Goal: Task Accomplishment & Management: Manage account settings

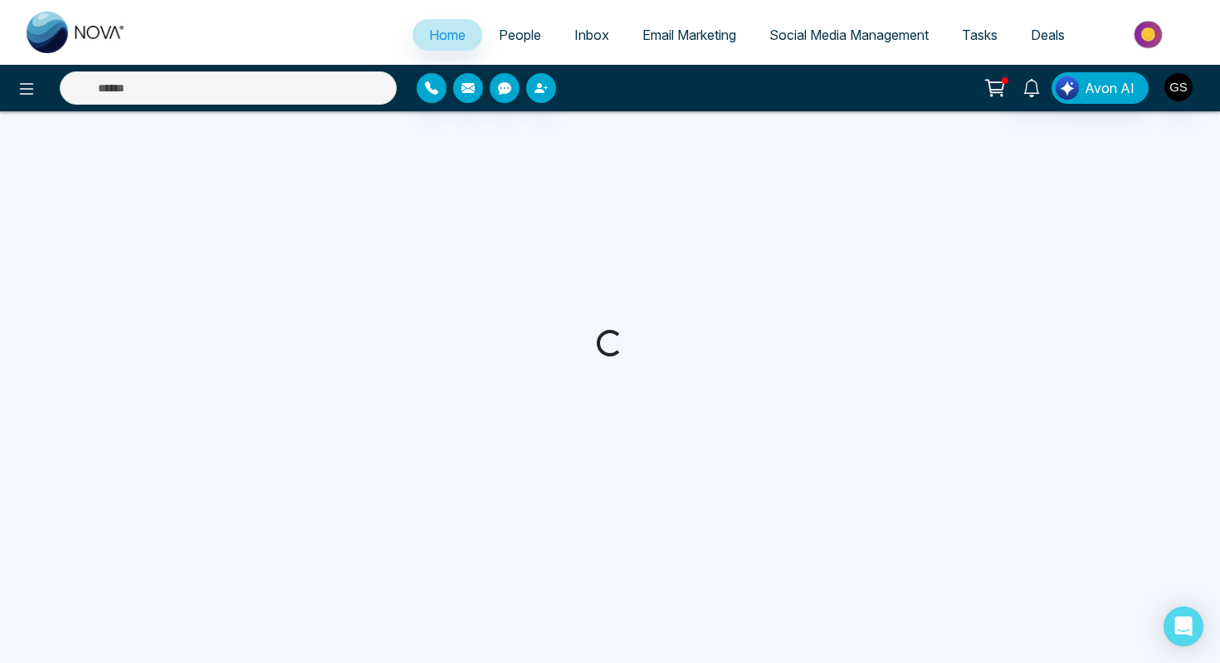
select select "*"
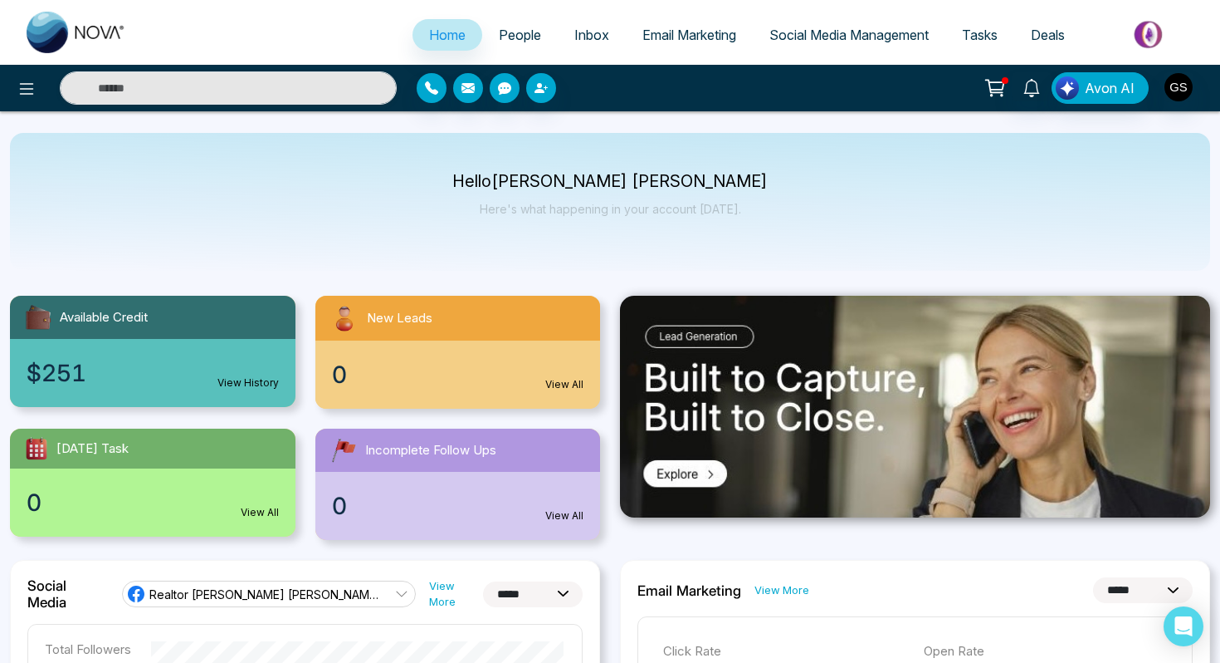
click at [513, 32] on span "People" at bounding box center [520, 35] width 42 height 17
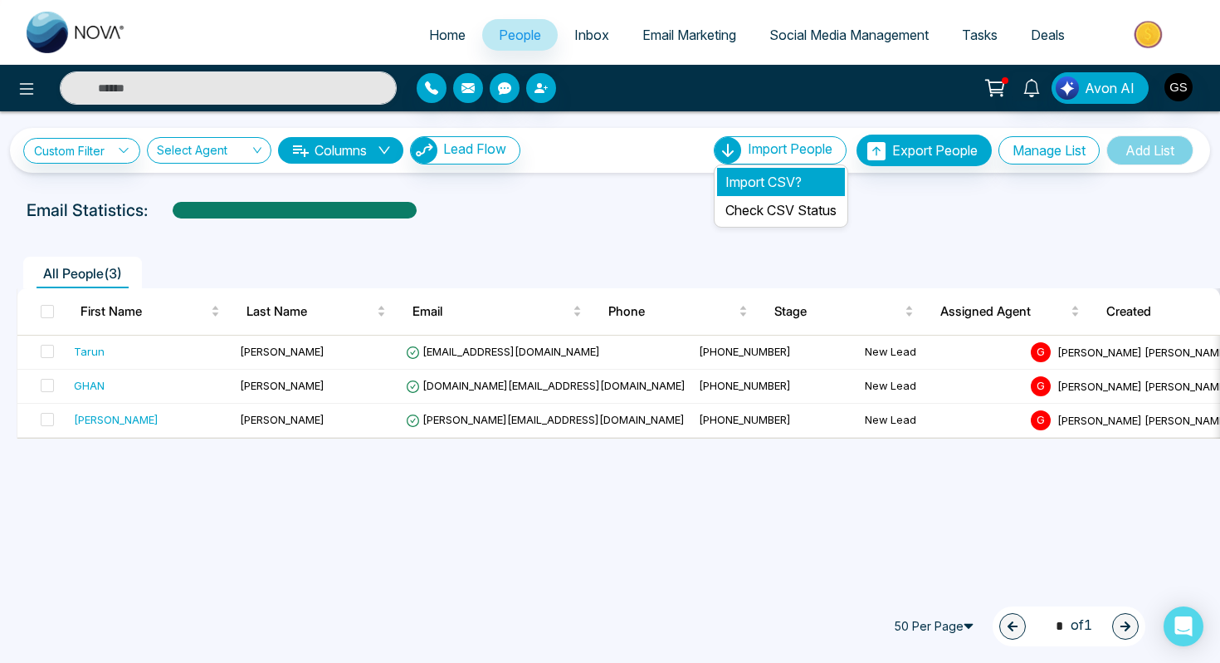
click at [770, 183] on li "Import CSV?" at bounding box center [781, 182] width 128 height 28
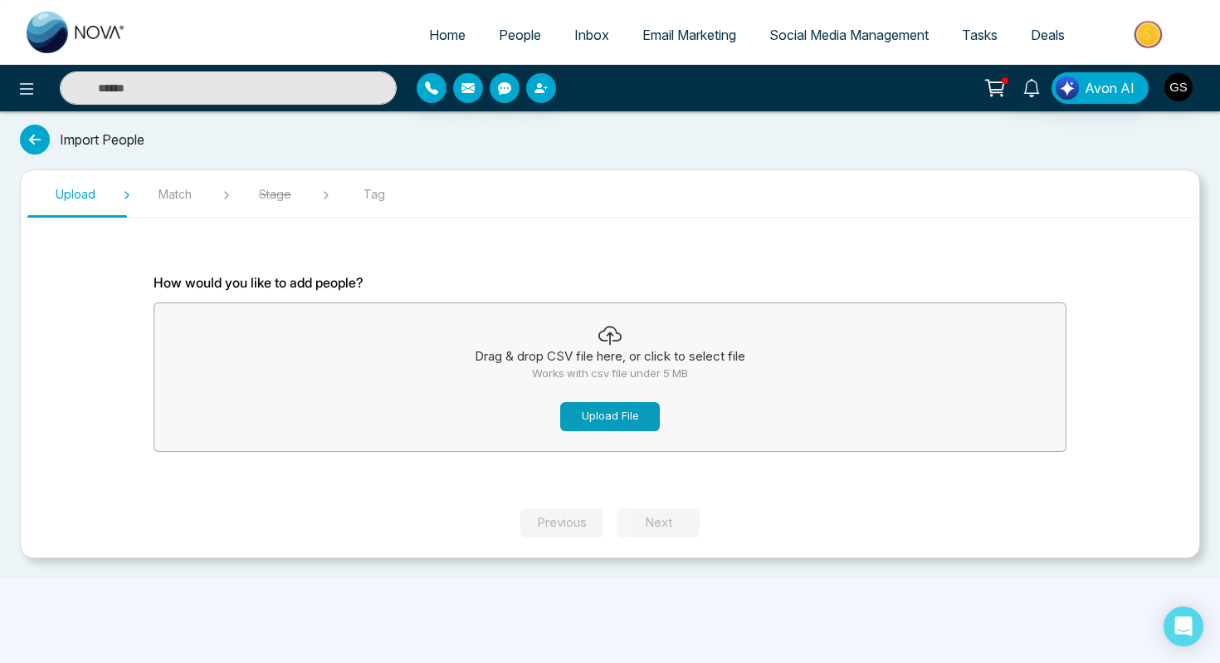
click at [603, 414] on button "Upload File" at bounding box center [610, 416] width 100 height 29
click at [624, 423] on button "Upload File" at bounding box center [610, 416] width 100 height 29
click at [618, 402] on button "Upload File" at bounding box center [610, 416] width 100 height 29
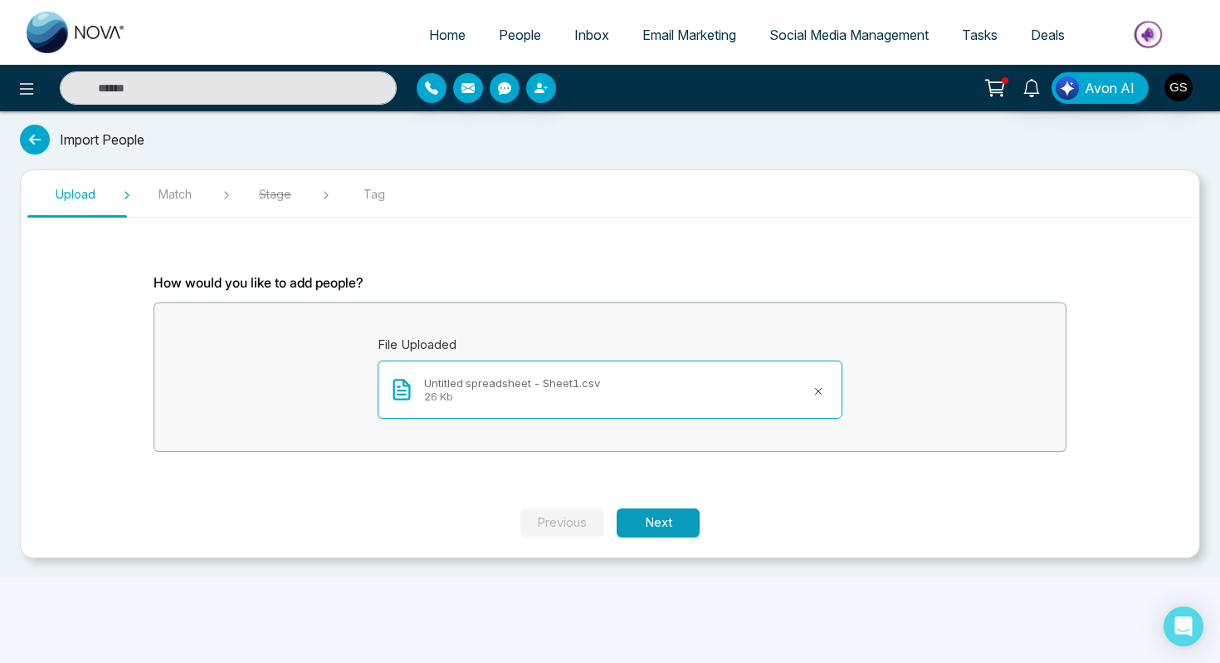
click at [665, 517] on button "Next" at bounding box center [658, 522] width 83 height 29
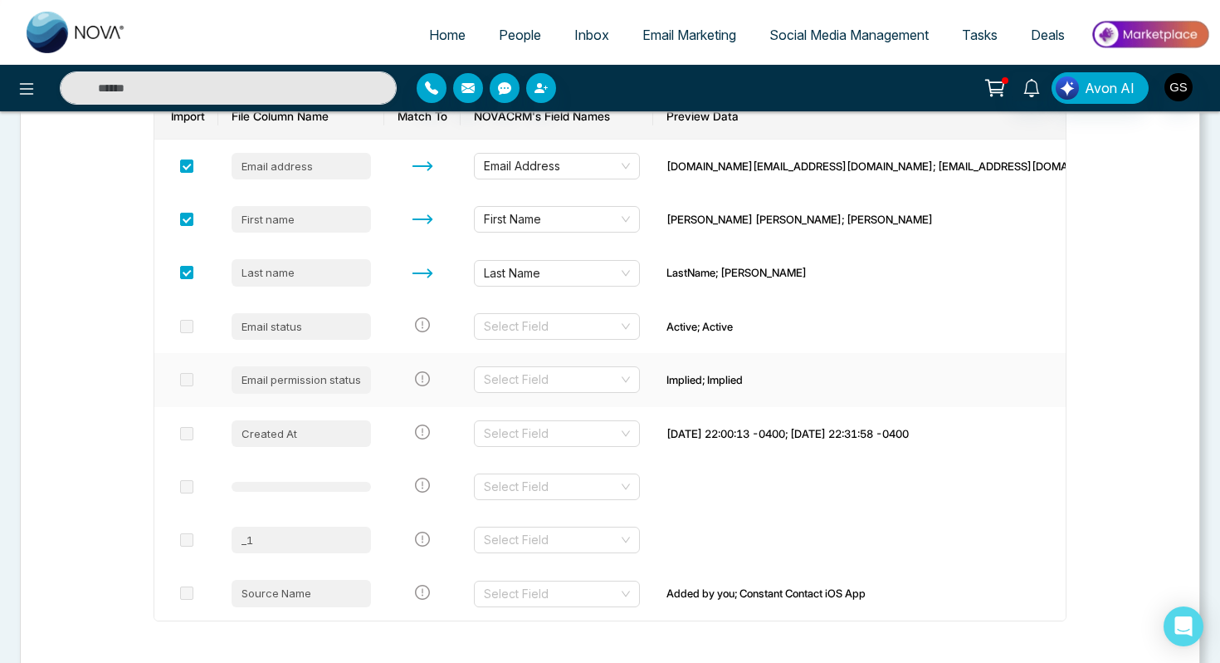
scroll to position [271, 0]
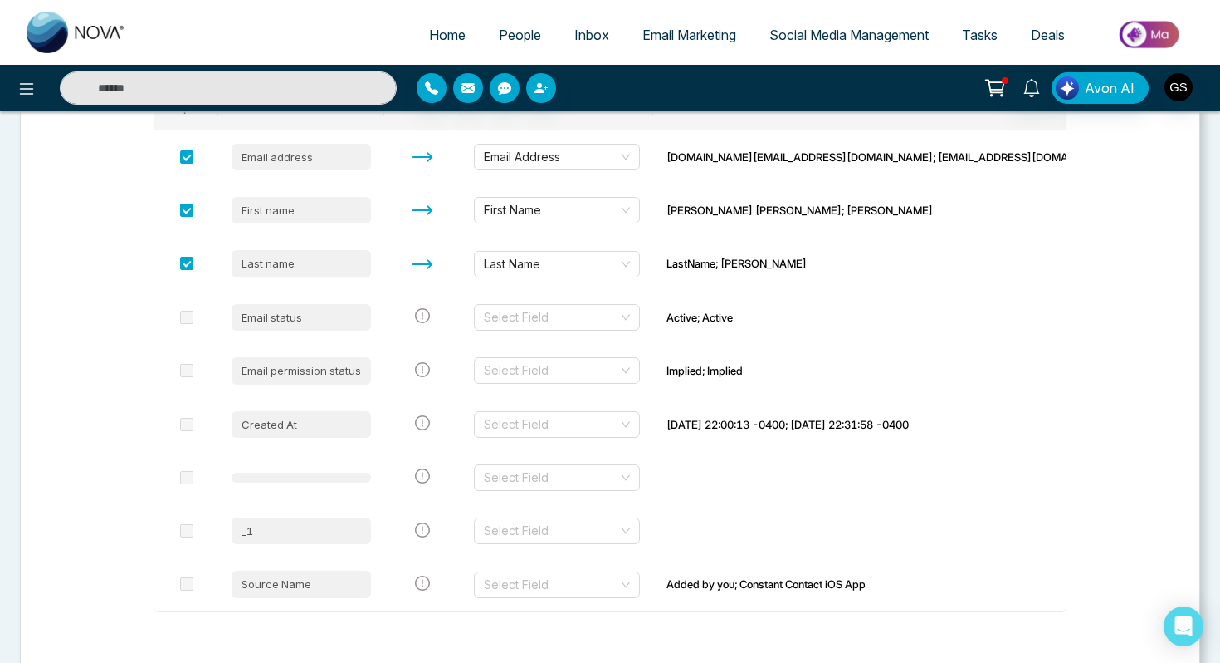
click at [439, 39] on span "Home" at bounding box center [447, 35] width 37 height 17
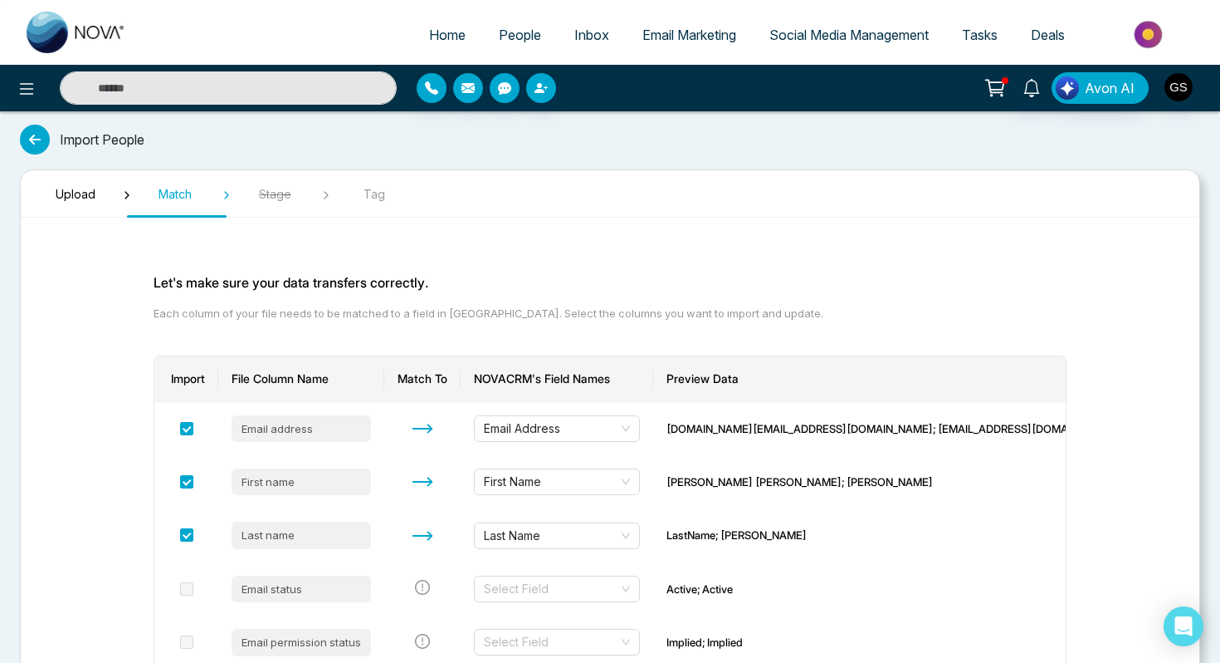
select select "*"
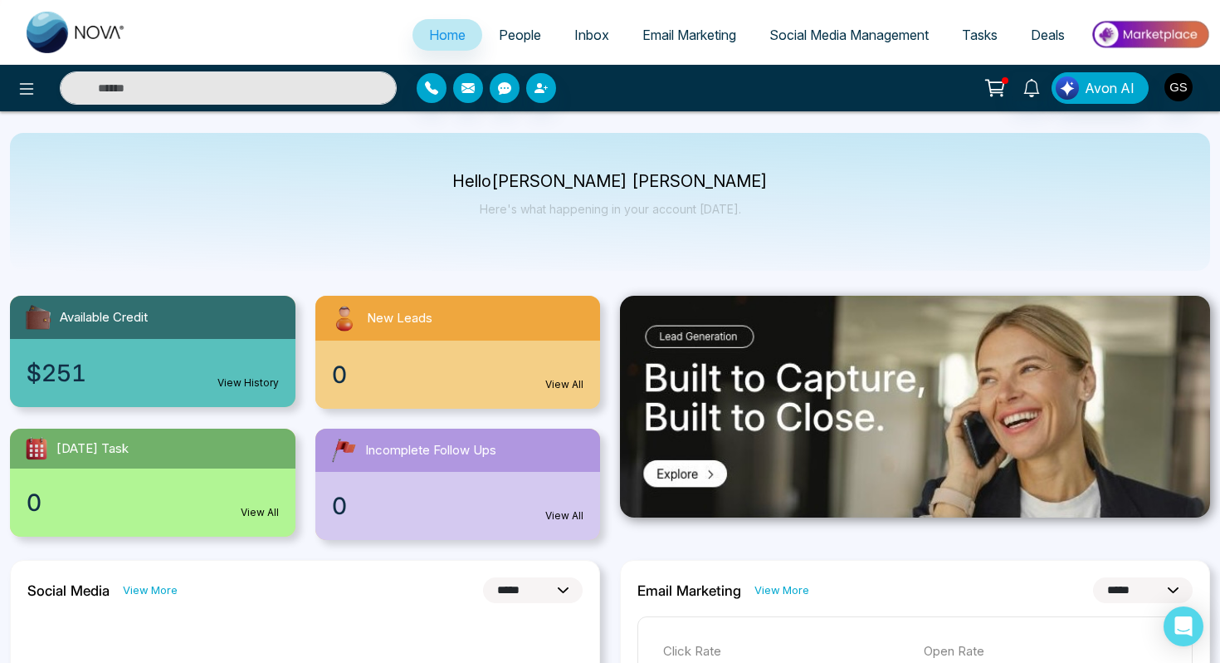
click at [509, 27] on span "People" at bounding box center [520, 35] width 42 height 17
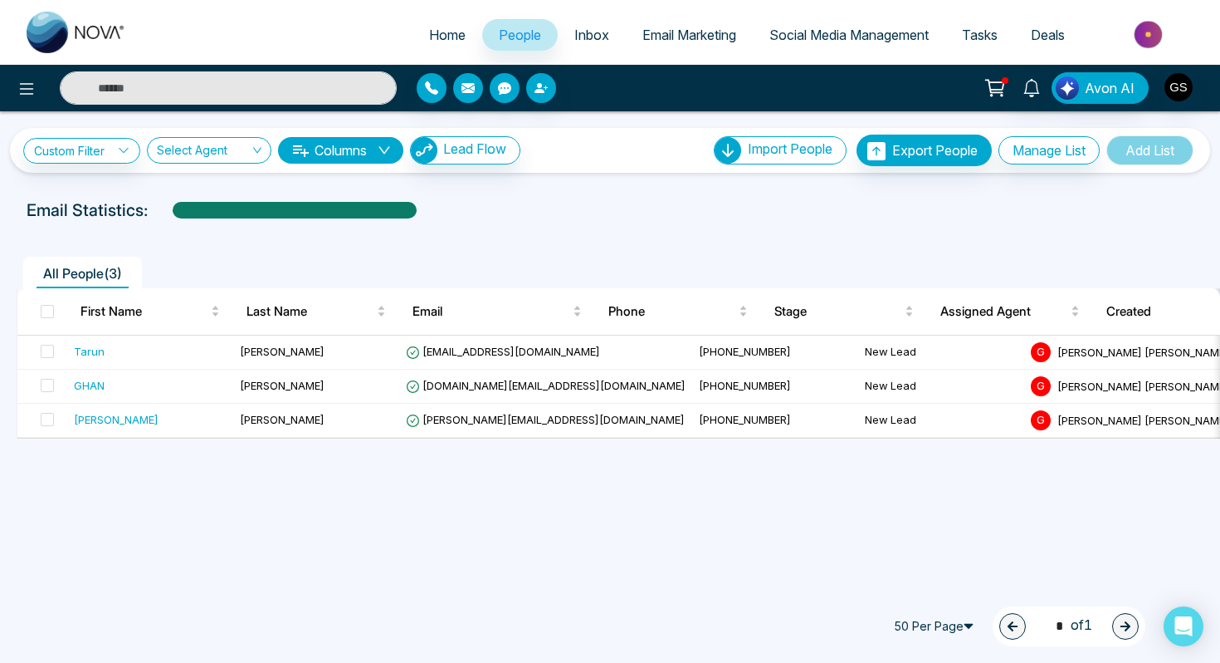
click at [1147, 37] on img at bounding box center [1150, 34] width 120 height 37
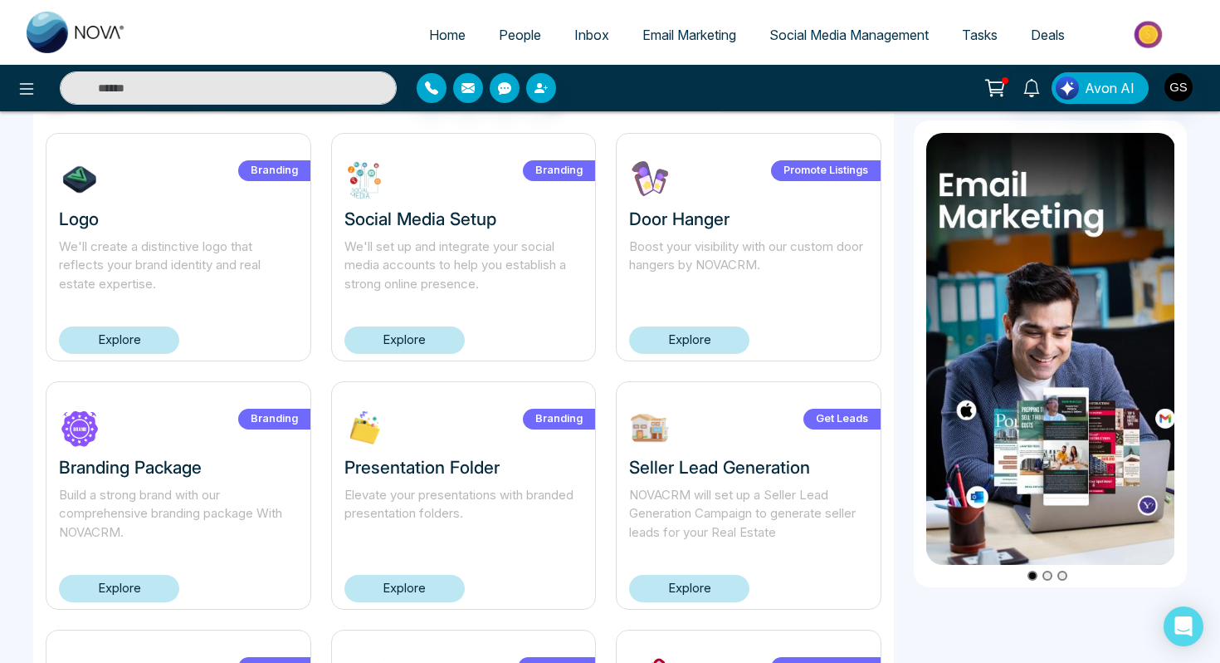
scroll to position [107, 0]
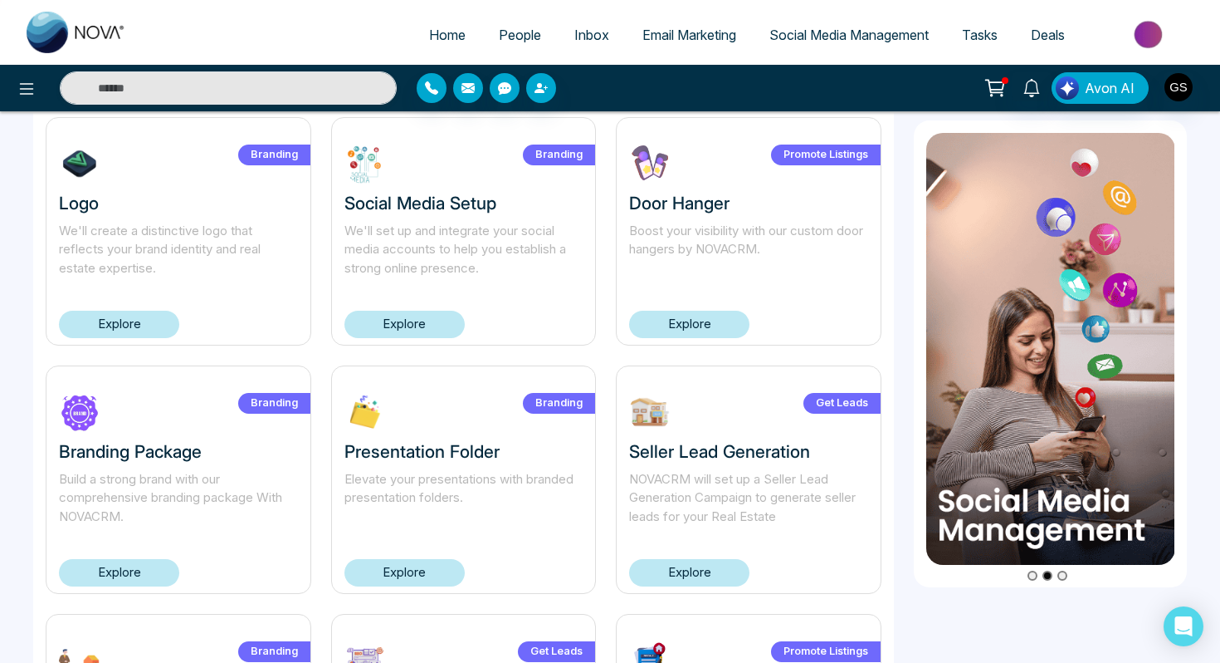
click at [1157, 32] on img at bounding box center [1150, 34] width 120 height 37
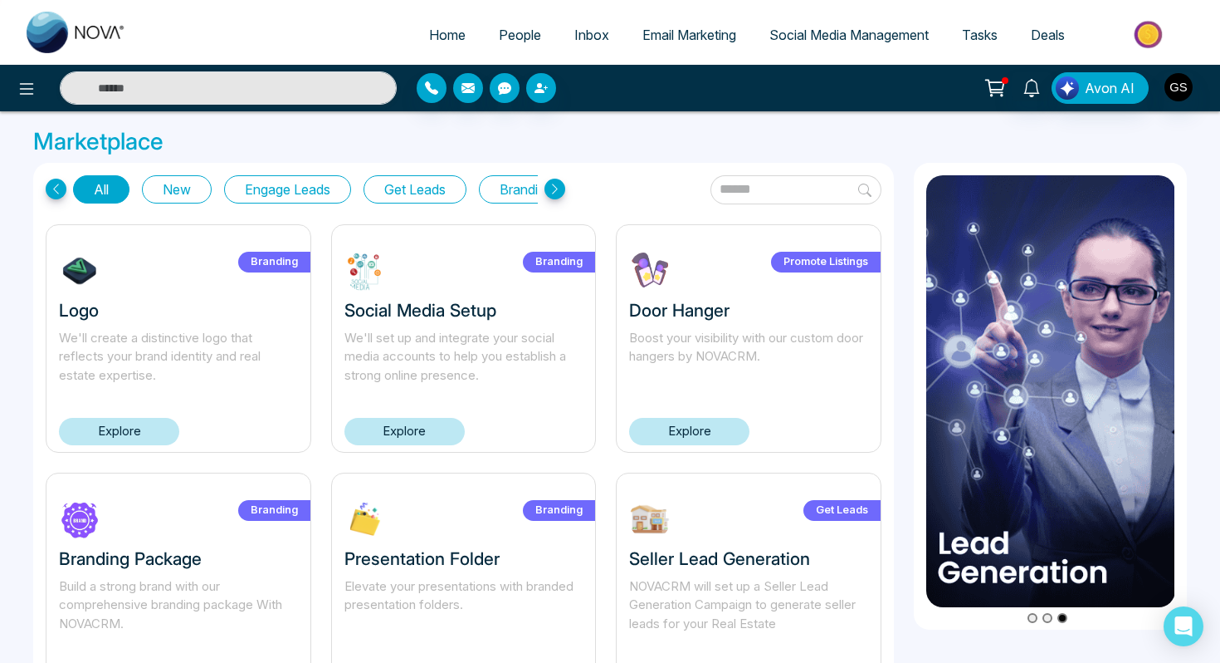
click at [697, 444] on div "Promote Listings Door Hanger Boost your visibility with our custom door hangers…" at bounding box center [749, 338] width 266 height 228
click at [698, 437] on link "Explore" at bounding box center [689, 431] width 120 height 27
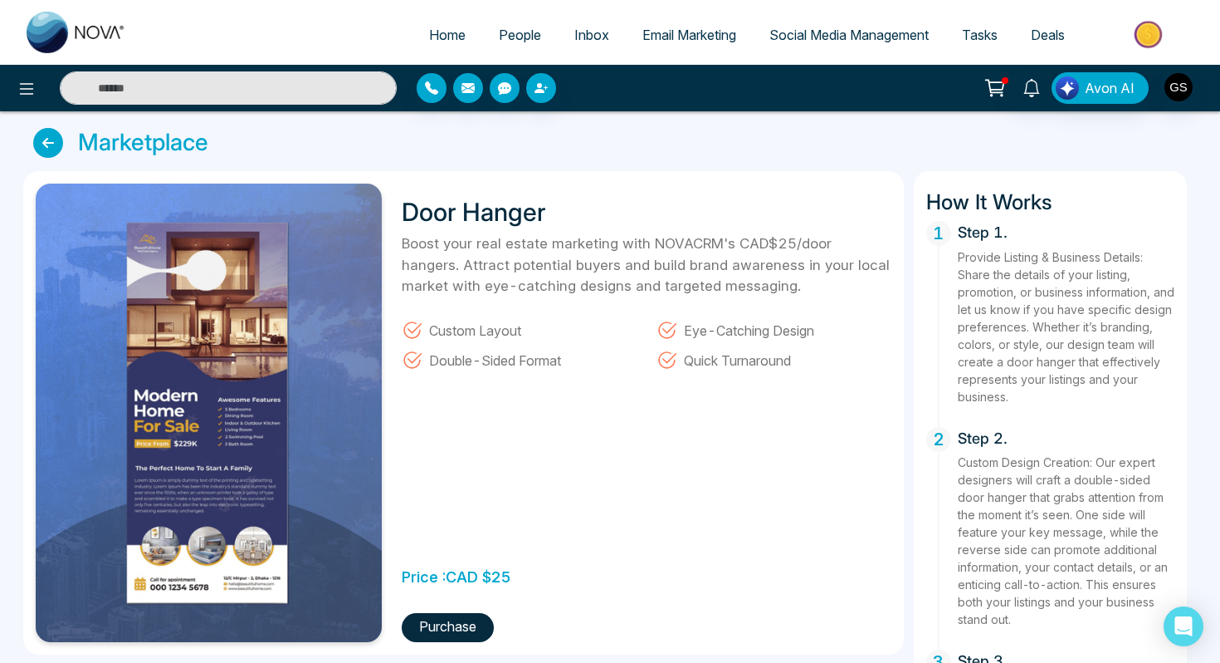
click at [1175, 28] on img at bounding box center [1150, 34] width 120 height 37
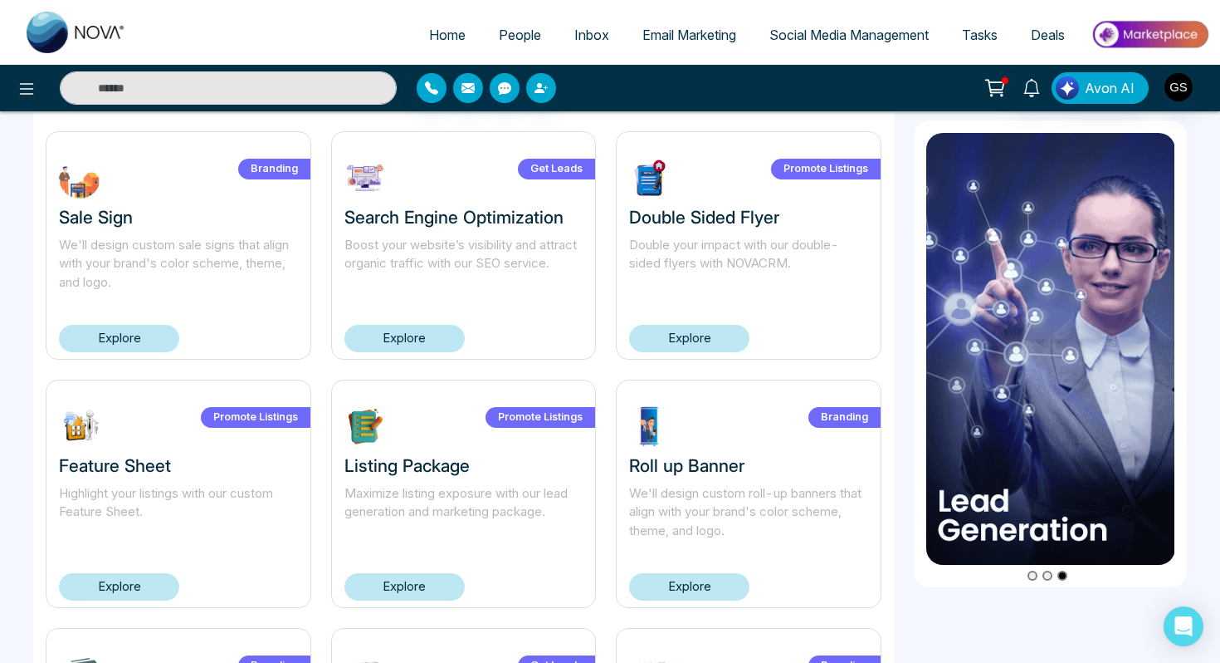
scroll to position [552, 0]
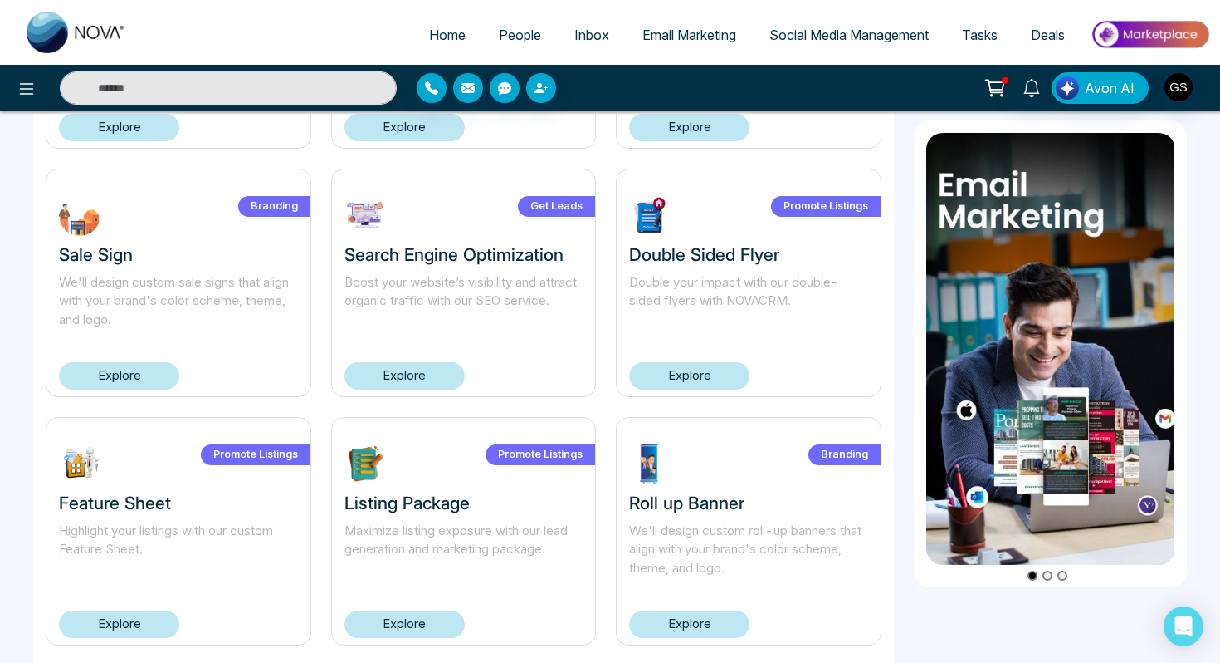
click at [154, 369] on link "Explore" at bounding box center [119, 375] width 120 height 27
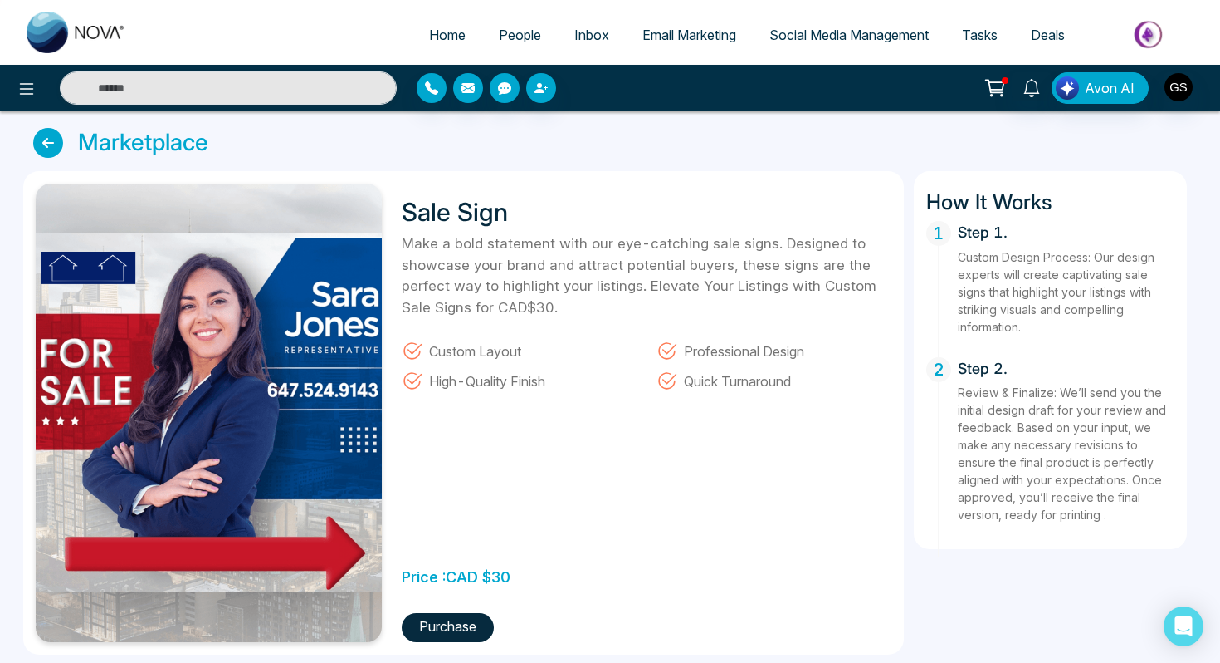
click at [42, 150] on icon at bounding box center [48, 143] width 30 height 30
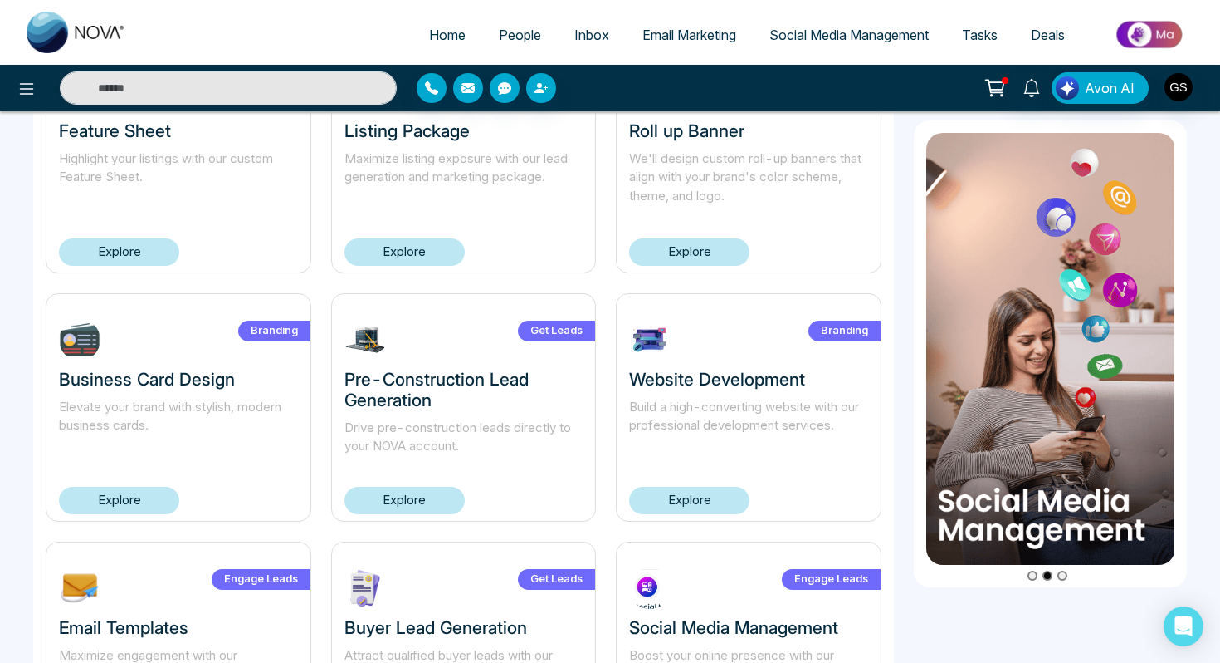
scroll to position [1079, 0]
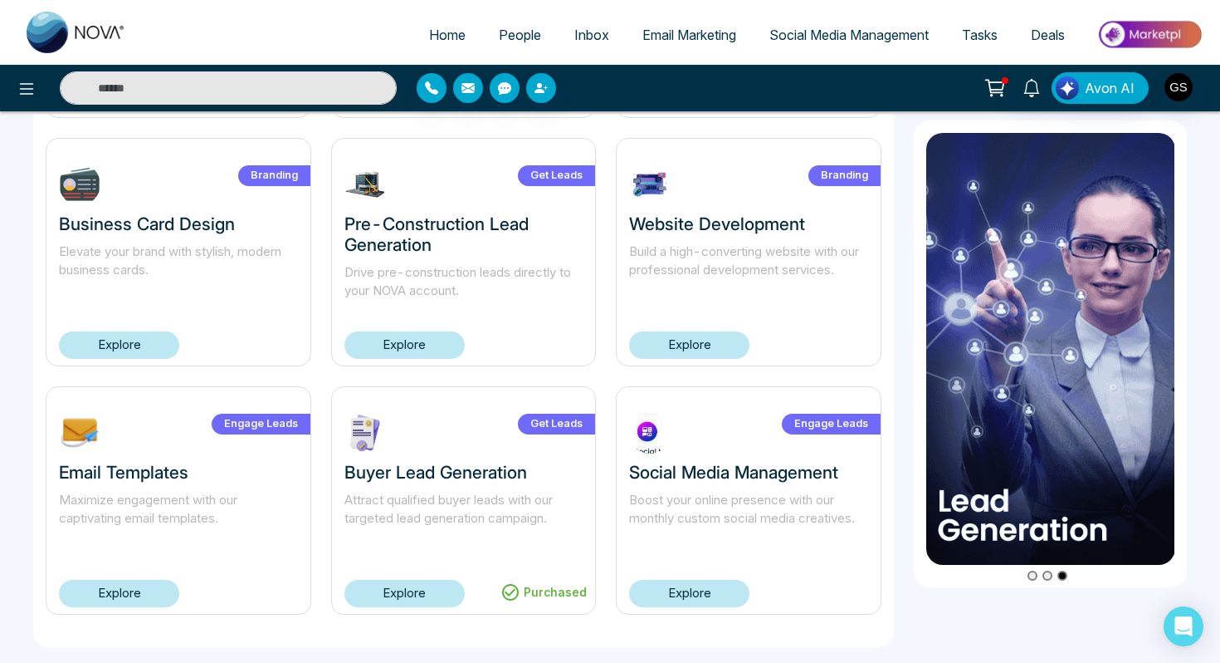
click at [849, 37] on span "Social Media Management" at bounding box center [849, 35] width 159 height 17
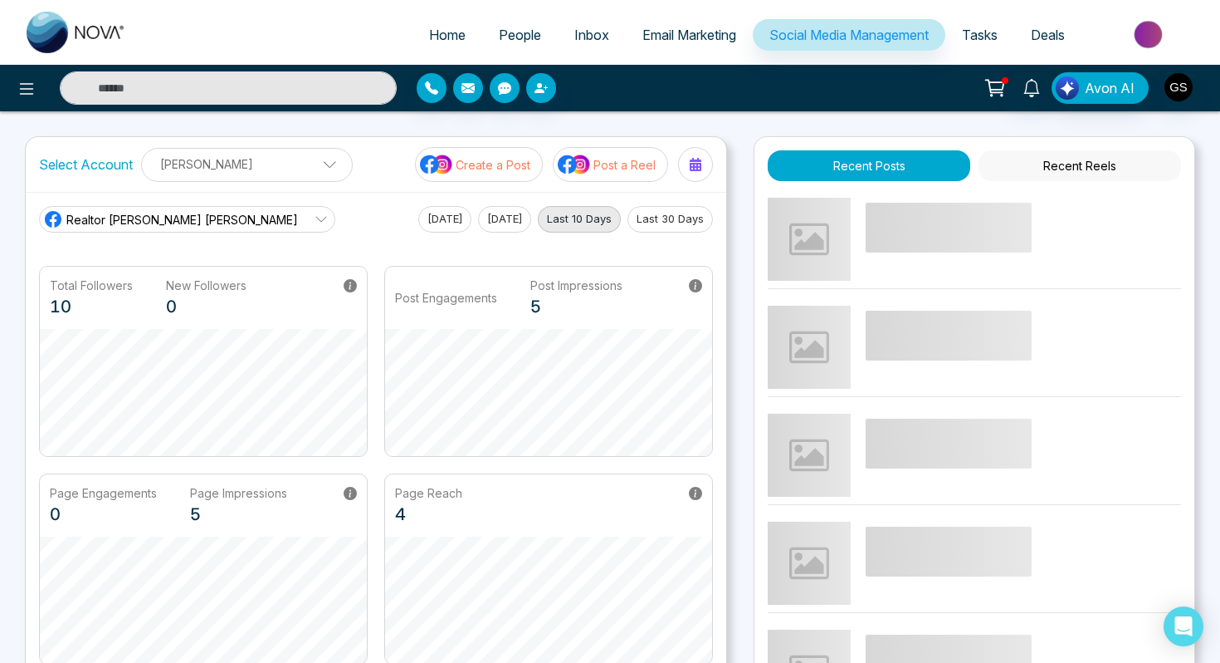
click at [585, 172] on img at bounding box center [574, 165] width 33 height 22
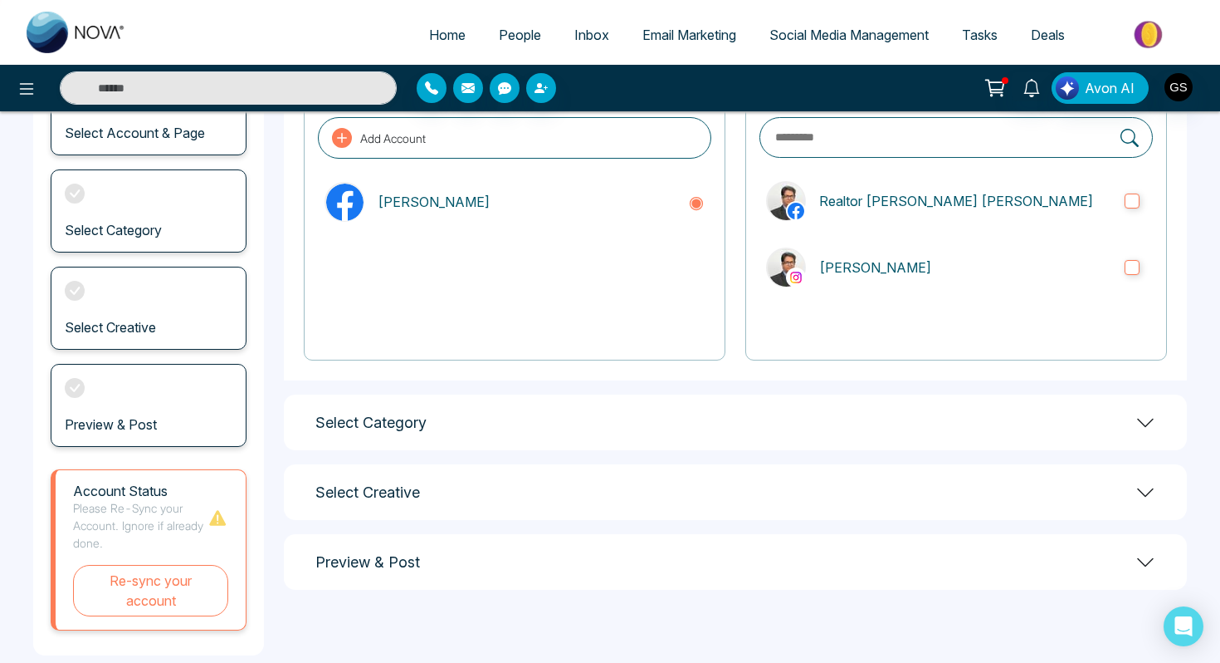
scroll to position [175, 0]
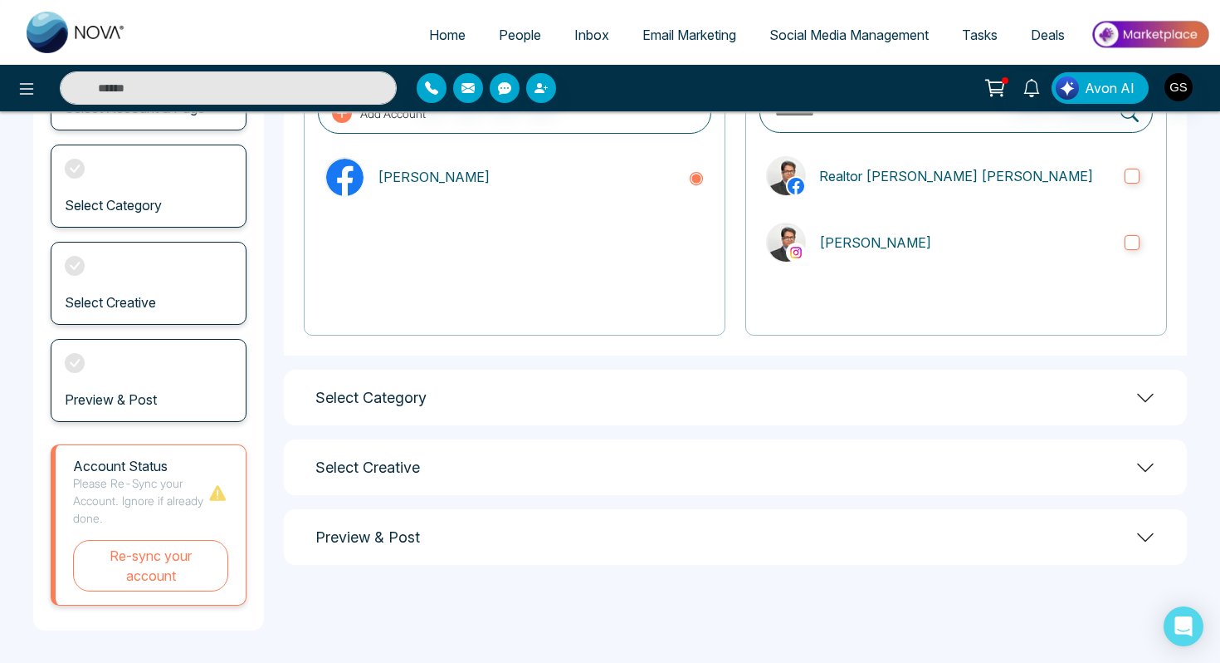
click at [814, 393] on div "Select Category" at bounding box center [735, 397] width 903 height 56
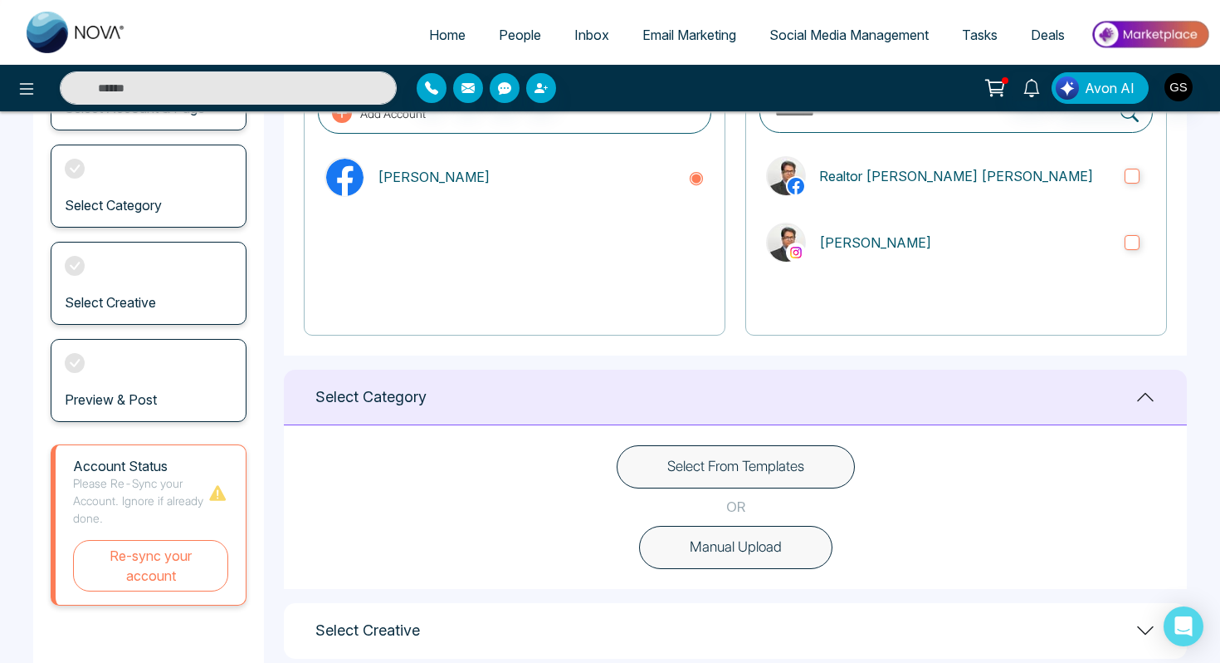
click at [733, 463] on button "Select From Templates" at bounding box center [736, 466] width 238 height 43
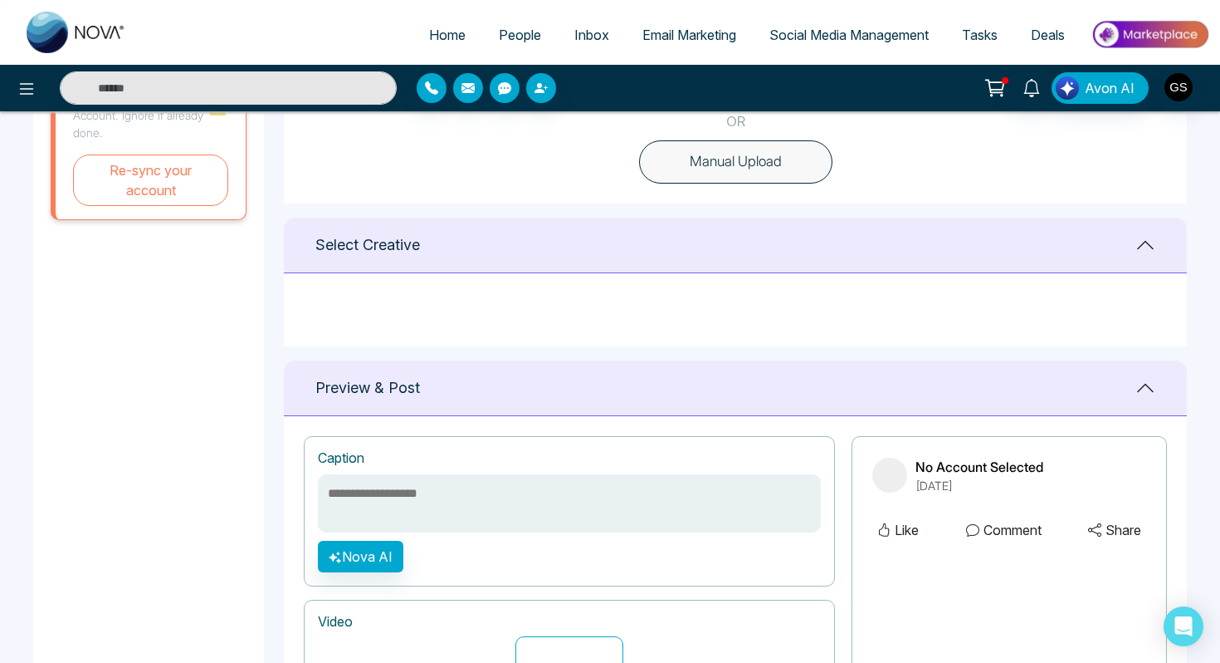
scroll to position [0, 0]
click at [1150, 40] on img at bounding box center [1150, 34] width 120 height 37
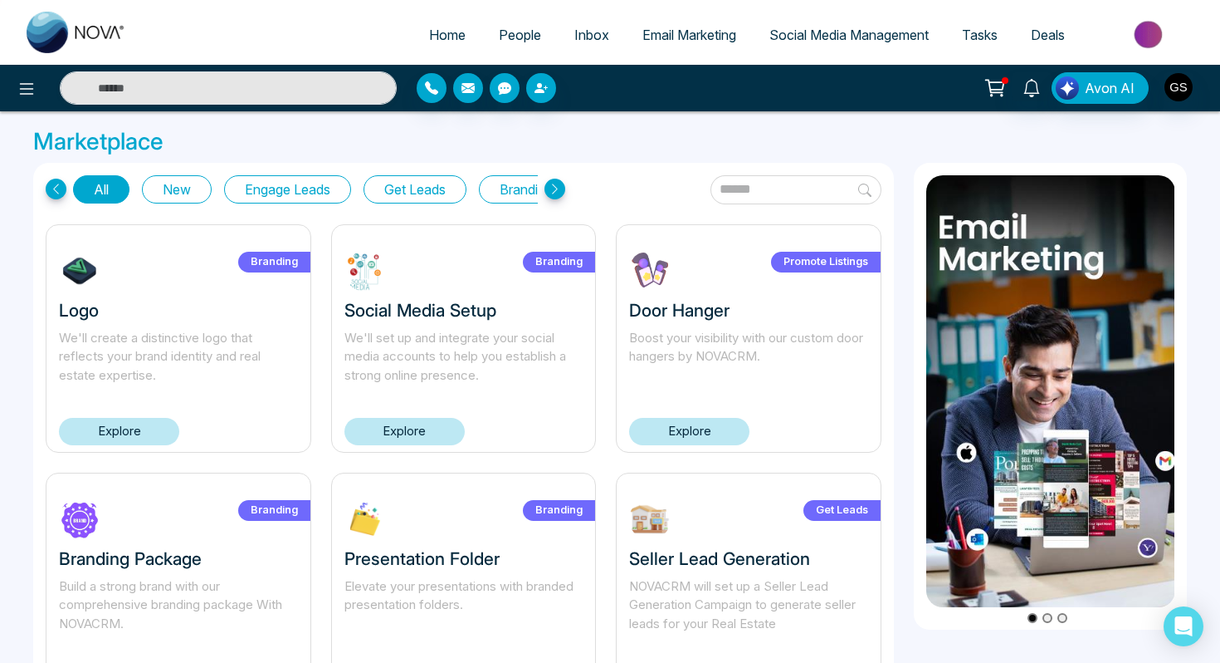
click at [691, 430] on link "Explore" at bounding box center [689, 431] width 120 height 27
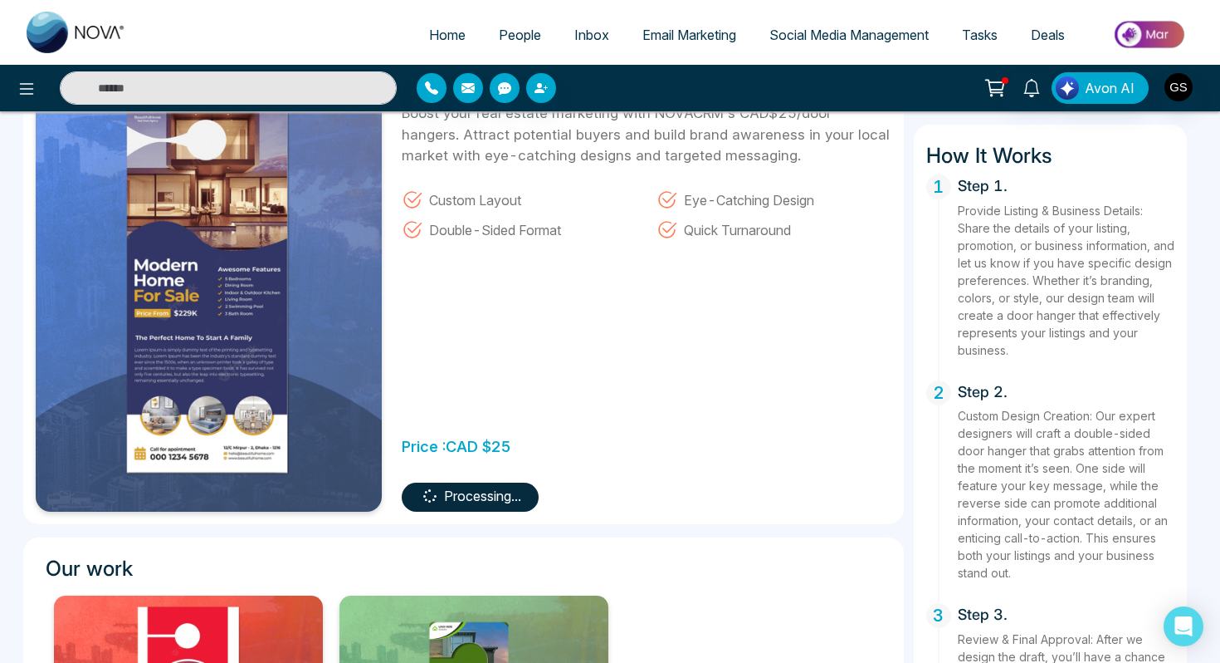
scroll to position [139, 0]
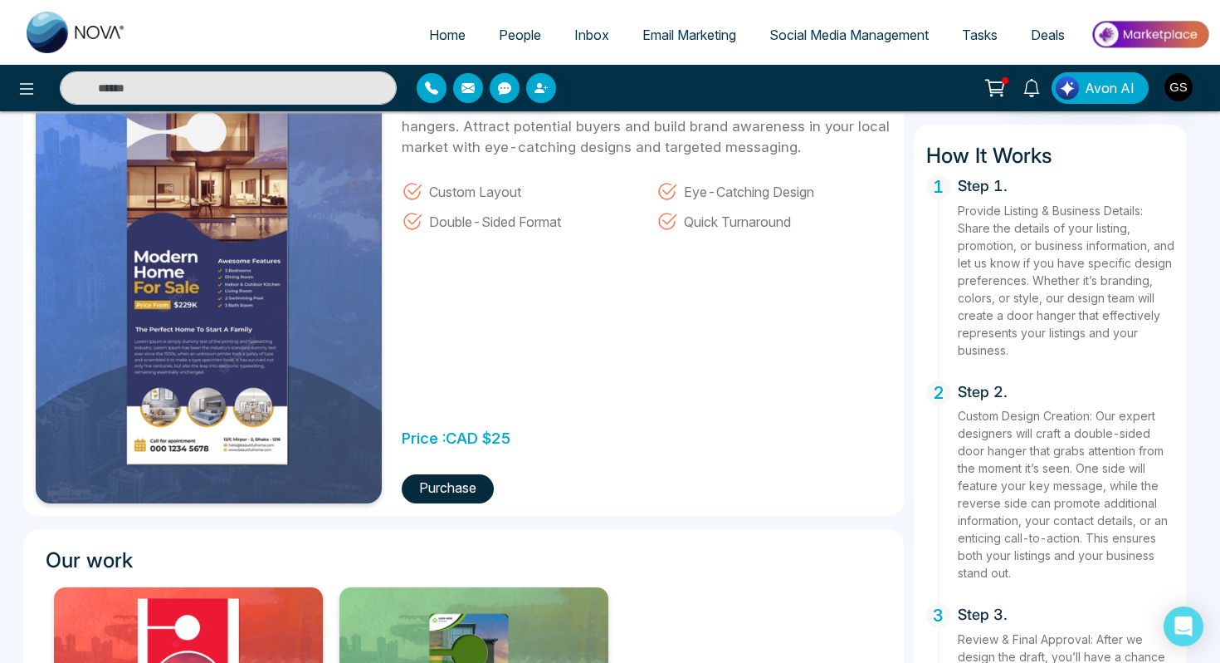
click at [450, 494] on button "Purchase" at bounding box center [448, 488] width 92 height 29
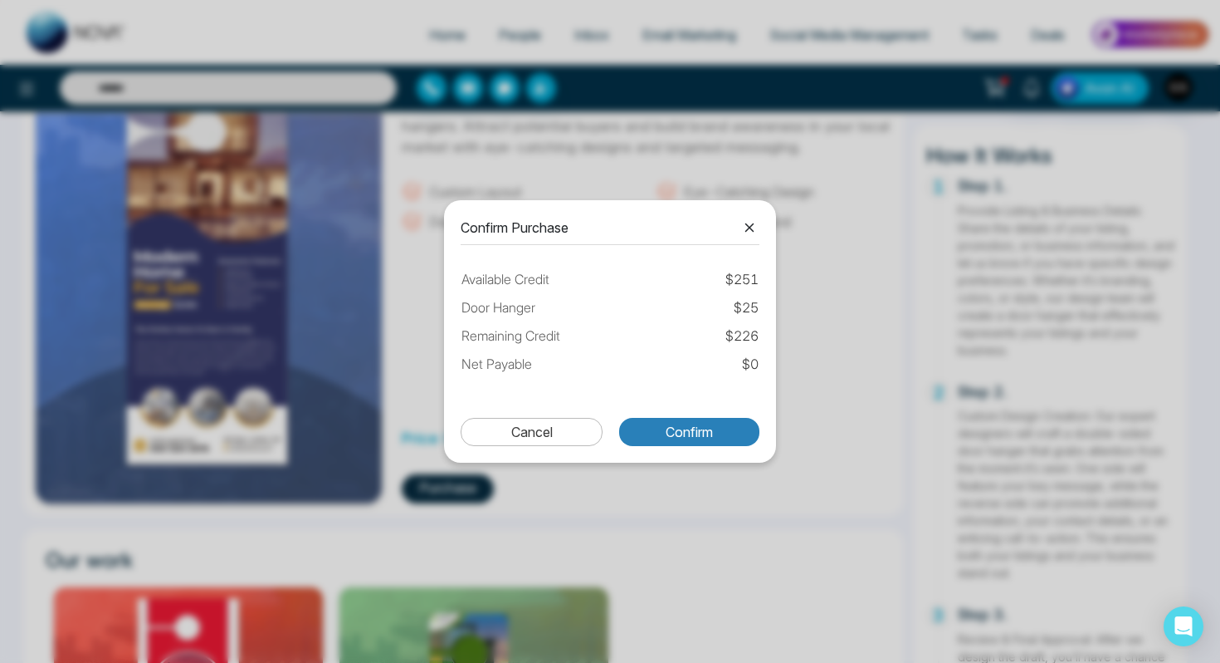
click at [698, 433] on button "Confirm" at bounding box center [689, 432] width 140 height 28
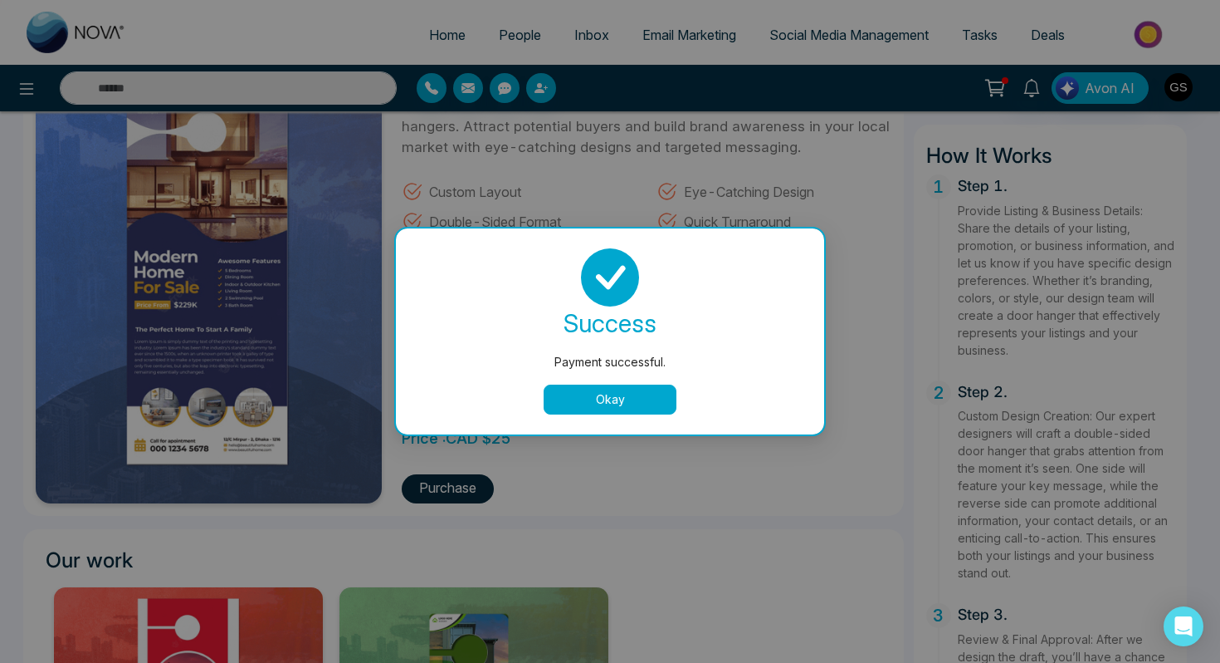
click at [600, 398] on button "Okay" at bounding box center [610, 399] width 133 height 30
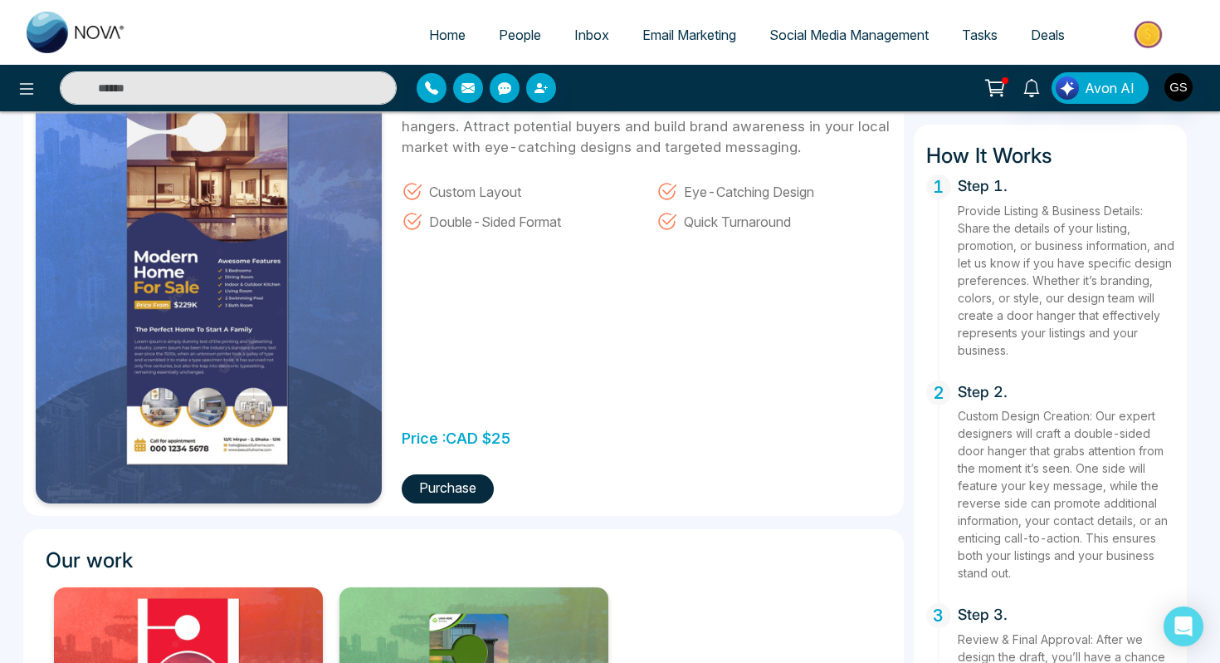
click at [1154, 24] on img at bounding box center [1150, 34] width 120 height 37
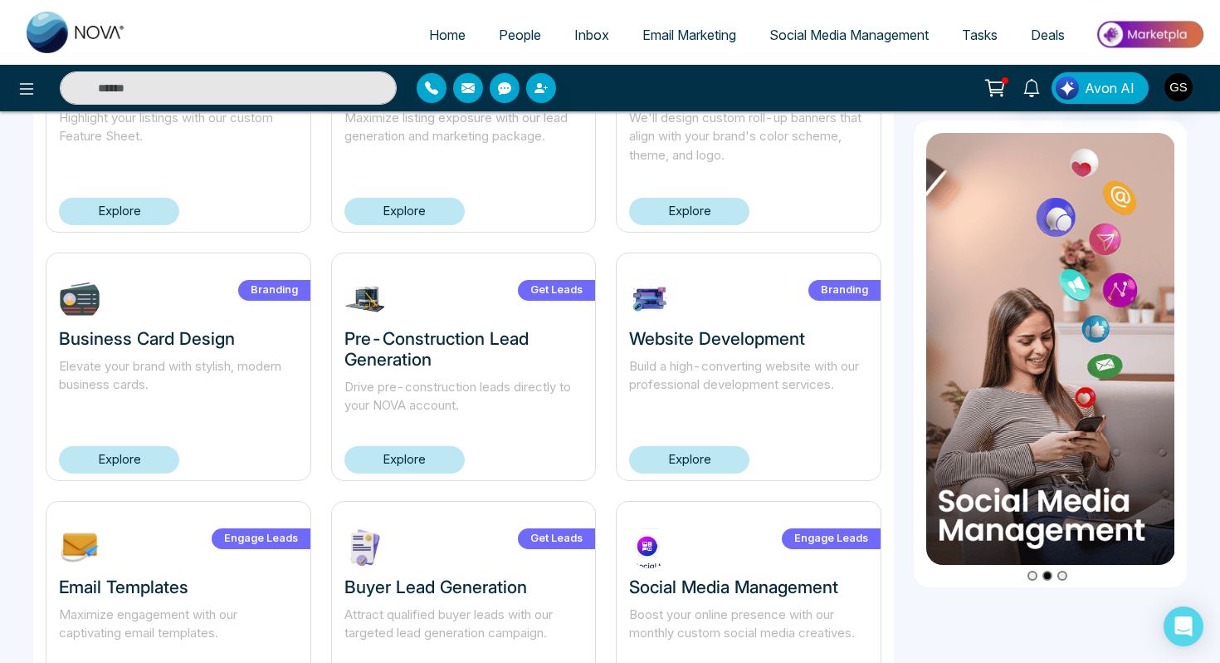
scroll to position [1079, 0]
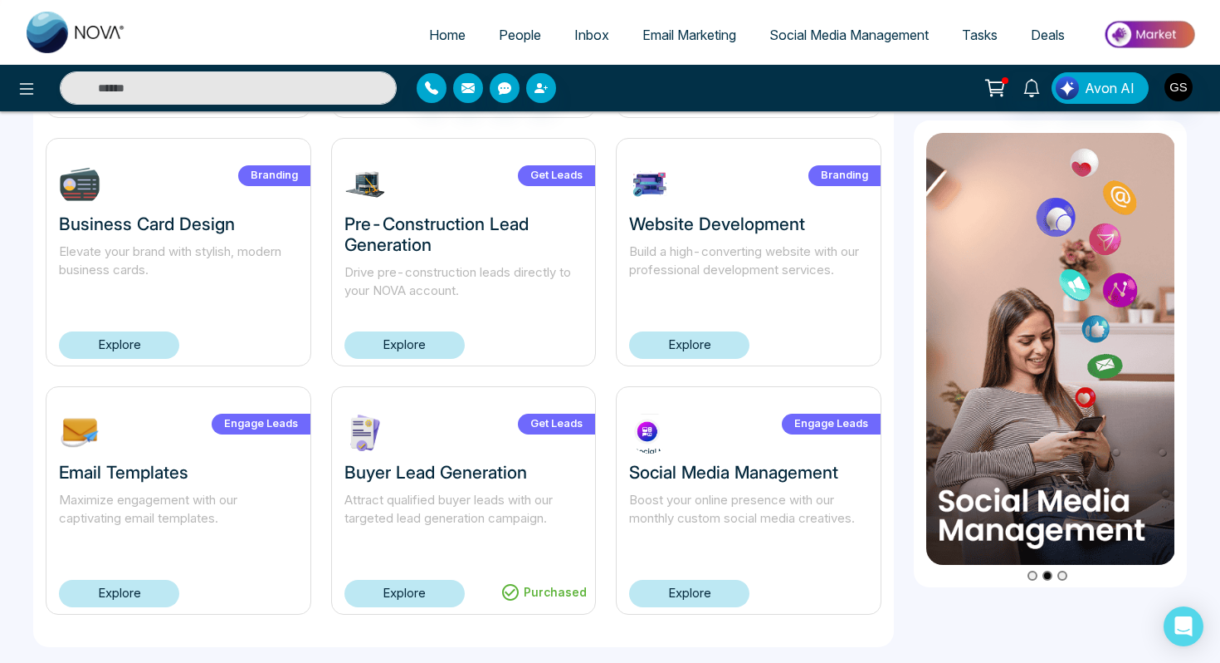
click at [692, 594] on link "Explore" at bounding box center [689, 593] width 120 height 27
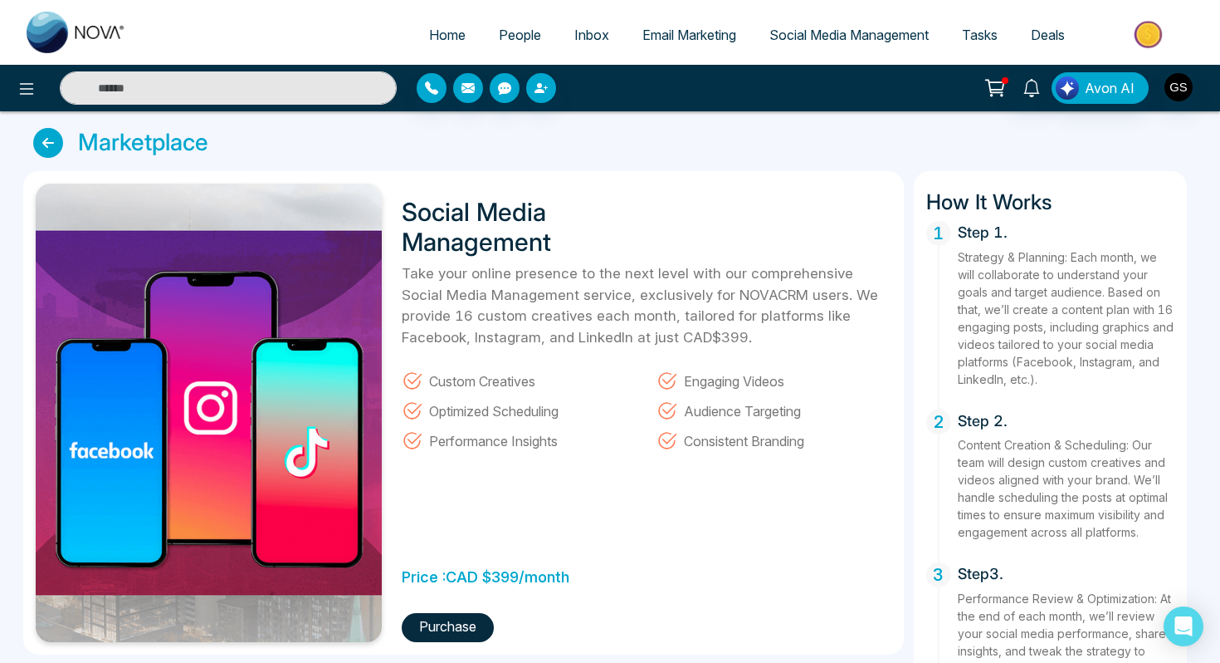
click at [499, 34] on span "People" at bounding box center [520, 35] width 42 height 17
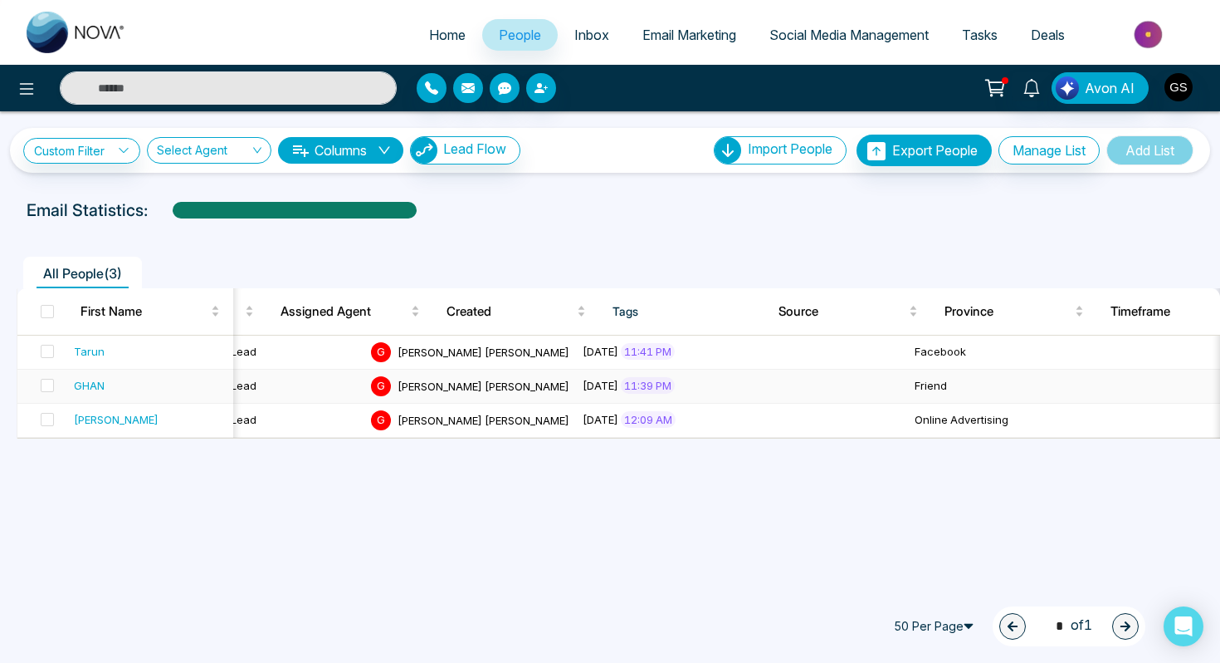
scroll to position [0, 684]
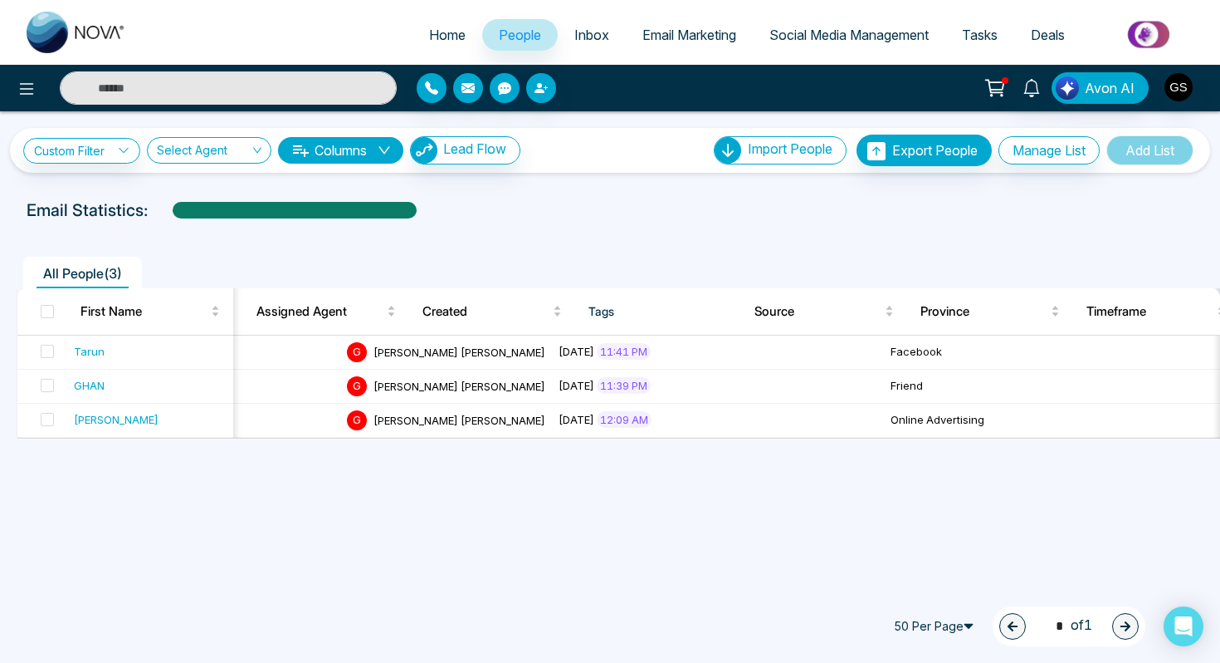
click at [554, 78] on div at bounding box center [560, 88] width 286 height 30
click at [544, 90] on icon "button" at bounding box center [541, 87] width 13 height 13
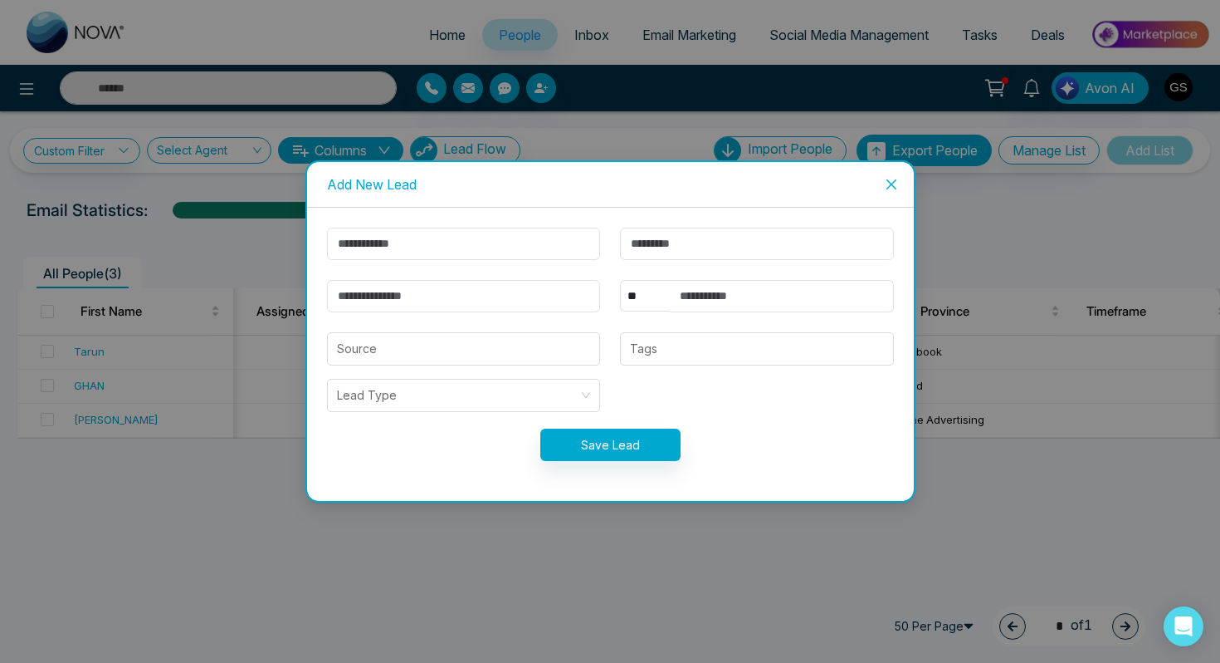
click at [886, 179] on icon "close" at bounding box center [891, 184] width 13 height 13
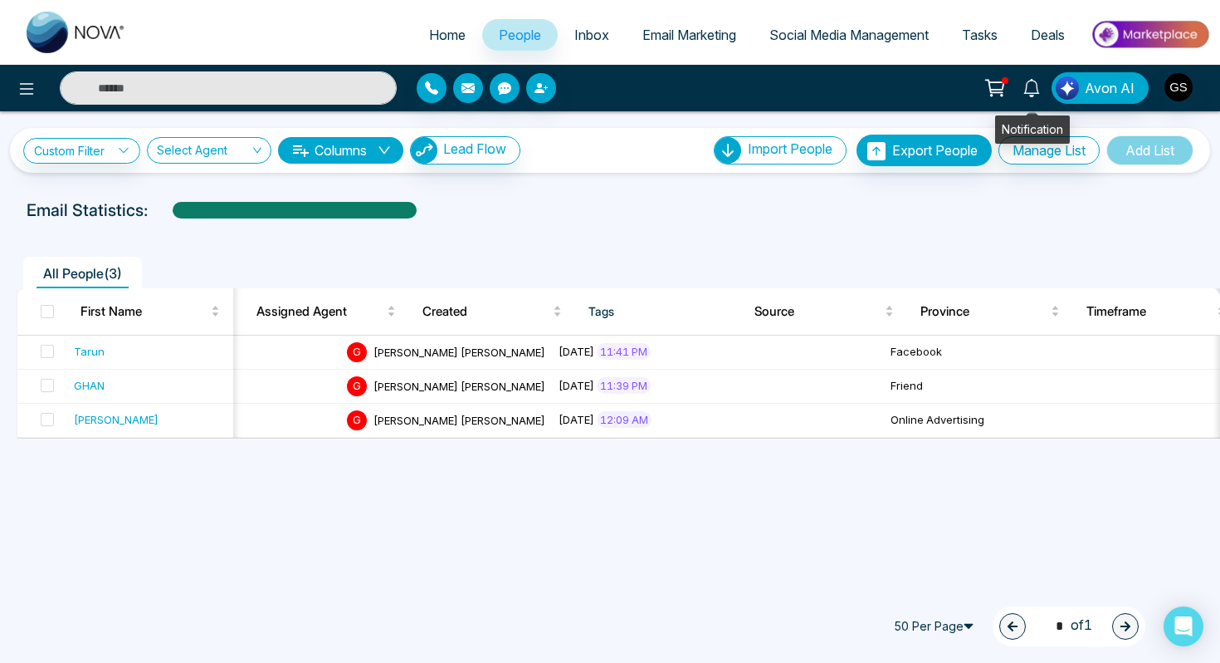
click at [1038, 96] on link at bounding box center [1032, 86] width 40 height 29
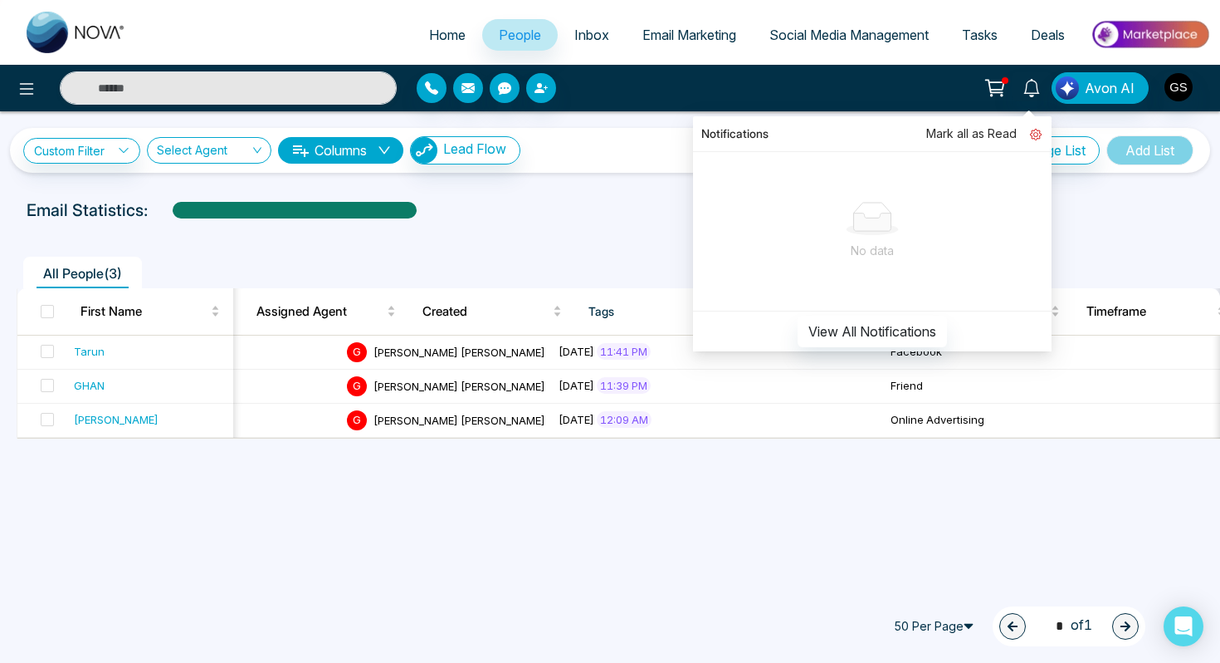
click at [1039, 134] on icon at bounding box center [1036, 135] width 12 height 12
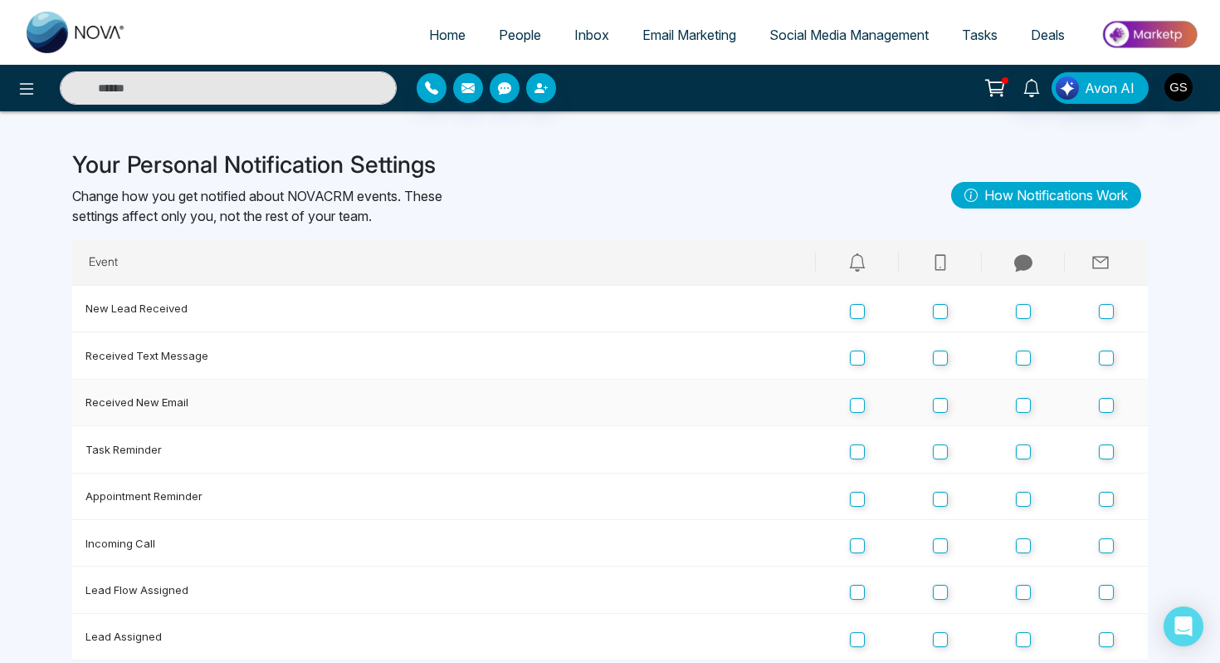
scroll to position [41, 0]
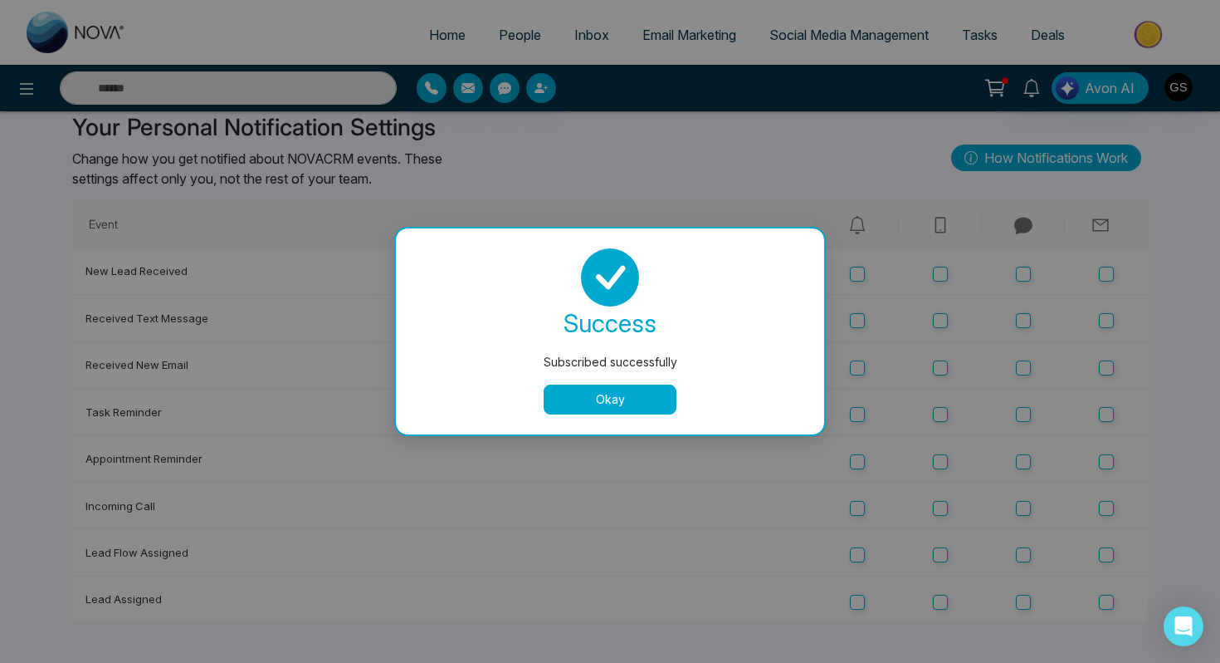
click at [619, 411] on button "Okay" at bounding box center [610, 399] width 133 height 30
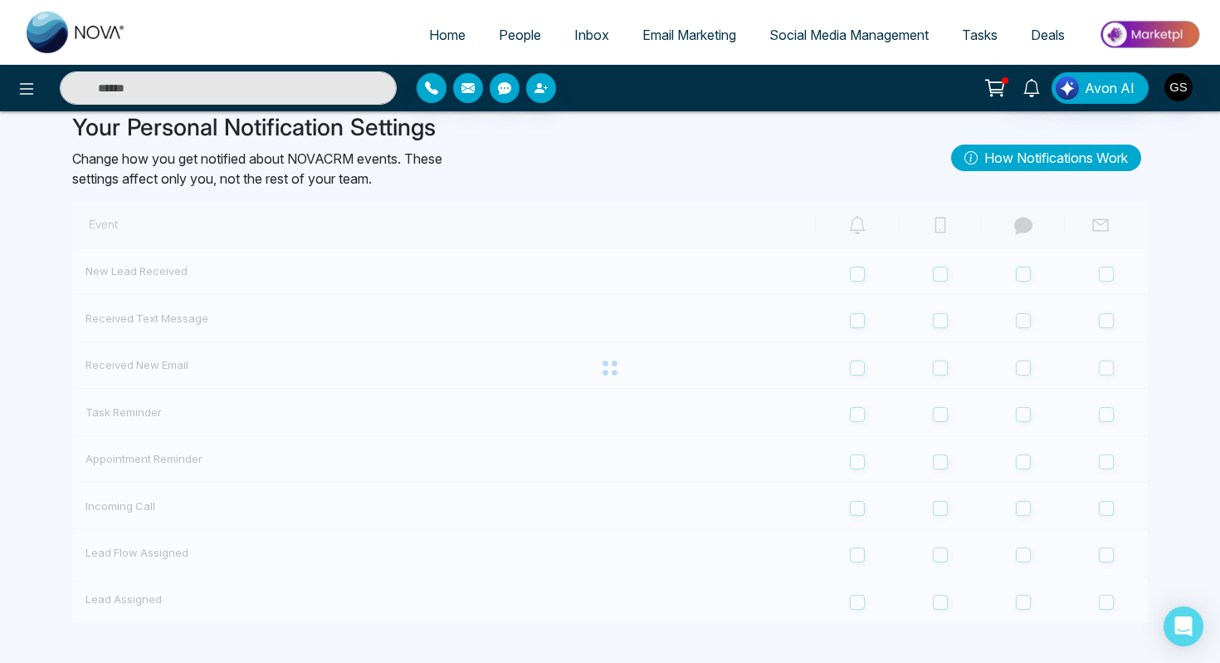
click at [939, 364] on div at bounding box center [610, 368] width 1076 height 332
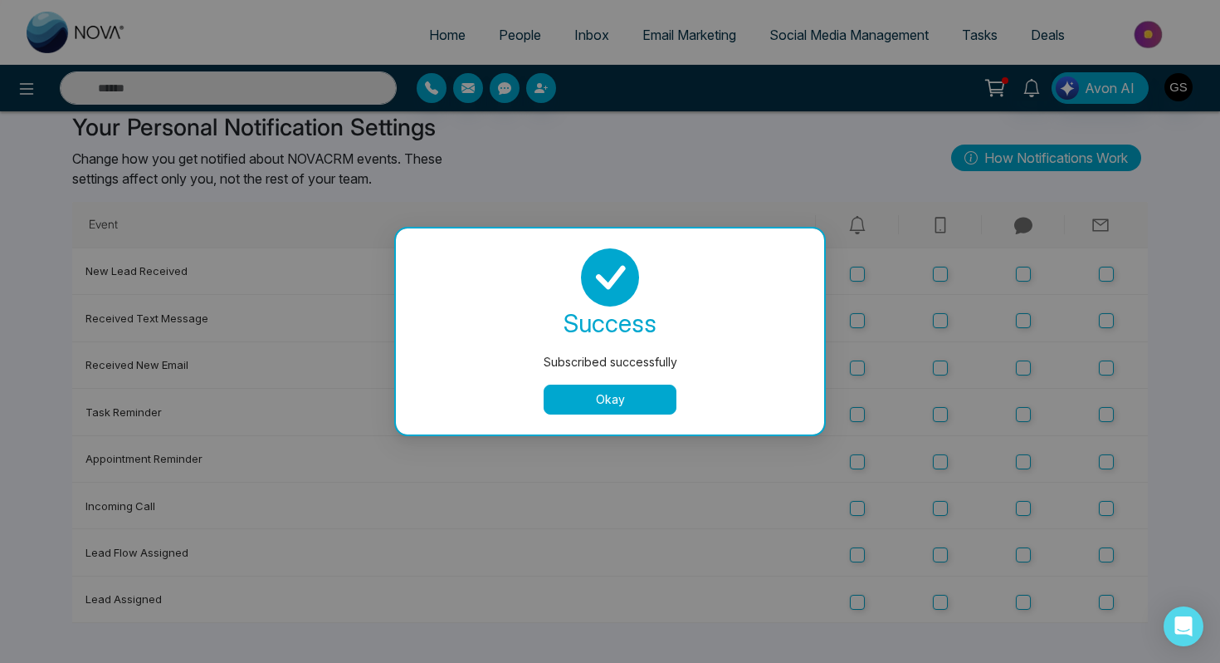
click at [939, 364] on div "Subscribed successfully success Subscribed successfully Okay" at bounding box center [610, 331] width 1220 height 663
click at [941, 413] on div "Subscribed successfully success Subscribed successfully Okay" at bounding box center [610, 331] width 1220 height 663
click at [944, 462] on div "Subscribed successfully success Subscribed successfully Okay" at bounding box center [610, 331] width 1220 height 663
click at [946, 506] on div "Subscribed successfully success Subscribed successfully Okay" at bounding box center [610, 331] width 1220 height 663
click at [942, 557] on div "Subscribed successfully success Subscribed successfully Okay" at bounding box center [610, 331] width 1220 height 663
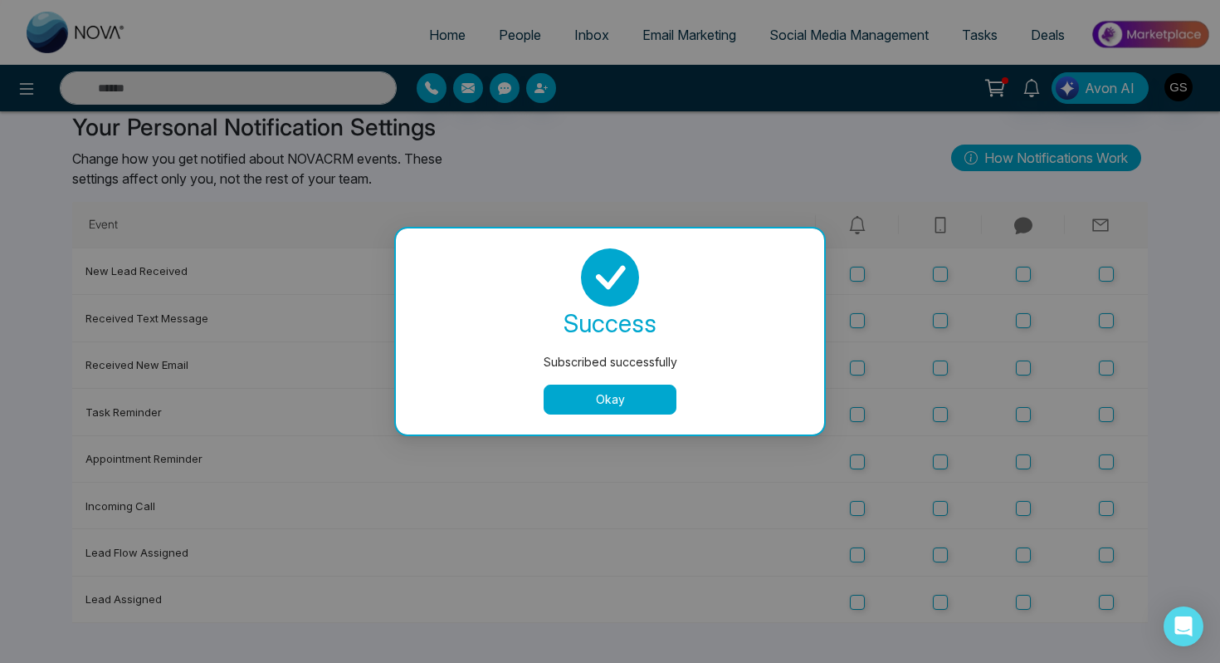
click at [941, 603] on div "Subscribed successfully success Subscribed successfully Okay" at bounding box center [610, 331] width 1220 height 663
click at [512, 31] on div "Subscribed successfully success Subscribed successfully Okay" at bounding box center [610, 331] width 1220 height 663
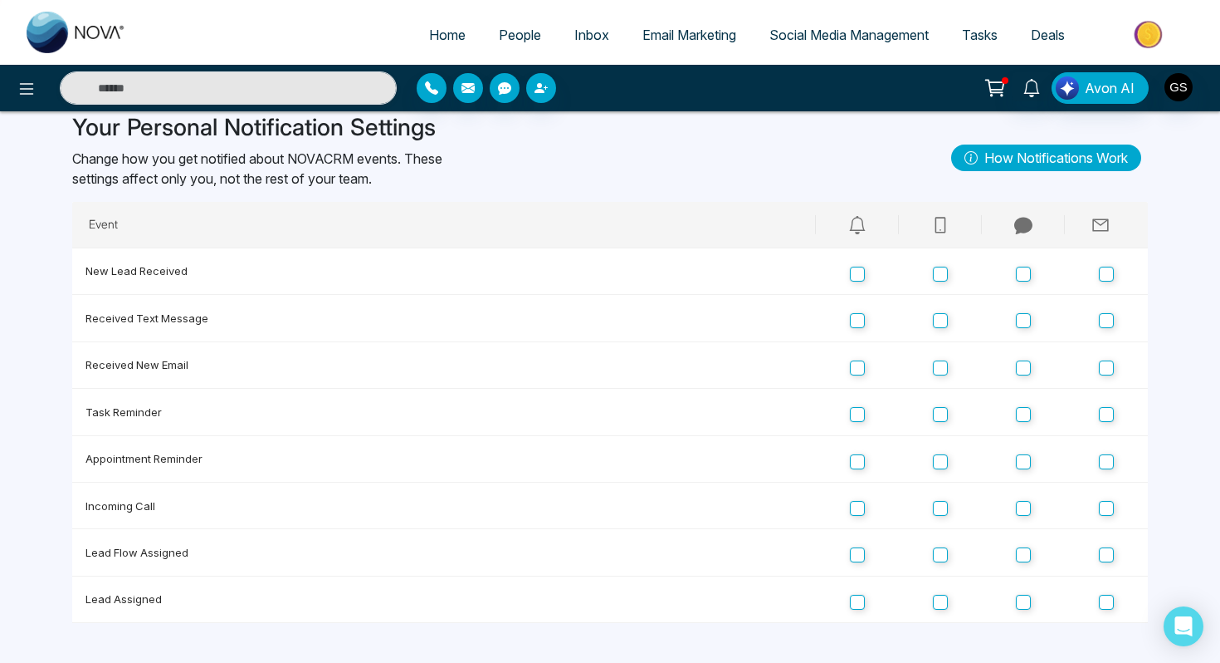
click at [512, 31] on span "People" at bounding box center [520, 35] width 42 height 17
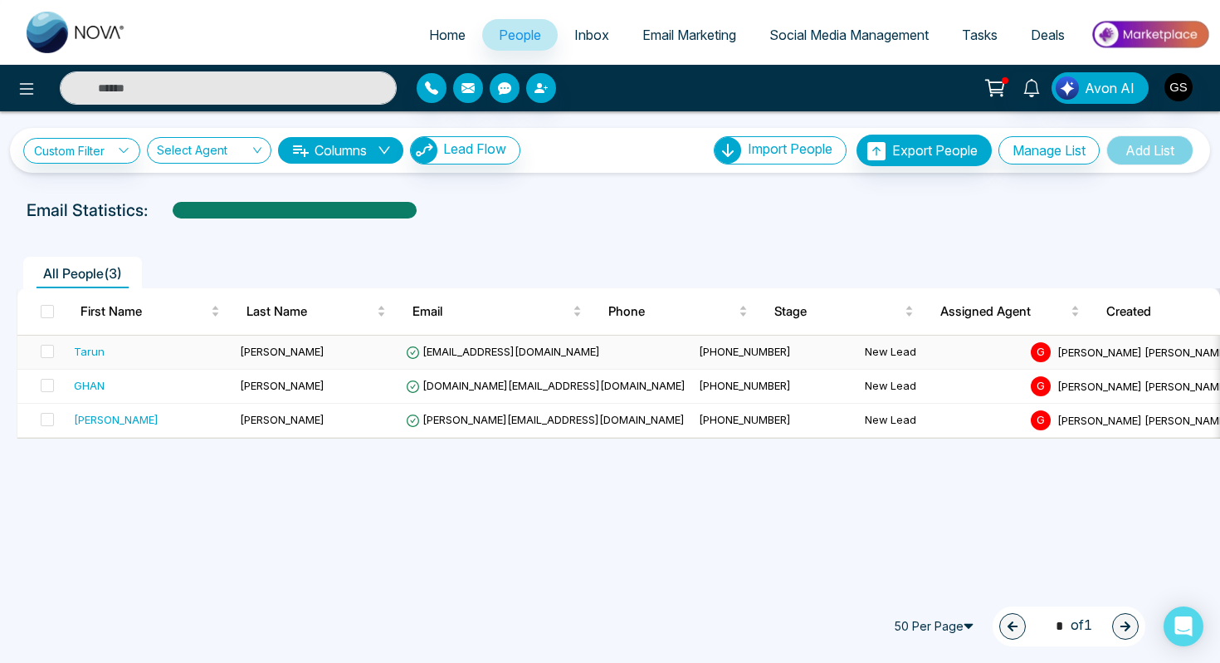
click at [104, 354] on div "Tarun" at bounding box center [150, 351] width 153 height 17
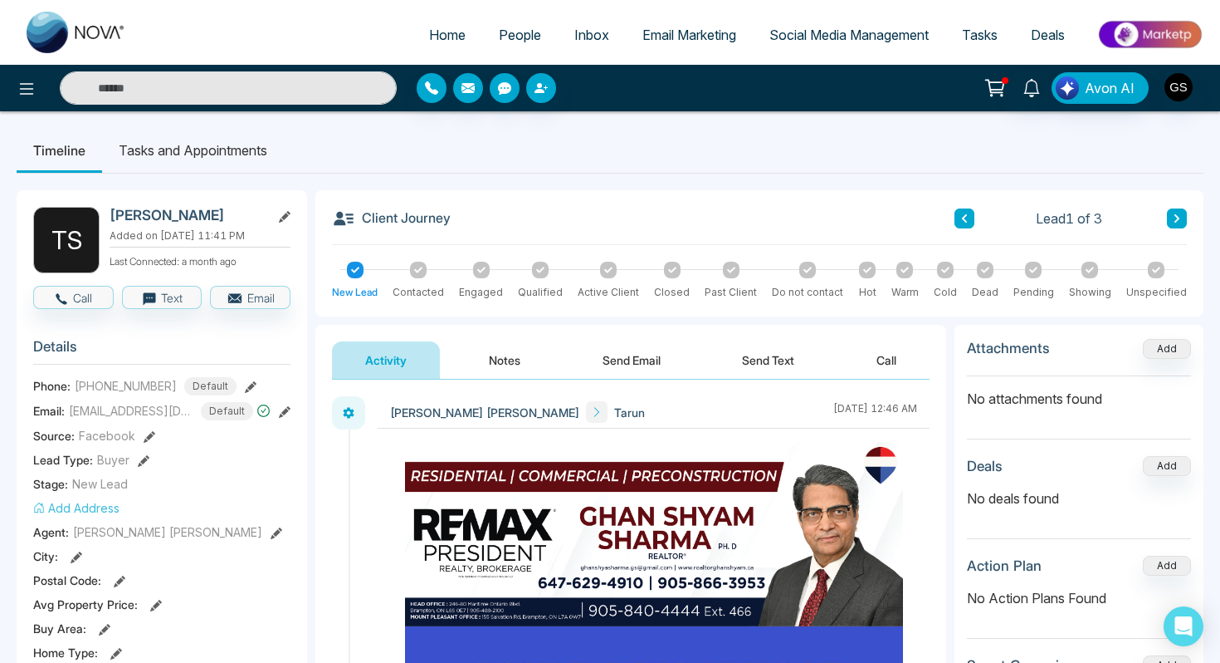
click at [511, 366] on button "Notes" at bounding box center [505, 359] width 98 height 37
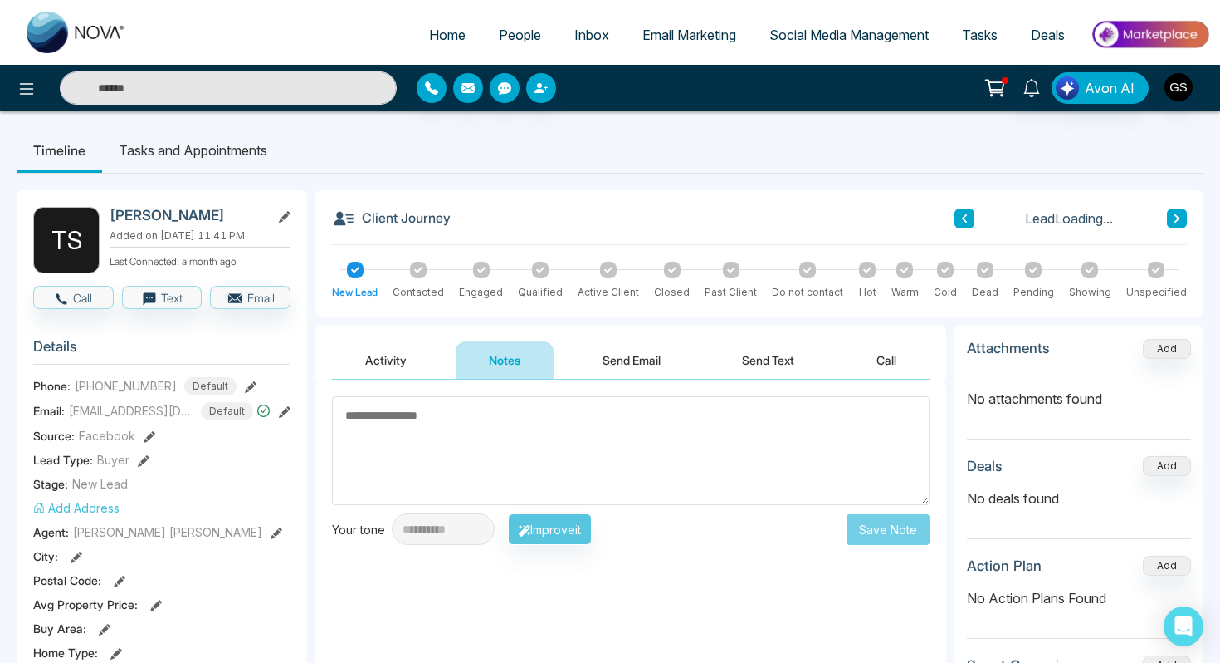
click at [624, 369] on button "Send Email" at bounding box center [632, 359] width 125 height 37
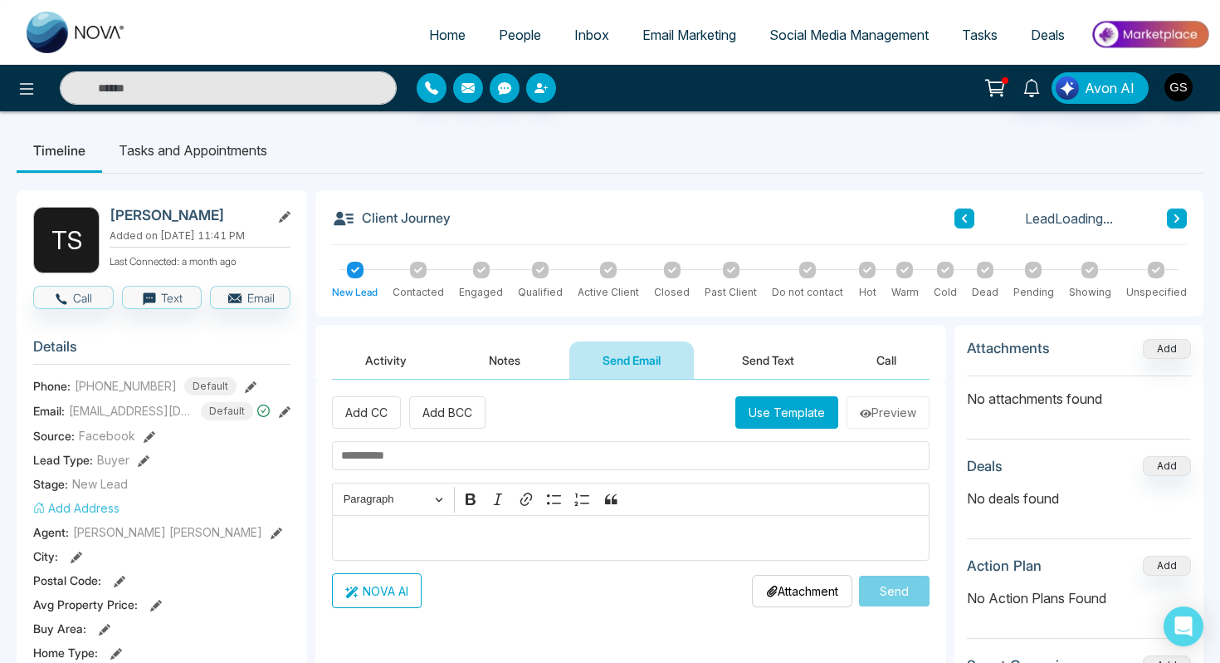
click at [754, 352] on button "Send Text" at bounding box center [768, 359] width 119 height 37
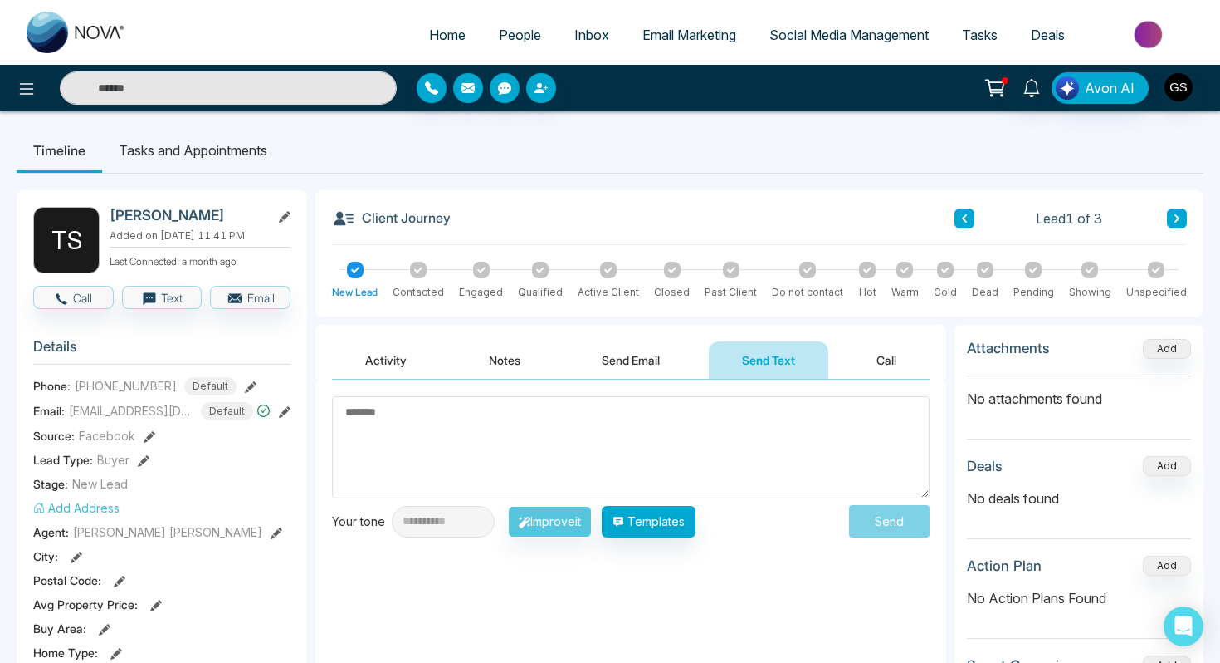
click at [706, 35] on span "Email Marketing" at bounding box center [690, 35] width 94 height 17
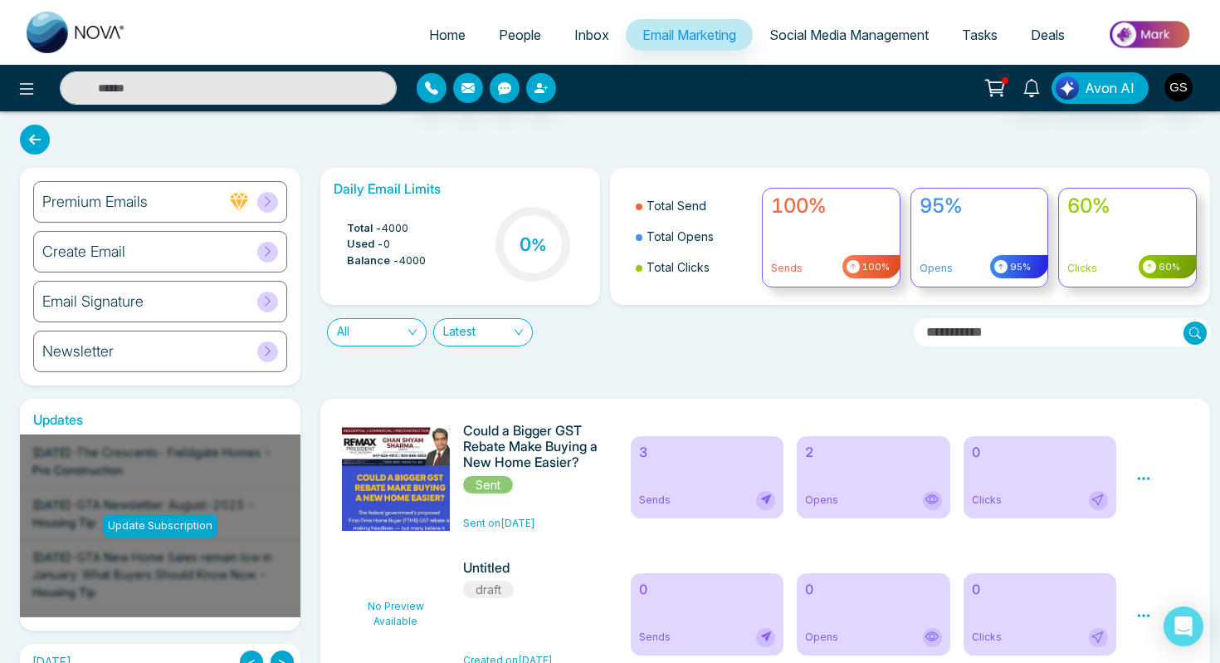
click at [117, 360] on div "Newsletter" at bounding box center [160, 351] width 254 height 42
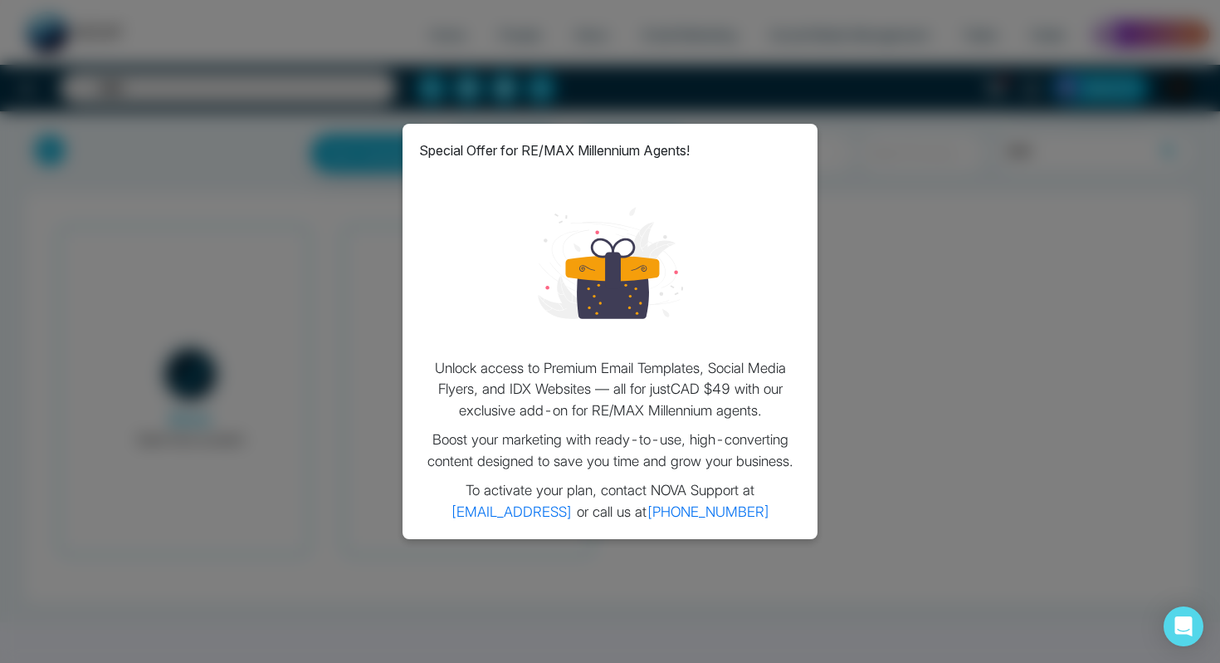
click at [940, 273] on div "Special Offer for RE/MAX Millennium Agents! Unlock access to Premium Email Temp…" at bounding box center [610, 331] width 1220 height 663
click at [556, 82] on div "Special Offer for RE/MAX Millennium Agents! Unlock access to Premium Email Temp…" at bounding box center [610, 331] width 1220 height 663
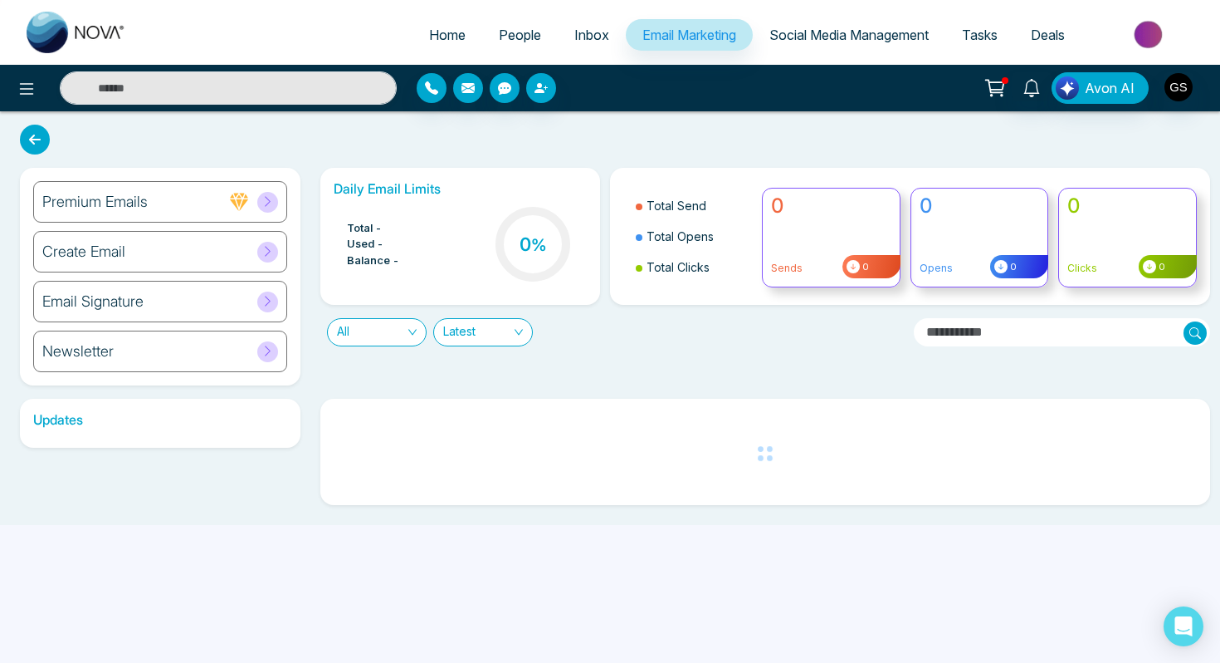
click at [141, 303] on h6 "Email Signature" at bounding box center [92, 301] width 101 height 18
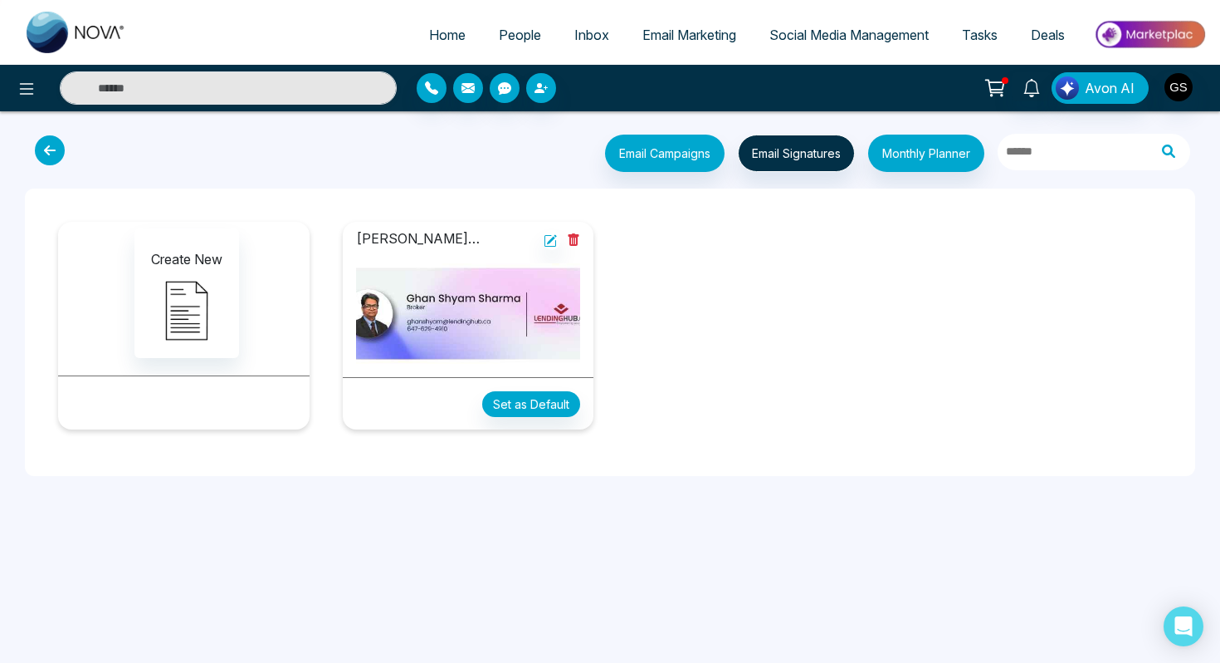
click at [491, 318] on img at bounding box center [468, 313] width 225 height 100
click at [552, 240] on icon at bounding box center [550, 240] width 13 height 13
click at [537, 401] on button "Set as Default" at bounding box center [531, 404] width 98 height 26
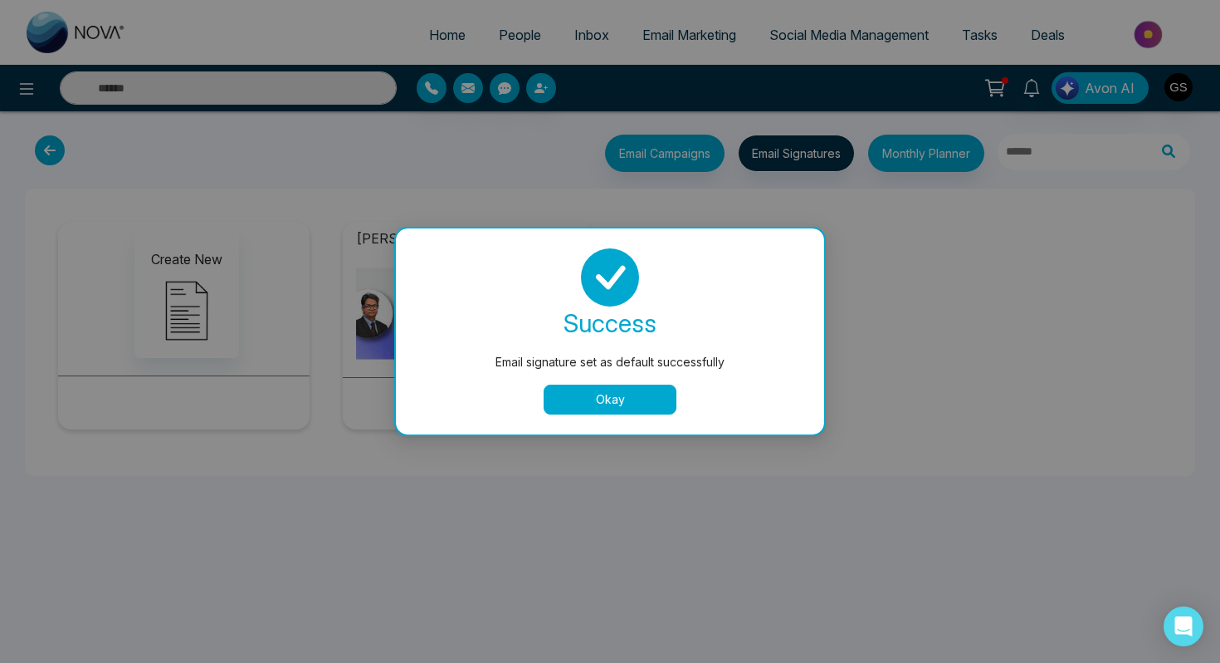
click at [589, 399] on button "Okay" at bounding box center [610, 399] width 133 height 30
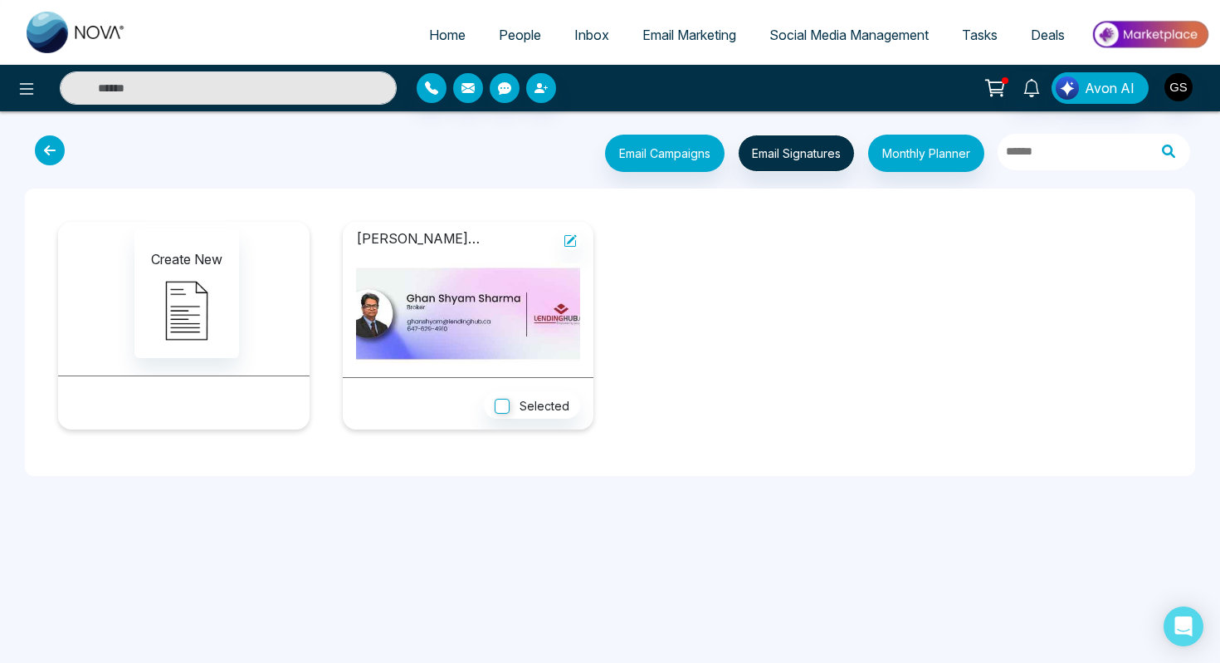
click at [660, 32] on span "Email Marketing" at bounding box center [690, 35] width 94 height 17
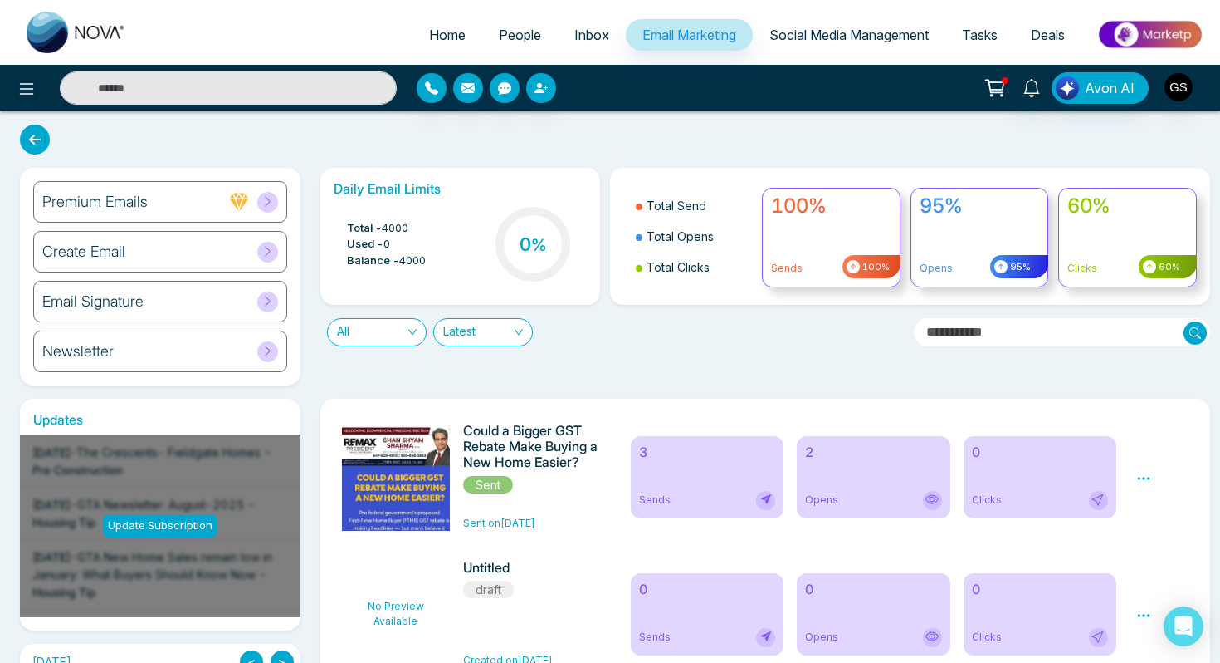
click at [85, 253] on h6 "Create Email" at bounding box center [83, 251] width 83 height 18
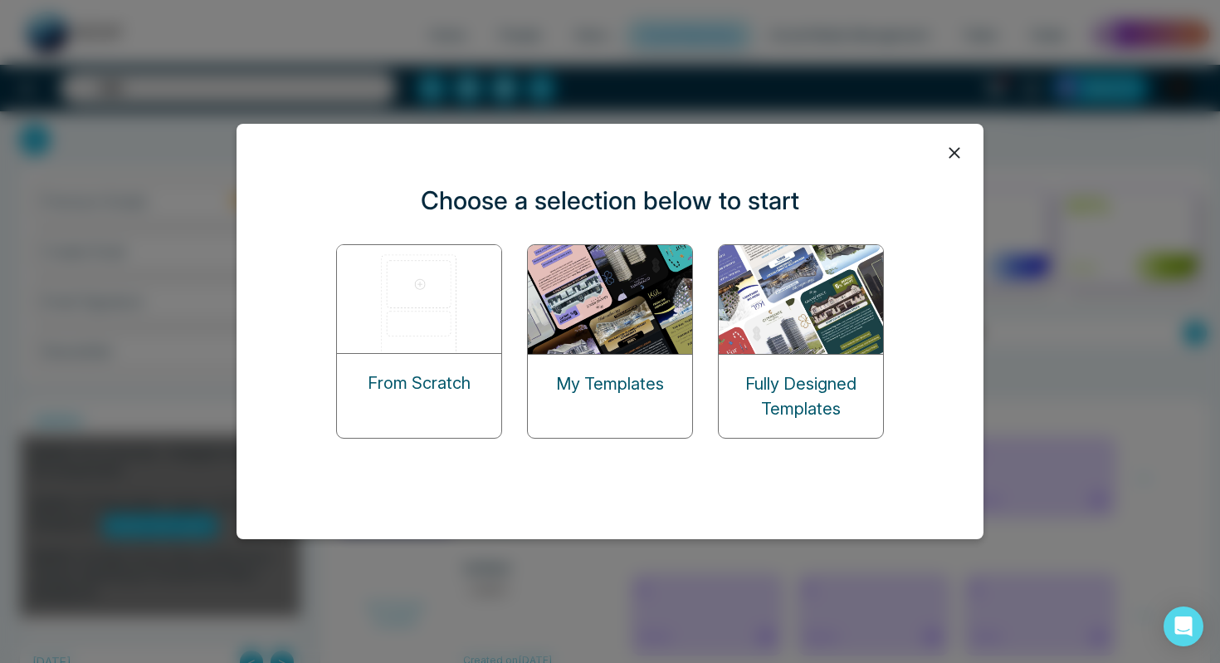
click at [406, 301] on img at bounding box center [420, 299] width 166 height 108
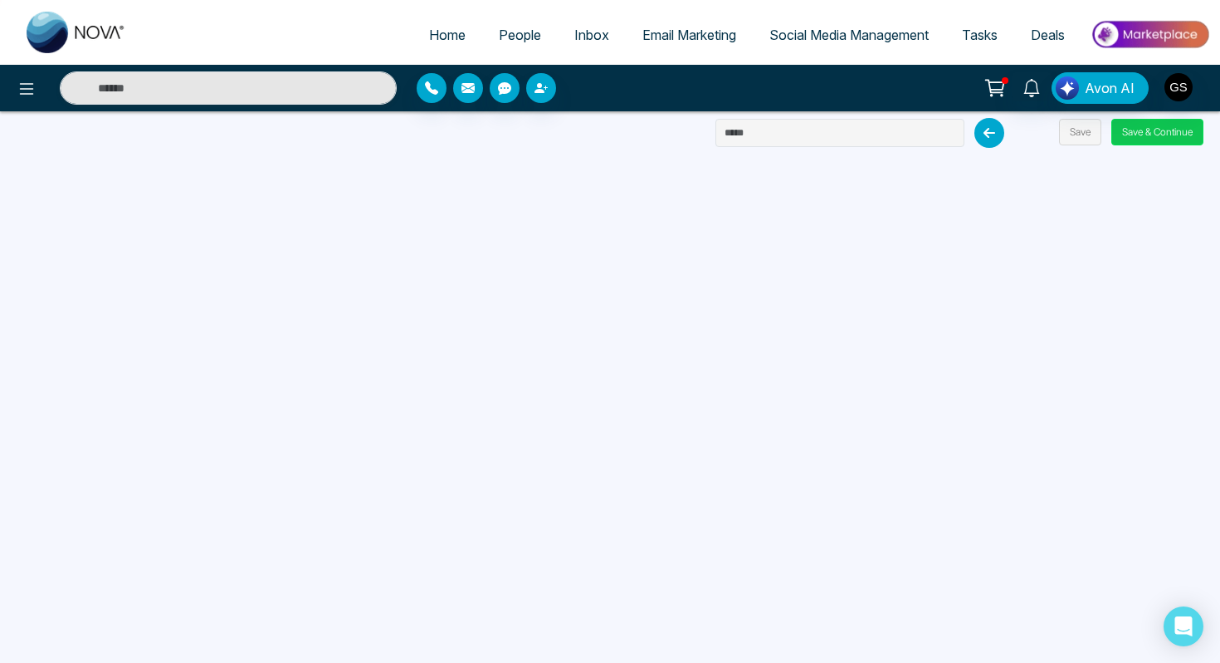
click at [1158, 132] on button "Save & Continue" at bounding box center [1158, 132] width 92 height 27
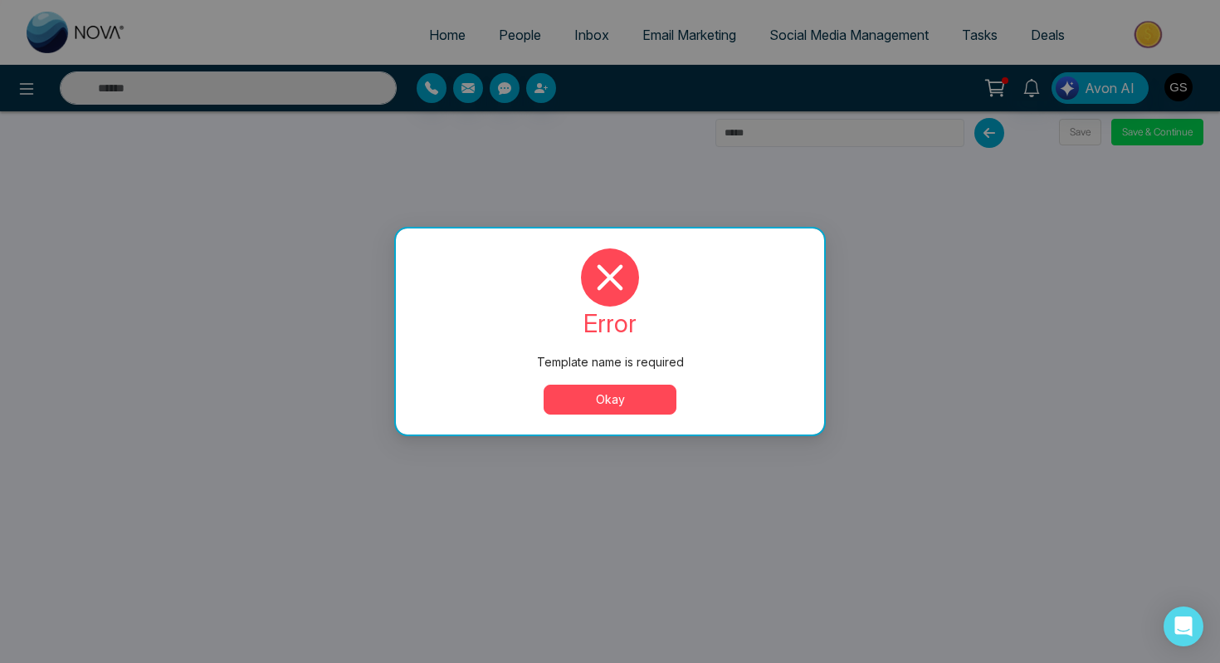
click at [605, 387] on button "Okay" at bounding box center [610, 399] width 133 height 30
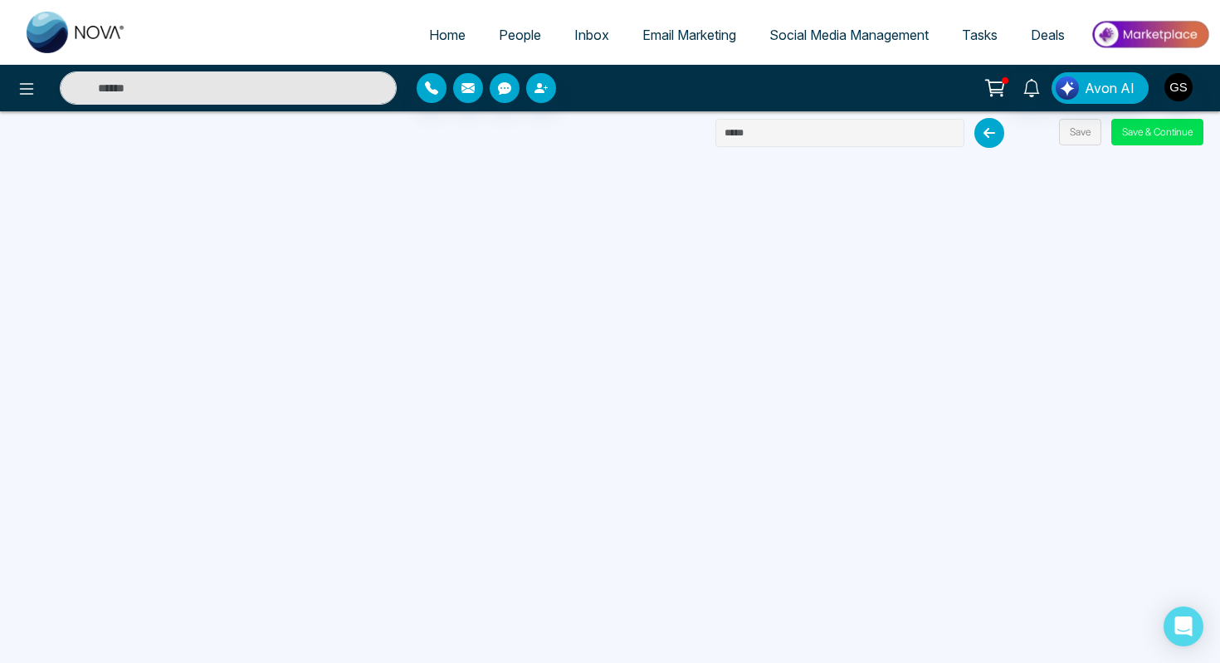
drag, startPoint x: 772, startPoint y: 133, endPoint x: 687, endPoint y: 133, distance: 84.7
click at [687, 133] on div "Home People Inbox Email Marketing Social Media Management Tasks Deals Avon AI S…" at bounding box center [610, 331] width 1220 height 663
click at [1175, 140] on button "Save & Continue" at bounding box center [1158, 132] width 92 height 27
click at [765, 135] on input "**********" at bounding box center [840, 133] width 249 height 28
type input "********"
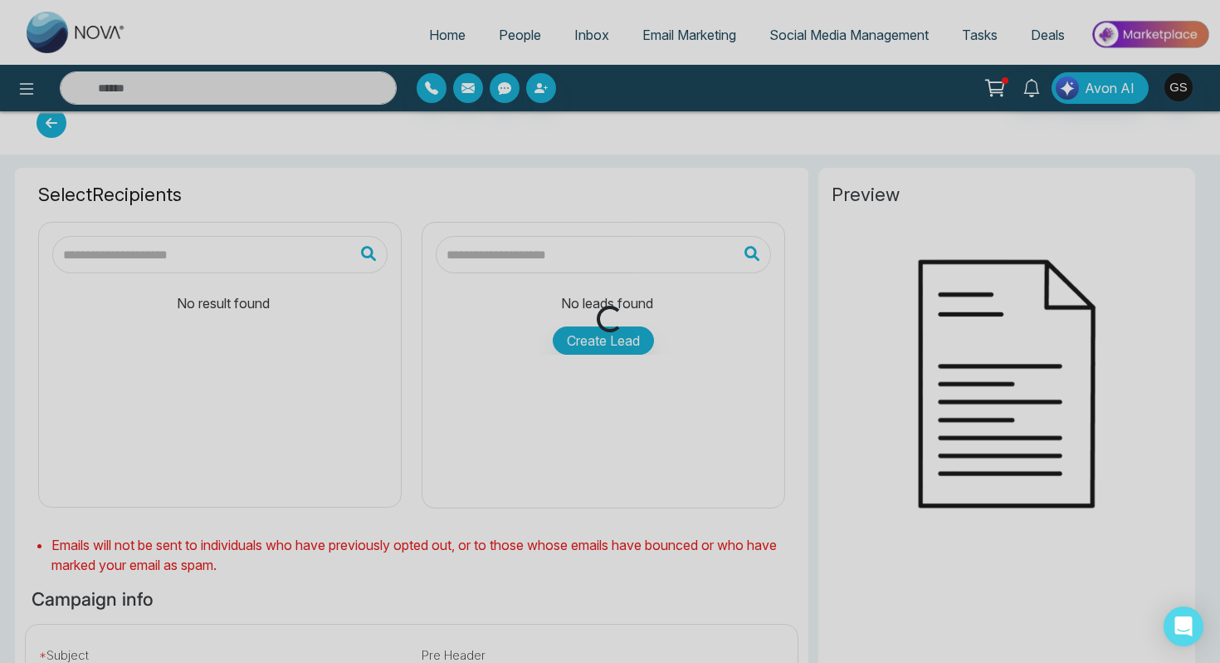
scroll to position [24, 0]
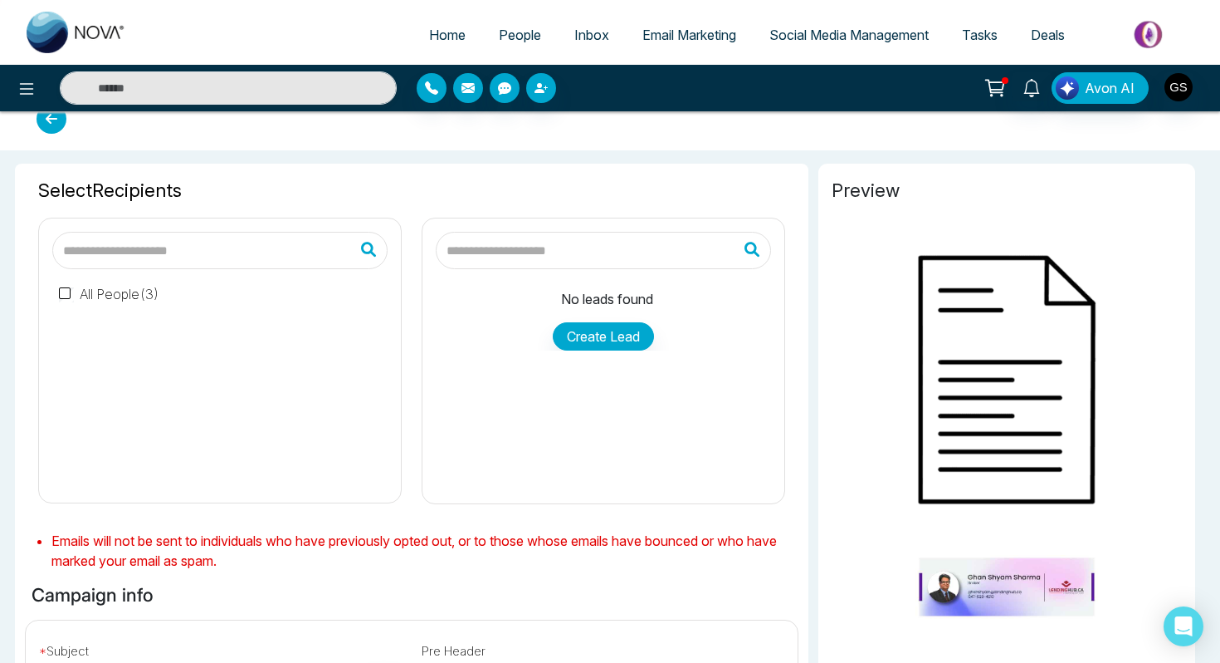
type input "**********"
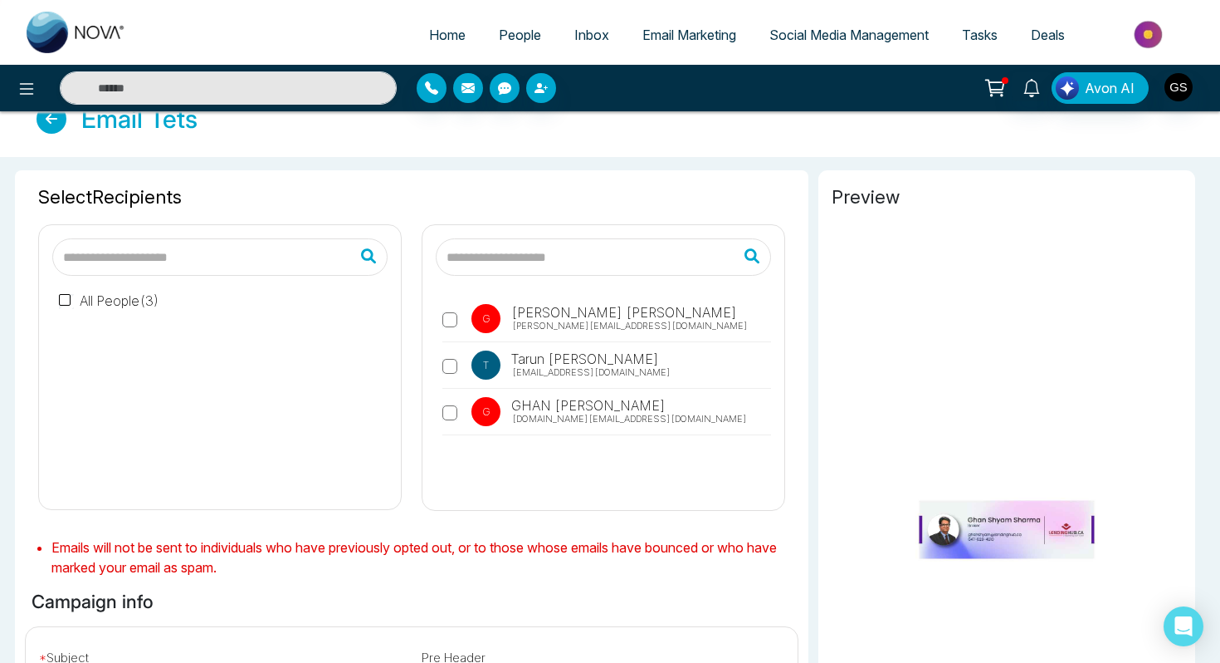
scroll to position [0, 0]
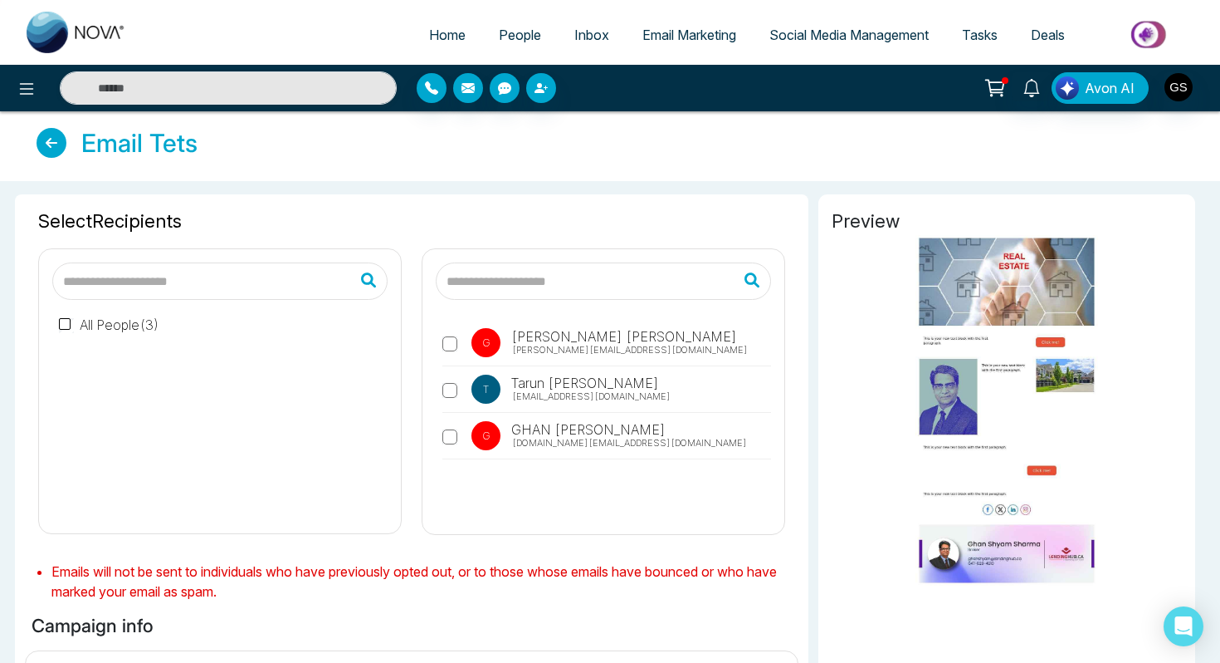
click at [805, 38] on span "Social Media Management" at bounding box center [849, 35] width 159 height 17
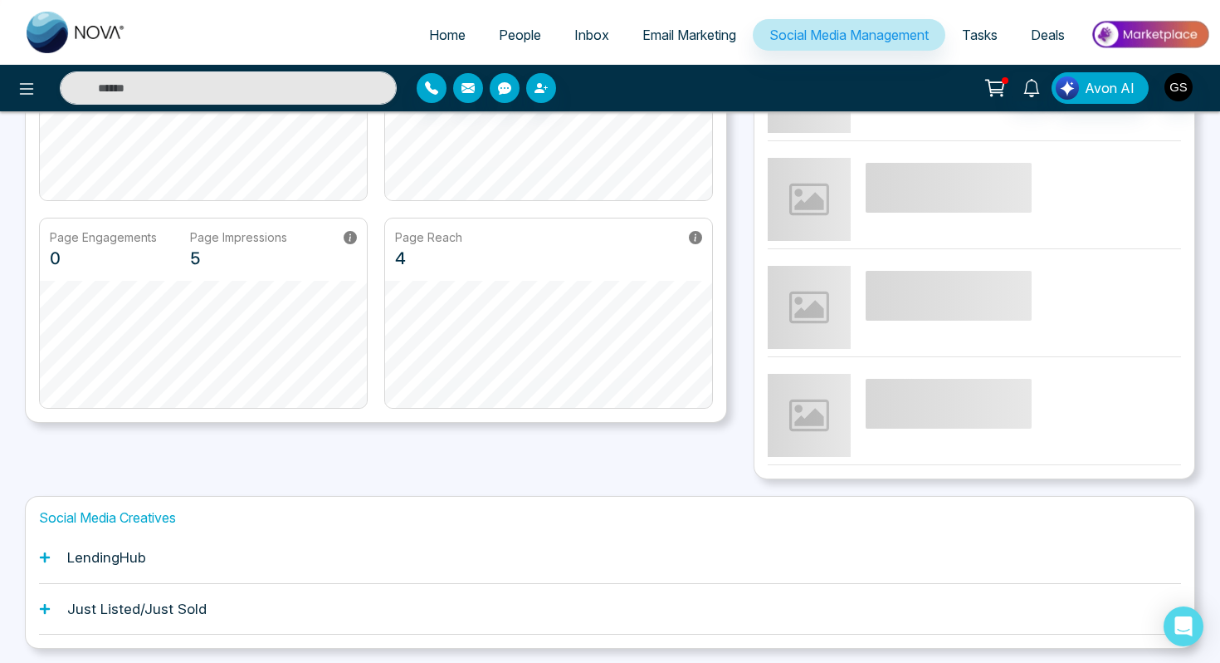
scroll to position [308, 0]
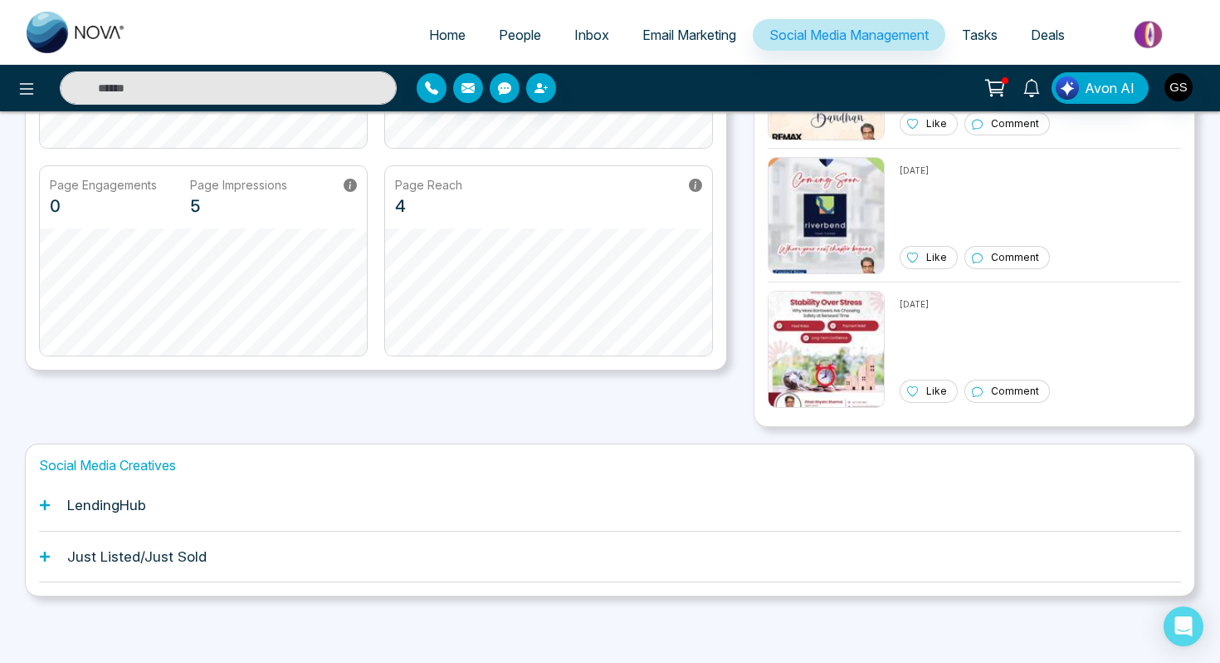
click at [410, 544] on div "Just Listed/Just Sold" at bounding box center [610, 556] width 1142 height 51
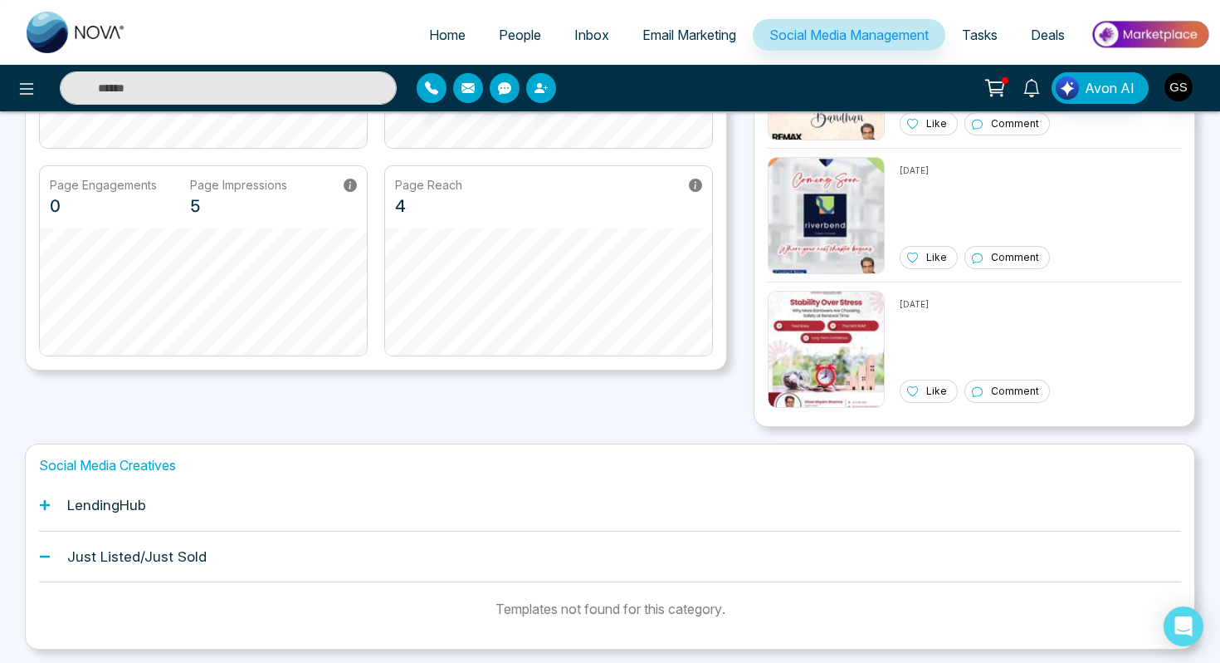
click at [427, 514] on div "LendingHub" at bounding box center [610, 505] width 1142 height 51
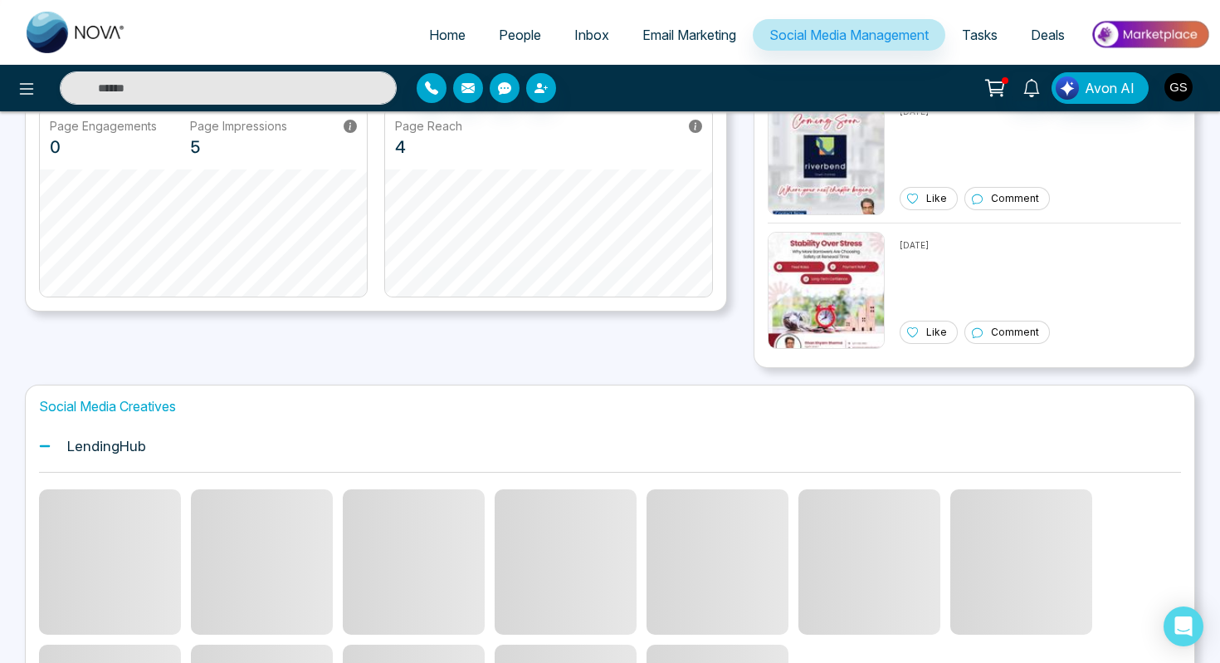
scroll to position [361, 0]
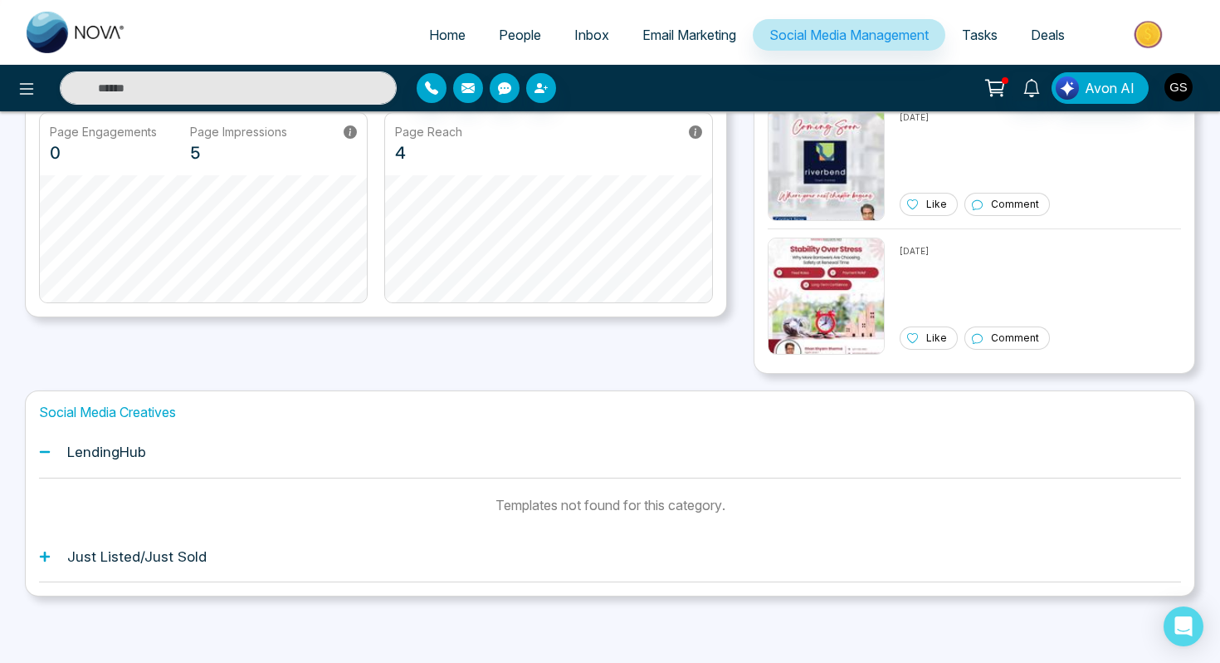
click at [441, 454] on div "LendingHub" at bounding box center [610, 452] width 1142 height 51
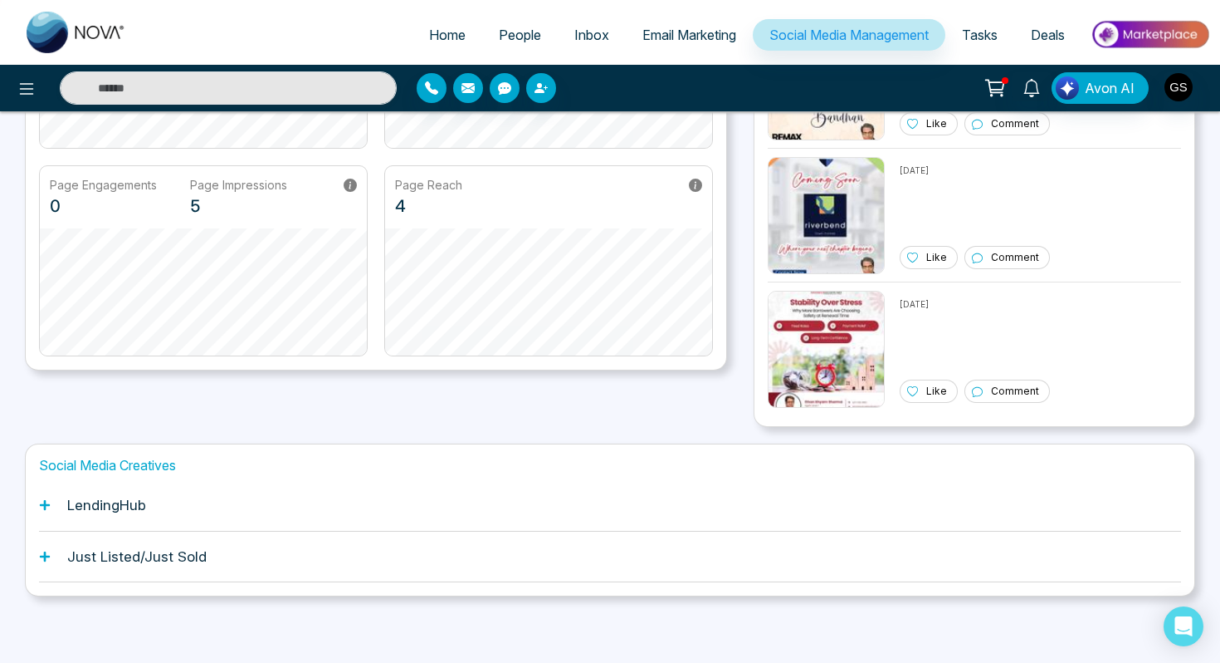
click at [86, 512] on h1 "LendingHub" at bounding box center [106, 504] width 79 height 17
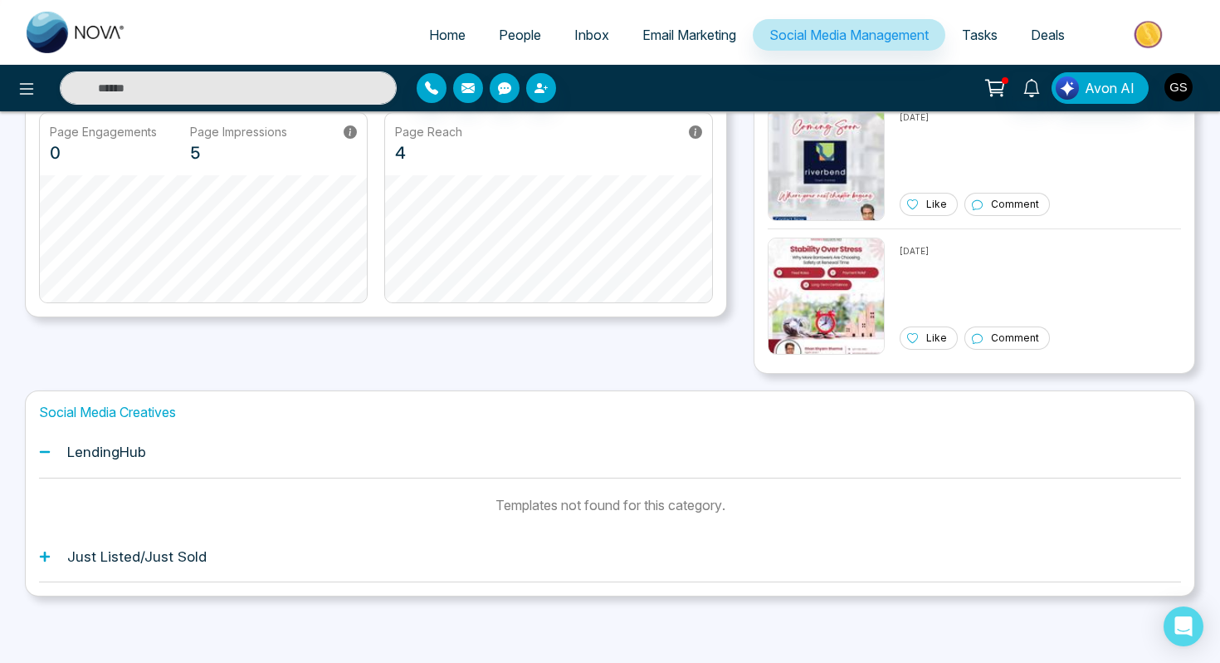
click at [126, 554] on h1 "Just Listed/Just Sold" at bounding box center [136, 556] width 139 height 17
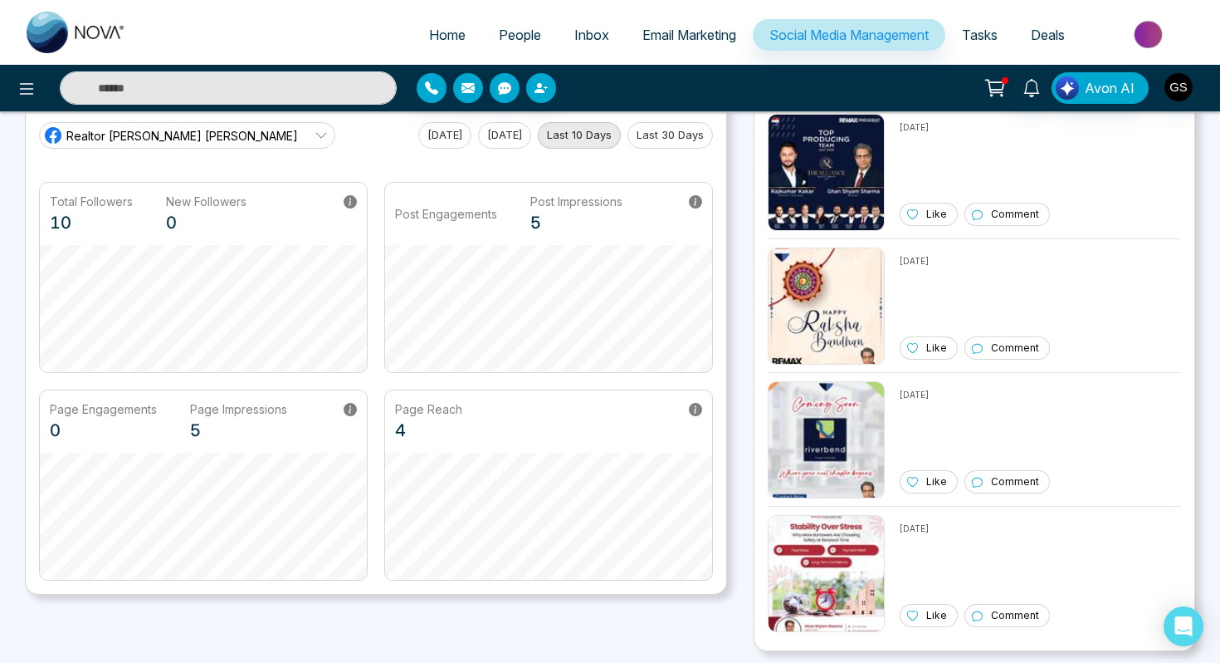
scroll to position [0, 0]
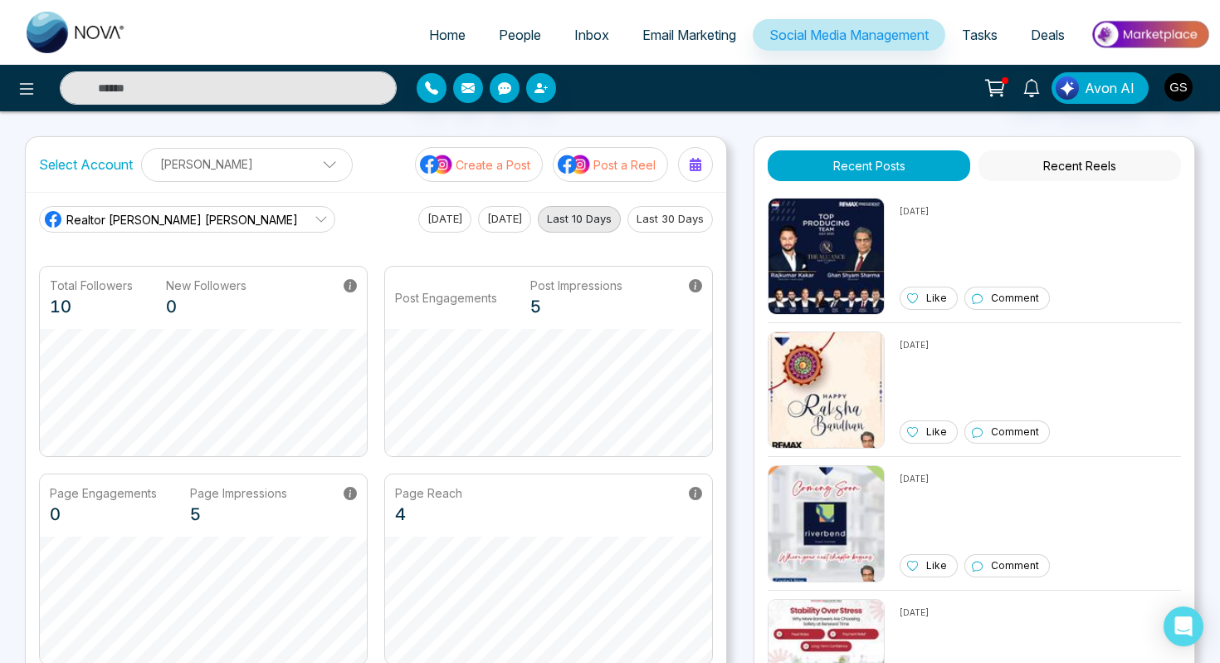
click at [470, 181] on button "Create a Post" at bounding box center [479, 164] width 128 height 35
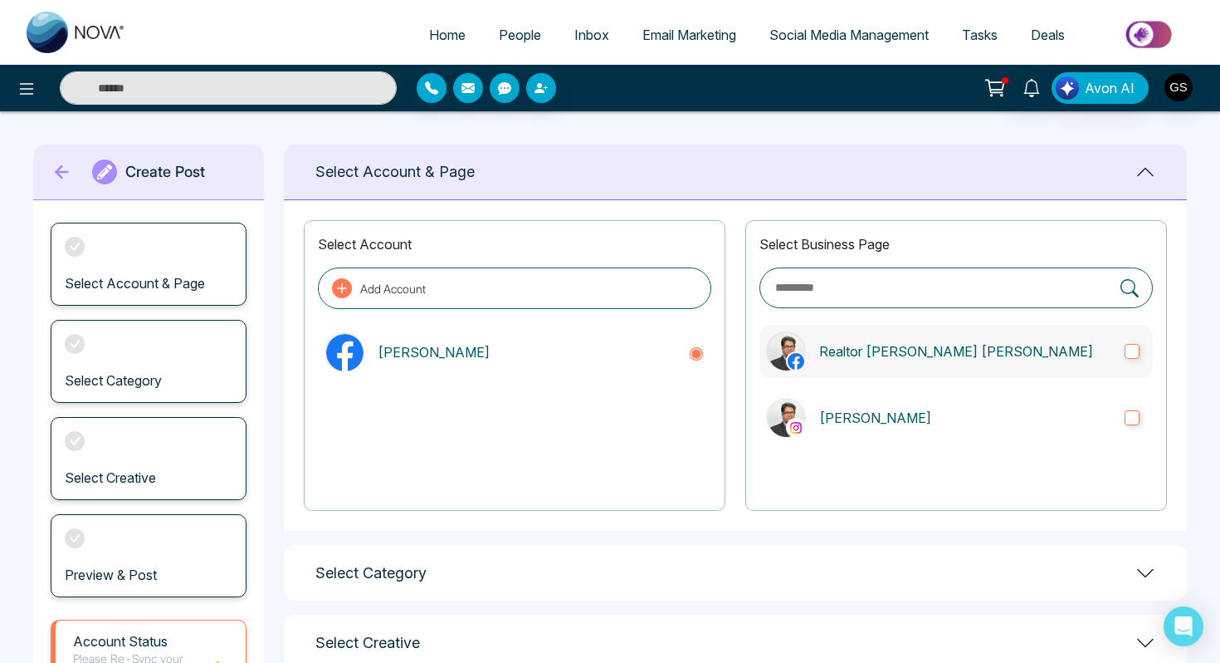
click at [840, 357] on p "Realtor [PERSON_NAME] [PERSON_NAME]" at bounding box center [965, 351] width 292 height 20
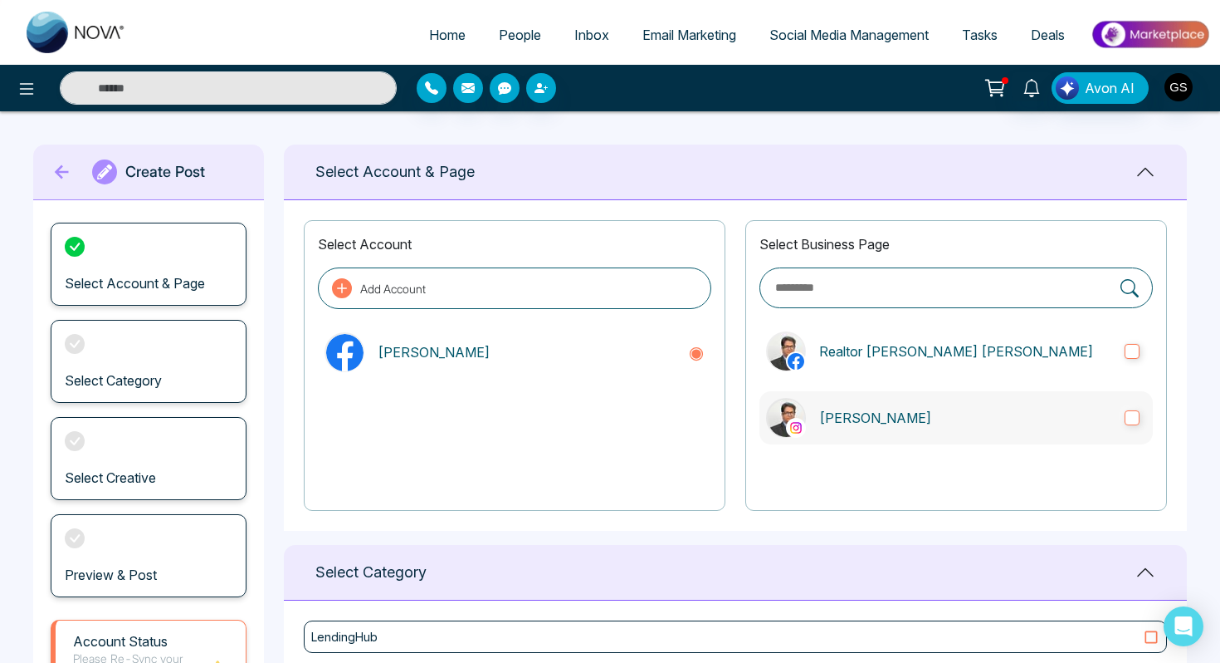
click at [867, 426] on label "[PERSON_NAME]" at bounding box center [957, 417] width 394 height 53
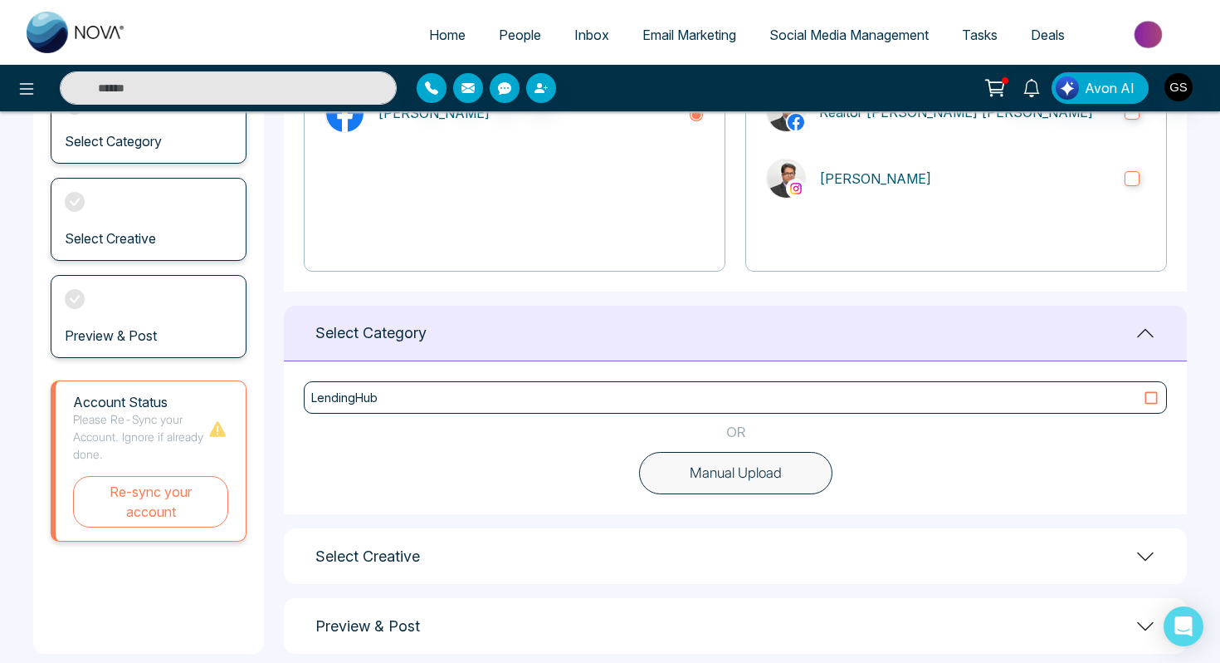
scroll to position [262, 0]
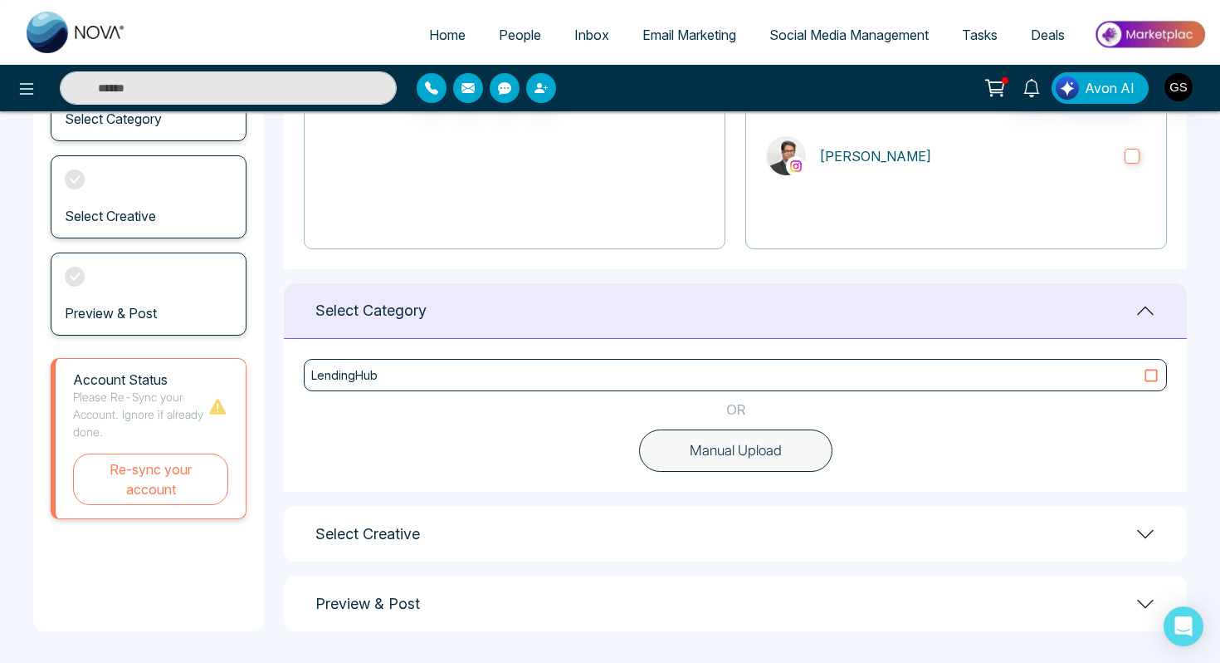
click at [750, 374] on div "LendingHub" at bounding box center [735, 374] width 849 height 17
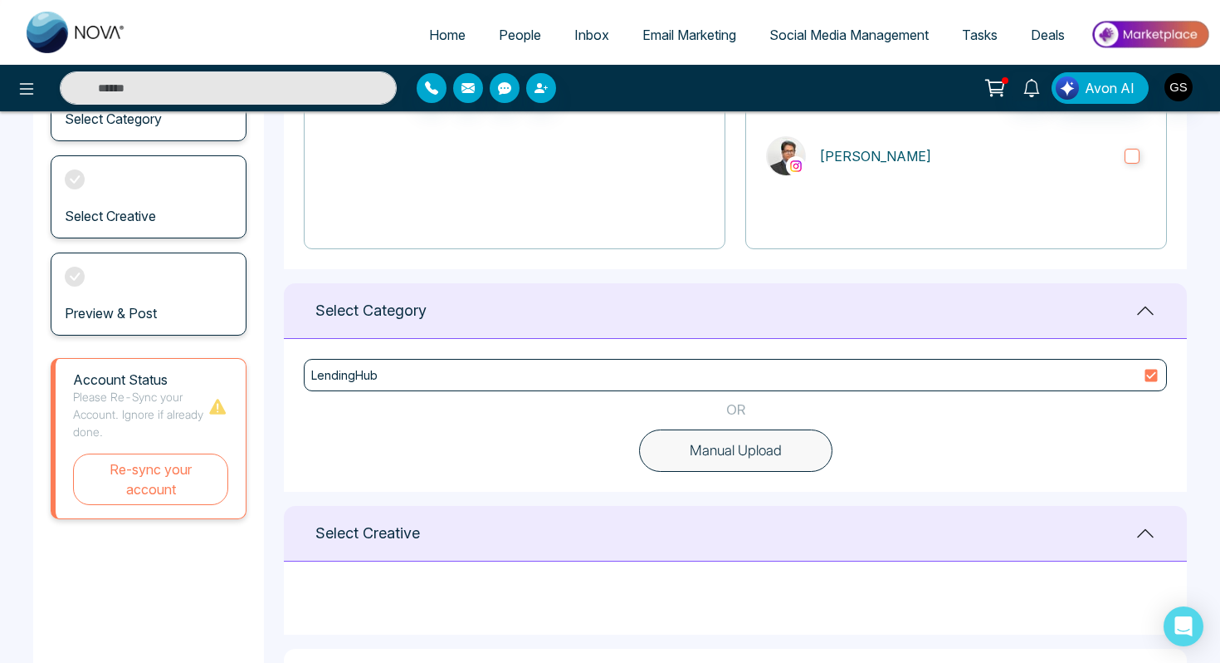
click at [624, 506] on div "Select Creative" at bounding box center [735, 534] width 903 height 56
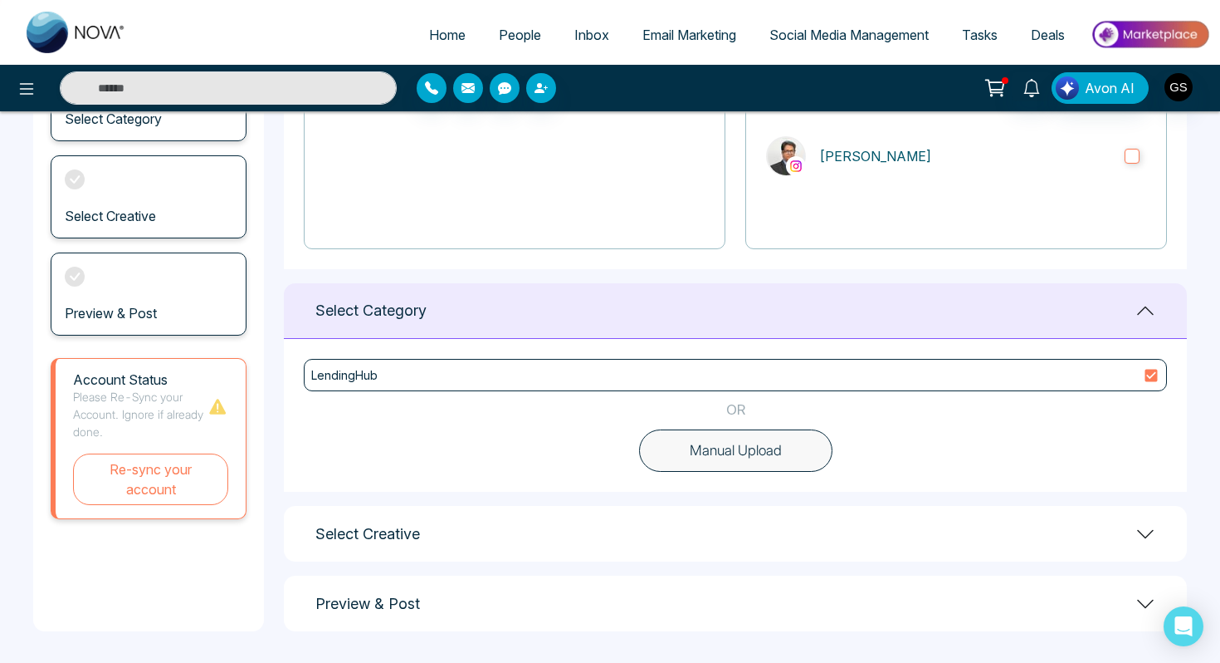
click at [609, 526] on div "Select Creative" at bounding box center [735, 534] width 903 height 56
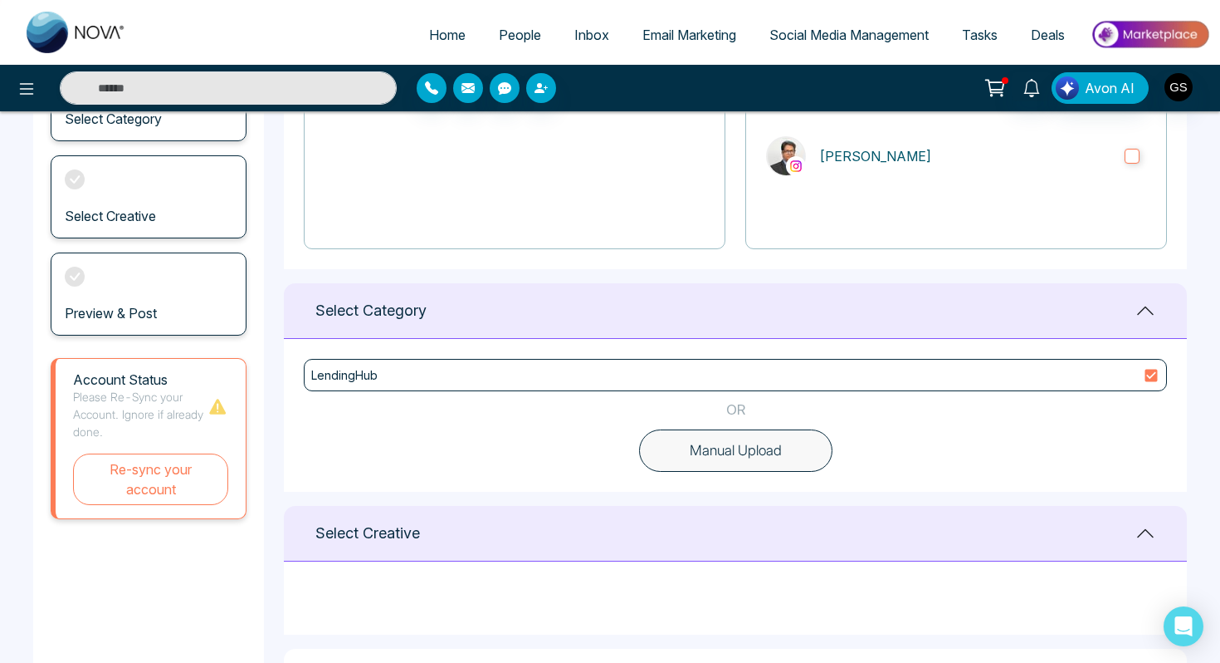
scroll to position [335, 0]
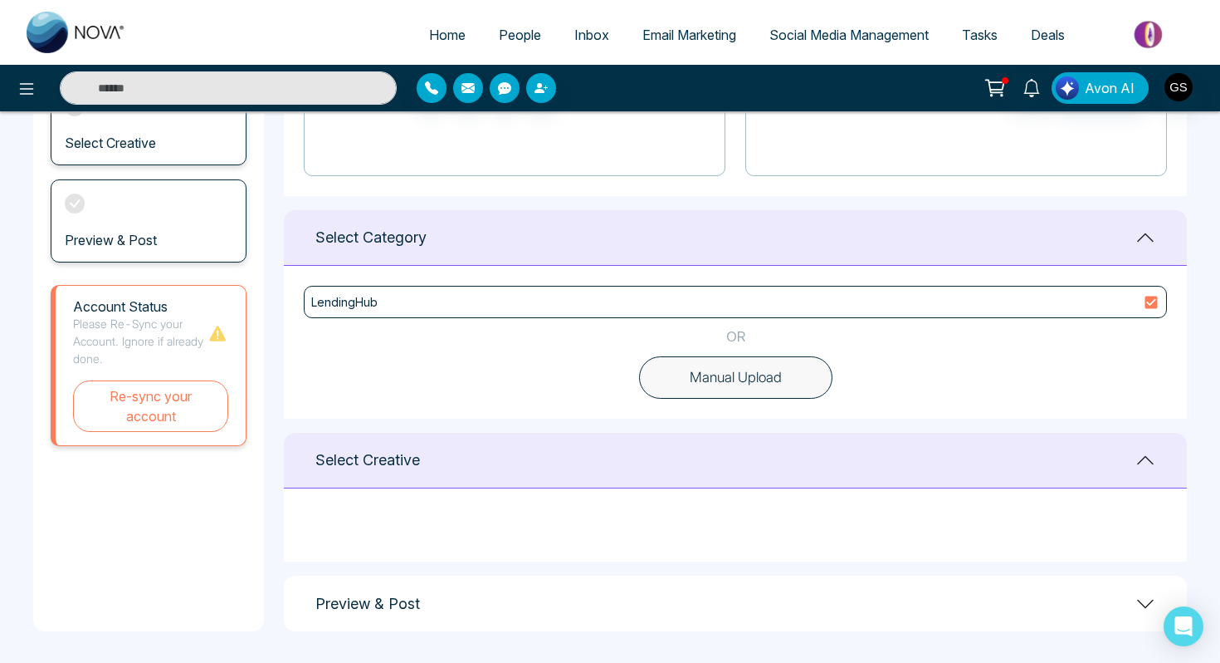
click at [702, 594] on div "Preview & Post" at bounding box center [735, 603] width 903 height 56
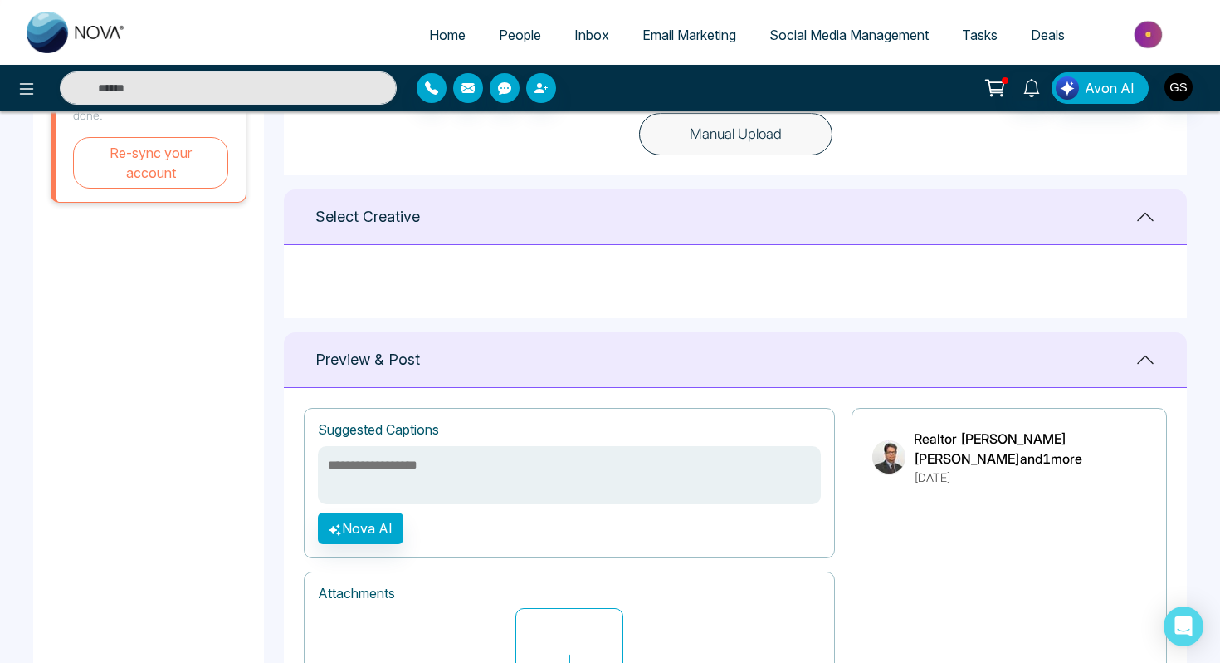
scroll to position [741, 0]
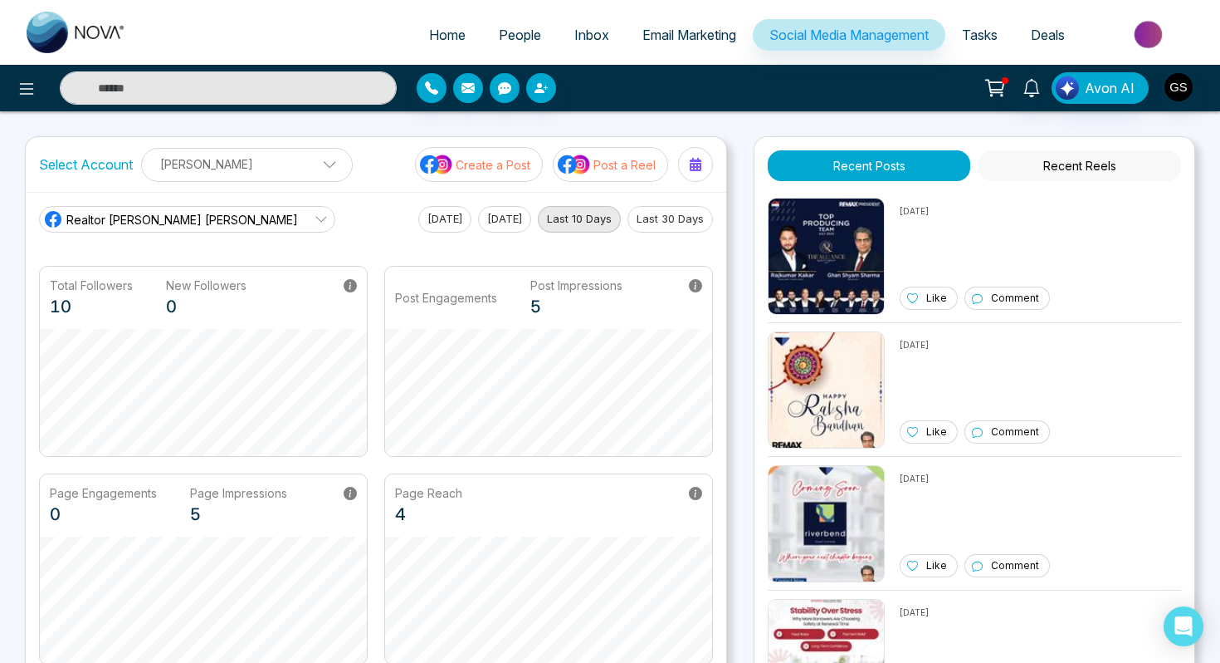
click at [1042, 43] on link "Deals" at bounding box center [1048, 35] width 67 height 32
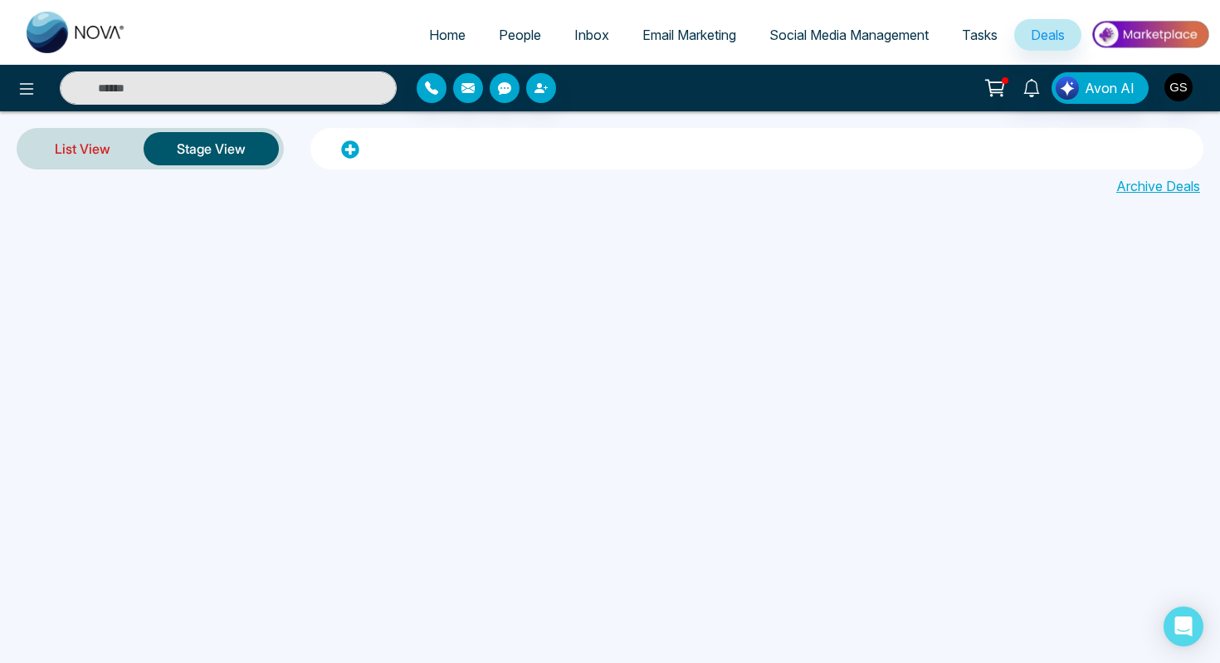
click at [85, 150] on link "List View" at bounding box center [83, 149] width 122 height 40
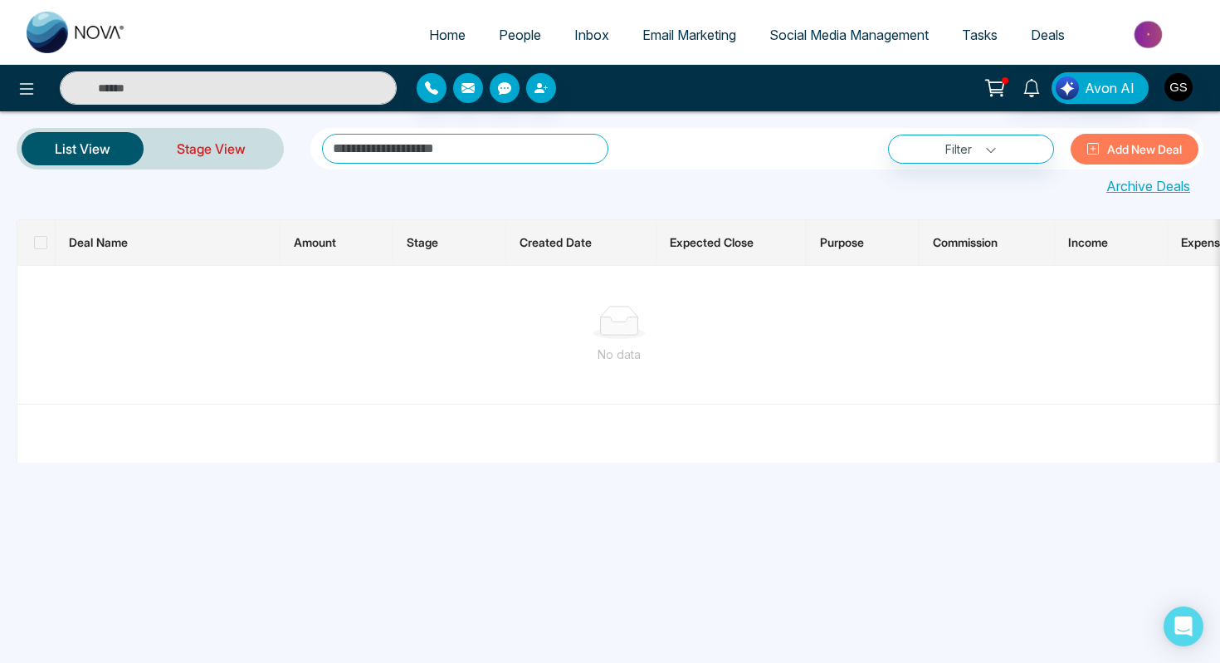
click at [211, 156] on link "Stage View" at bounding box center [211, 149] width 135 height 40
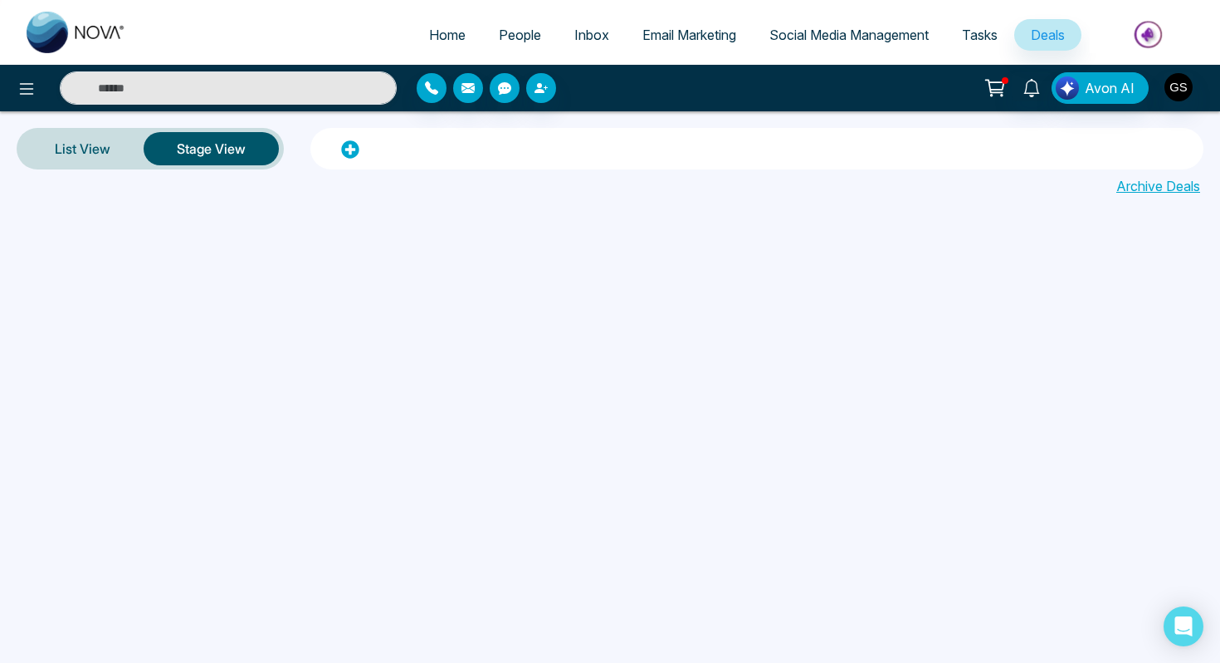
click at [335, 141] on div at bounding box center [756, 149] width 883 height 21
click at [348, 144] on icon at bounding box center [349, 149] width 17 height 17
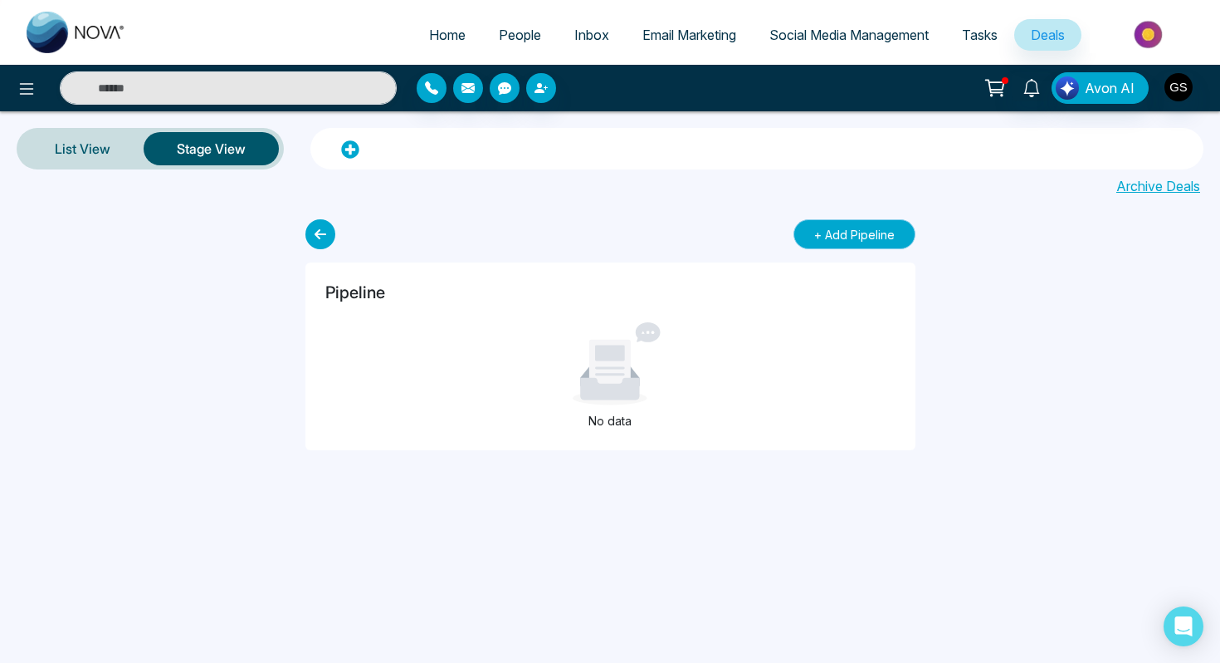
click at [834, 235] on button "+ Add Pipeline" at bounding box center [855, 234] width 122 height 30
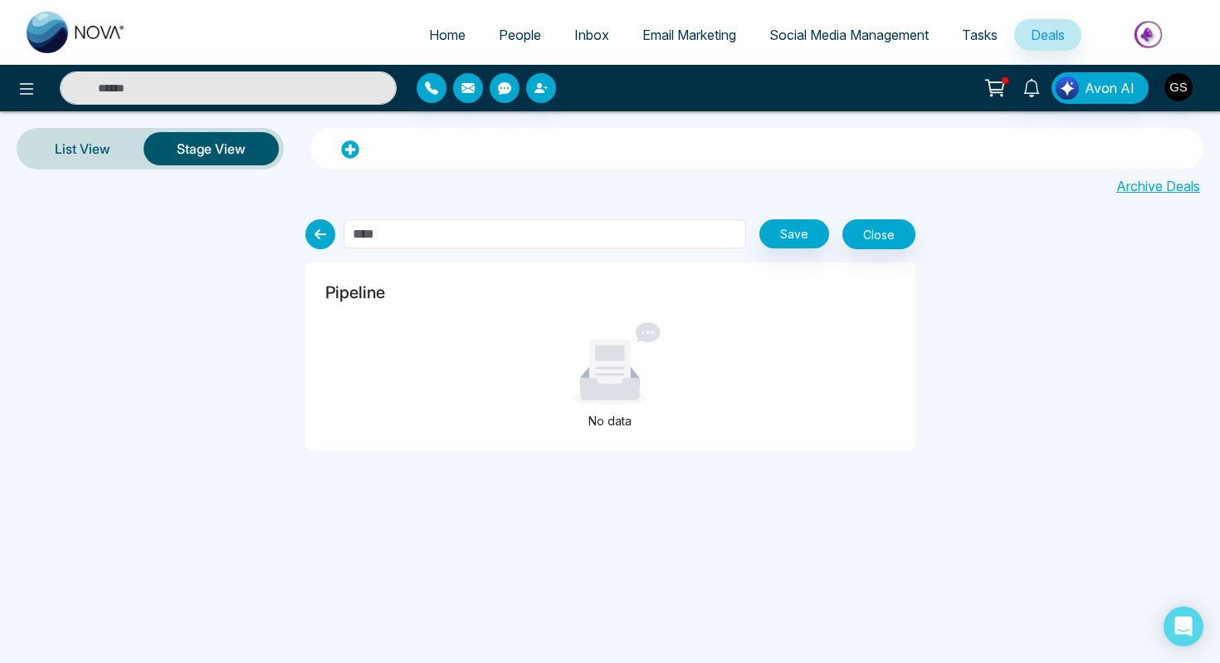
click at [590, 231] on input "text" at bounding box center [545, 233] width 403 height 29
type input "********"
click at [813, 234] on button "Save" at bounding box center [795, 233] width 70 height 29
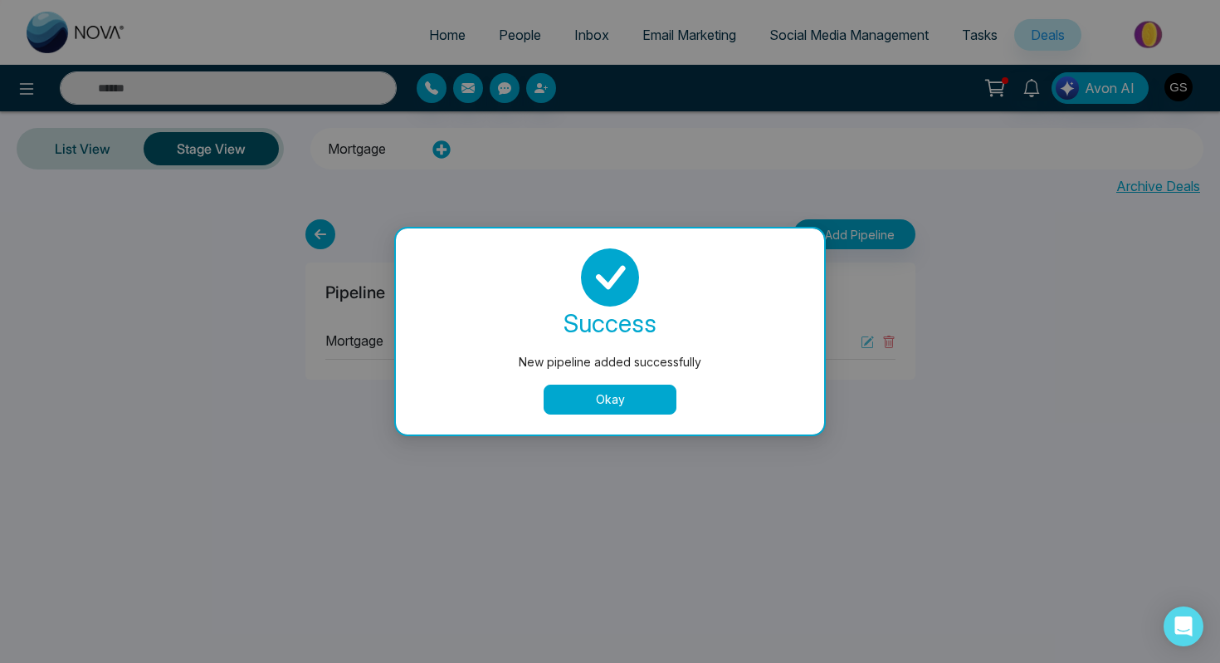
click at [622, 394] on button "Okay" at bounding box center [610, 399] width 133 height 30
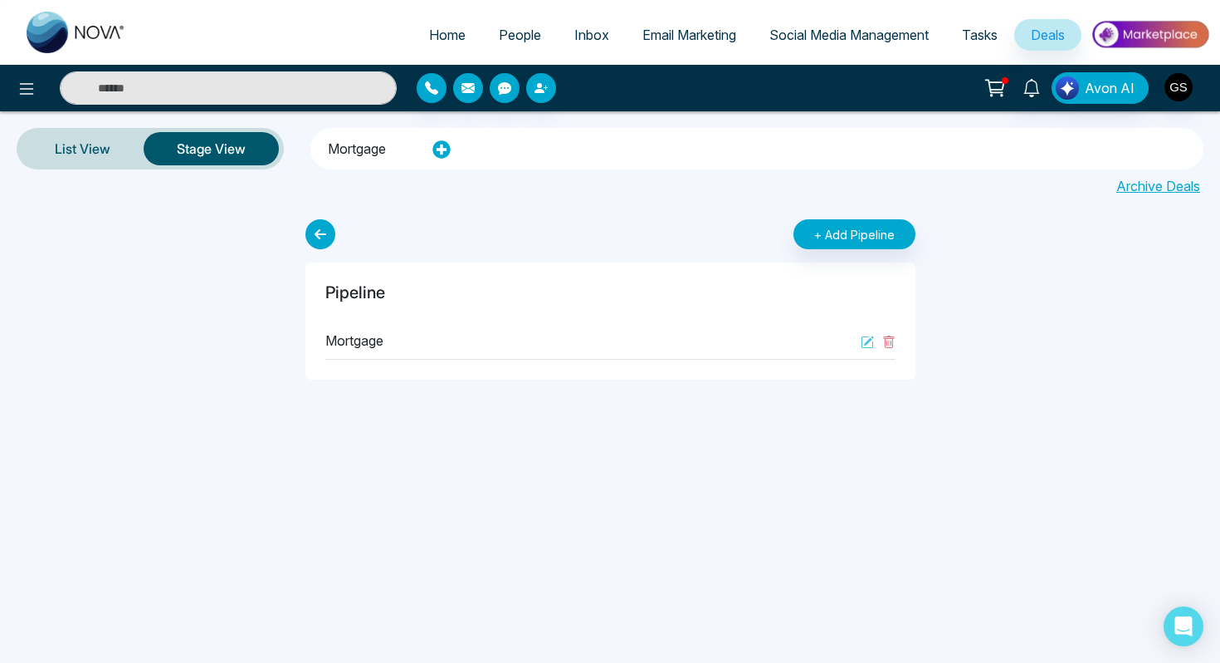
click at [547, 342] on div "Mortgage" at bounding box center [610, 340] width 570 height 37
click at [352, 345] on p "Mortgage" at bounding box center [354, 340] width 58 height 20
click at [865, 341] on icon at bounding box center [869, 340] width 10 height 10
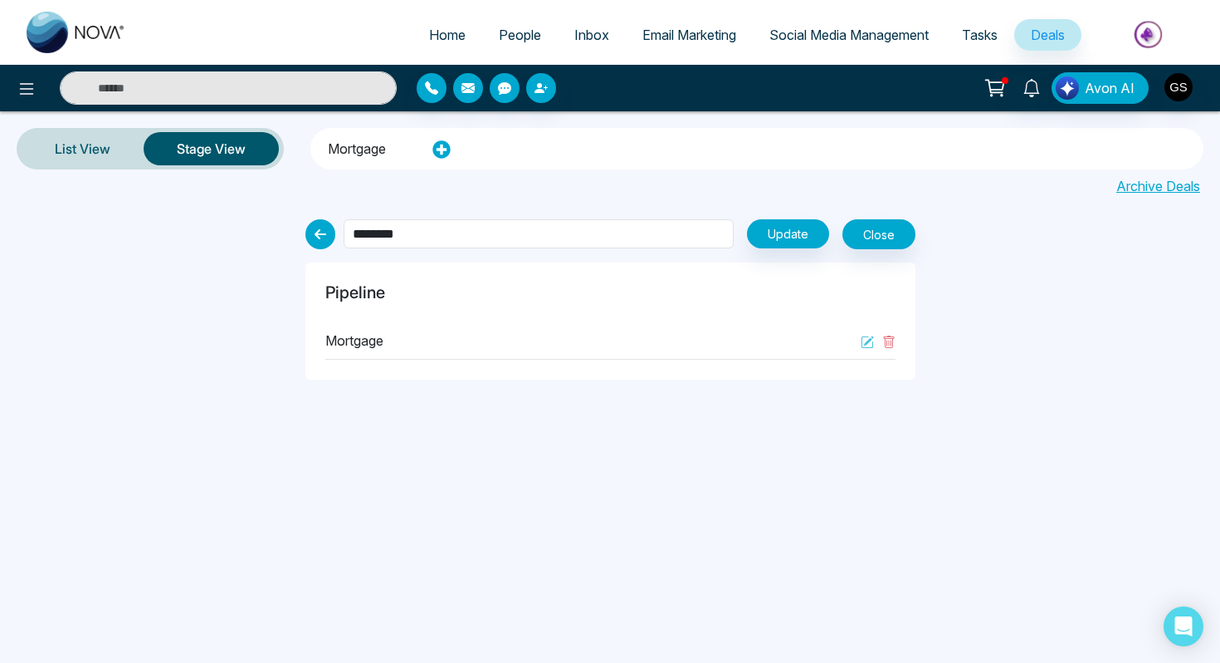
click at [362, 144] on li "Mortgage" at bounding box center [357, 146] width 58 height 28
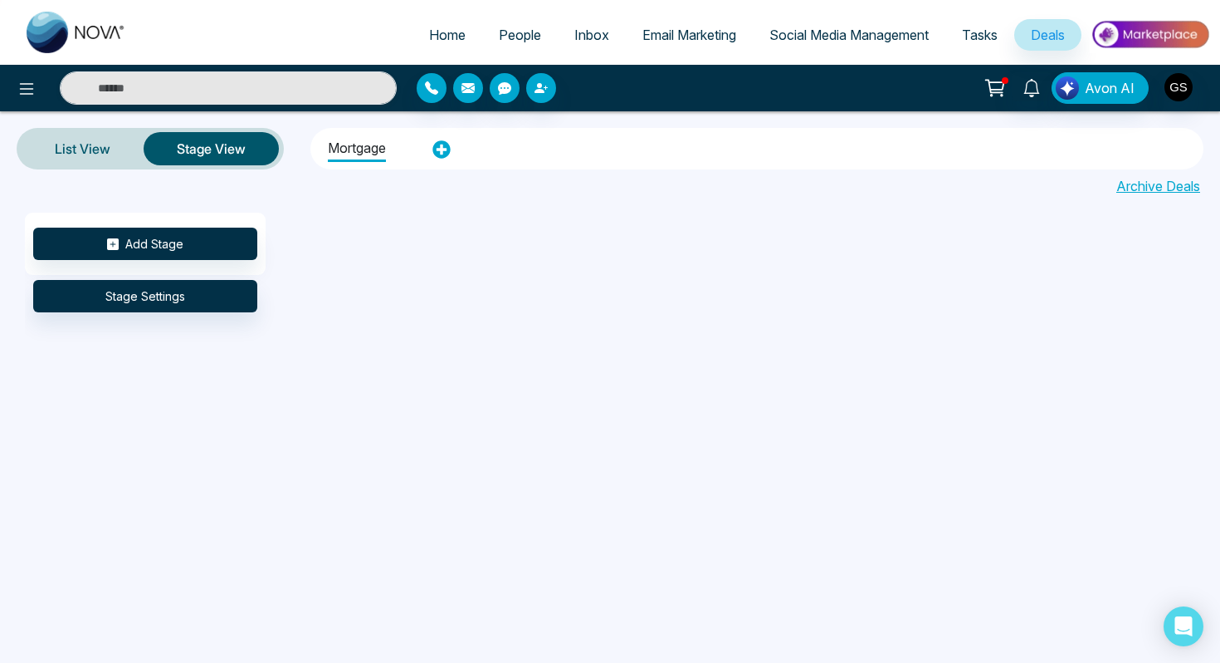
click at [136, 226] on div "Add Stage Stage Settings" at bounding box center [145, 244] width 241 height 62
click at [128, 239] on button "Add Stage" at bounding box center [145, 243] width 224 height 32
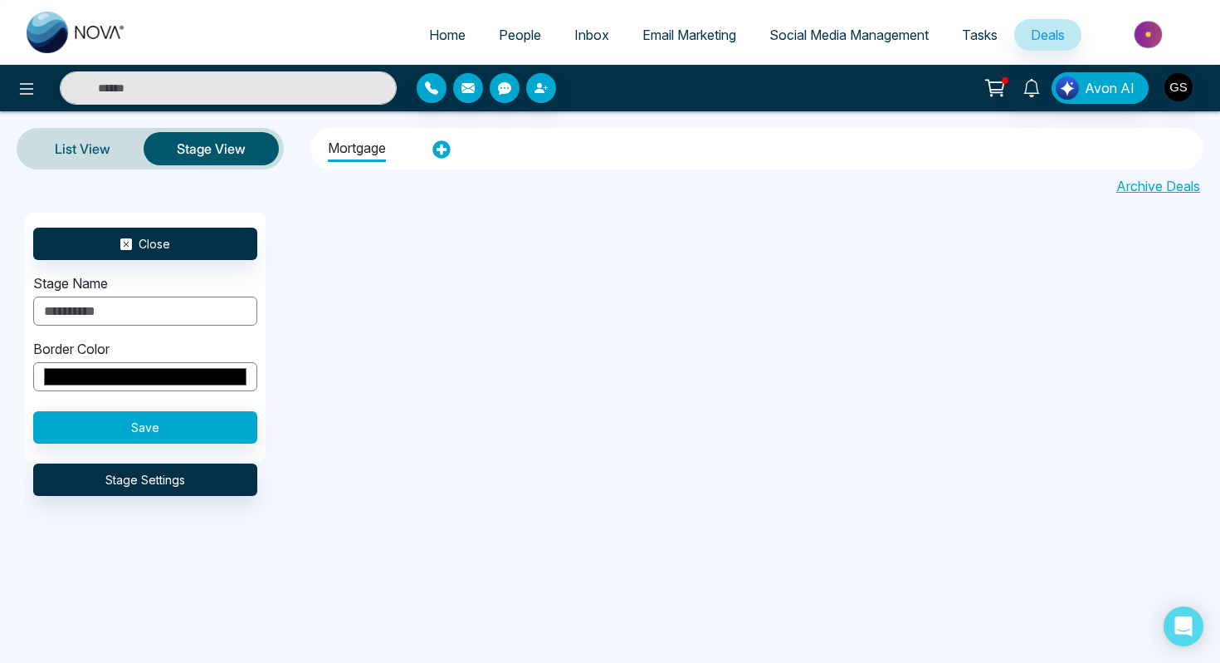
click at [115, 308] on input "text" at bounding box center [145, 310] width 224 height 29
type input "**********"
click at [162, 370] on input "*******" at bounding box center [145, 376] width 224 height 29
type input "*******"
click at [247, 426] on button "Save" at bounding box center [145, 427] width 224 height 32
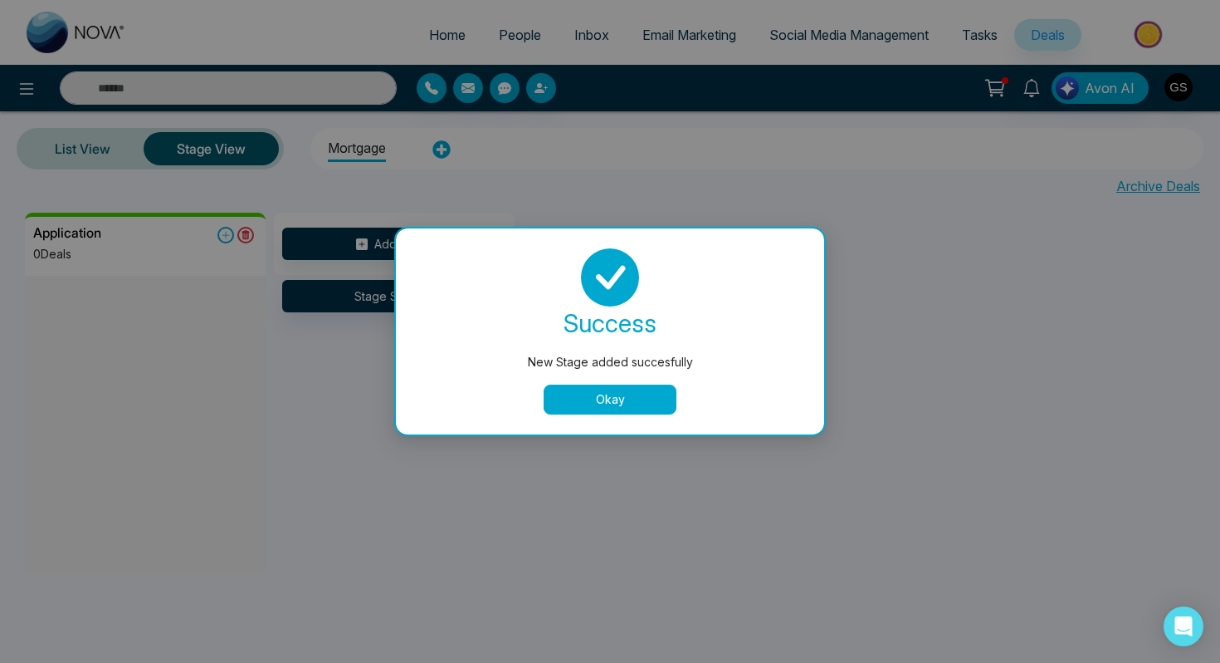
click at [622, 393] on button "Okay" at bounding box center [610, 399] width 133 height 30
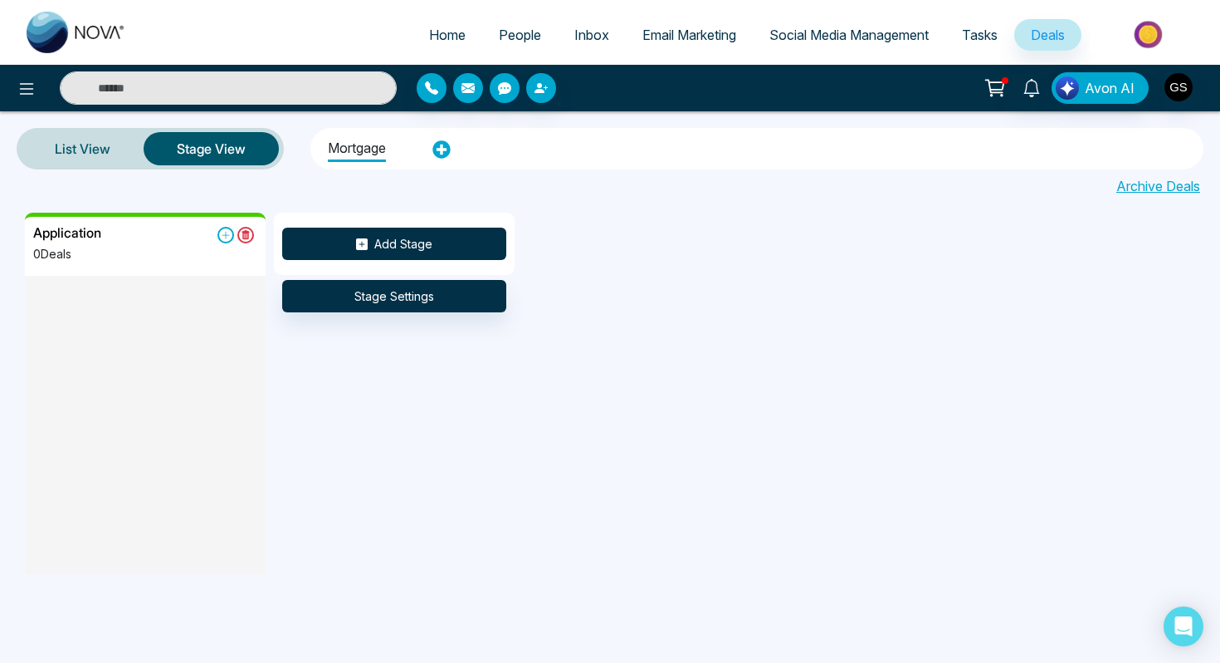
click at [399, 235] on button "Add Stage" at bounding box center [394, 243] width 224 height 32
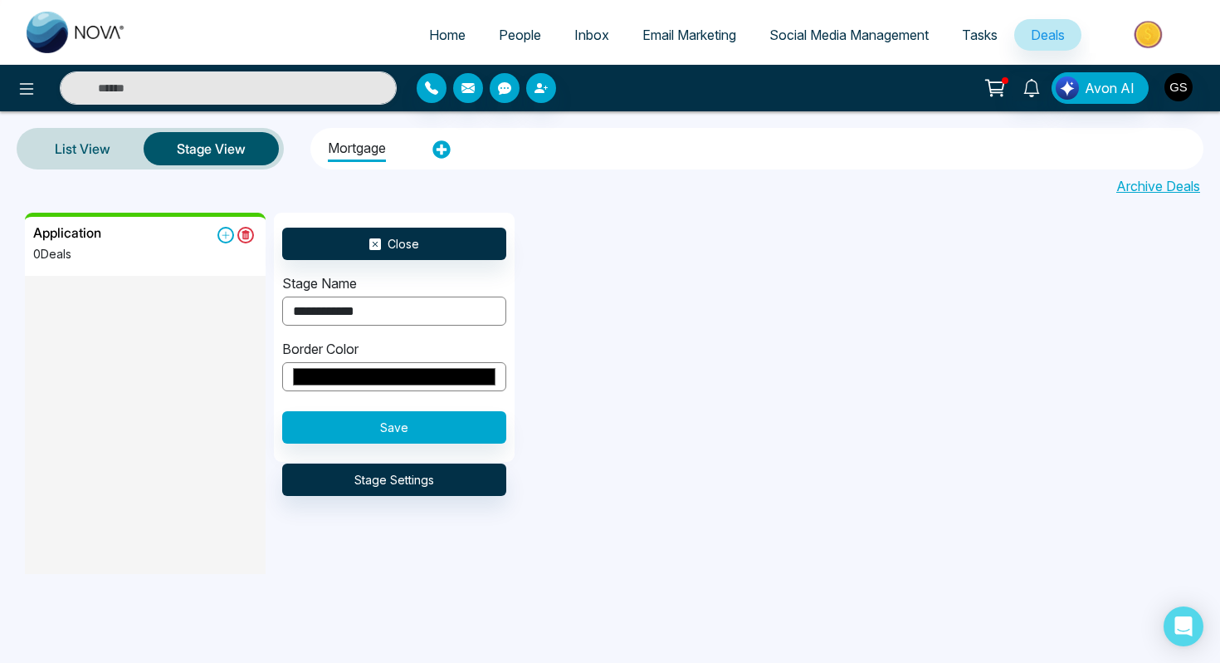
type input "**********"
click at [414, 375] on input "*******" at bounding box center [394, 376] width 224 height 29
type input "*******"
click at [498, 452] on div "**********" at bounding box center [394, 337] width 241 height 249
click at [450, 427] on button "Save" at bounding box center [394, 427] width 224 height 32
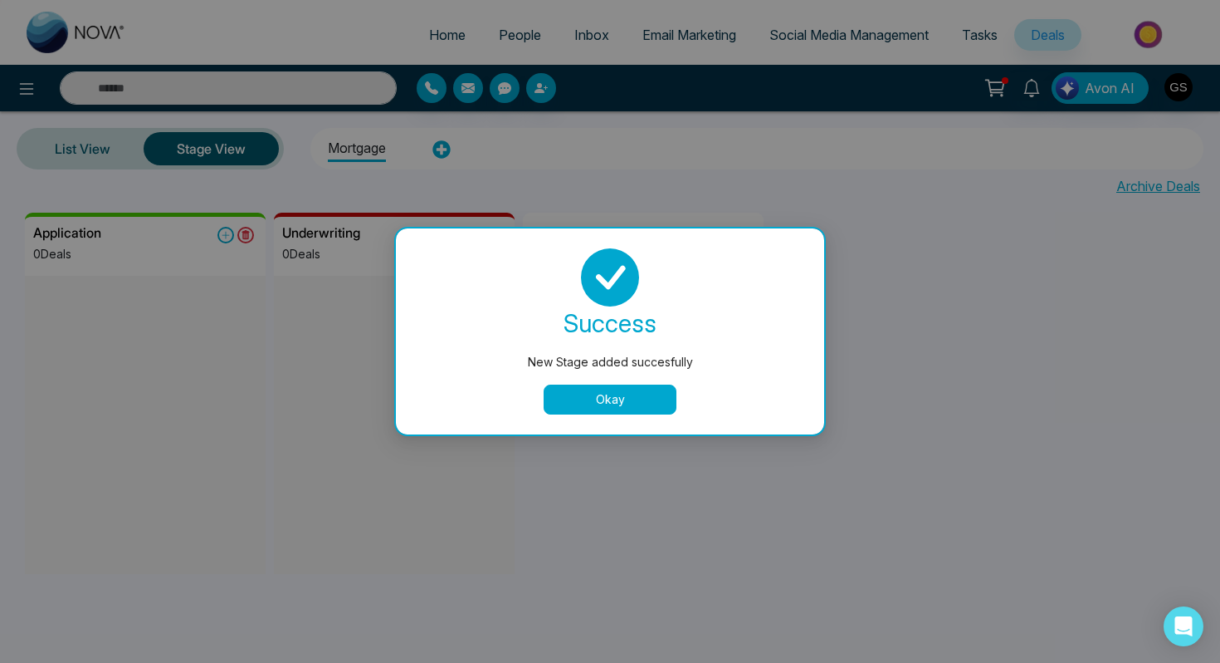
click at [622, 405] on button "Okay" at bounding box center [610, 399] width 133 height 30
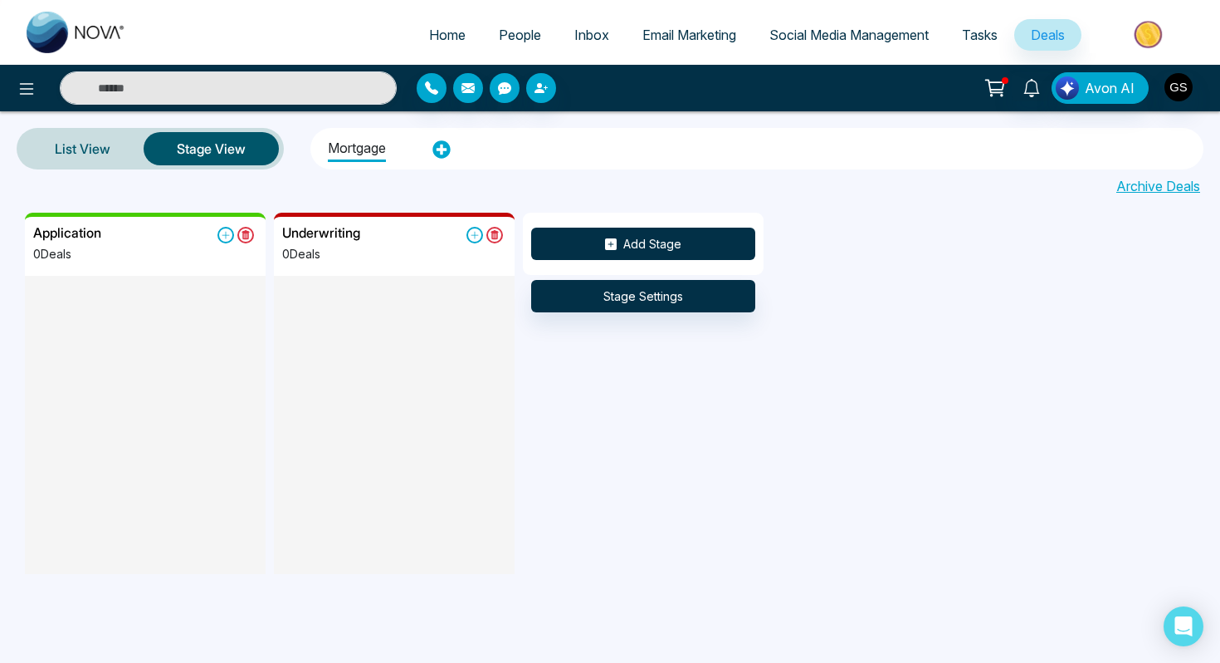
click at [676, 229] on button "Add Stage" at bounding box center [643, 243] width 224 height 32
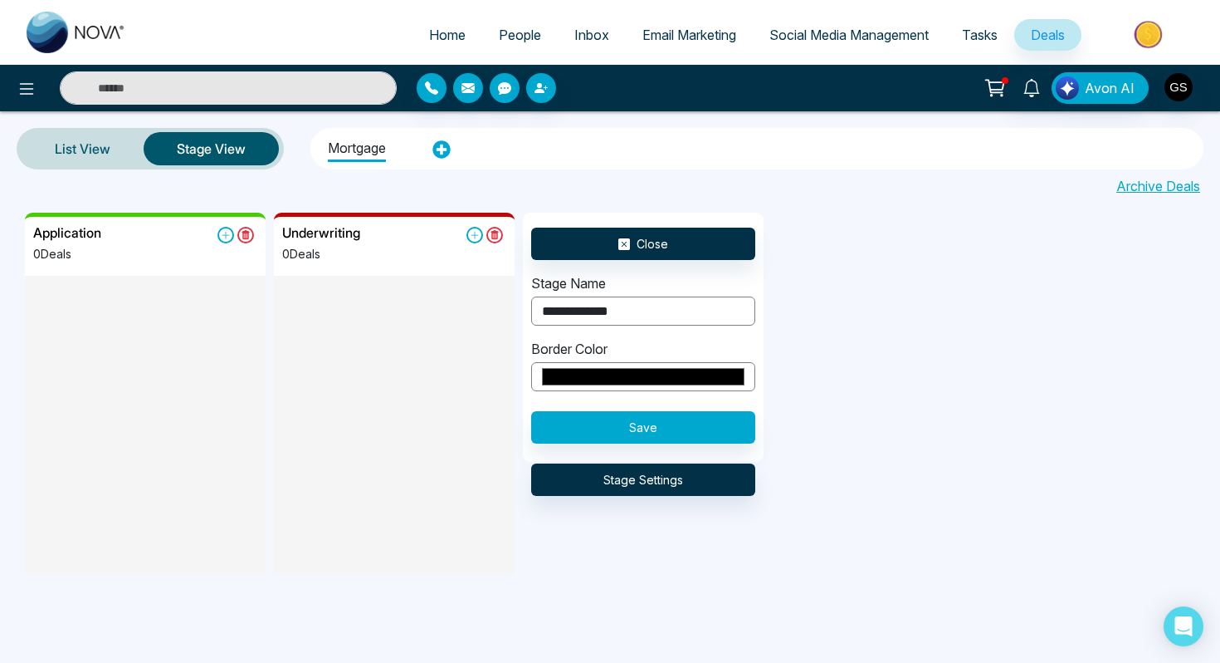
type input "**********"
click at [679, 371] on input "*******" at bounding box center [643, 376] width 224 height 29
type input "*******"
click at [752, 438] on button "Save" at bounding box center [643, 427] width 224 height 32
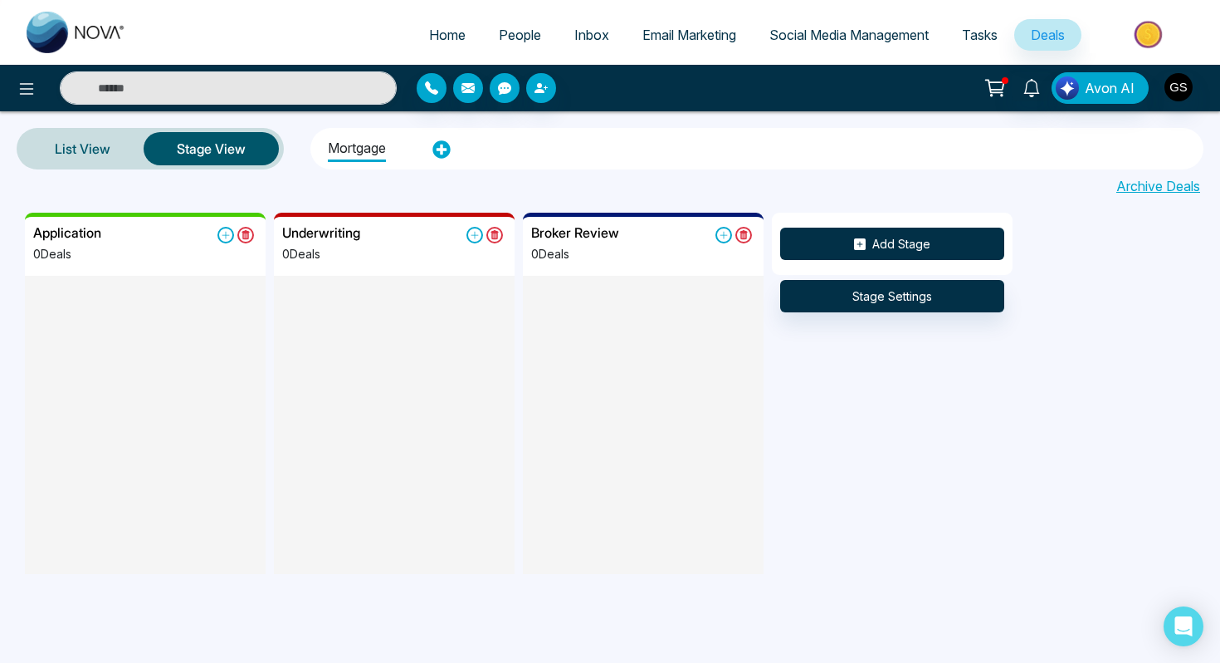
click at [917, 238] on button "Add Stage" at bounding box center [892, 243] width 224 height 32
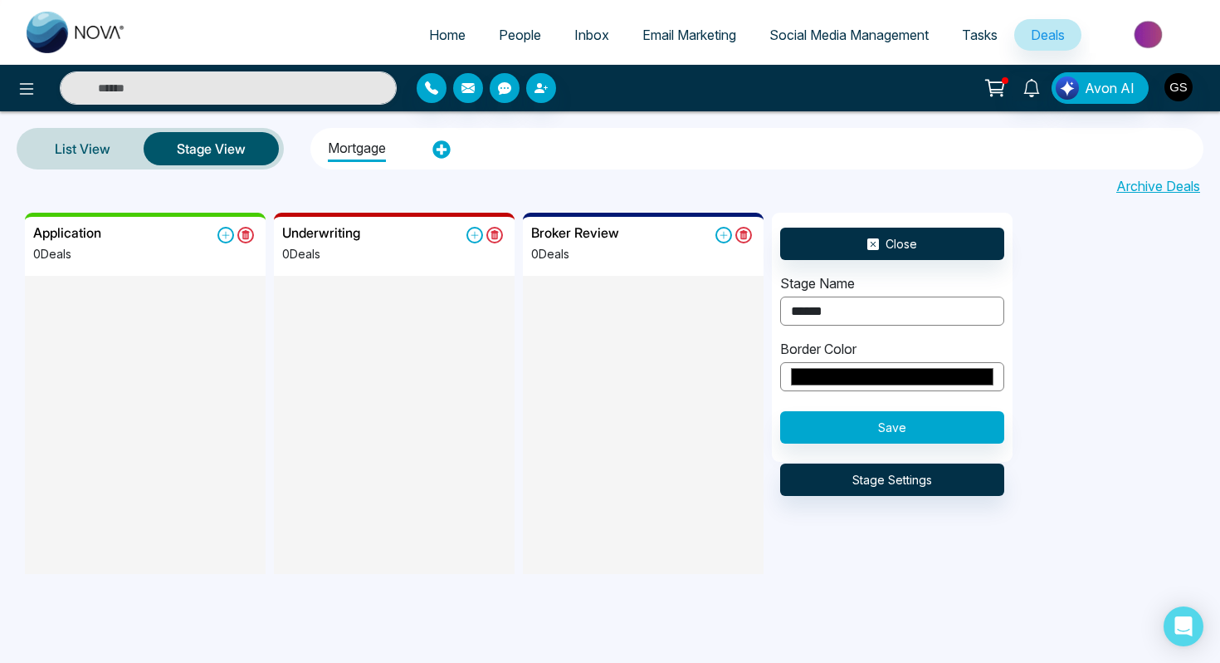
type input "**********"
click at [925, 368] on input "*******" at bounding box center [892, 376] width 224 height 29
type input "*******"
click at [997, 425] on button "Save" at bounding box center [892, 427] width 224 height 32
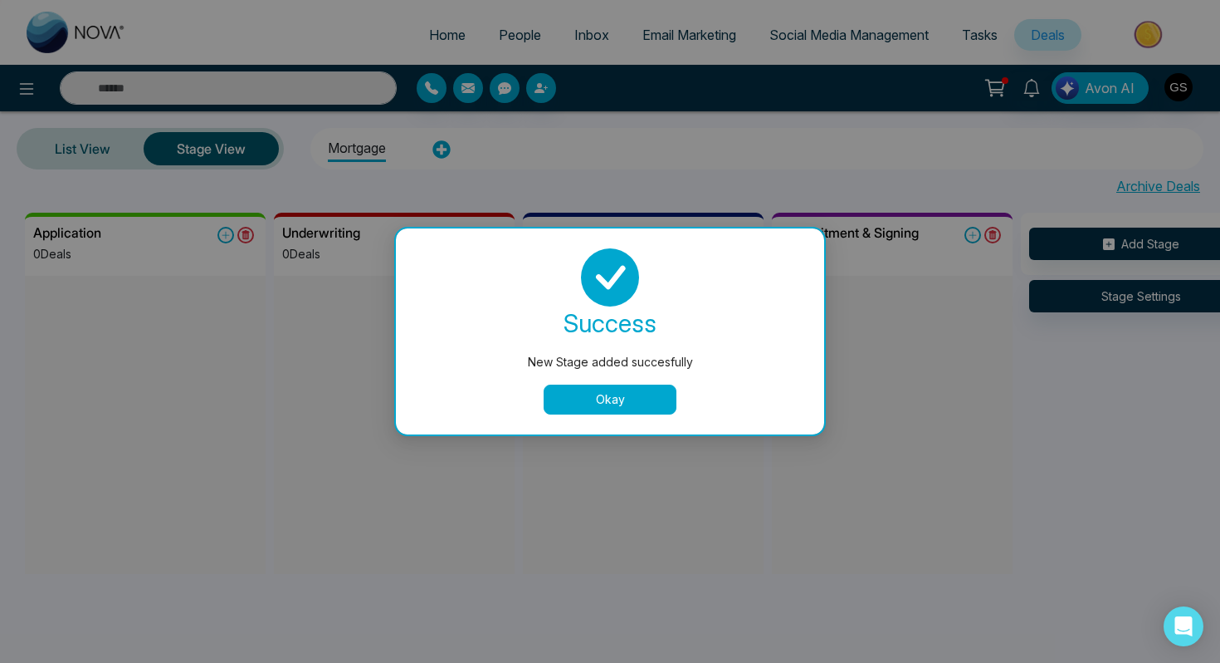
click at [621, 402] on button "Okay" at bounding box center [610, 399] width 133 height 30
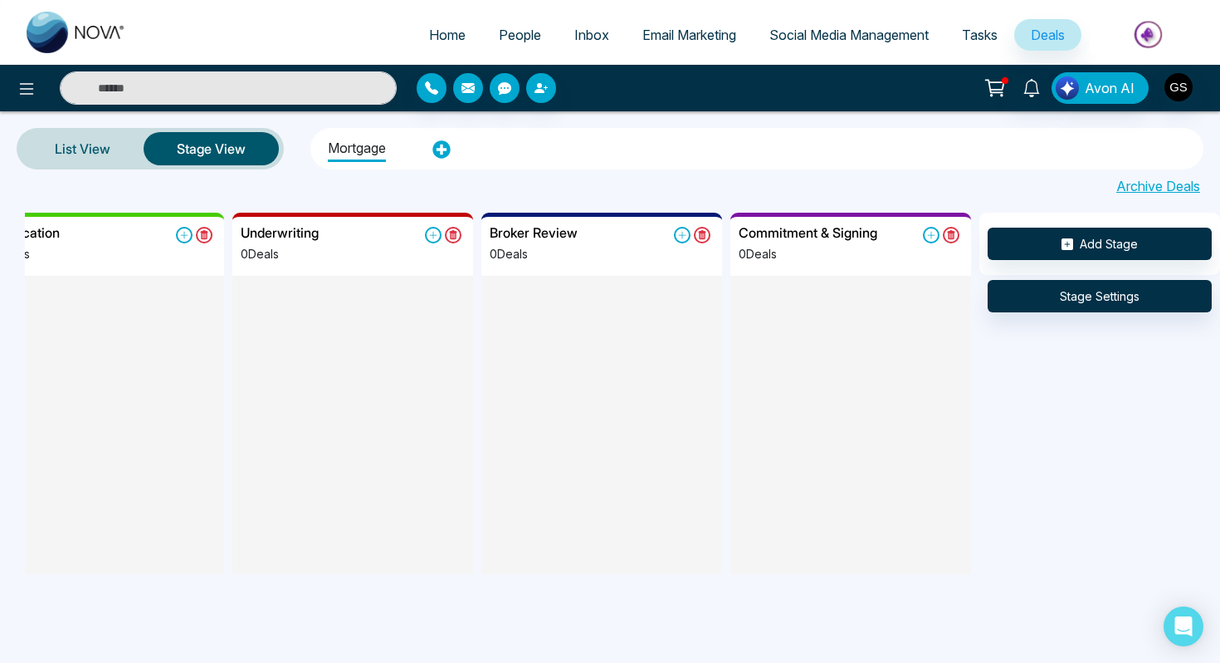
scroll to position [0, 66]
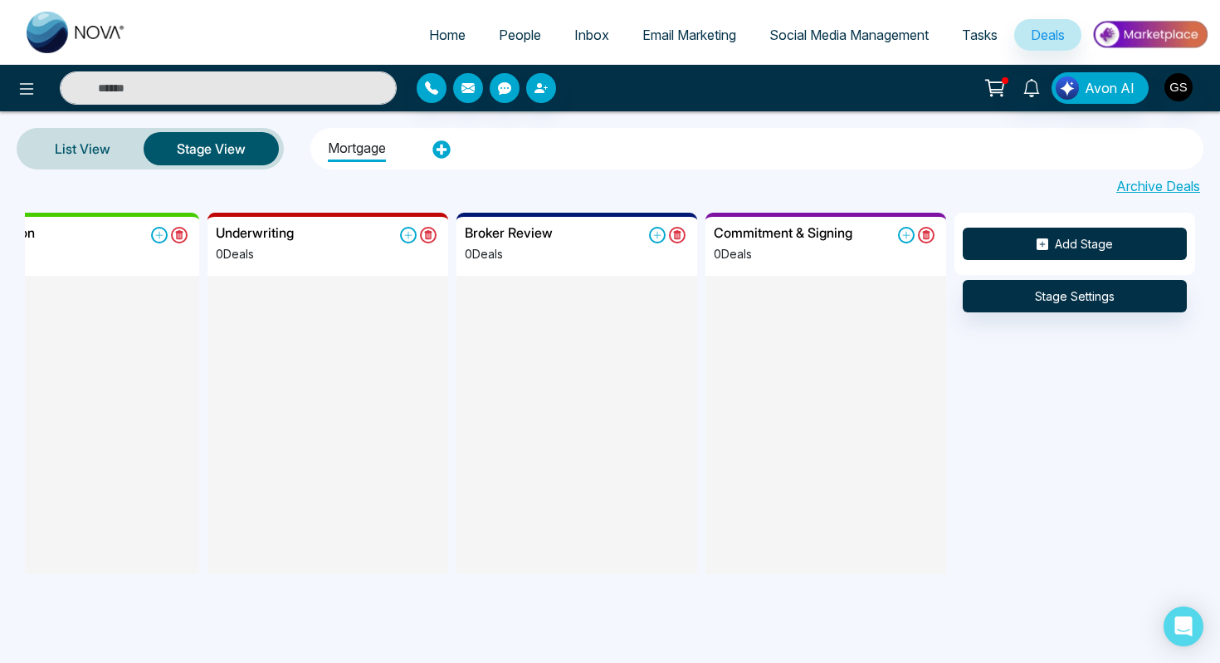
click at [1045, 243] on icon at bounding box center [1043, 244] width 12 height 12
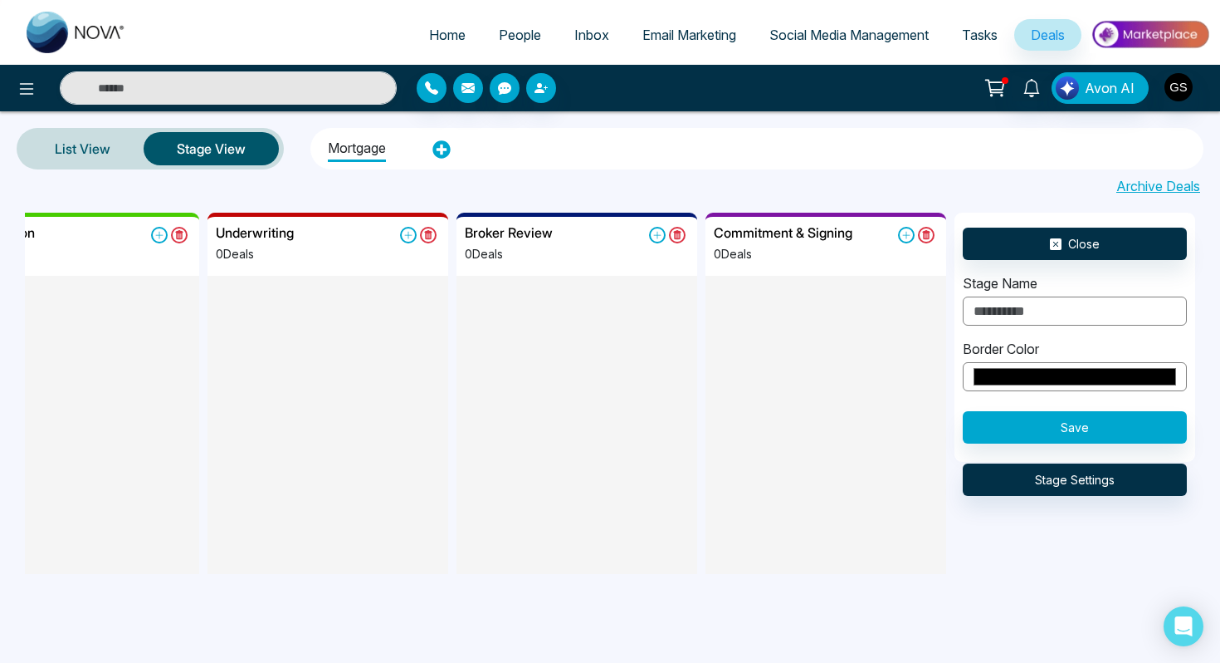
click at [1044, 314] on input "text" at bounding box center [1075, 310] width 224 height 29
type input "**********"
click at [1039, 371] on input "*******" at bounding box center [1075, 376] width 224 height 29
type input "*******"
click at [1176, 423] on button "Save" at bounding box center [1075, 427] width 224 height 32
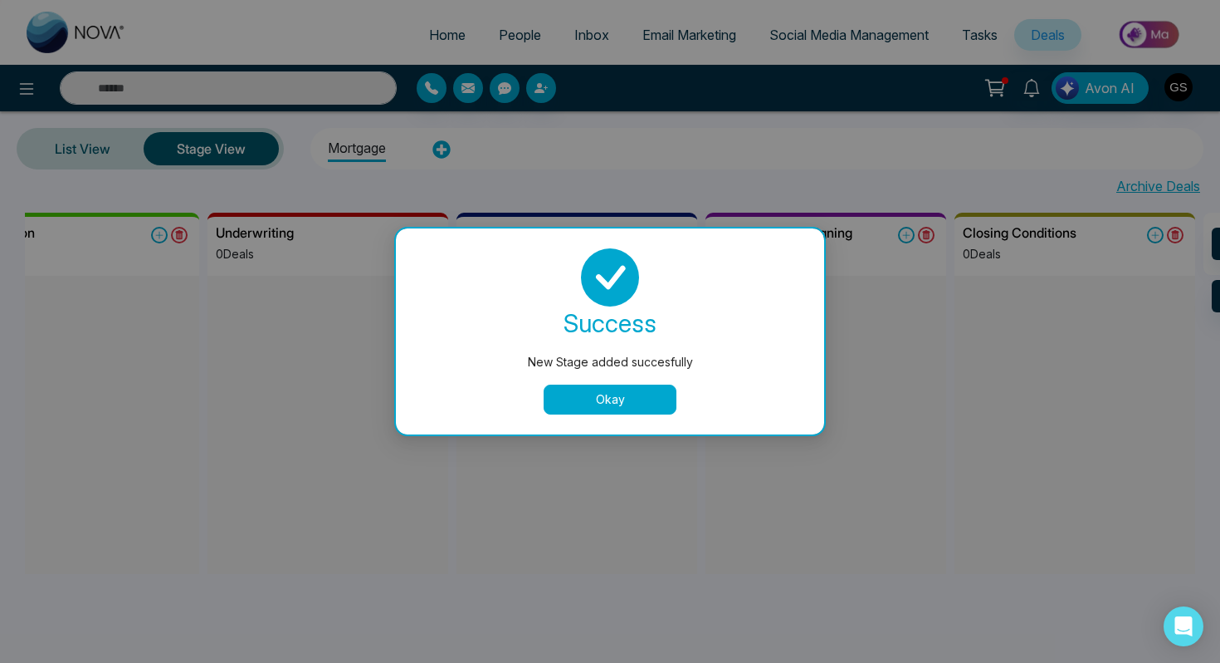
click at [599, 403] on button "Okay" at bounding box center [610, 399] width 133 height 30
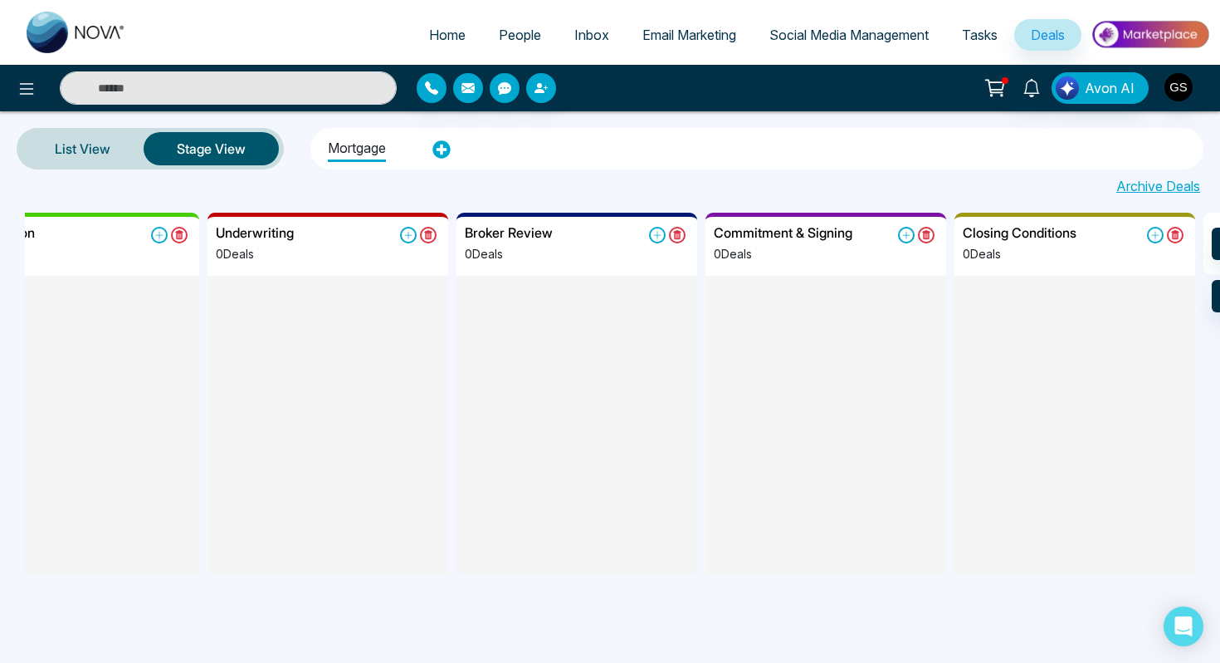
scroll to position [0, 315]
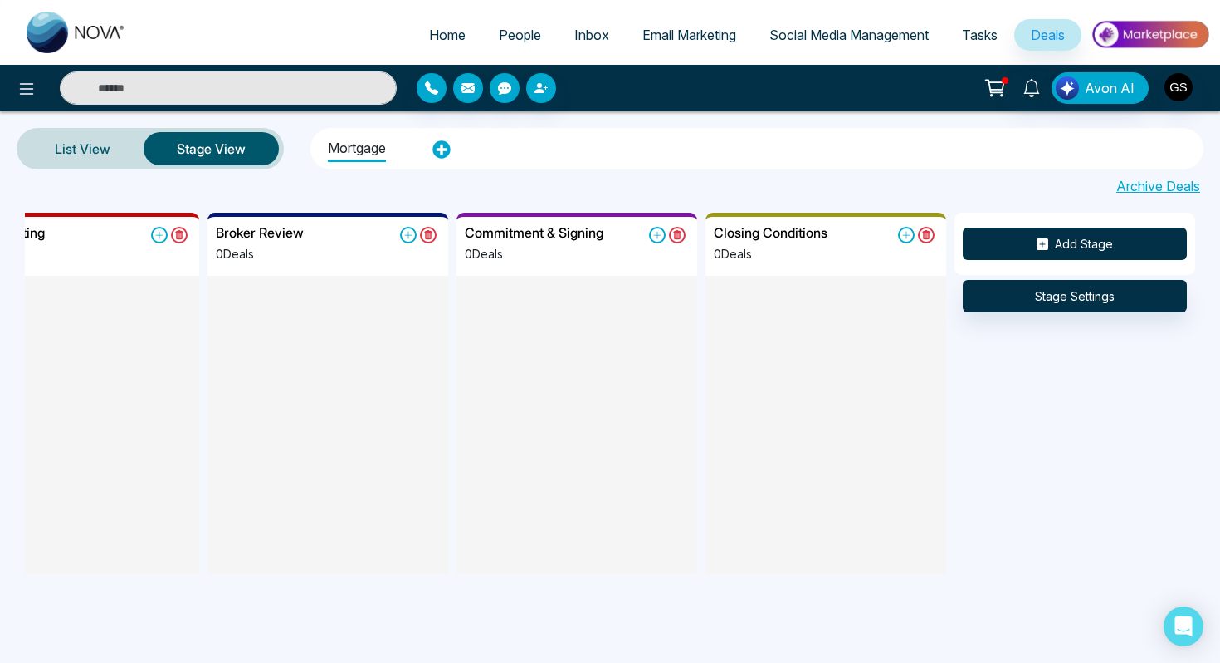
click at [1054, 250] on button "Add Stage" at bounding box center [1075, 243] width 224 height 32
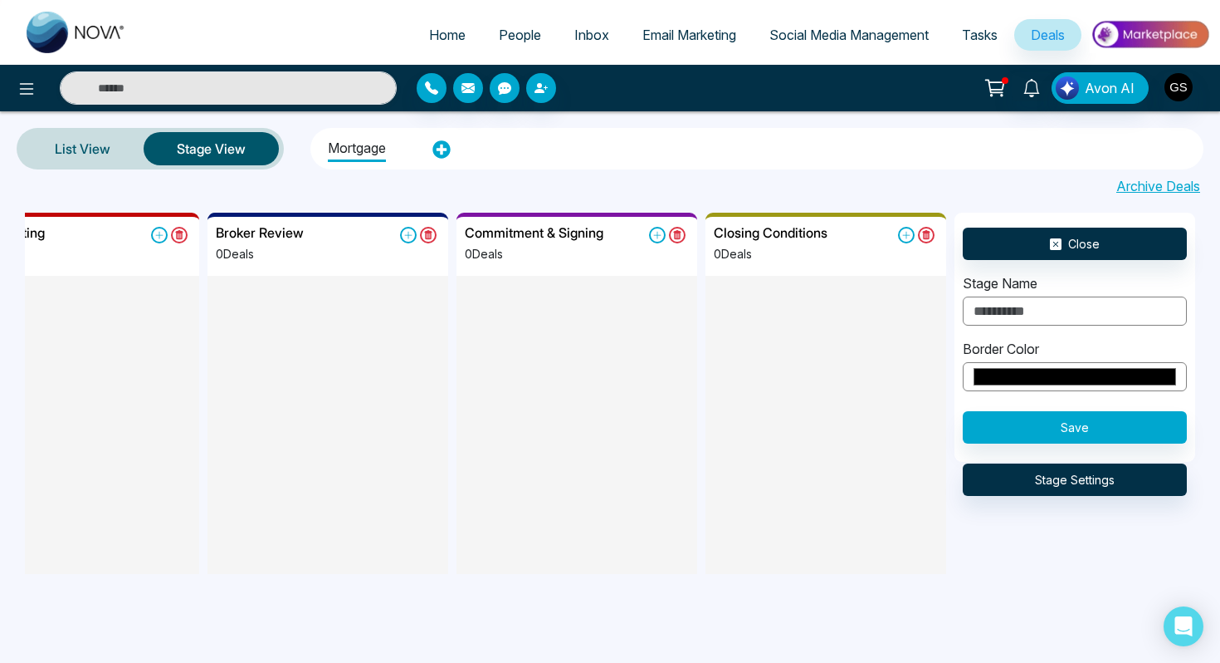
click at [1021, 307] on input "text" at bounding box center [1075, 310] width 224 height 29
type input "******"
click at [1054, 372] on input "*******" at bounding box center [1075, 376] width 224 height 29
type input "*******"
click at [1177, 423] on button "Save" at bounding box center [1075, 427] width 224 height 32
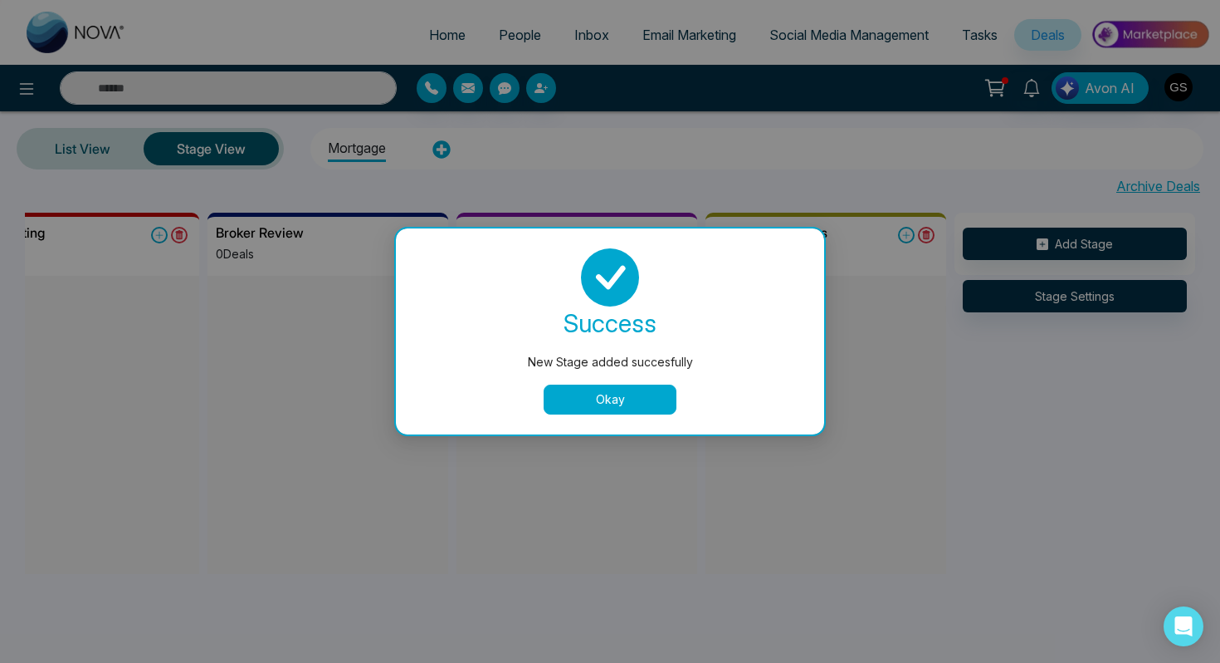
click at [621, 398] on button "Okay" at bounding box center [610, 399] width 133 height 30
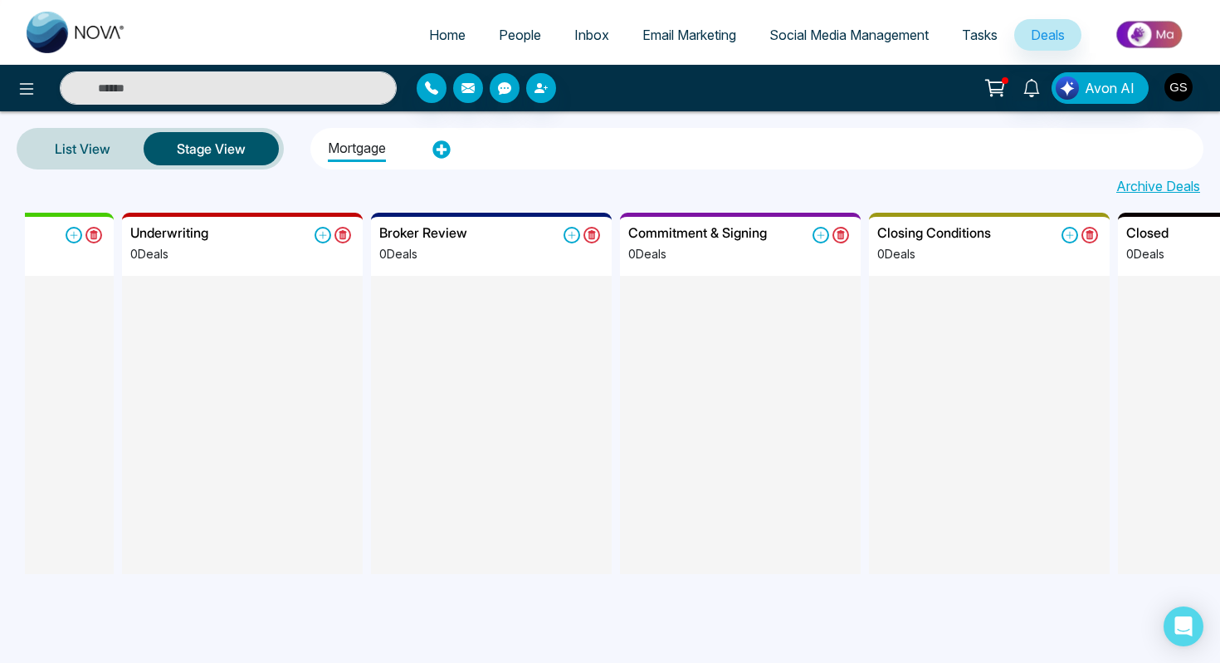
scroll to position [0, 0]
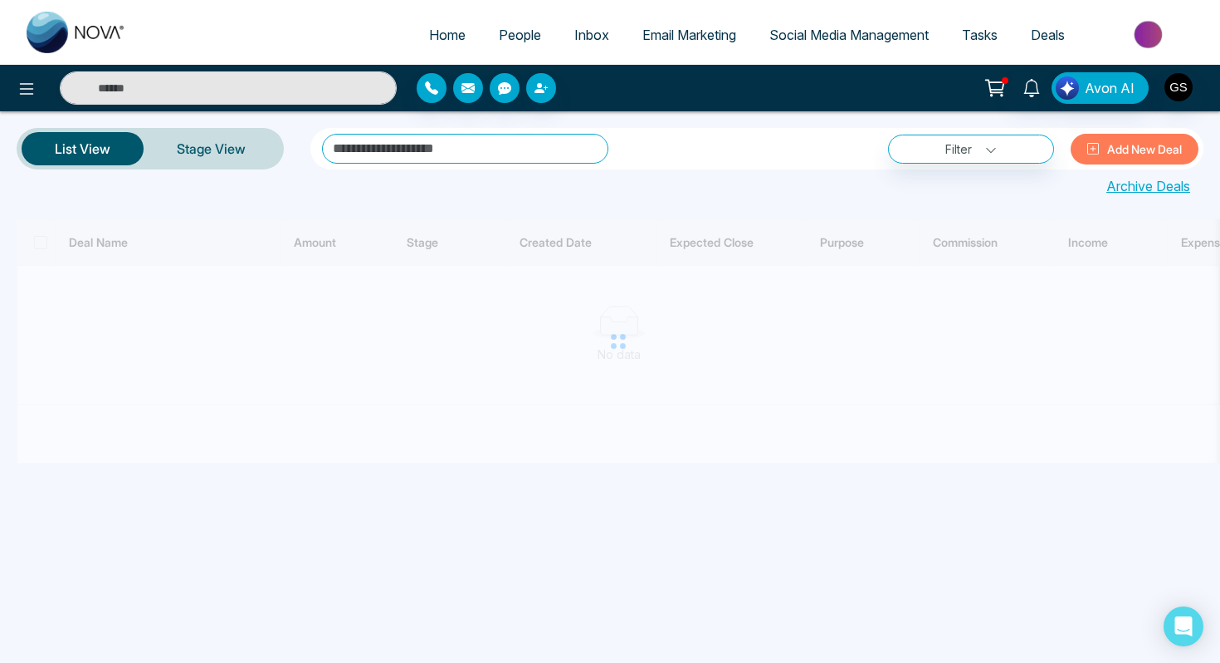
click at [832, 356] on div at bounding box center [619, 340] width 1204 height 243
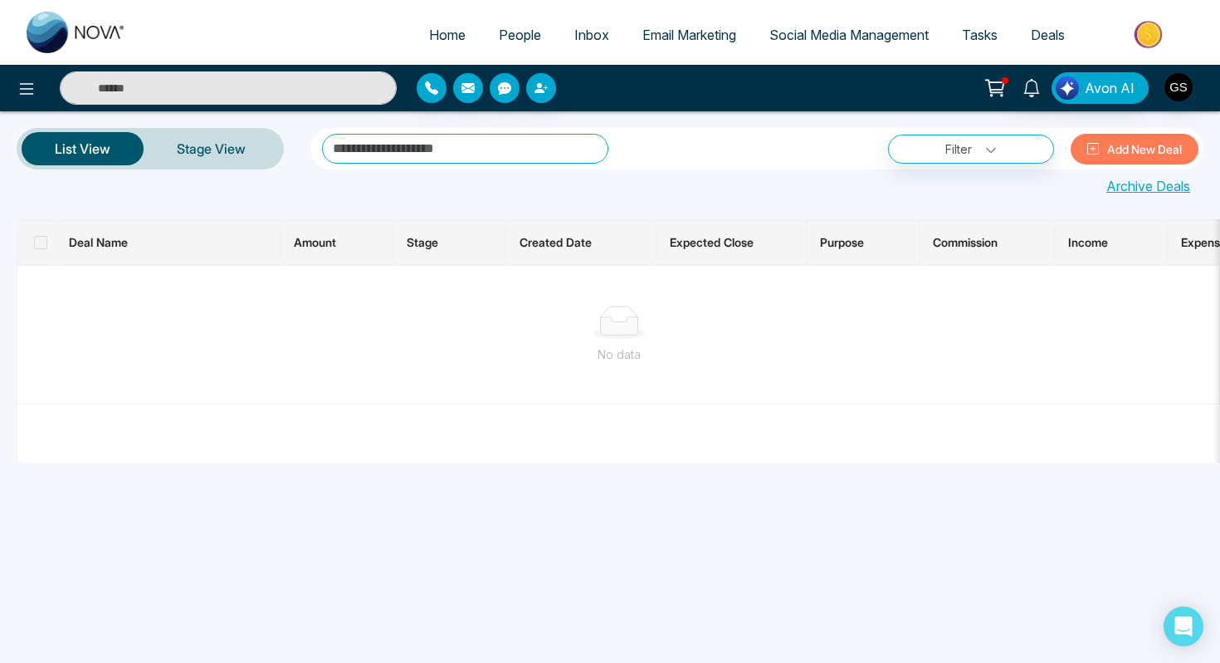
click at [1055, 30] on span "Deals" at bounding box center [1048, 35] width 34 height 17
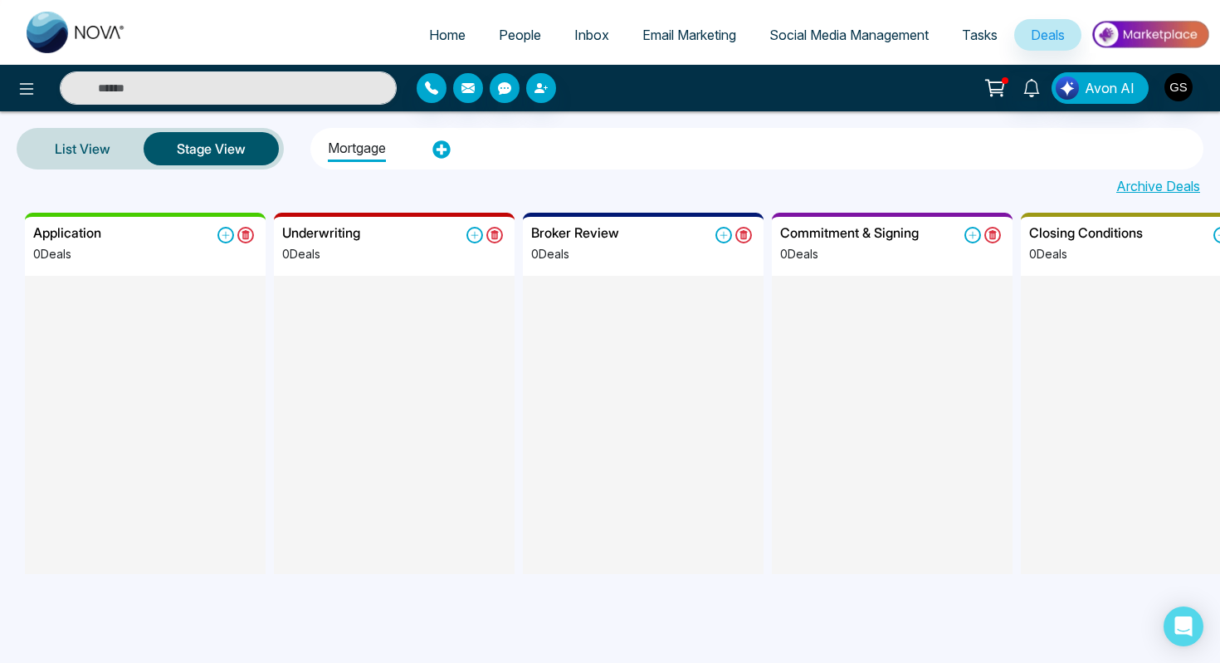
click at [450, 36] on span "Home" at bounding box center [447, 35] width 37 height 17
select select "*"
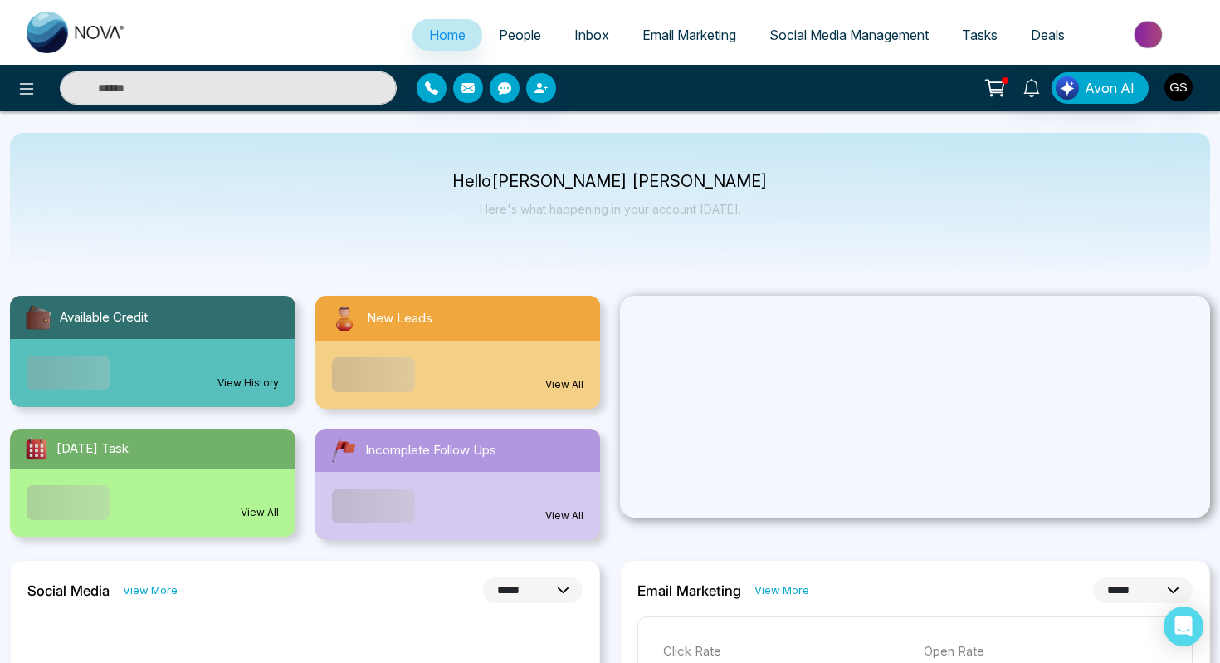
click at [500, 33] on span "People" at bounding box center [520, 35] width 42 height 17
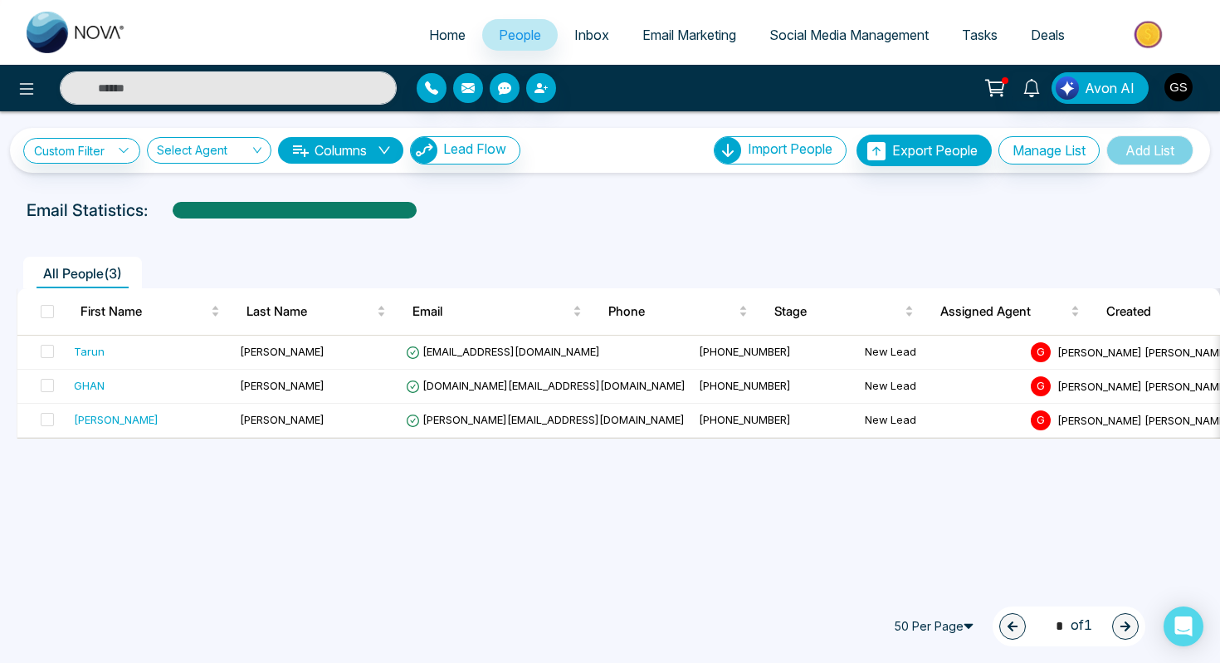
click at [1044, 30] on span "Deals" at bounding box center [1048, 35] width 34 height 17
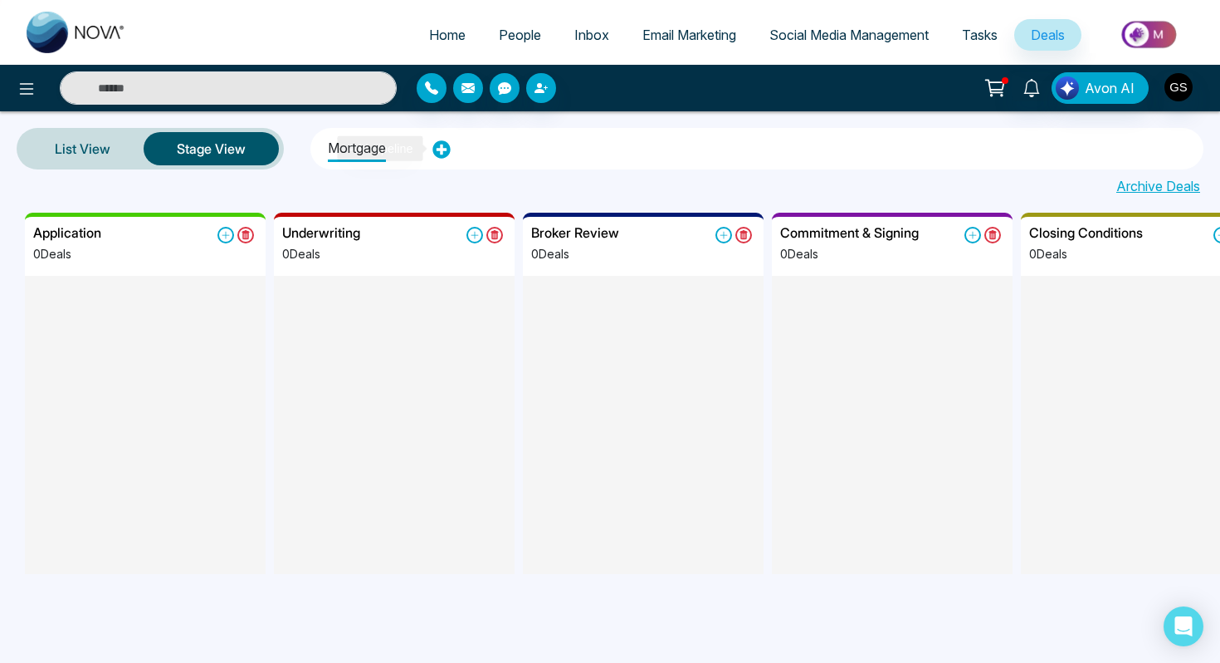
click at [443, 146] on icon at bounding box center [441, 149] width 17 height 17
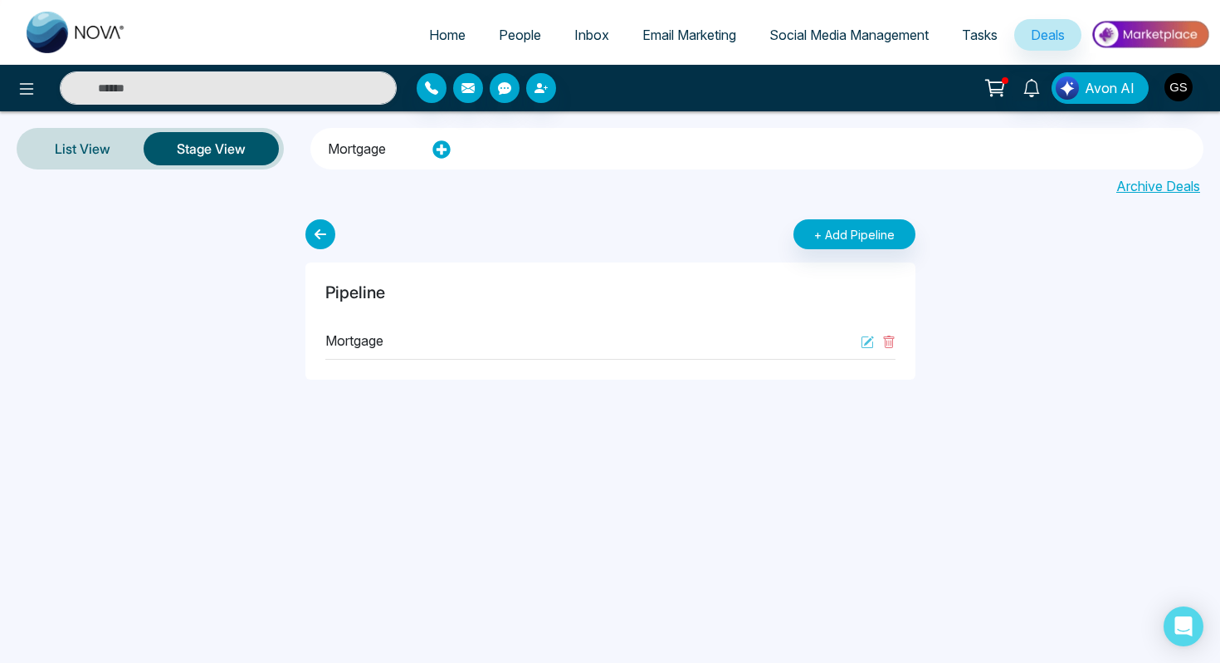
click at [372, 142] on li "Mortgage" at bounding box center [357, 146] width 58 height 28
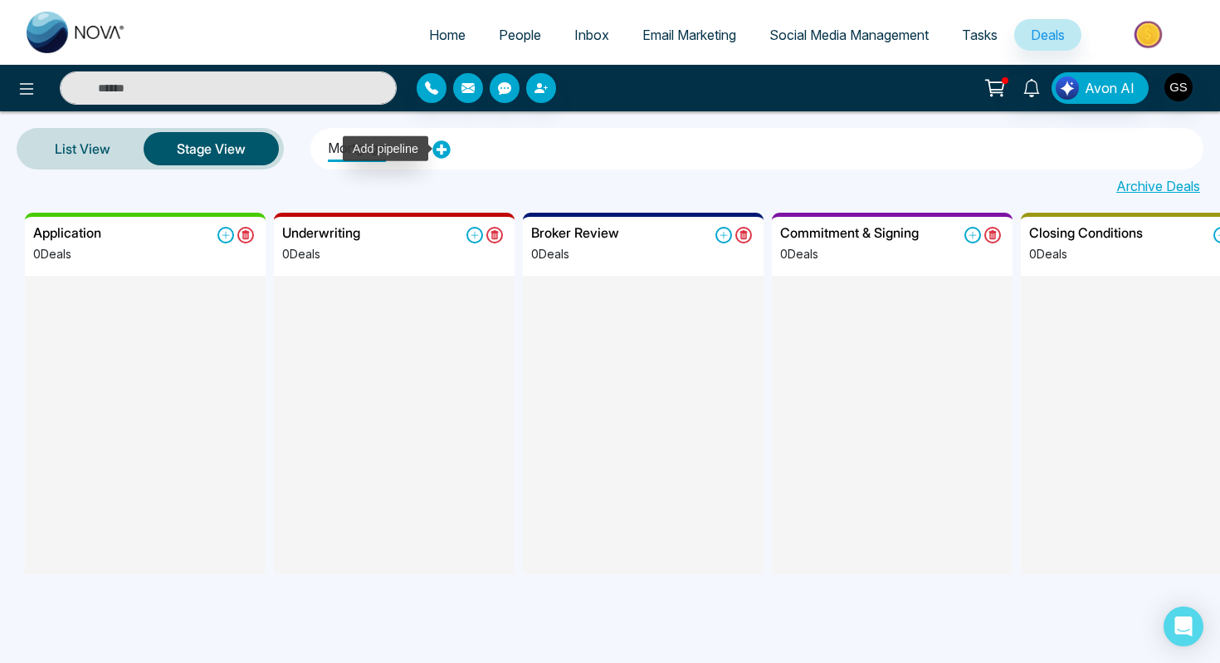
click at [441, 147] on icon at bounding box center [442, 149] width 18 height 18
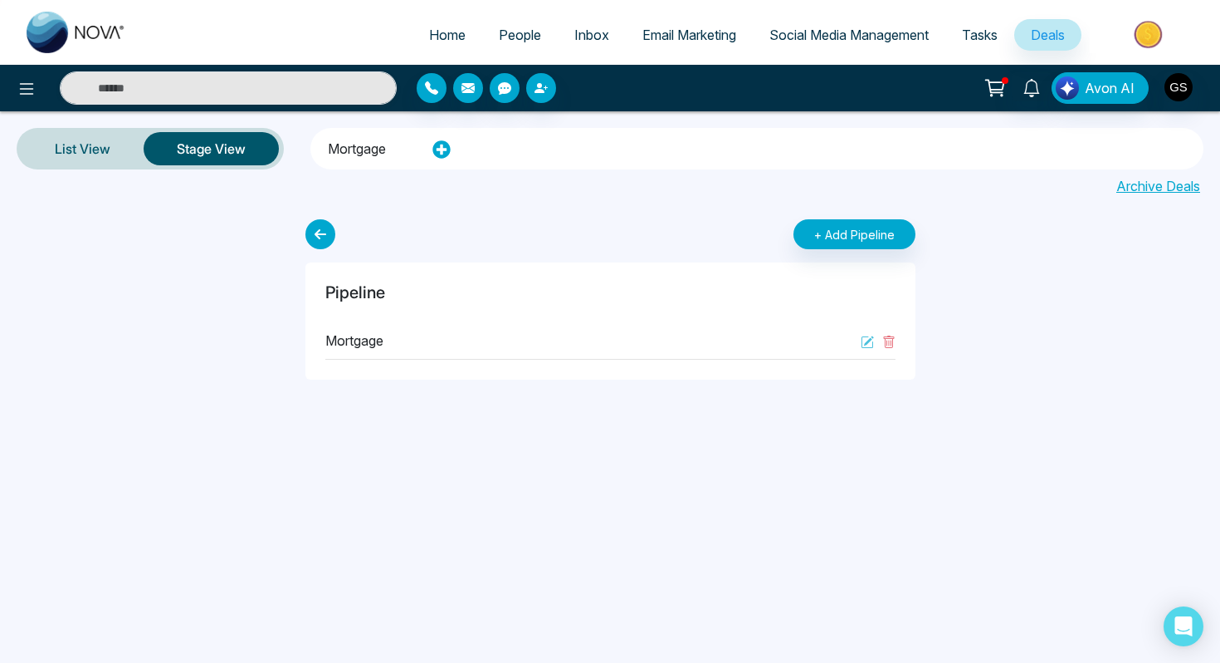
click at [376, 149] on li "Mortgage" at bounding box center [357, 146] width 58 height 28
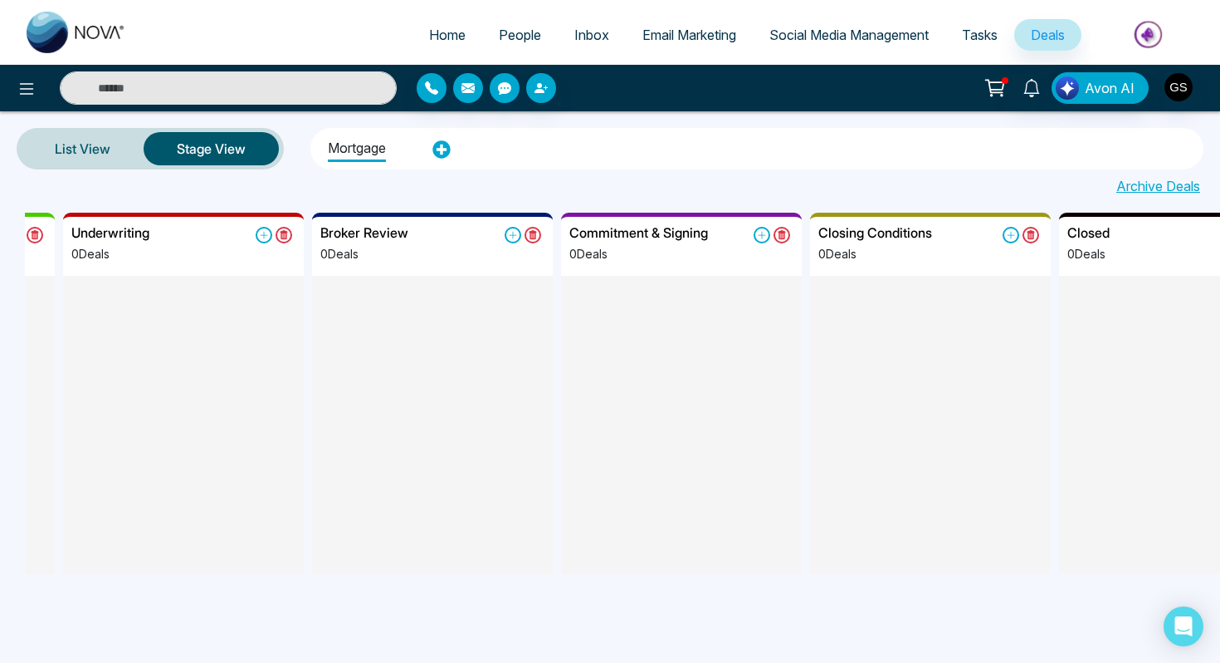
scroll to position [0, 565]
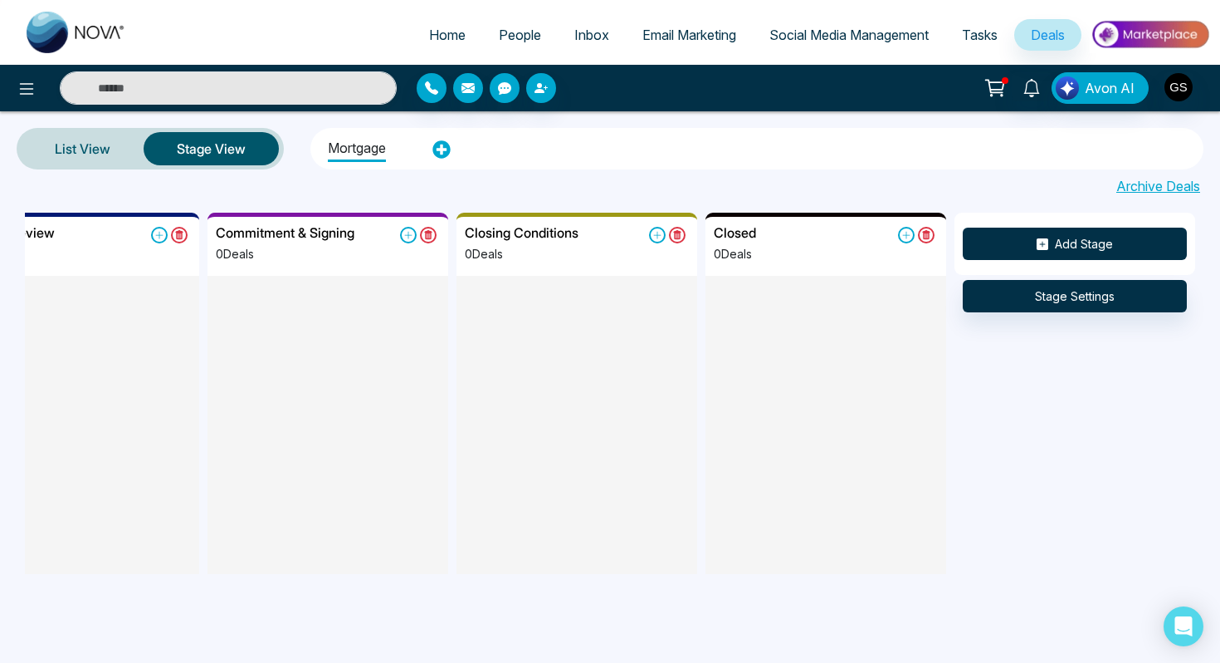
click at [1122, 246] on button "Add Stage" at bounding box center [1075, 243] width 224 height 32
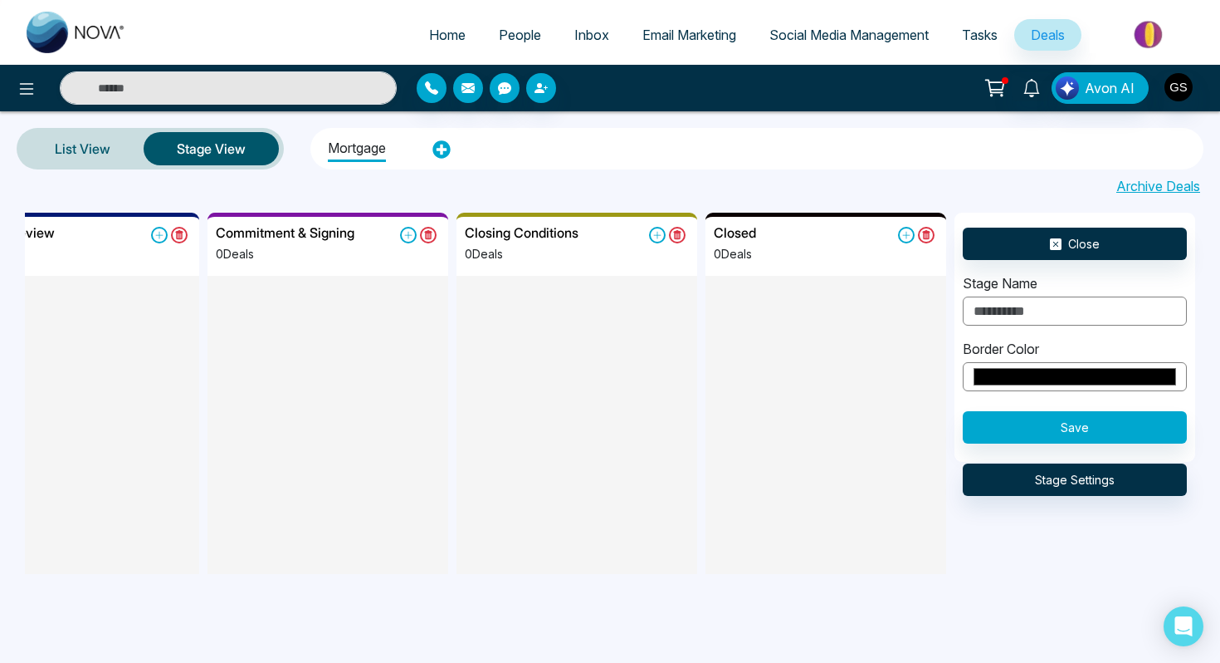
click at [1054, 315] on input "text" at bounding box center [1075, 310] width 224 height 29
type input "********"
click at [1089, 357] on div "Border Color *******" at bounding box center [1075, 365] width 224 height 52
click at [1071, 371] on input "*******" at bounding box center [1075, 376] width 224 height 29
type input "*******"
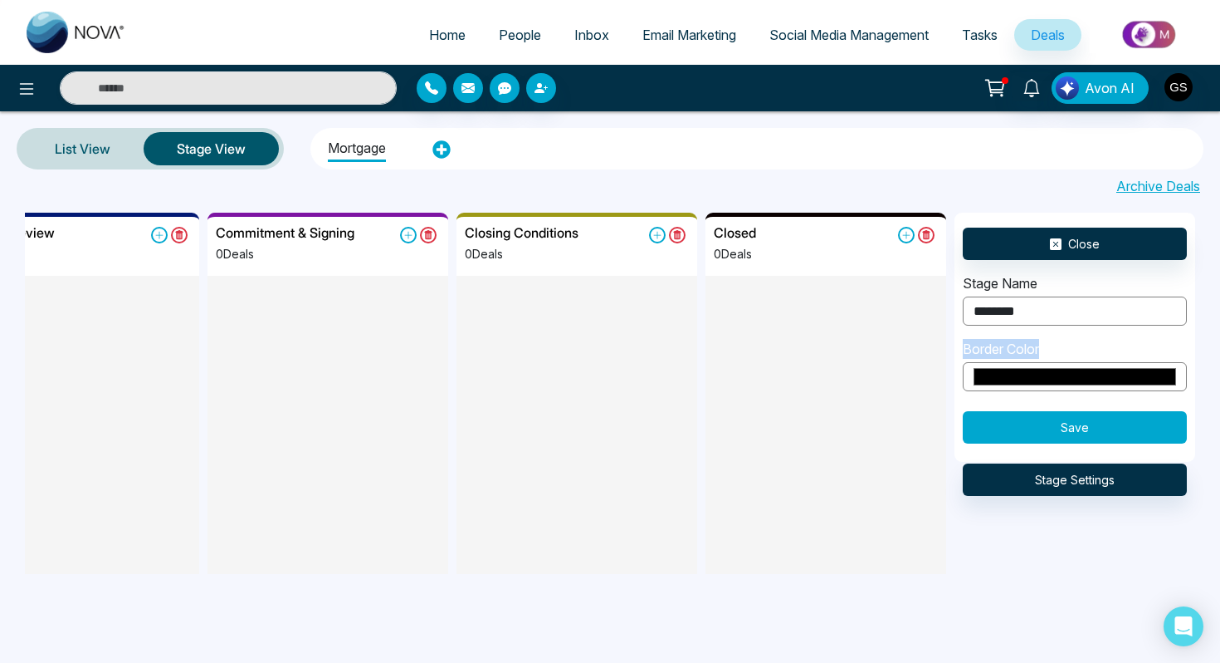
click at [1173, 427] on button "Save" at bounding box center [1075, 427] width 224 height 32
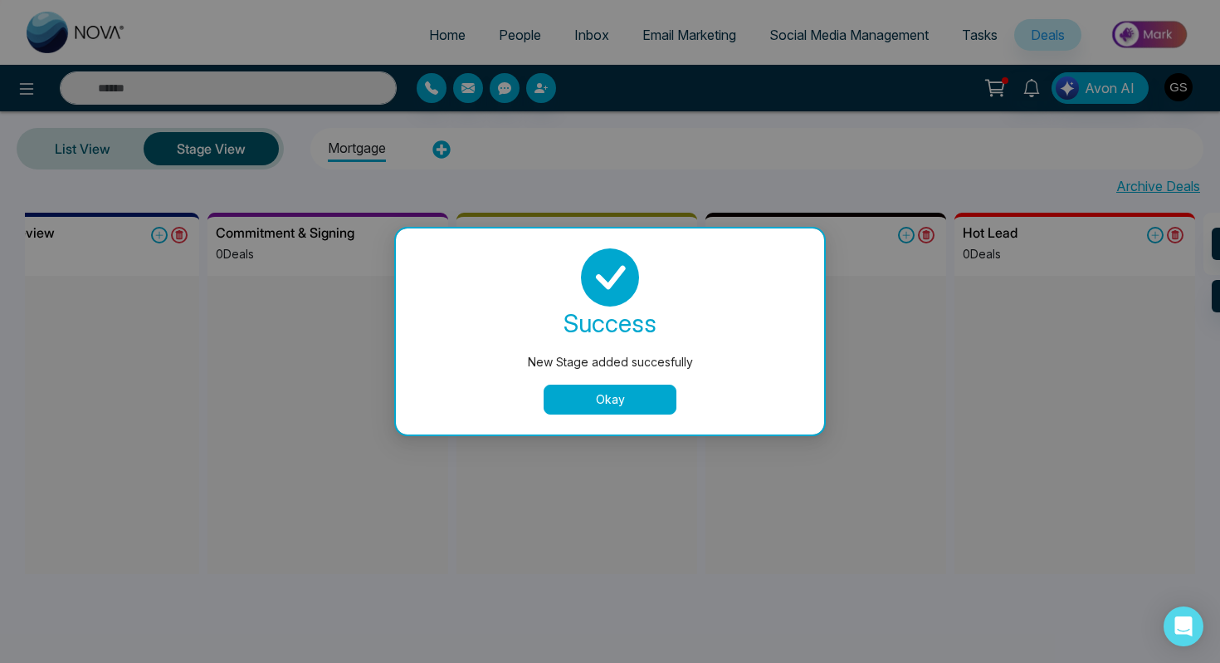
click at [625, 395] on button "Okay" at bounding box center [610, 399] width 133 height 30
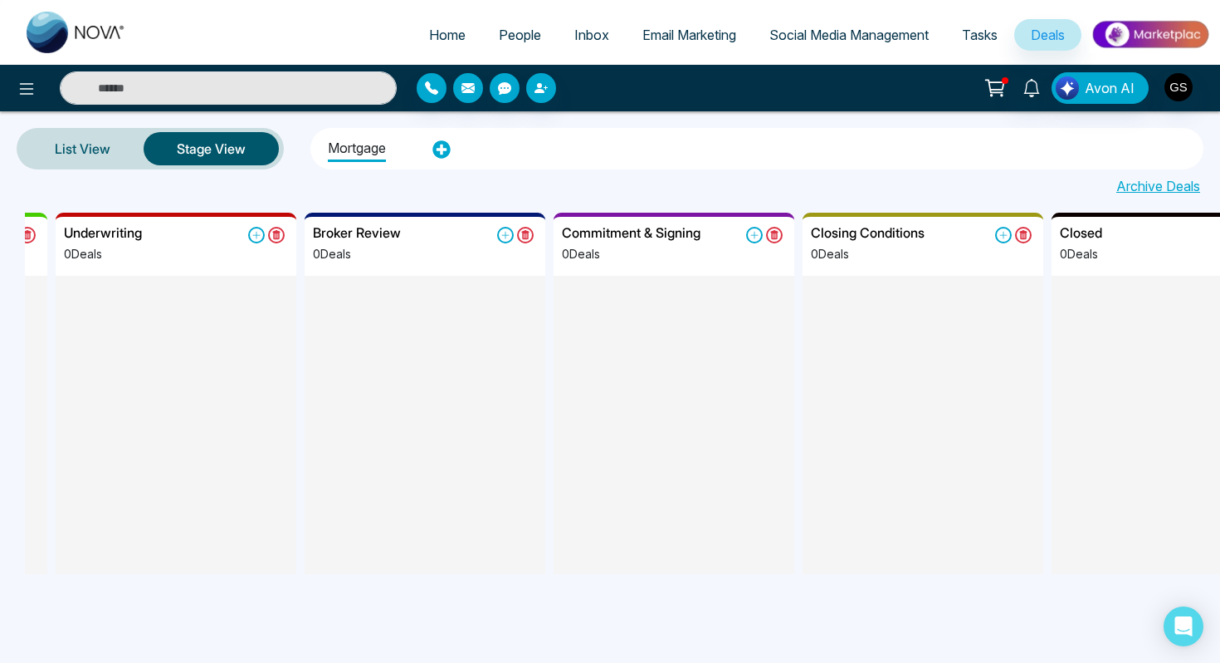
scroll to position [0, 0]
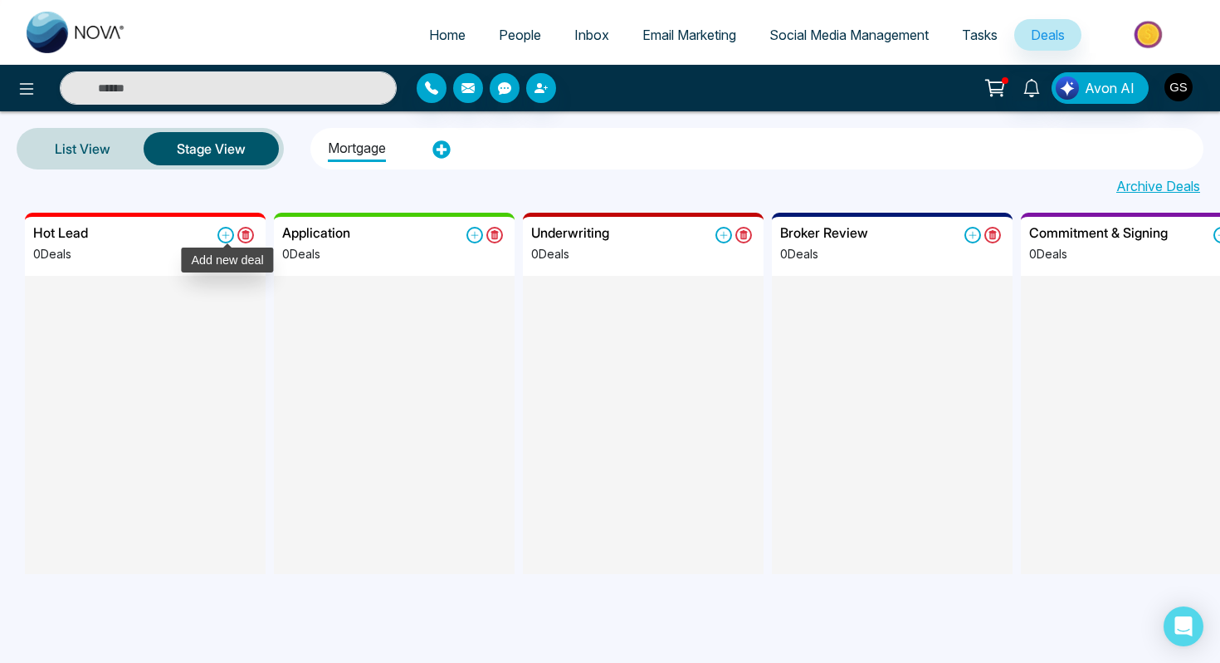
click at [229, 233] on icon at bounding box center [226, 235] width 17 height 17
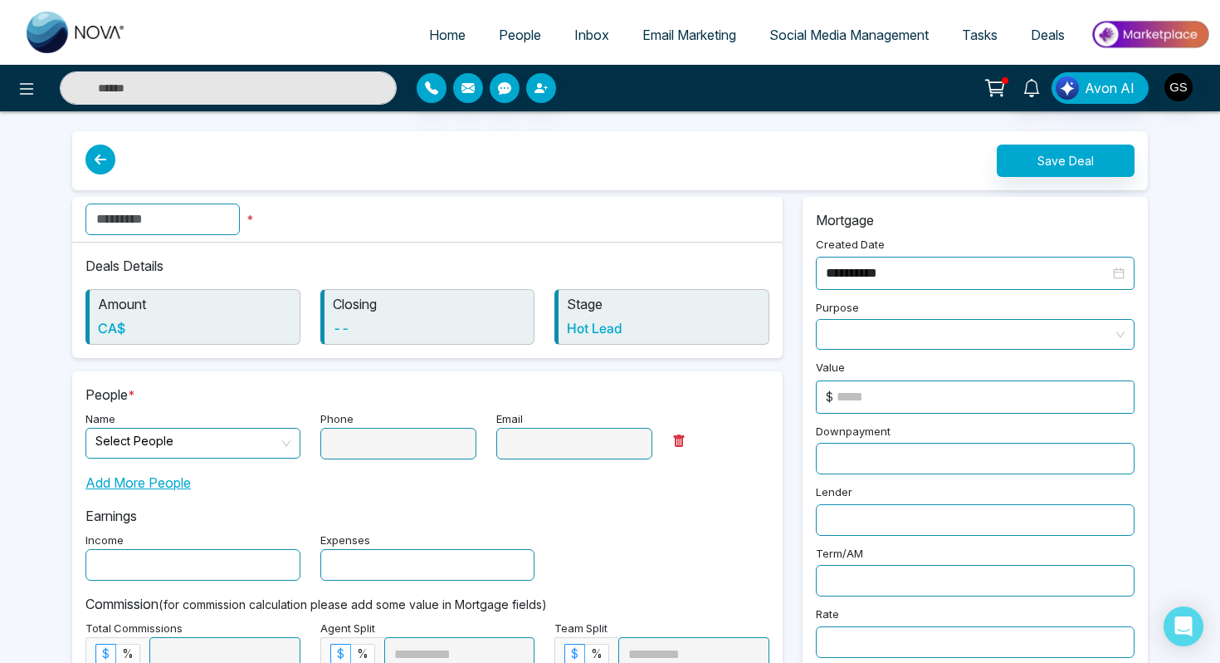
click at [442, 31] on span "Home" at bounding box center [447, 35] width 37 height 17
select select "*"
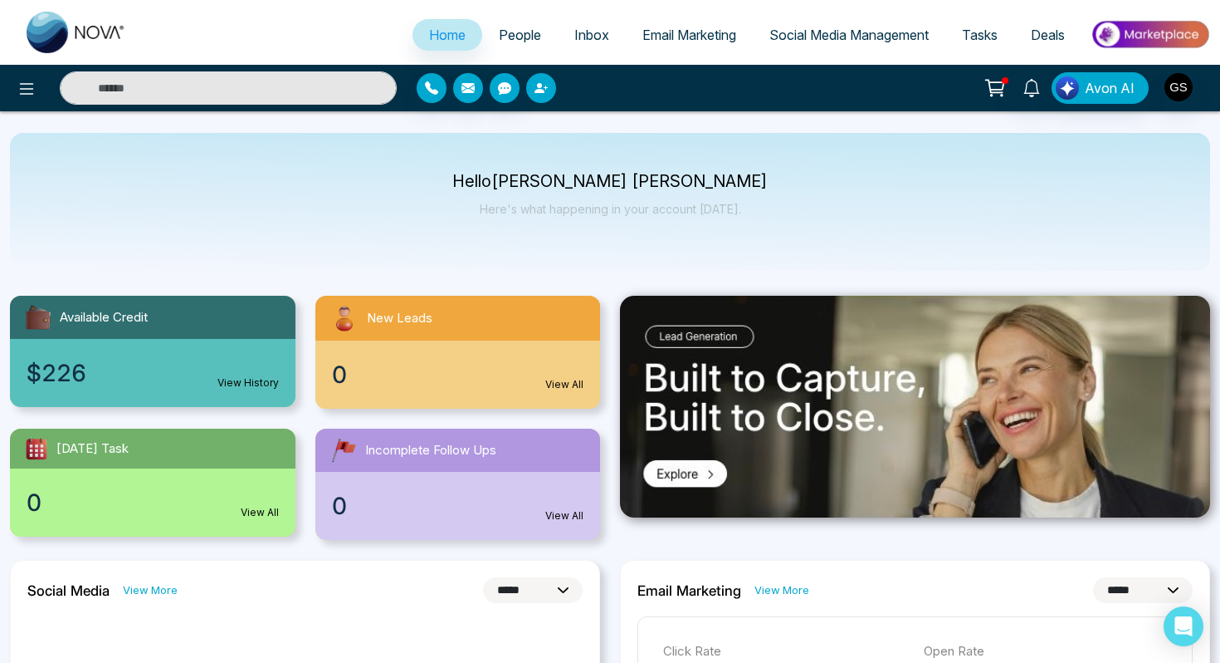
click at [550, 91] on button "button" at bounding box center [541, 88] width 30 height 30
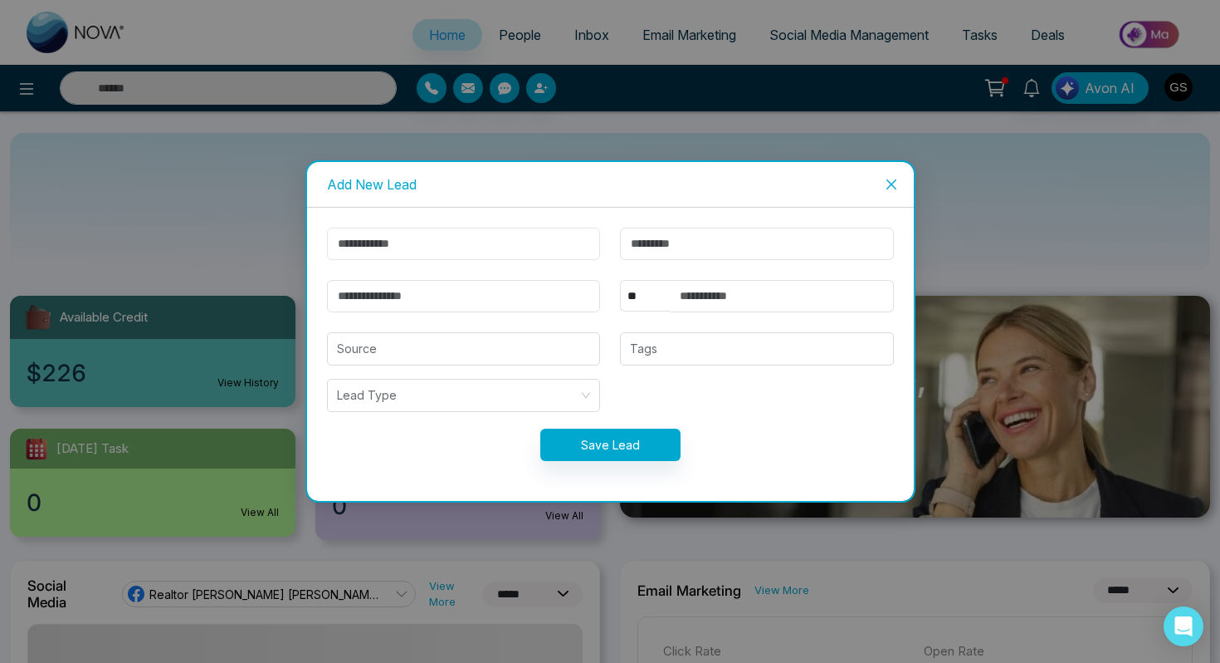
click at [413, 250] on input "text" at bounding box center [464, 243] width 274 height 32
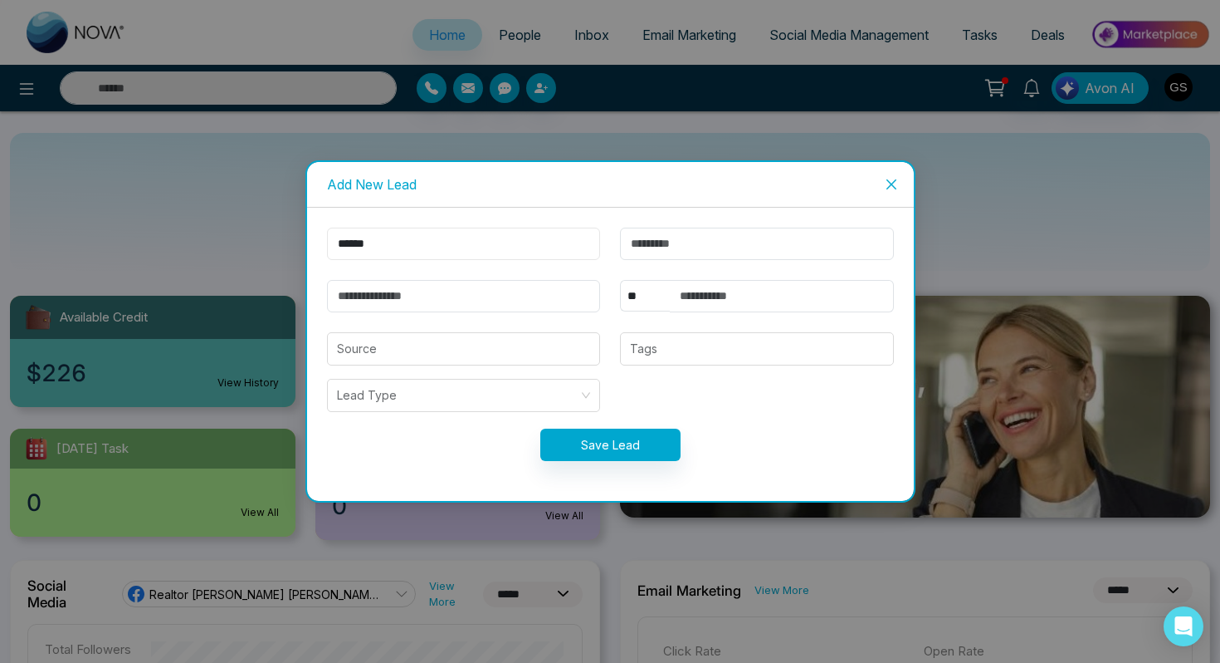
type input "******"
click at [679, 242] on input "text" at bounding box center [757, 243] width 274 height 32
type input "*****"
click at [680, 290] on input "text" at bounding box center [782, 296] width 224 height 32
type input "**********"
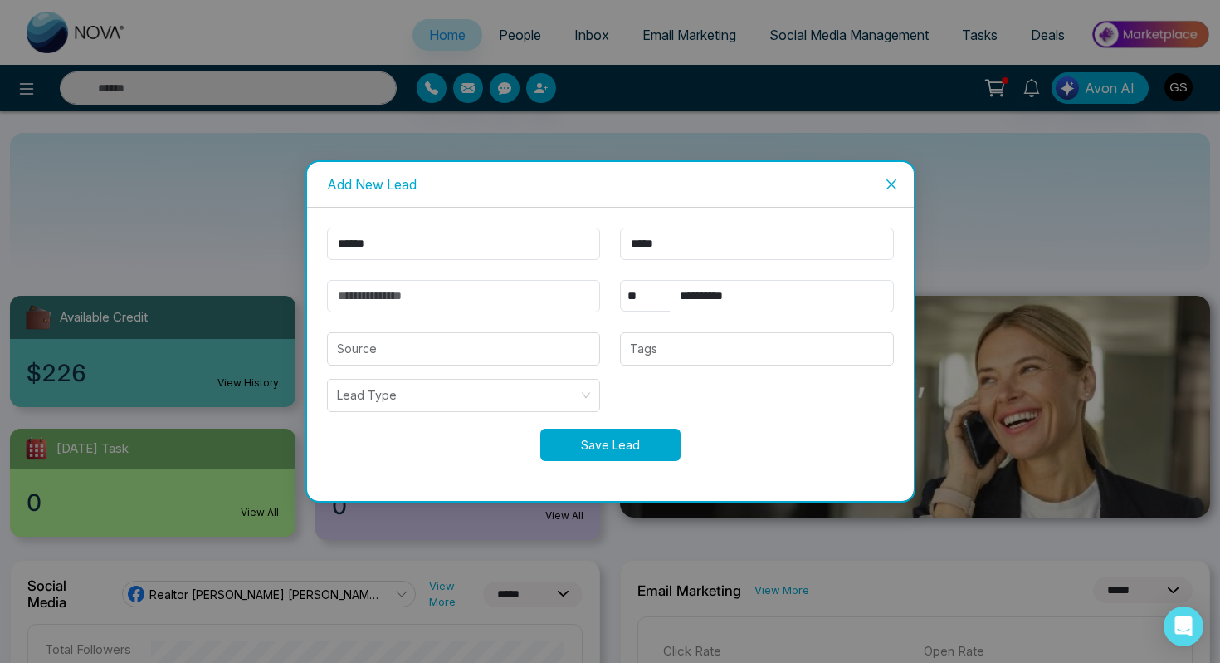
click at [592, 433] on button "Save Lead" at bounding box center [610, 444] width 140 height 32
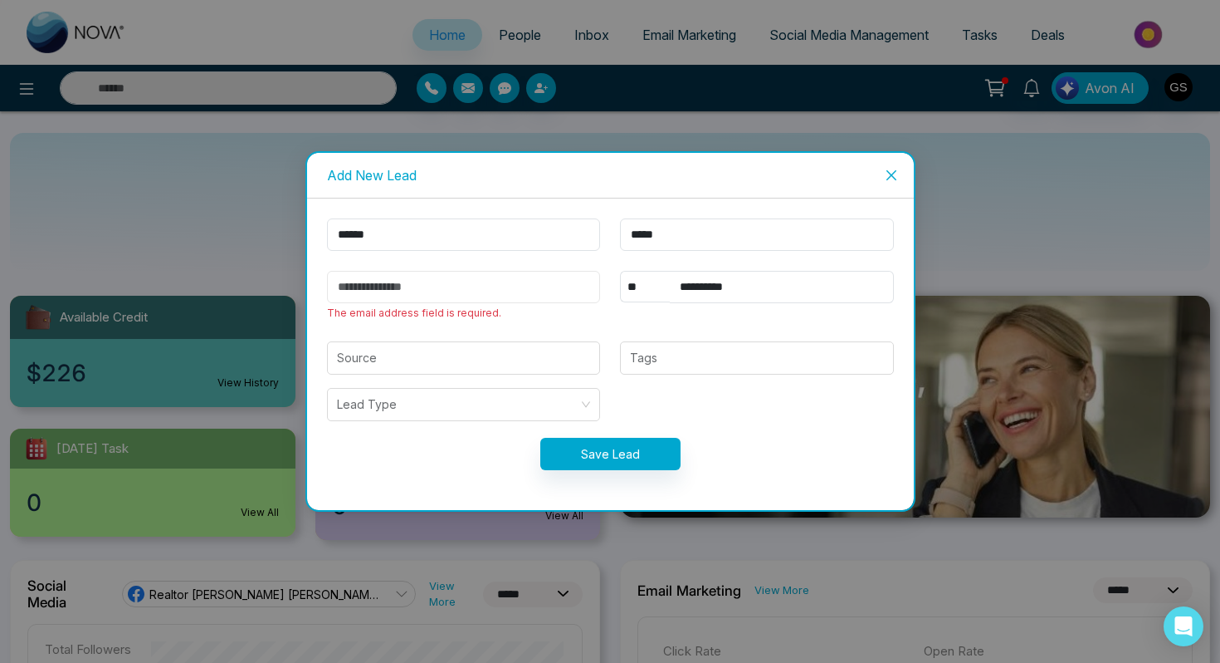
click at [422, 290] on input "email" at bounding box center [464, 287] width 274 height 32
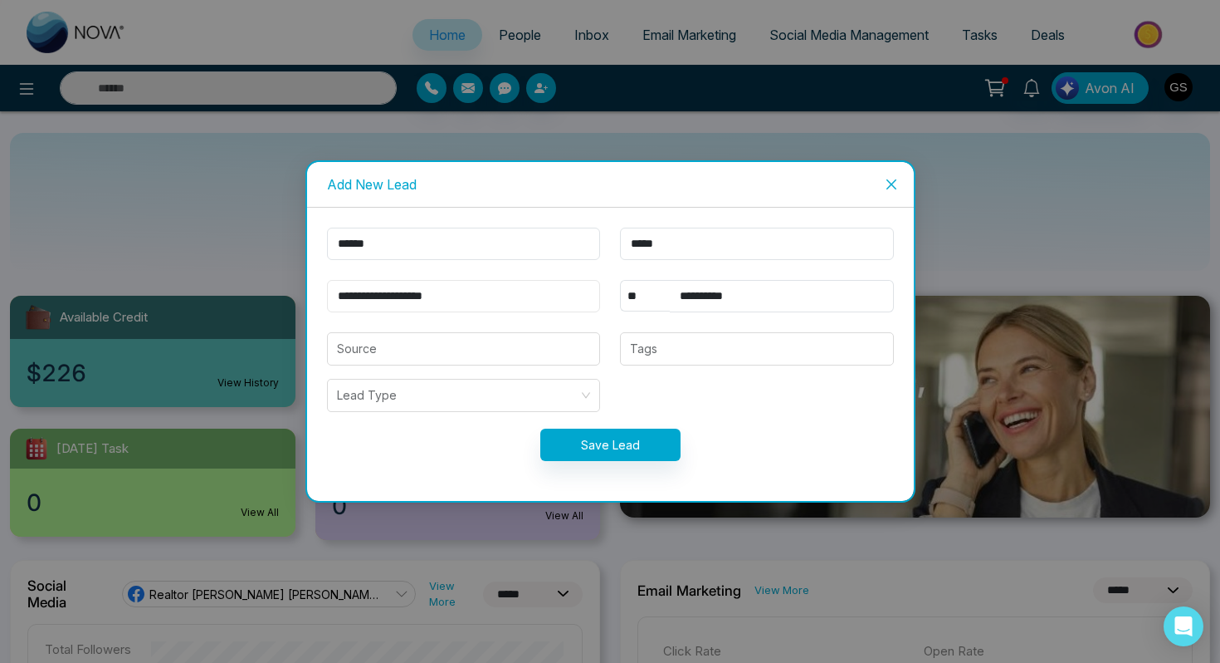
type input "**********"
click at [600, 443] on button "Save Lead" at bounding box center [610, 444] width 140 height 32
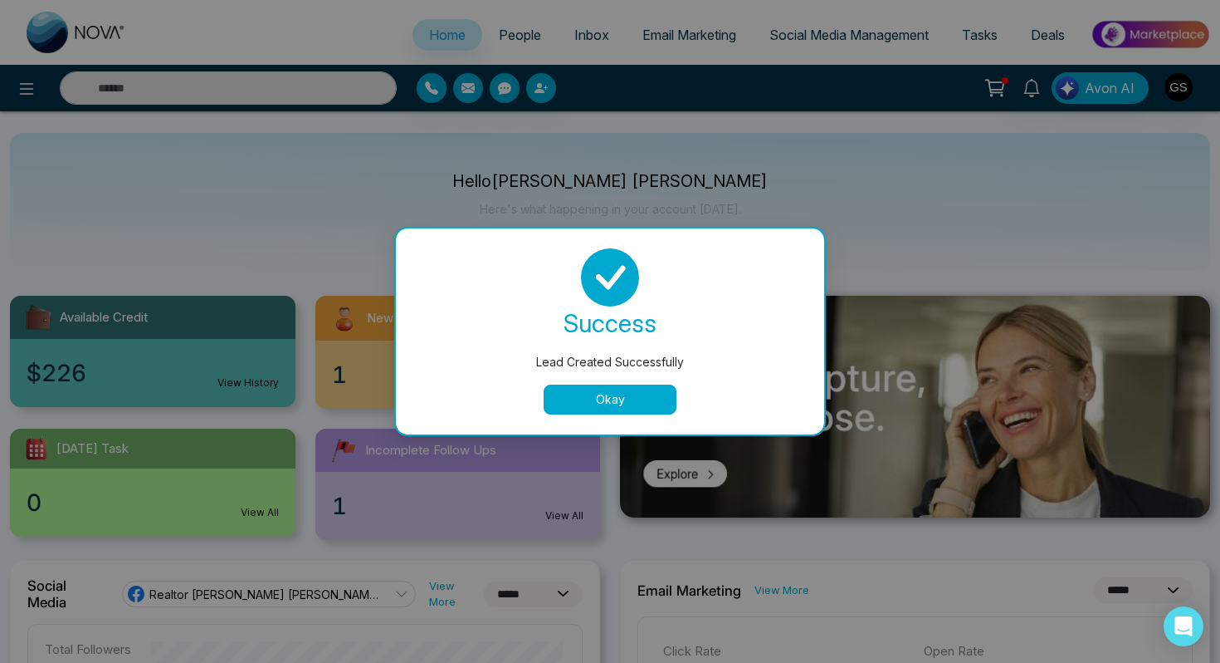
click at [622, 383] on div "success Lead Created Successfully Okay" at bounding box center [610, 331] width 389 height 166
click at [617, 395] on button "Okay" at bounding box center [610, 399] width 133 height 30
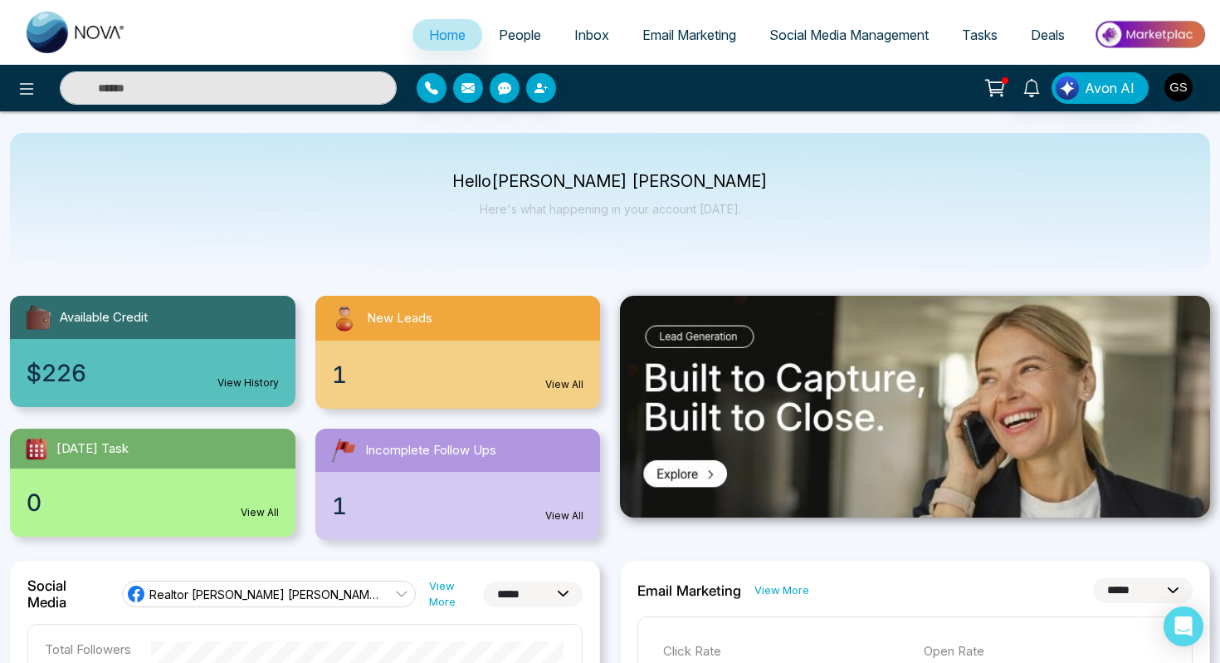
click at [1043, 33] on span "Deals" at bounding box center [1048, 35] width 34 height 17
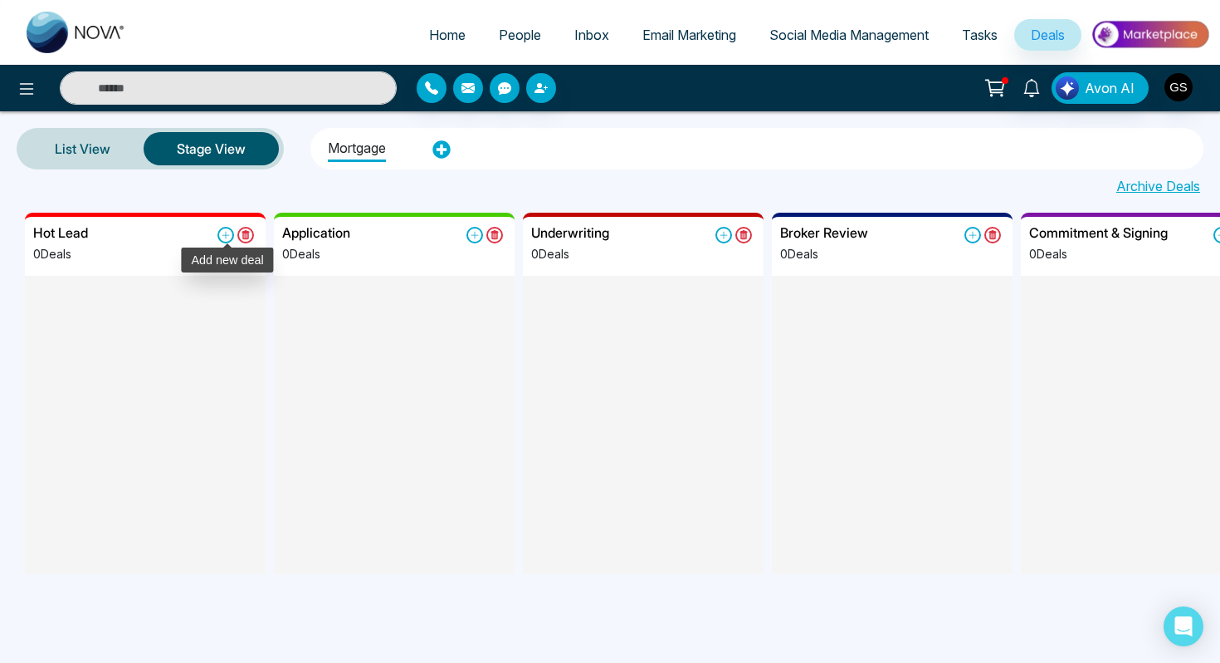
click at [224, 232] on icon at bounding box center [226, 235] width 17 height 17
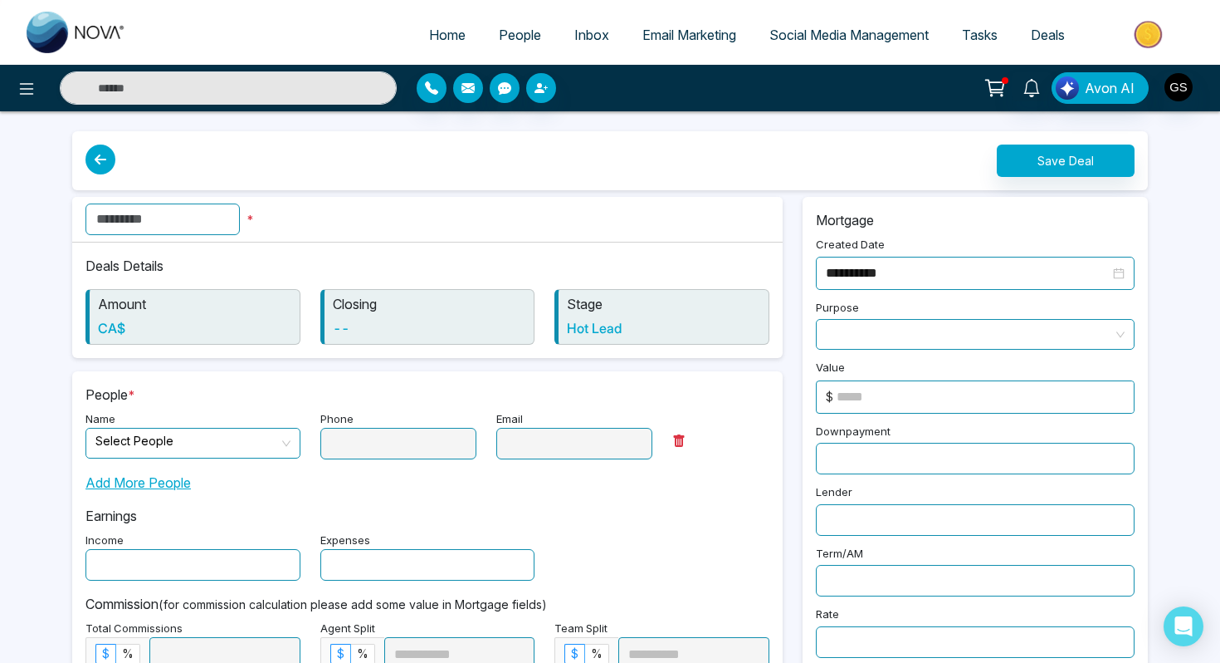
click at [206, 217] on input "text" at bounding box center [163, 219] width 154 height 32
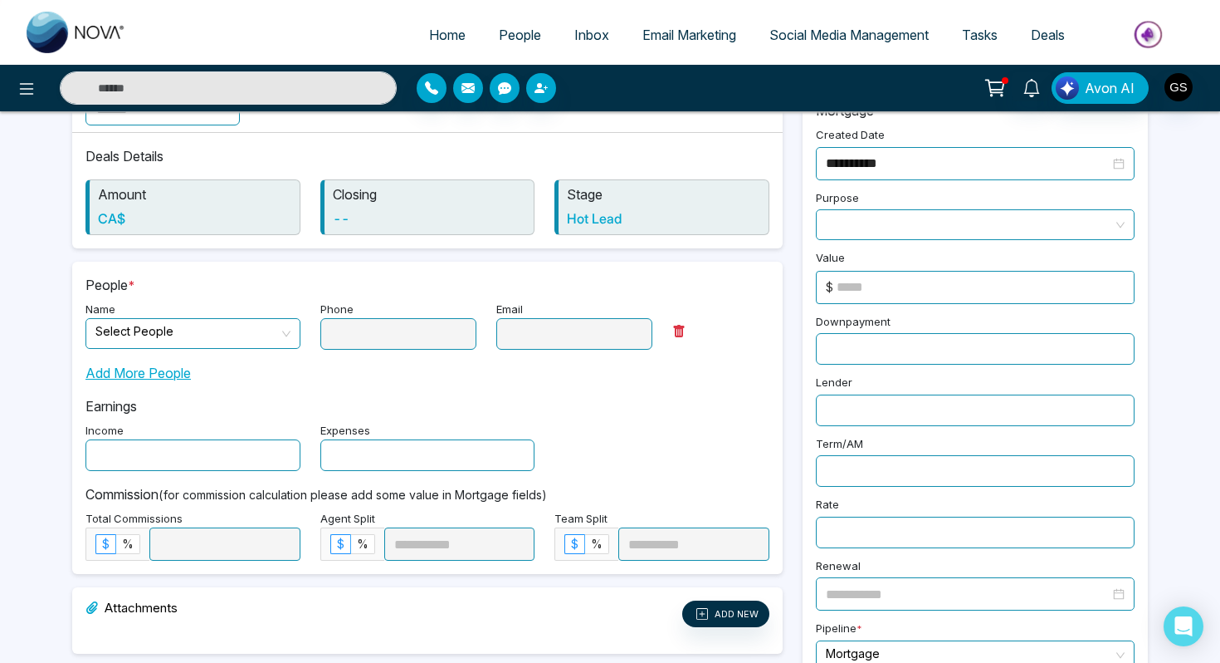
scroll to position [109, 0]
type input "******"
click at [206, 322] on input "search" at bounding box center [186, 332] width 183 height 25
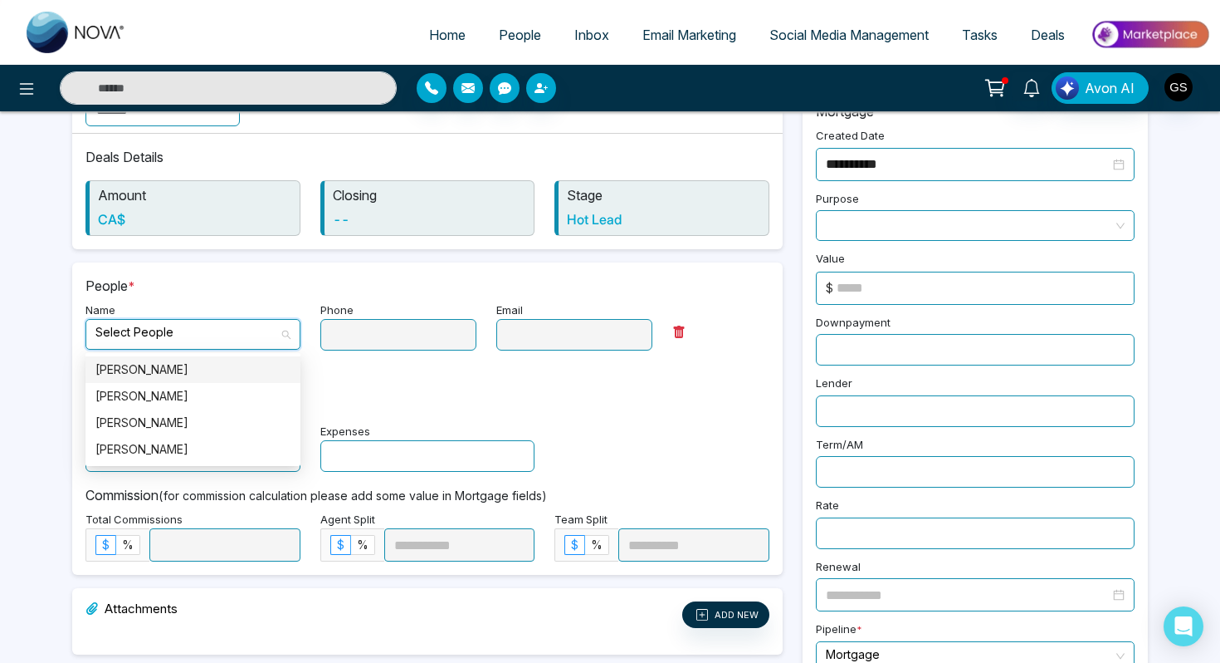
click at [160, 364] on div "Dhruve Sally" at bounding box center [192, 369] width 195 height 18
type input "**********"
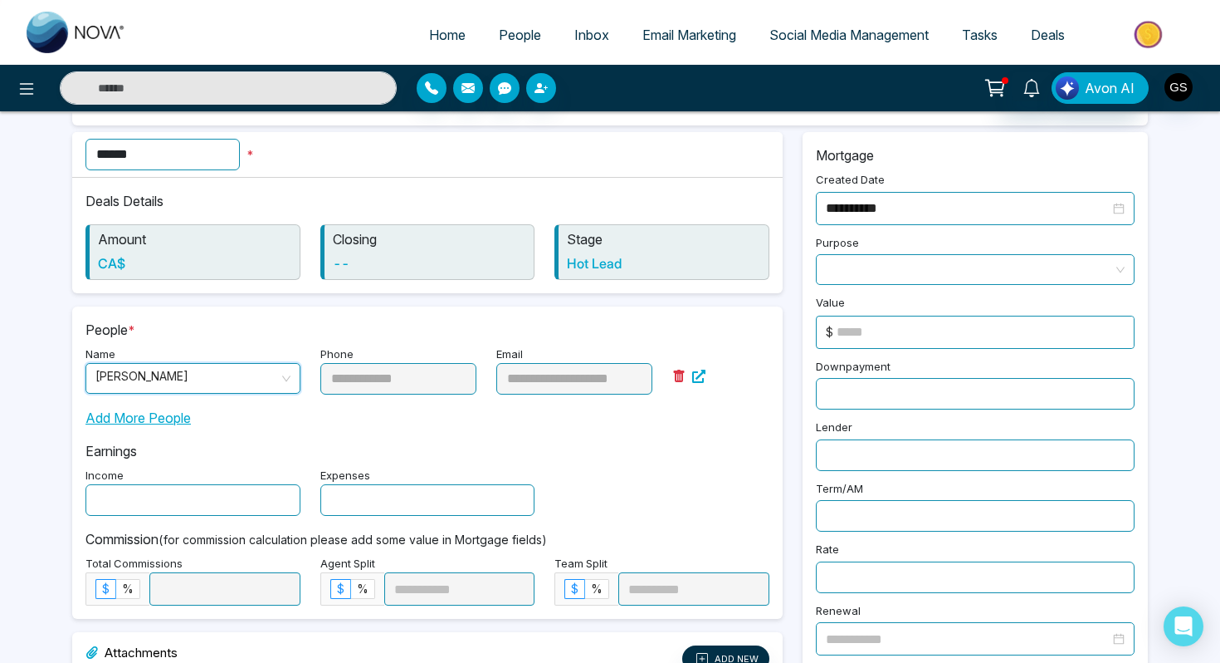
scroll to position [63, 0]
click at [902, 260] on span at bounding box center [975, 271] width 299 height 29
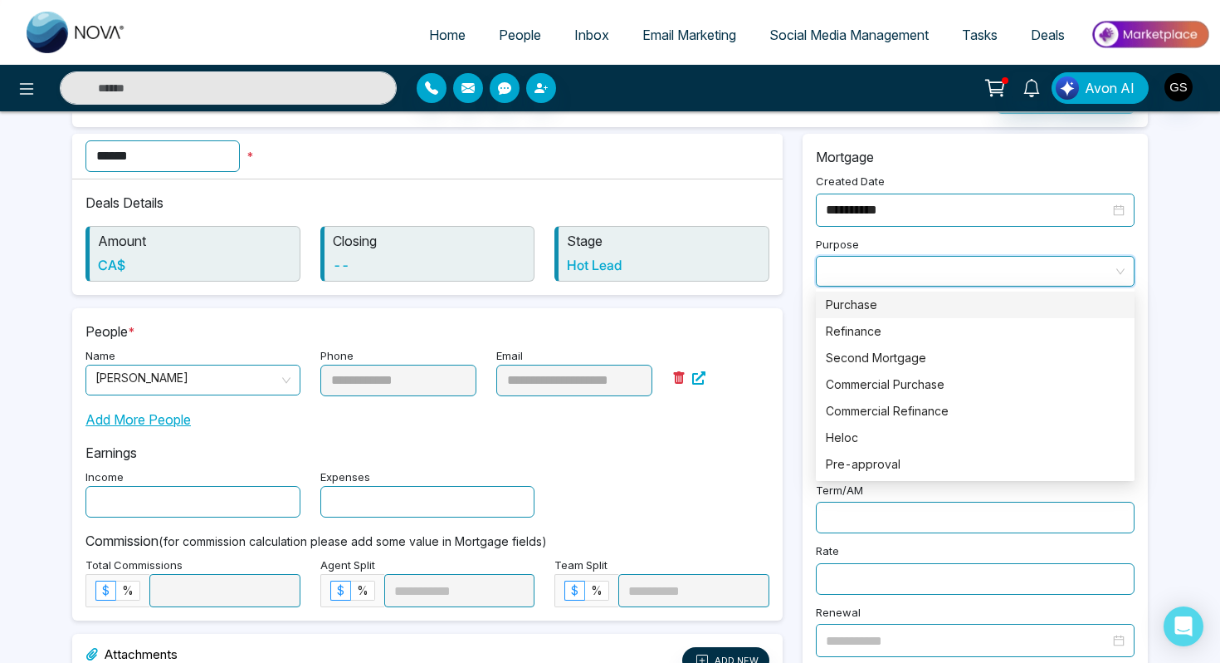
click at [861, 261] on span at bounding box center [975, 271] width 299 height 29
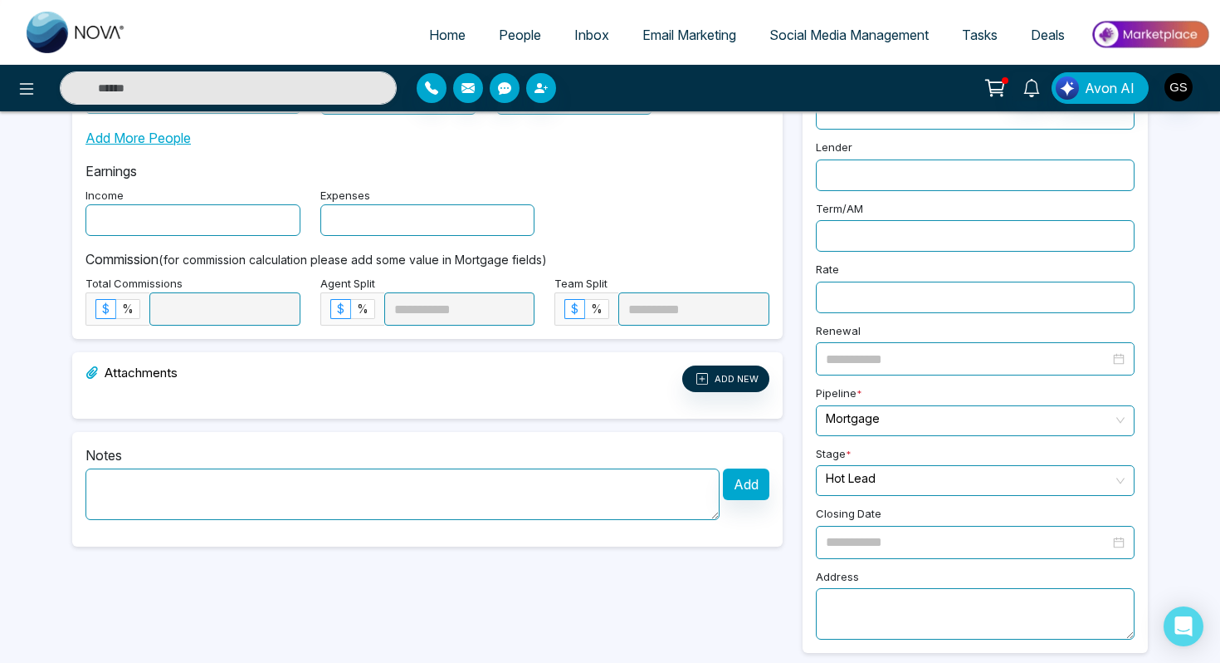
scroll to position [0, 0]
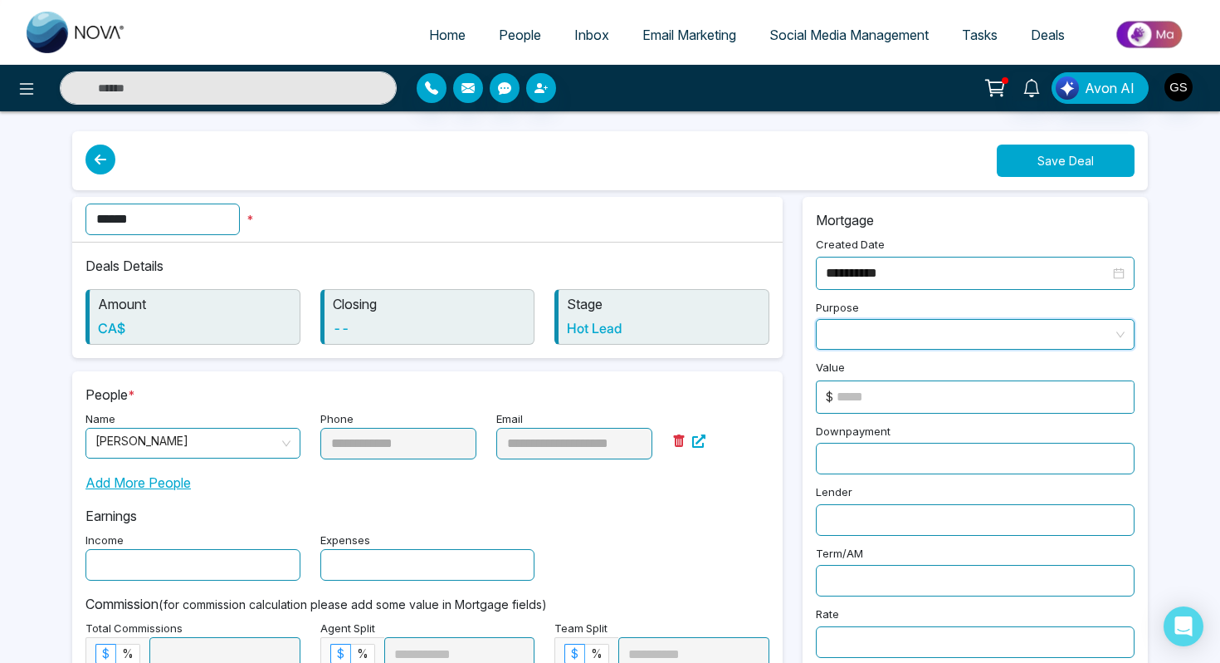
click at [1087, 149] on button "Save Deal" at bounding box center [1066, 160] width 138 height 32
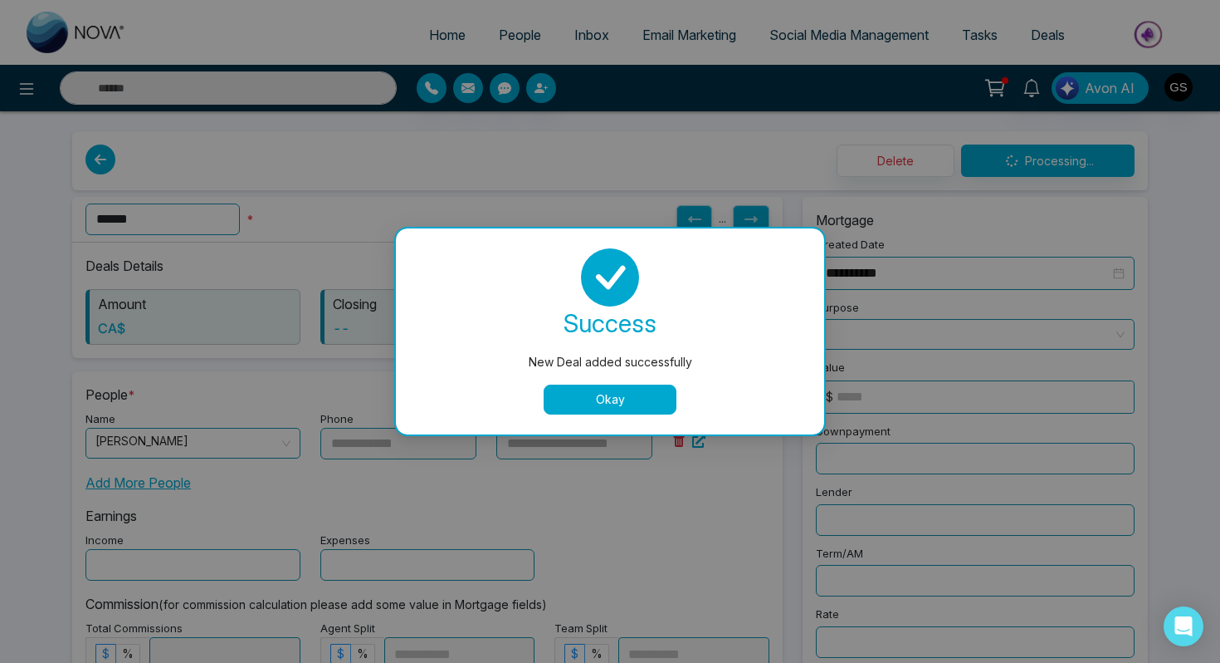
click at [594, 402] on button "Okay" at bounding box center [610, 399] width 133 height 30
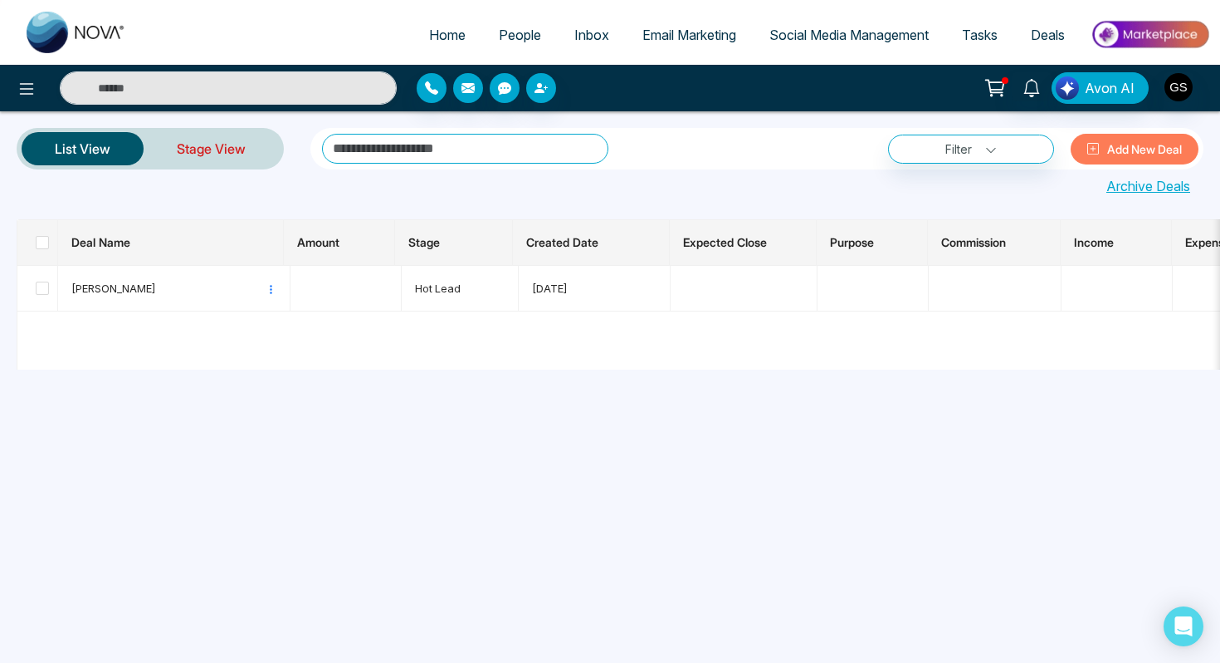
click at [220, 154] on link "Stage View" at bounding box center [211, 149] width 135 height 40
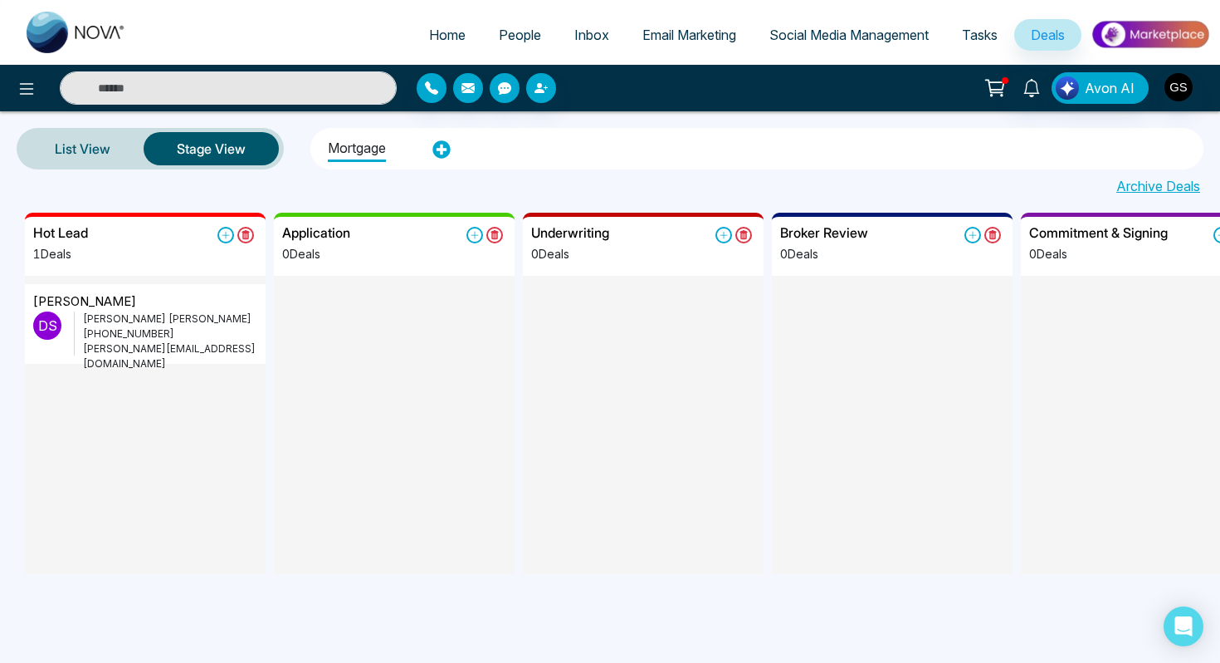
click at [190, 335] on p "+19055315599" at bounding box center [170, 333] width 174 height 15
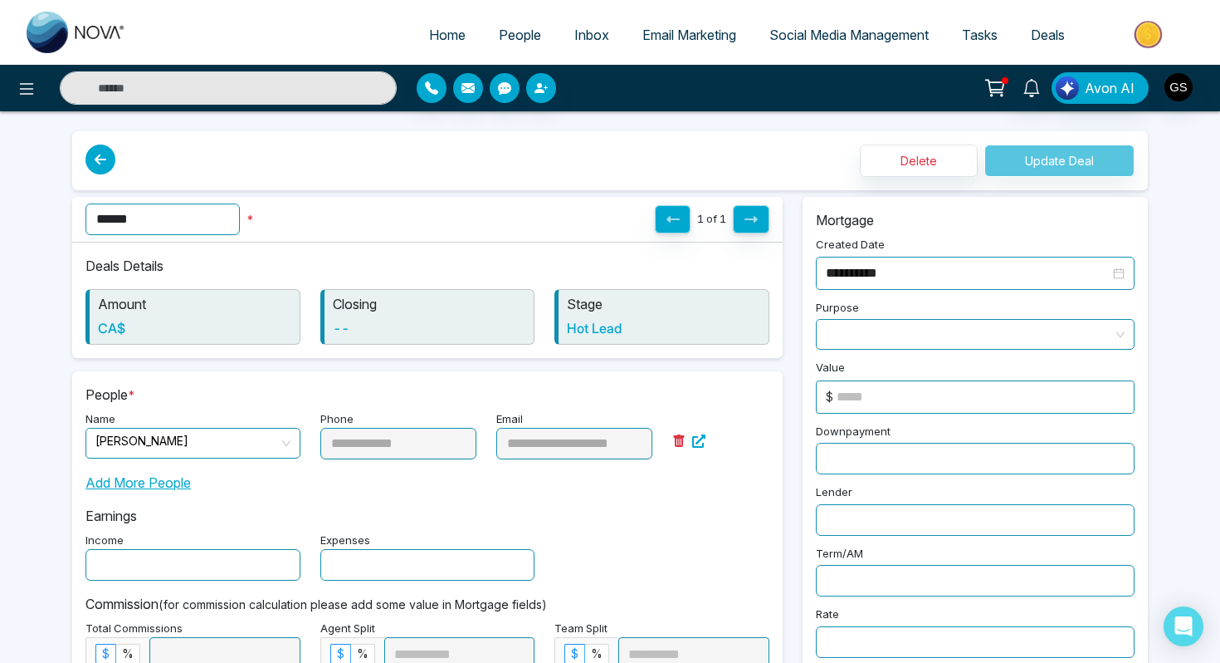
click at [94, 159] on icon at bounding box center [101, 159] width 30 height 30
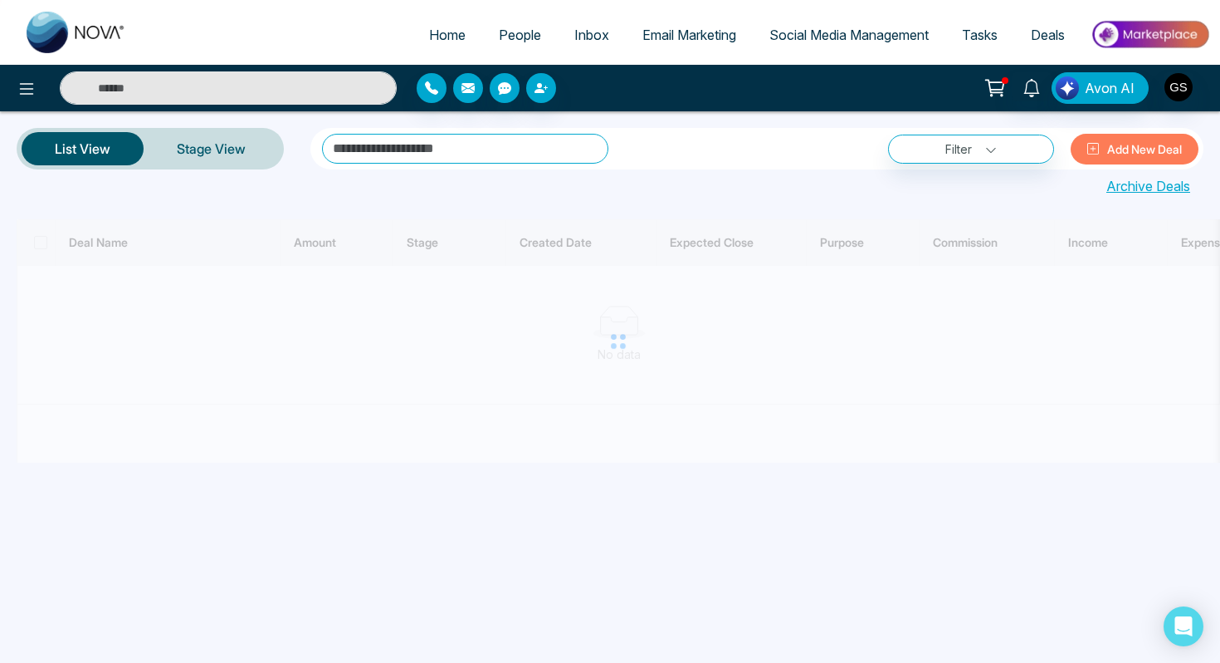
click at [208, 90] on input "text" at bounding box center [228, 87] width 337 height 33
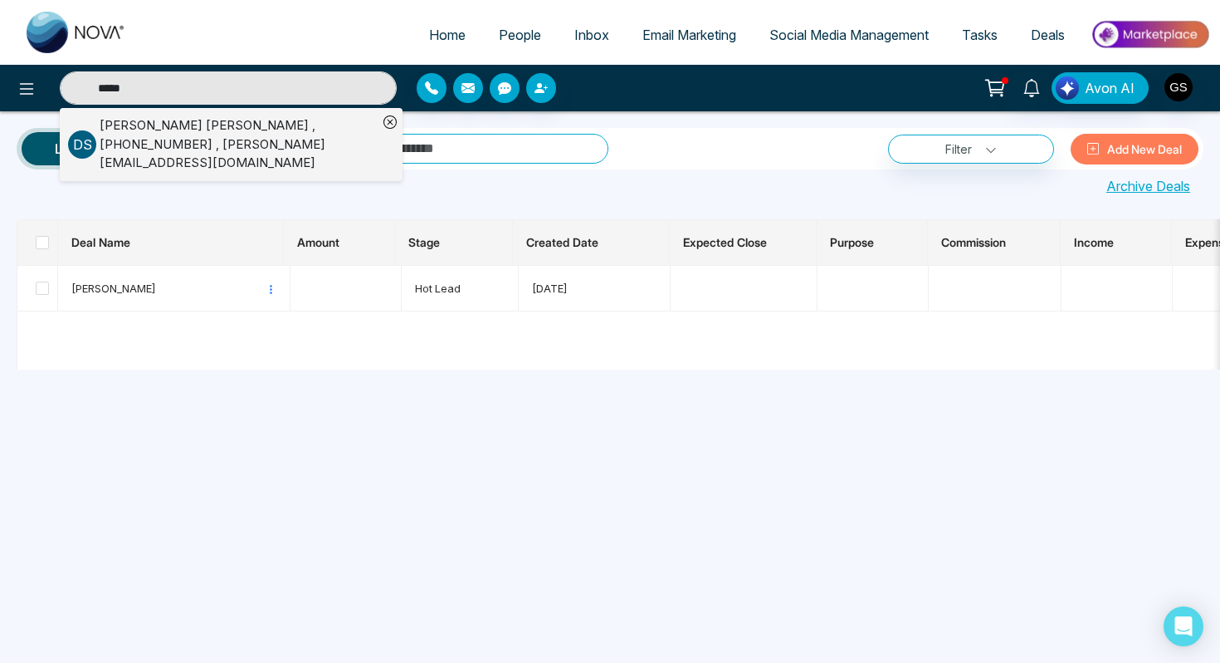
type input "*****"
click at [610, 463] on div "**********" at bounding box center [610, 331] width 1220 height 663
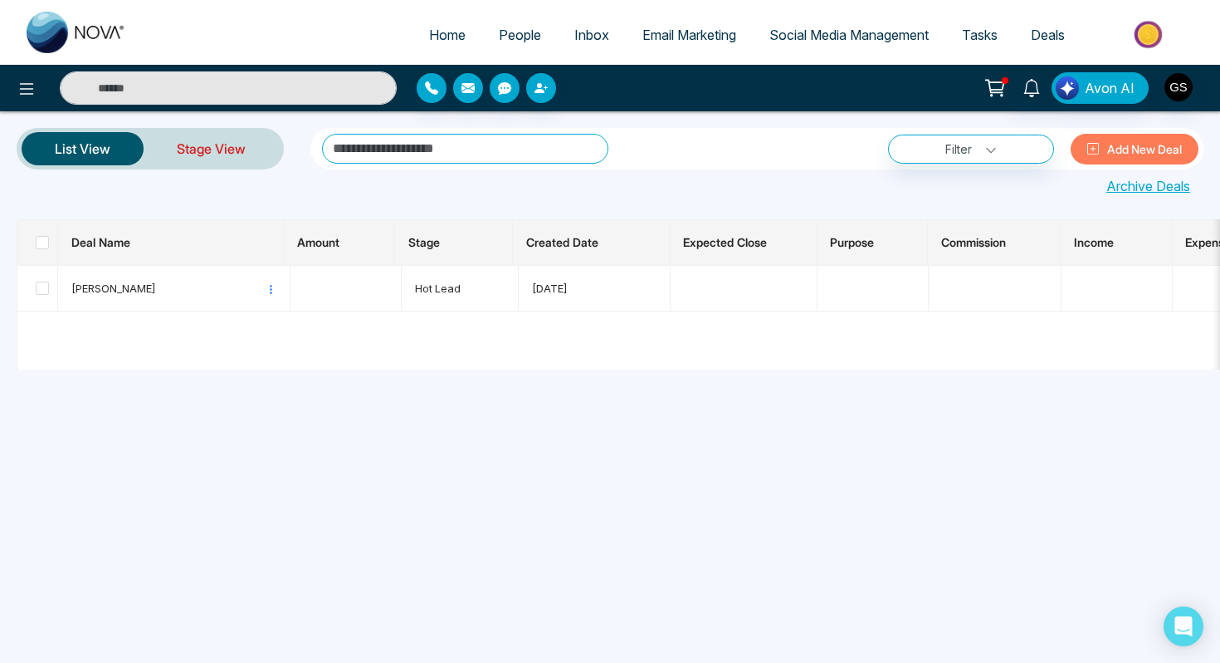
click at [241, 160] on link "Stage View" at bounding box center [211, 149] width 135 height 40
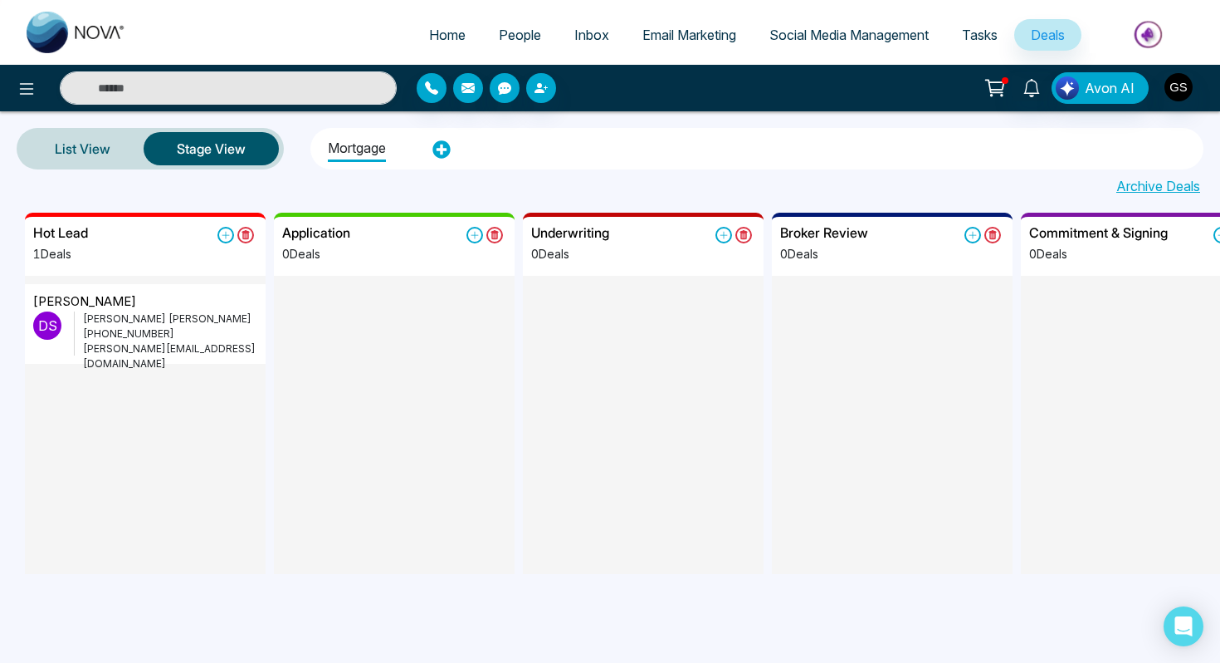
click at [100, 321] on p "Dhruve Sally" at bounding box center [170, 318] width 174 height 15
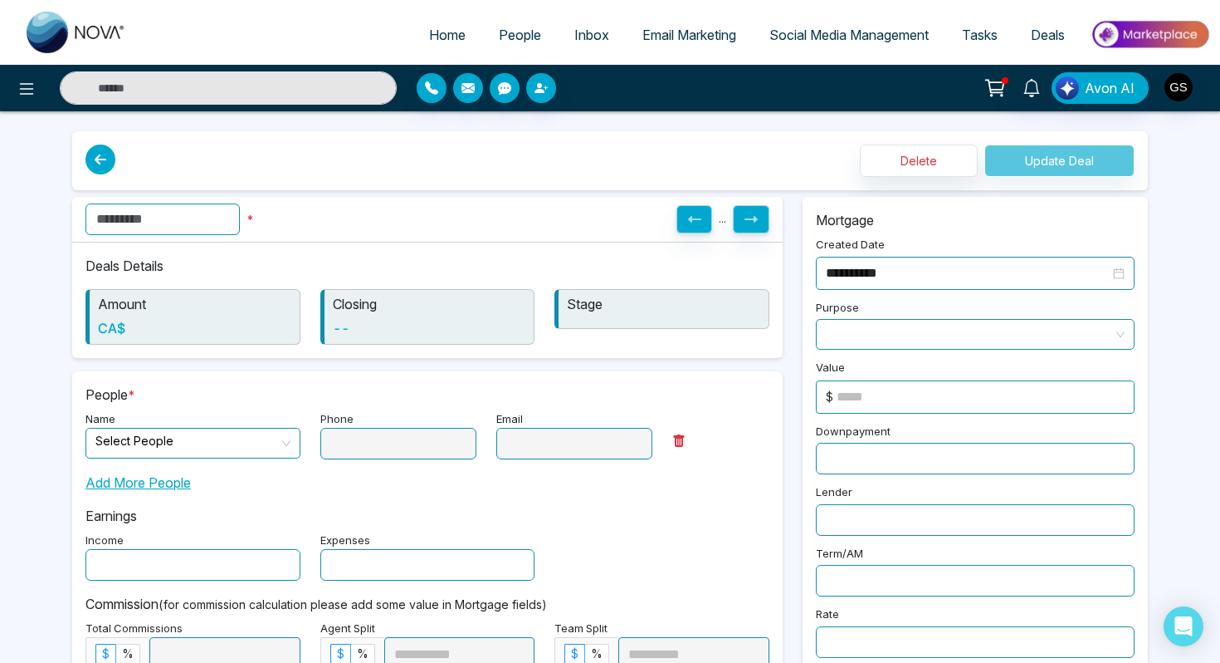
type input "******"
type input "**********"
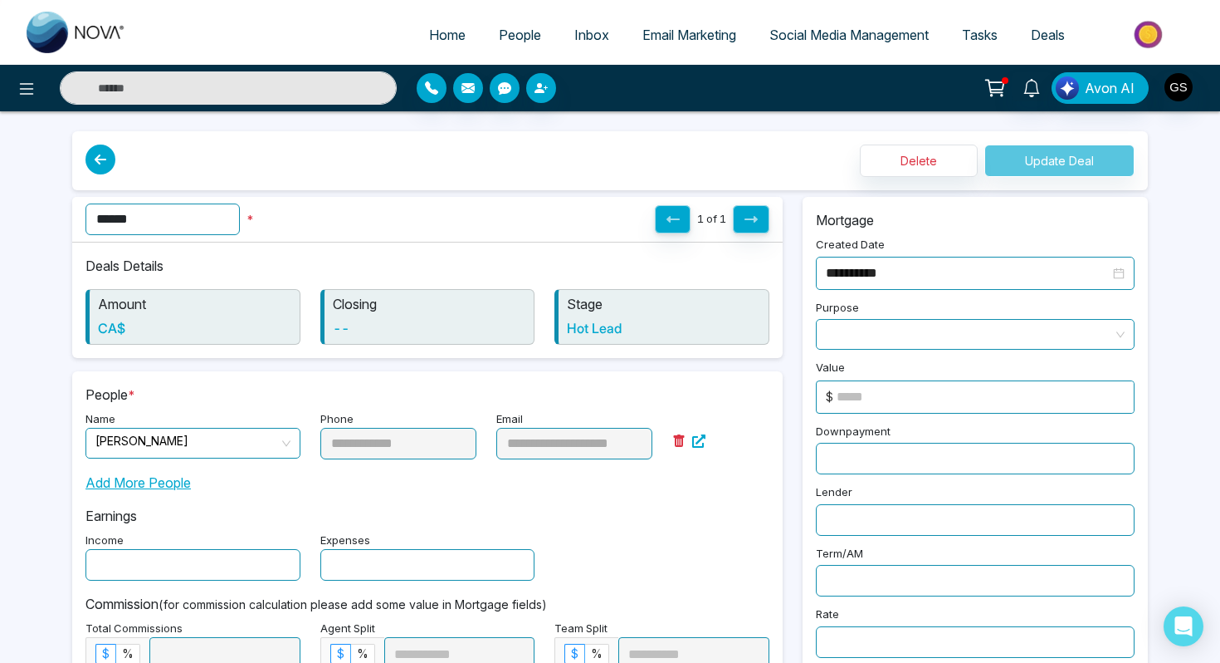
click at [286, 89] on input "text" at bounding box center [228, 87] width 337 height 33
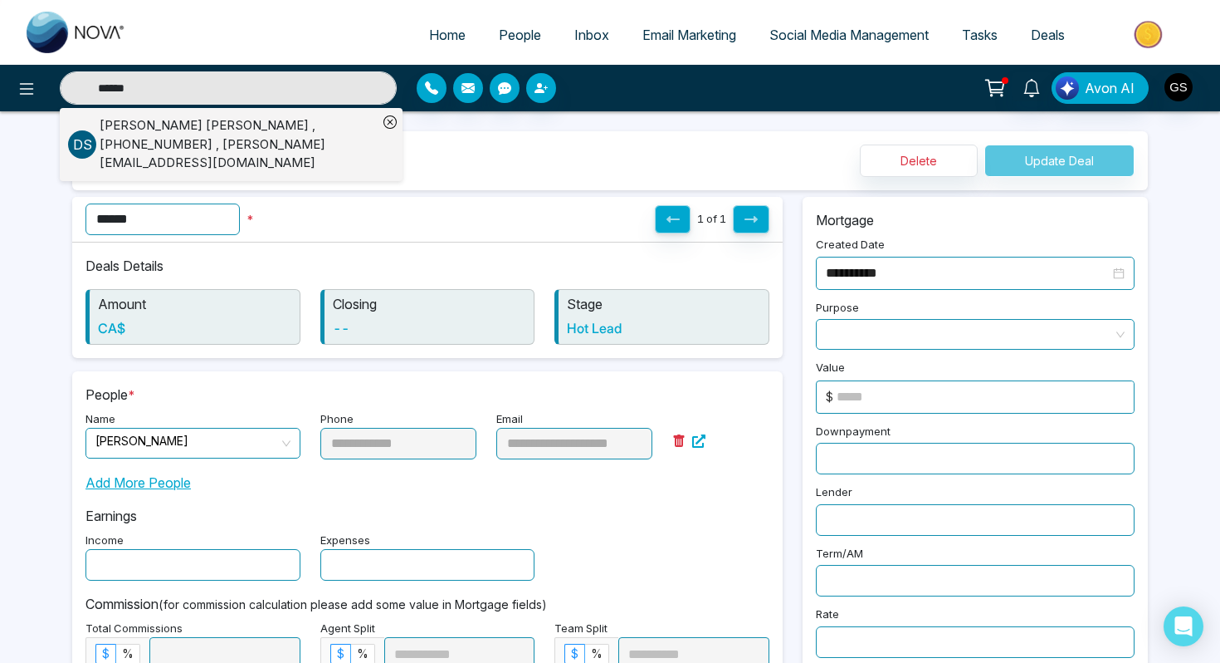
type input "******"
click at [172, 148] on div "Dhruve Sally , +19055315599 , dhruve@lendinghub.ca" at bounding box center [239, 144] width 278 height 56
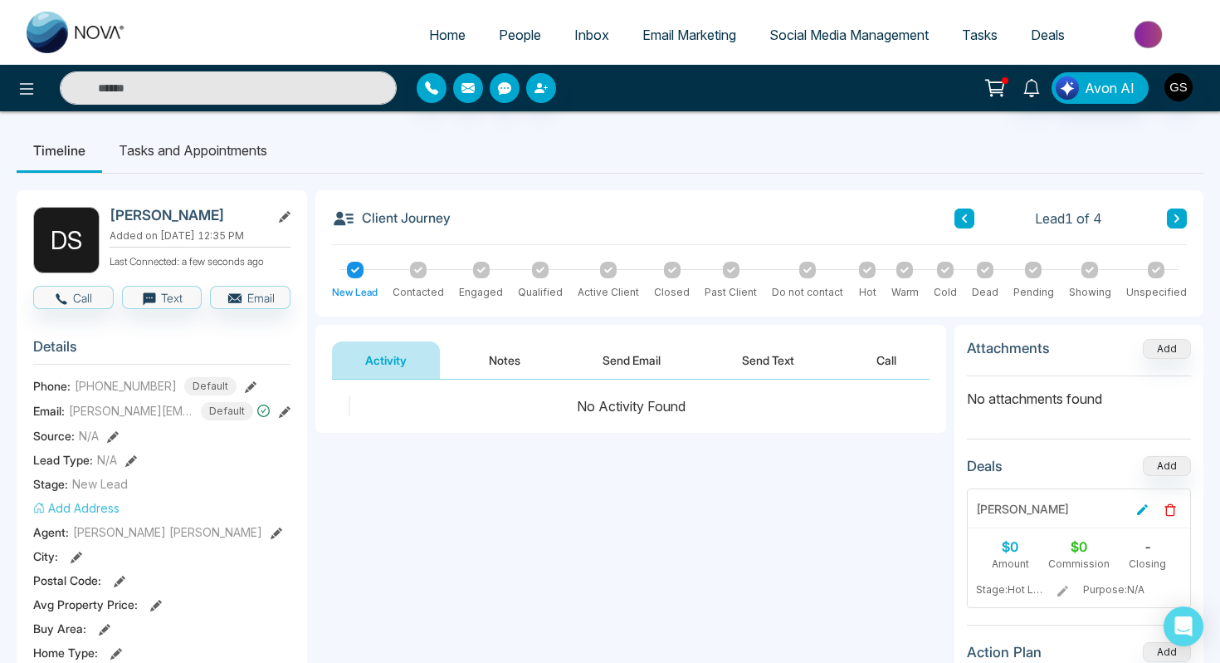
click at [512, 355] on button "Notes" at bounding box center [505, 359] width 98 height 37
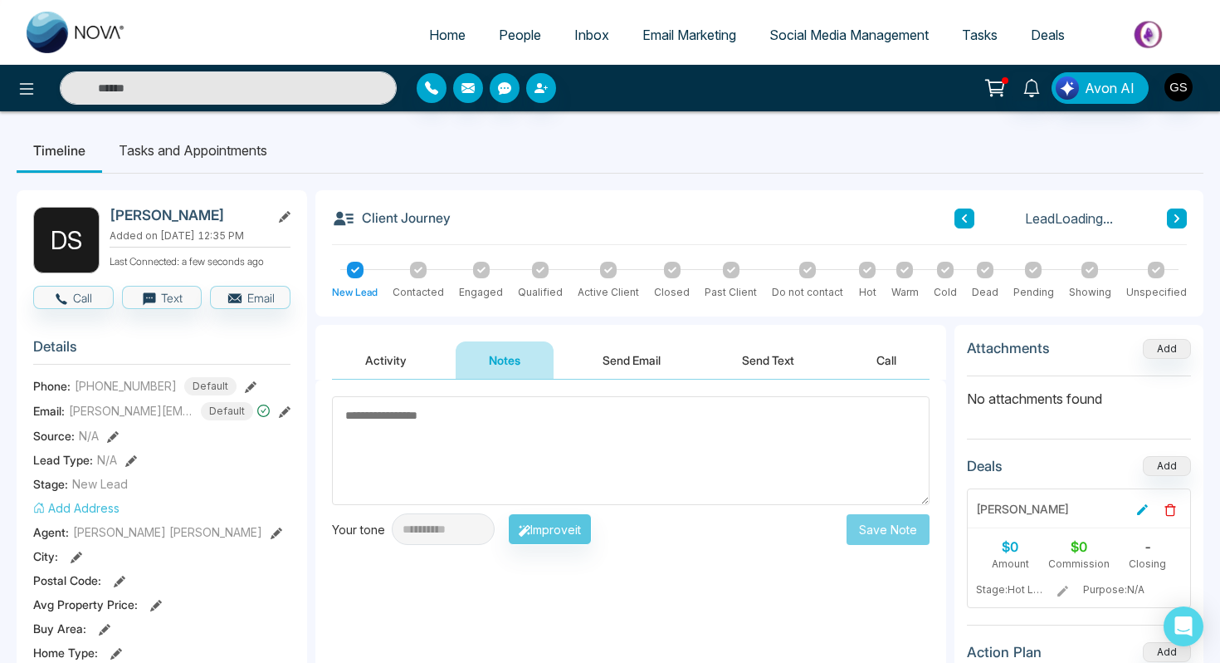
click at [474, 461] on textarea at bounding box center [631, 450] width 598 height 109
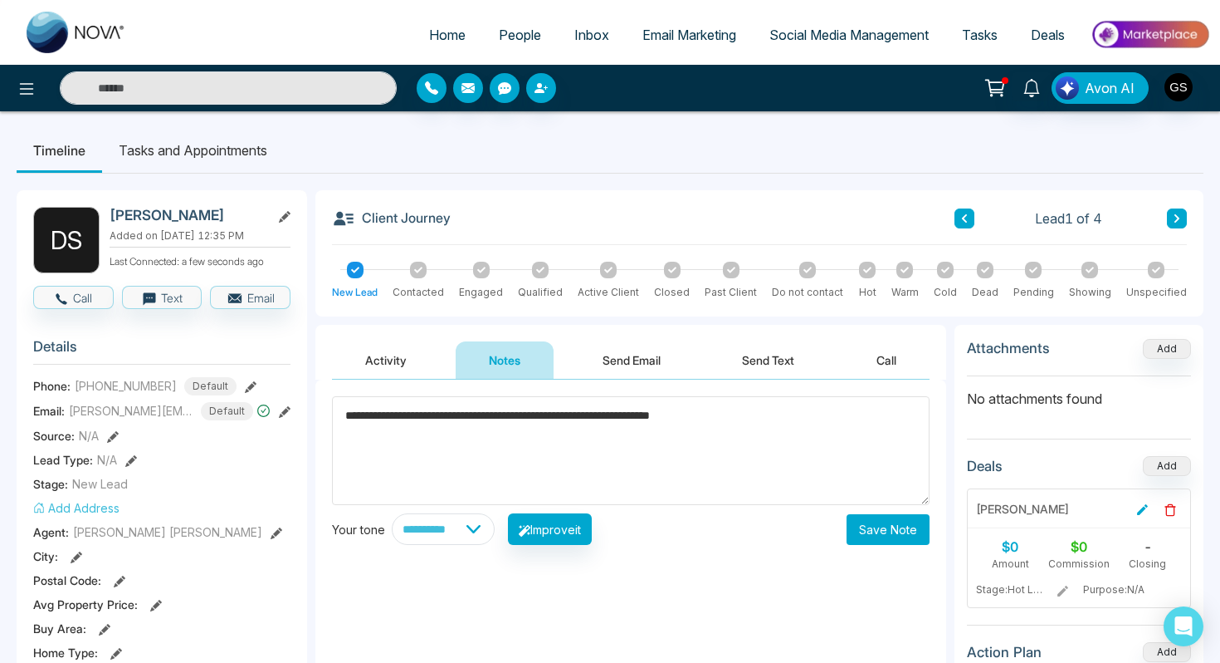
type textarea "**********"
click at [883, 526] on button "Save Note" at bounding box center [888, 529] width 83 height 31
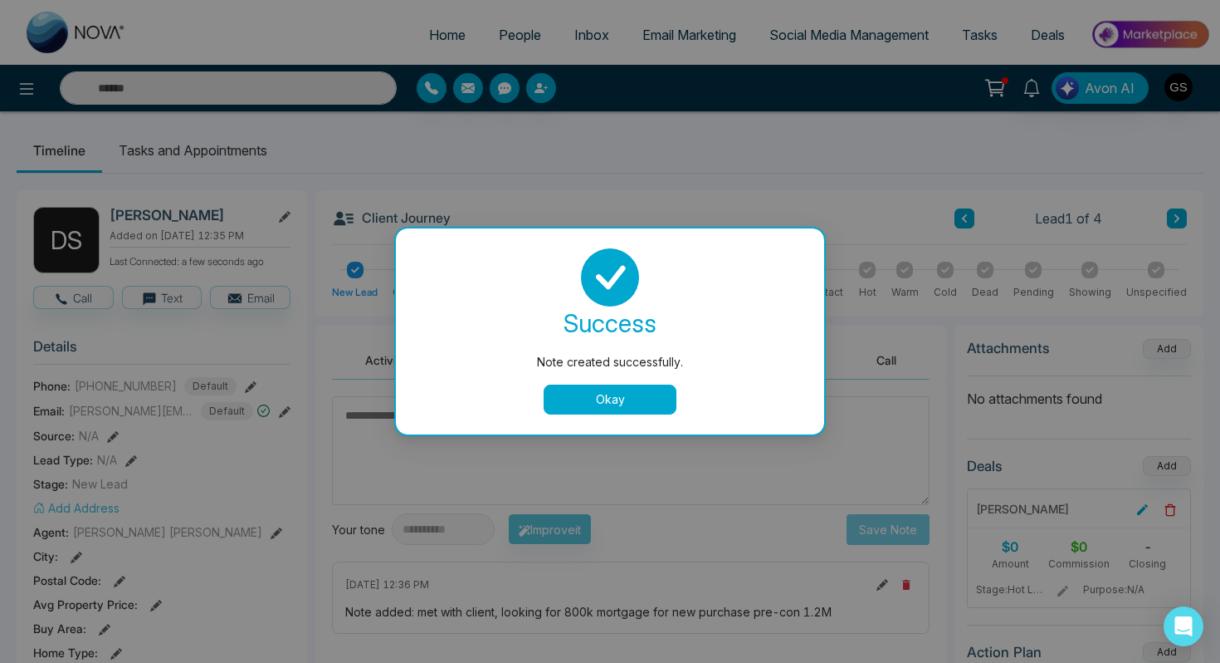
click at [633, 394] on button "Okay" at bounding box center [610, 399] width 133 height 30
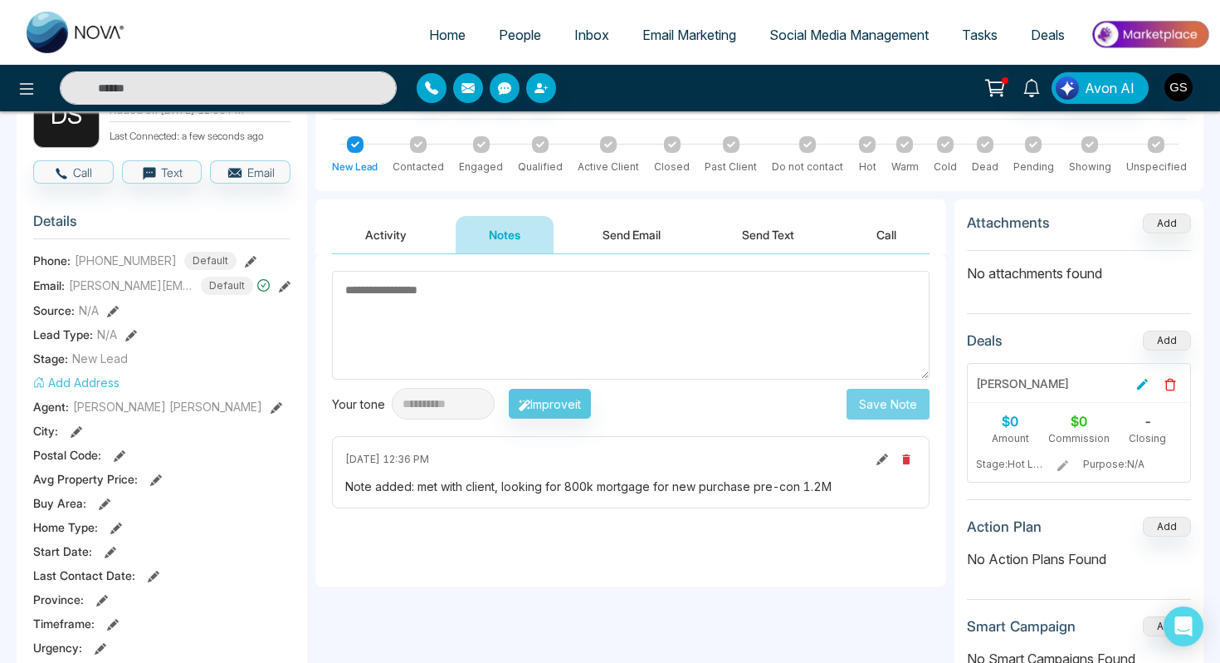
scroll to position [124, 0]
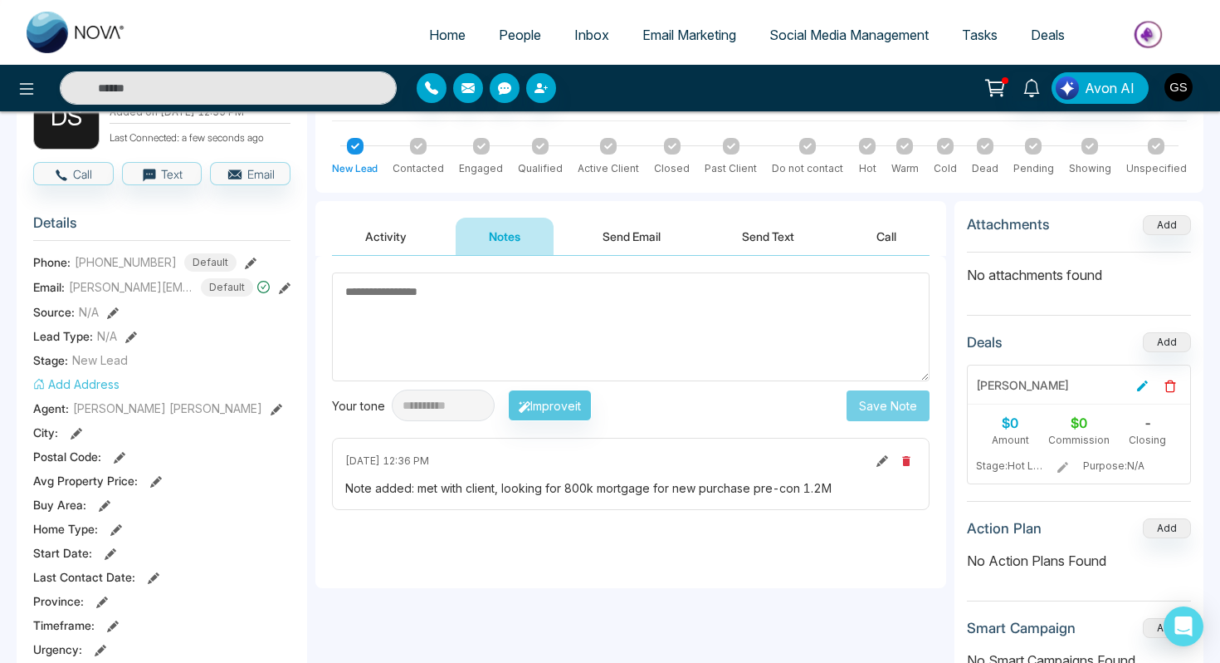
click at [607, 327] on textarea at bounding box center [631, 326] width 598 height 109
type textarea "*"
click at [1050, 48] on link "Deals" at bounding box center [1048, 35] width 67 height 32
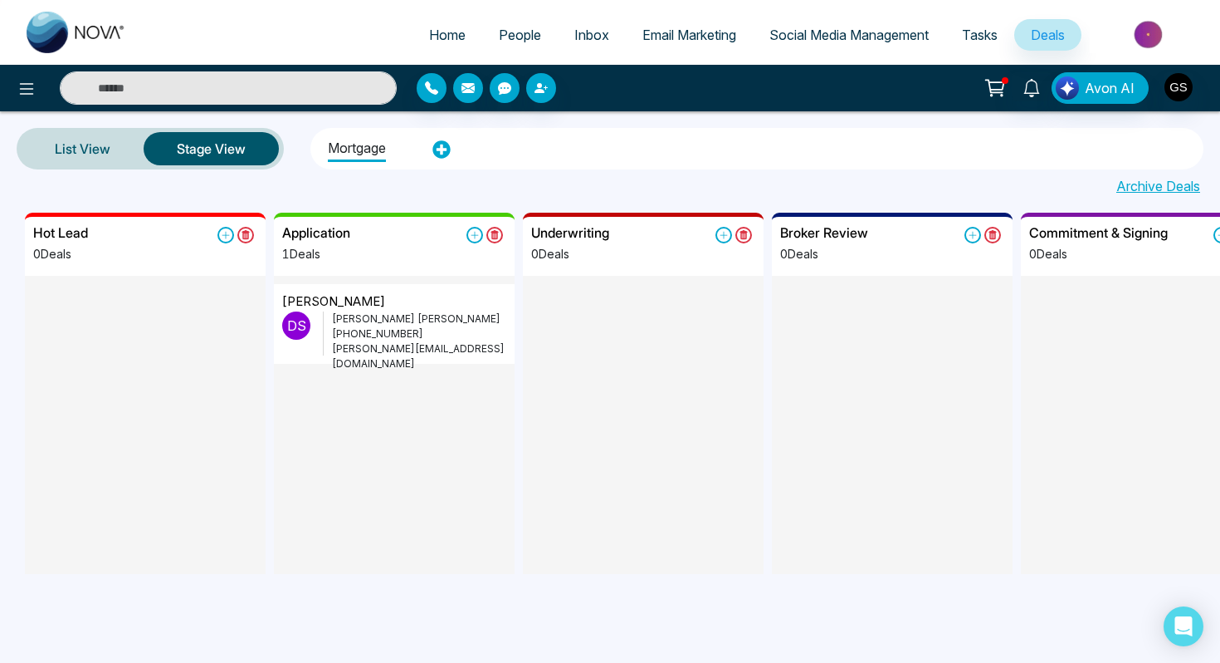
click at [183, 96] on input "text" at bounding box center [228, 87] width 337 height 33
type input "******"
click at [188, 139] on button "Stage View" at bounding box center [211, 148] width 135 height 33
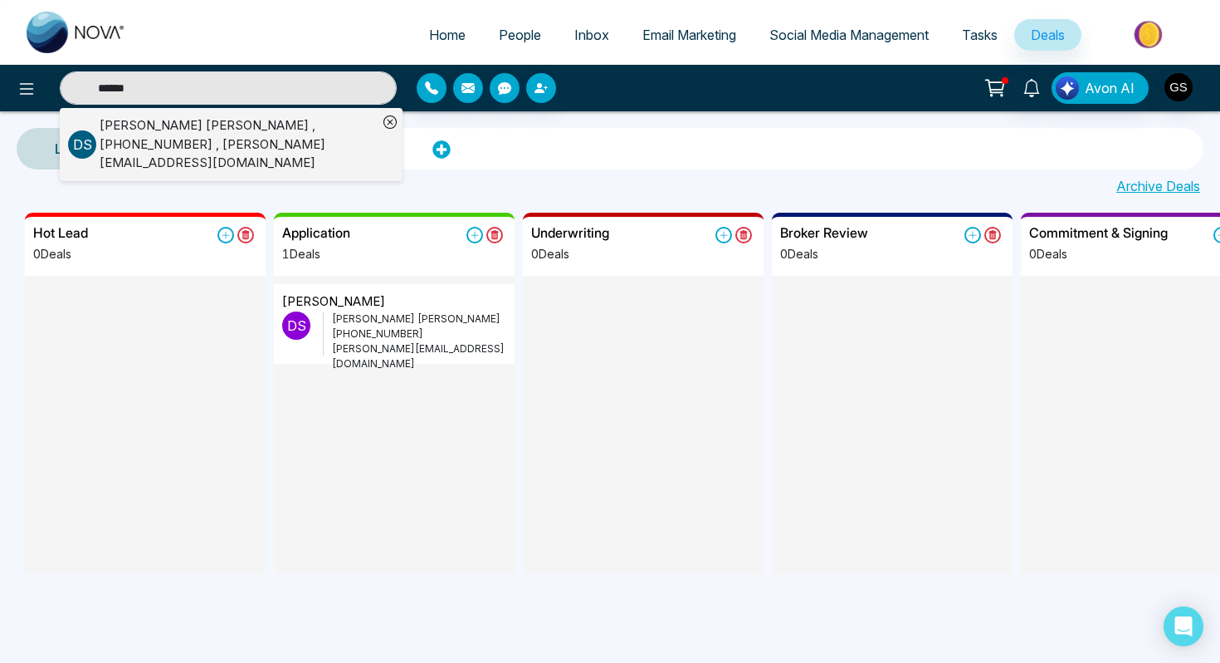
click at [183, 133] on div "Dhruve Sally , +19055315599 , dhruve@lendinghub.ca" at bounding box center [239, 144] width 278 height 56
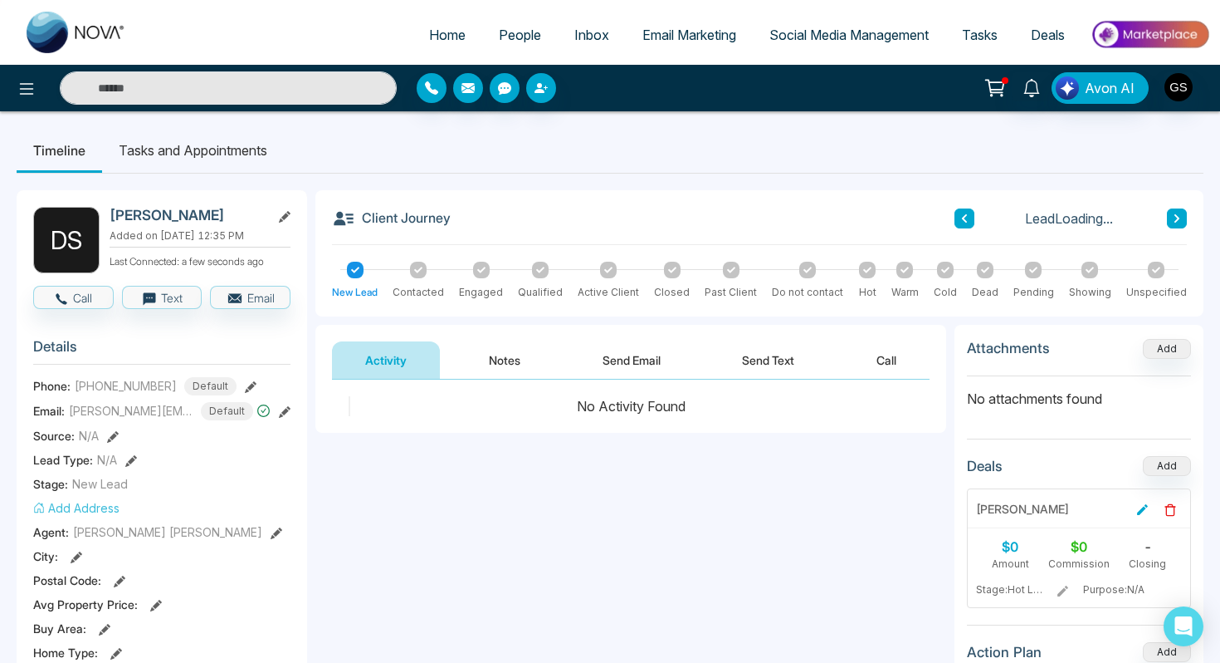
click at [519, 348] on button "Notes" at bounding box center [505, 359] width 98 height 37
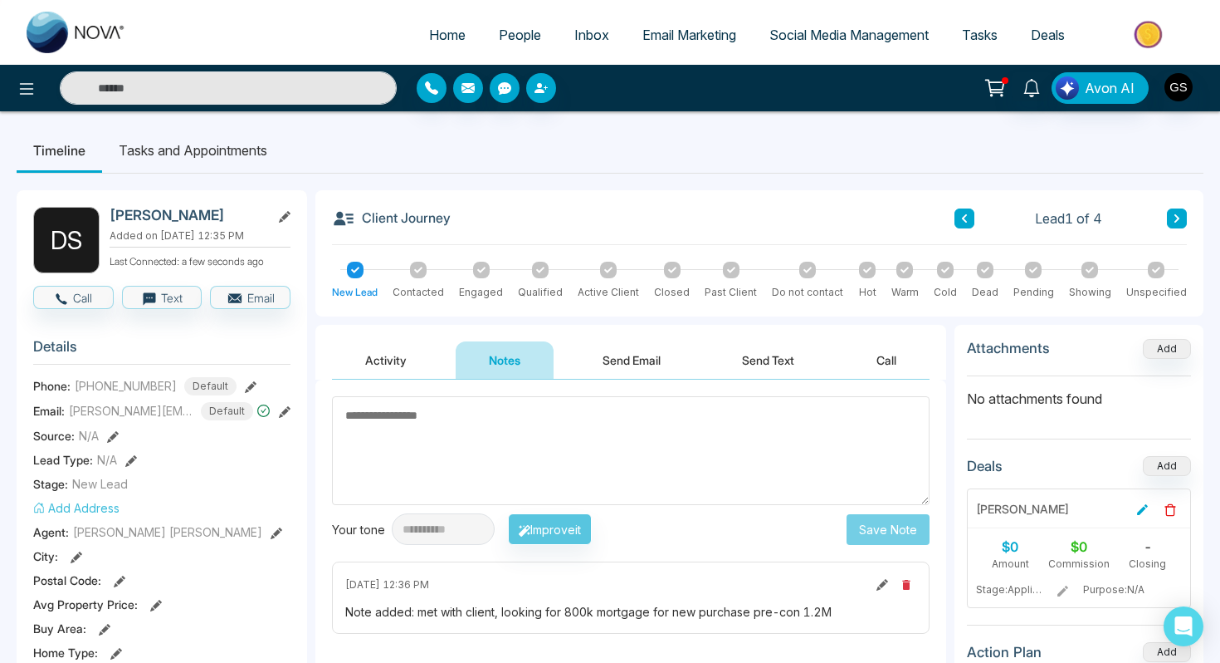
click at [579, 473] on textarea at bounding box center [631, 450] width 598 height 109
type textarea "*"
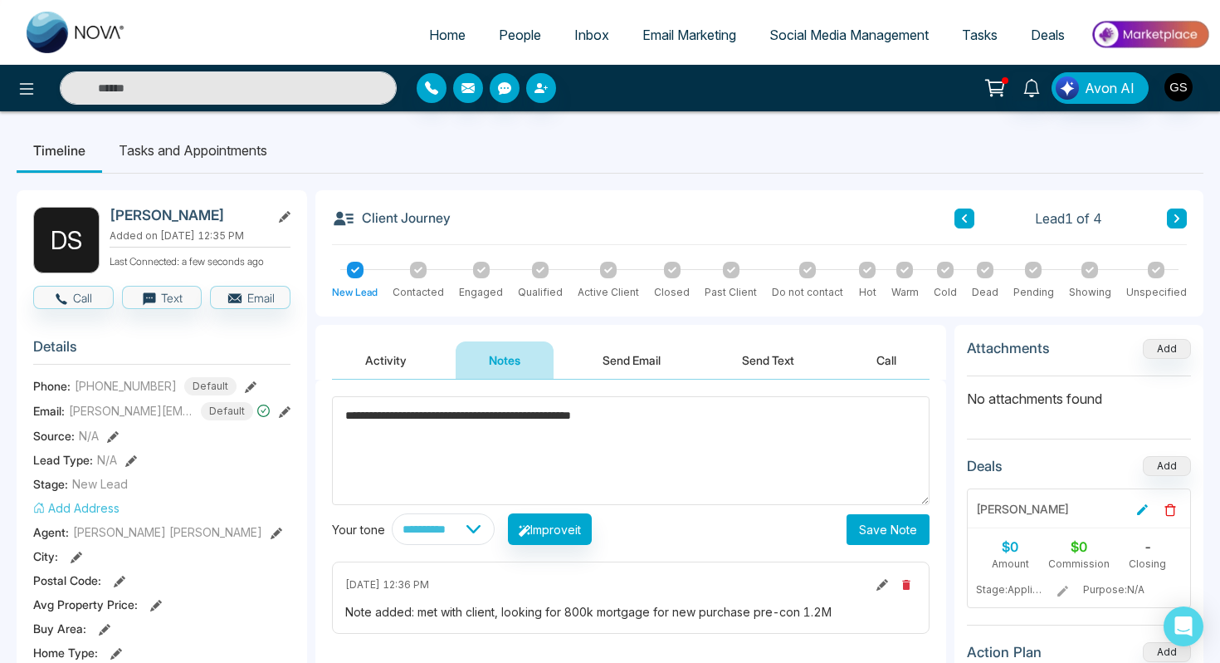
type textarea "**********"
click at [897, 526] on button "Save Note" at bounding box center [888, 529] width 83 height 31
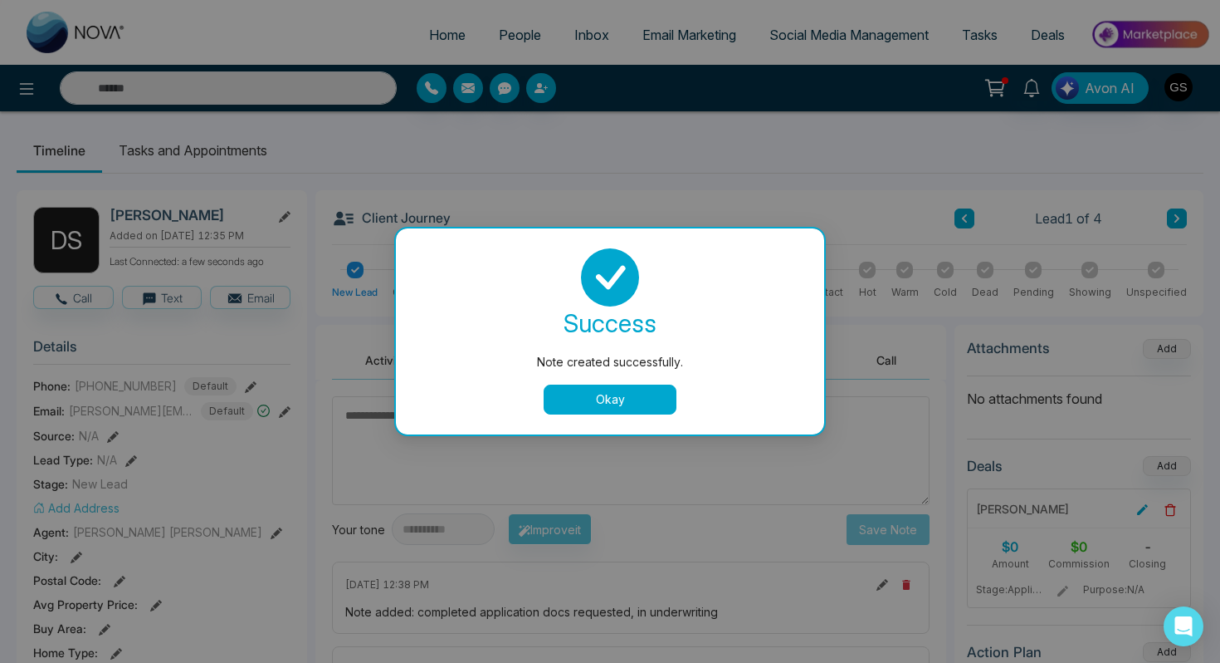
click at [629, 391] on button "Okay" at bounding box center [610, 399] width 133 height 30
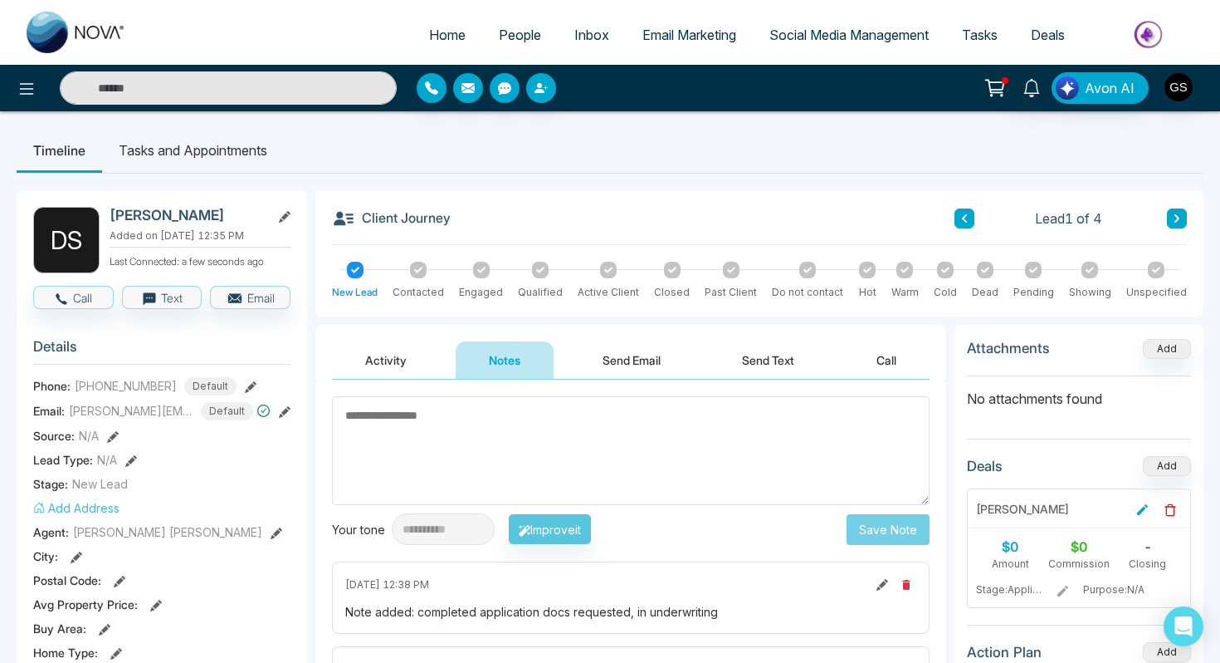
click at [196, 149] on li "Tasks and Appointments" at bounding box center [193, 150] width 182 height 45
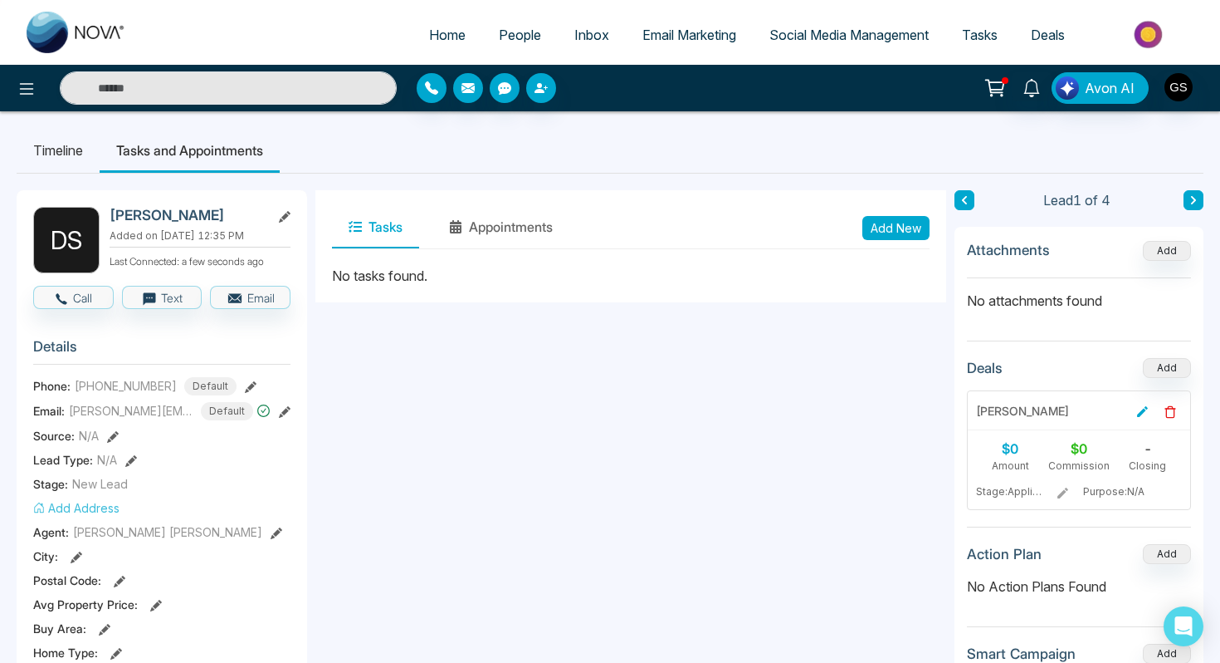
click at [903, 220] on button "Add New" at bounding box center [896, 228] width 67 height 24
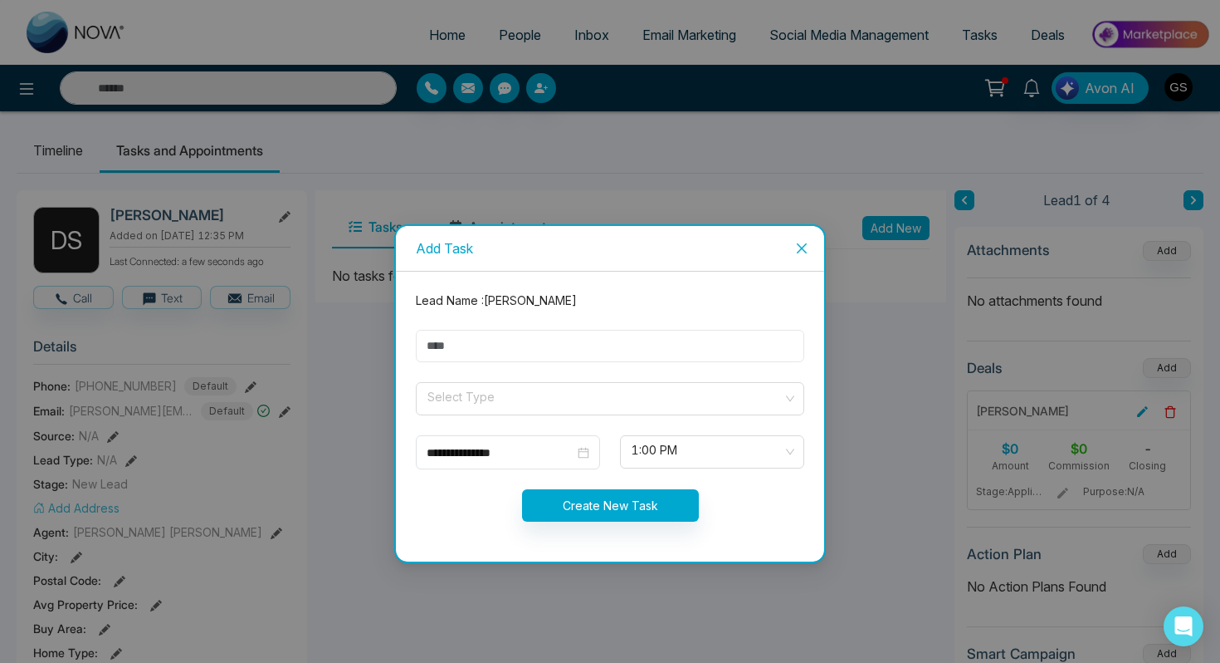
click at [488, 348] on input "text" at bounding box center [610, 346] width 389 height 32
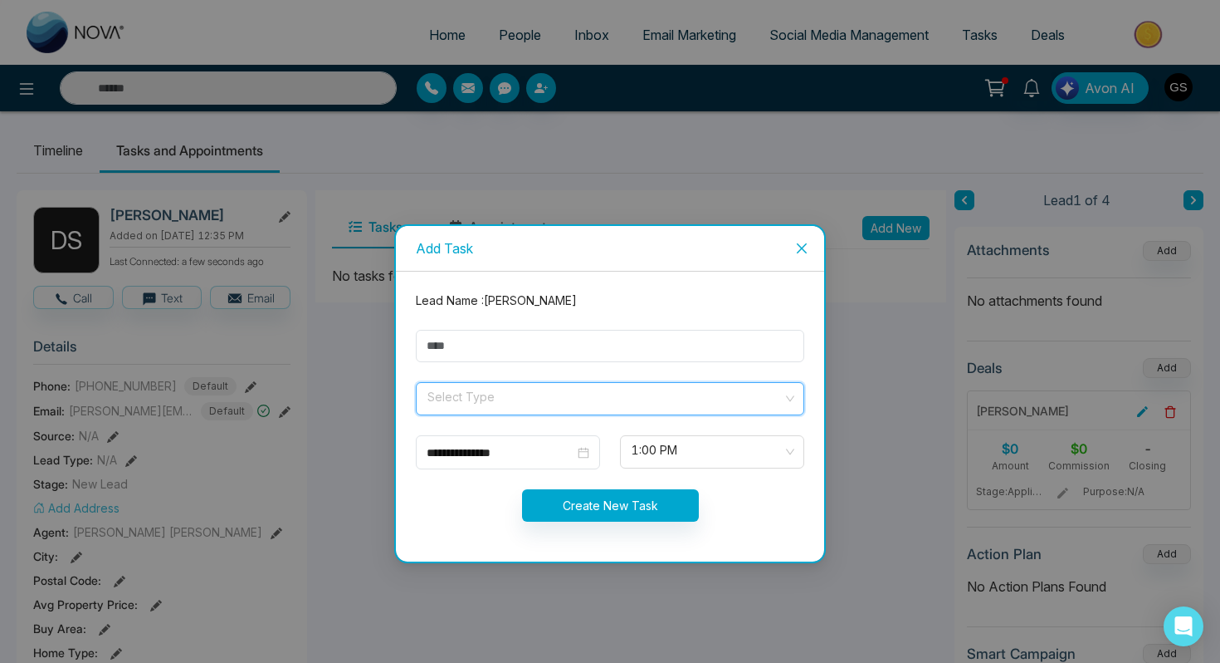
click at [455, 395] on input "search" at bounding box center [604, 395] width 357 height 25
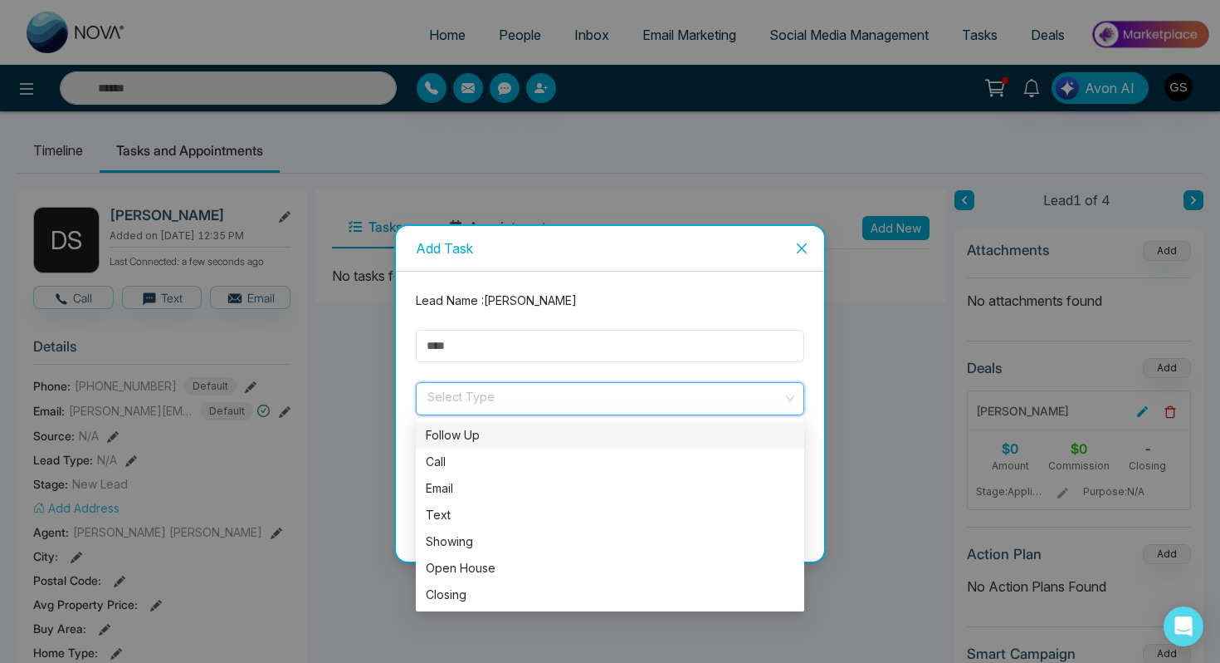
click at [467, 439] on div "Follow Up" at bounding box center [610, 435] width 369 height 18
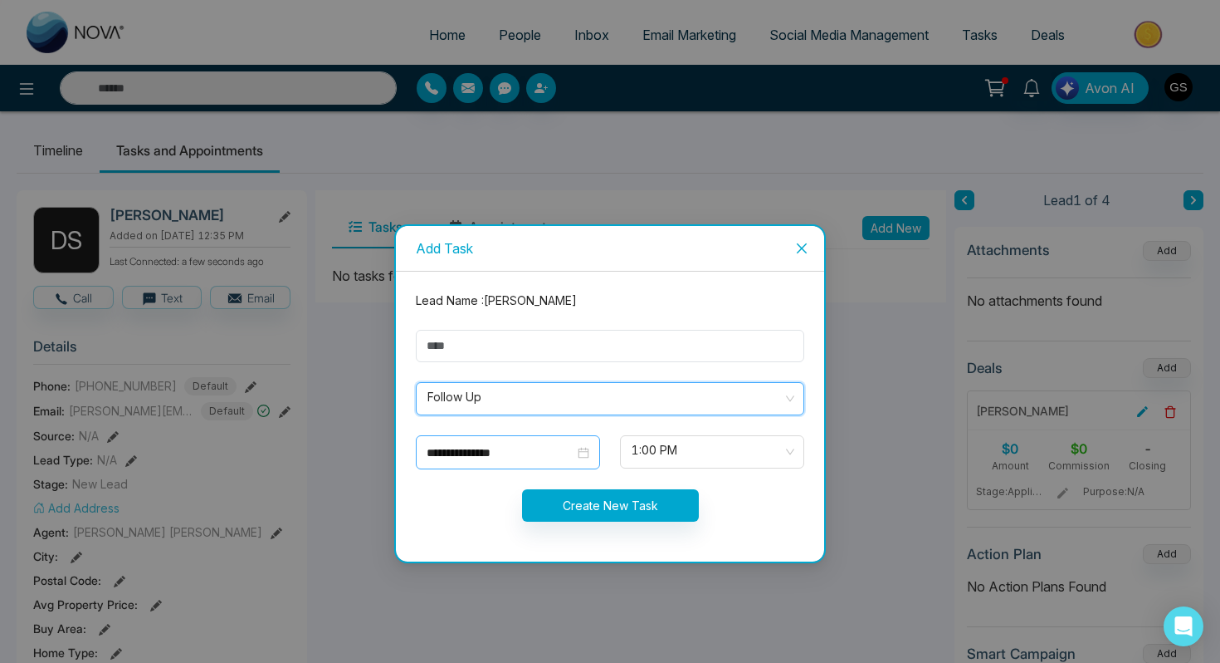
click at [506, 460] on input "**********" at bounding box center [501, 452] width 148 height 18
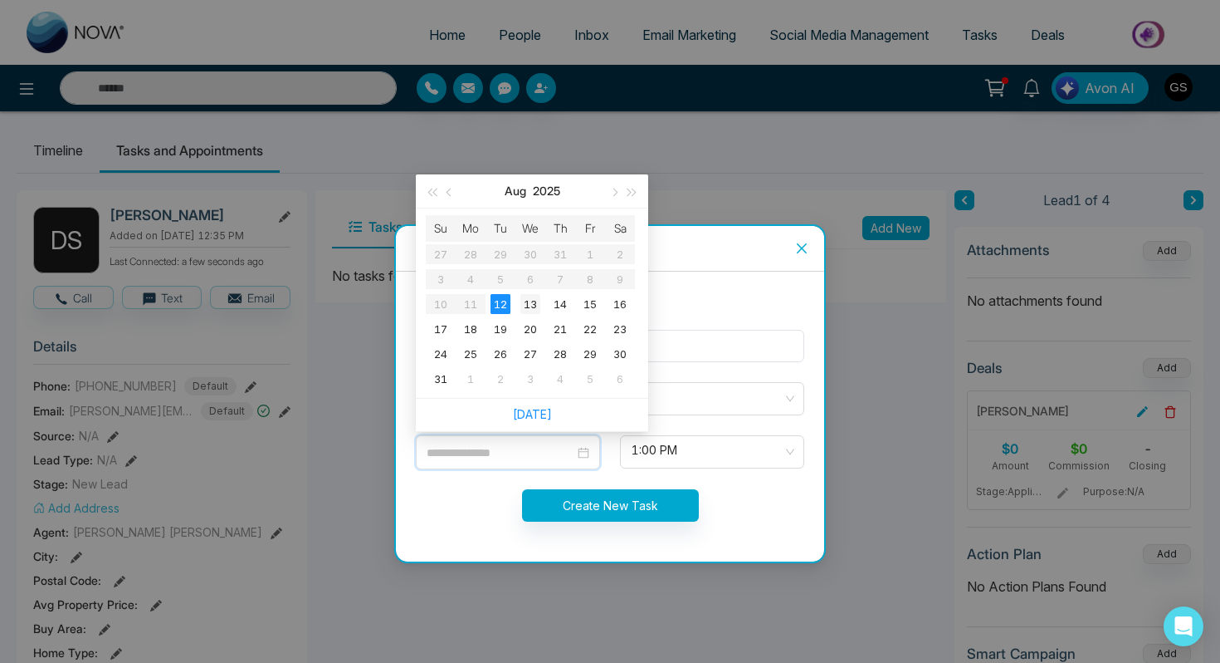
type input "**********"
click at [531, 306] on div "13" at bounding box center [531, 304] width 20 height 20
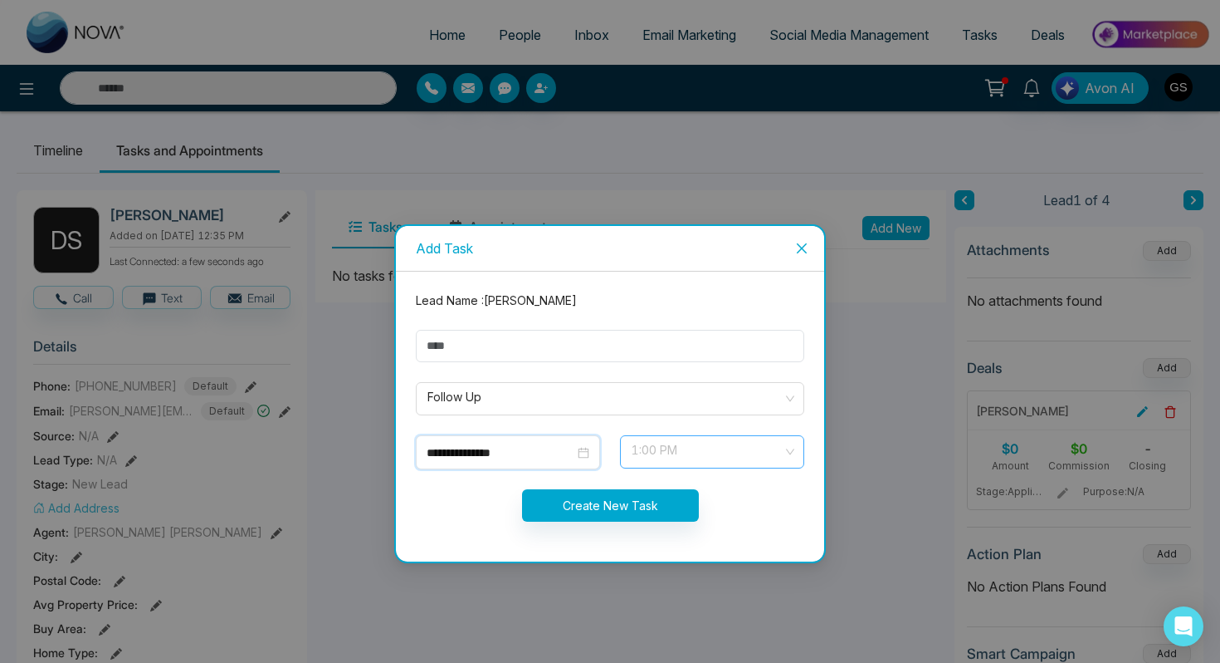
click at [690, 452] on span "1:00 PM" at bounding box center [712, 452] width 161 height 28
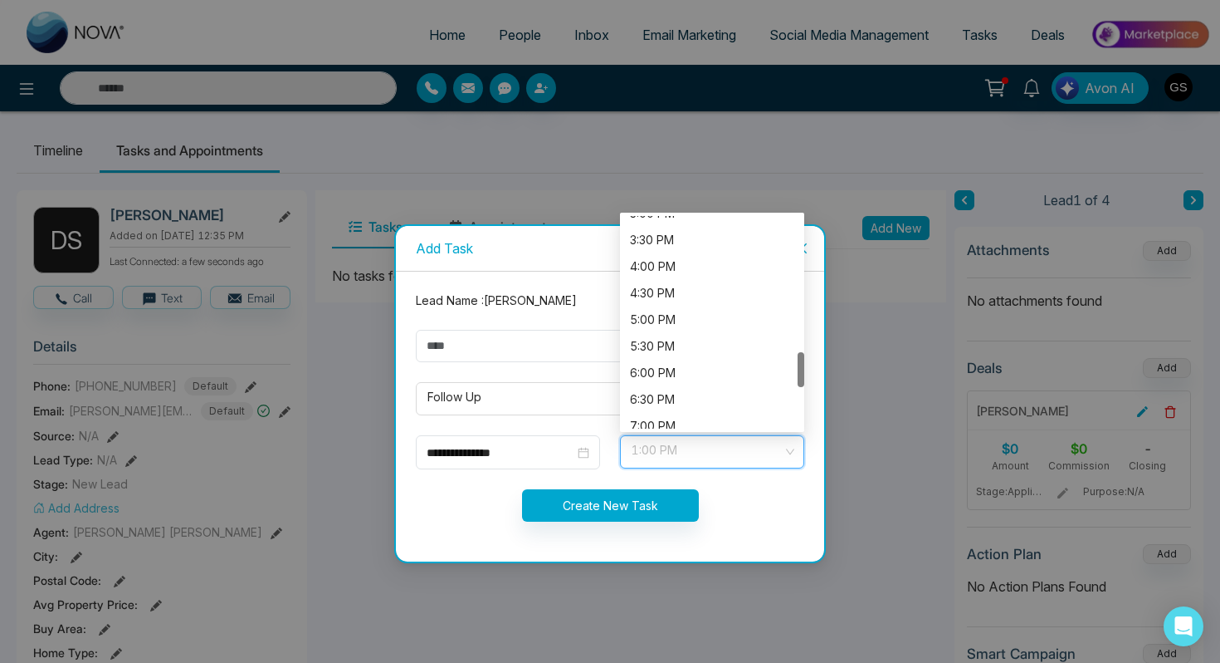
scroll to position [812, 0]
click at [675, 320] on div "5:00 PM" at bounding box center [712, 320] width 164 height 18
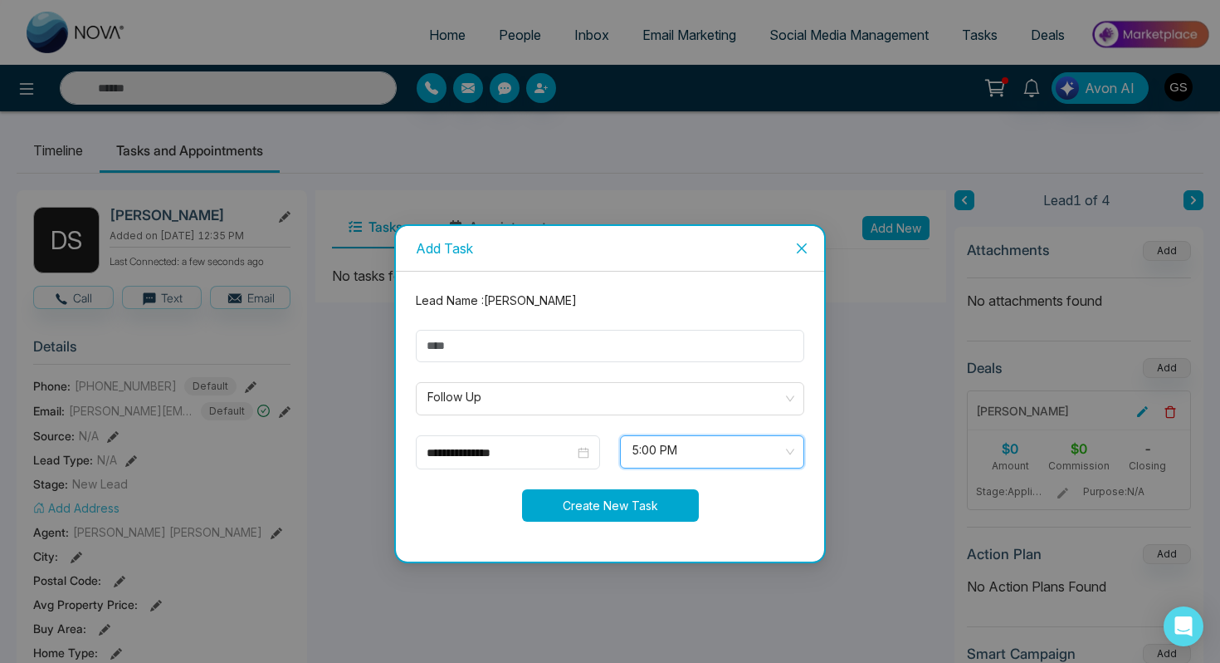
click at [614, 510] on button "Create New Task" at bounding box center [610, 505] width 177 height 32
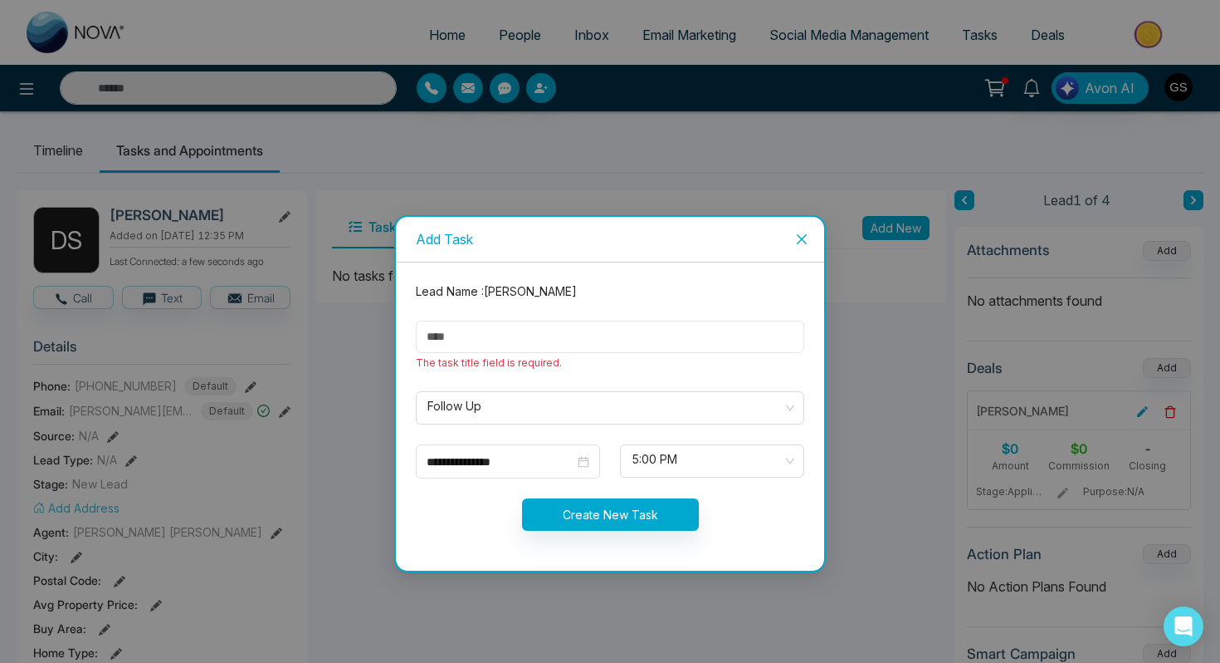
click at [462, 328] on input "text" at bounding box center [610, 336] width 389 height 32
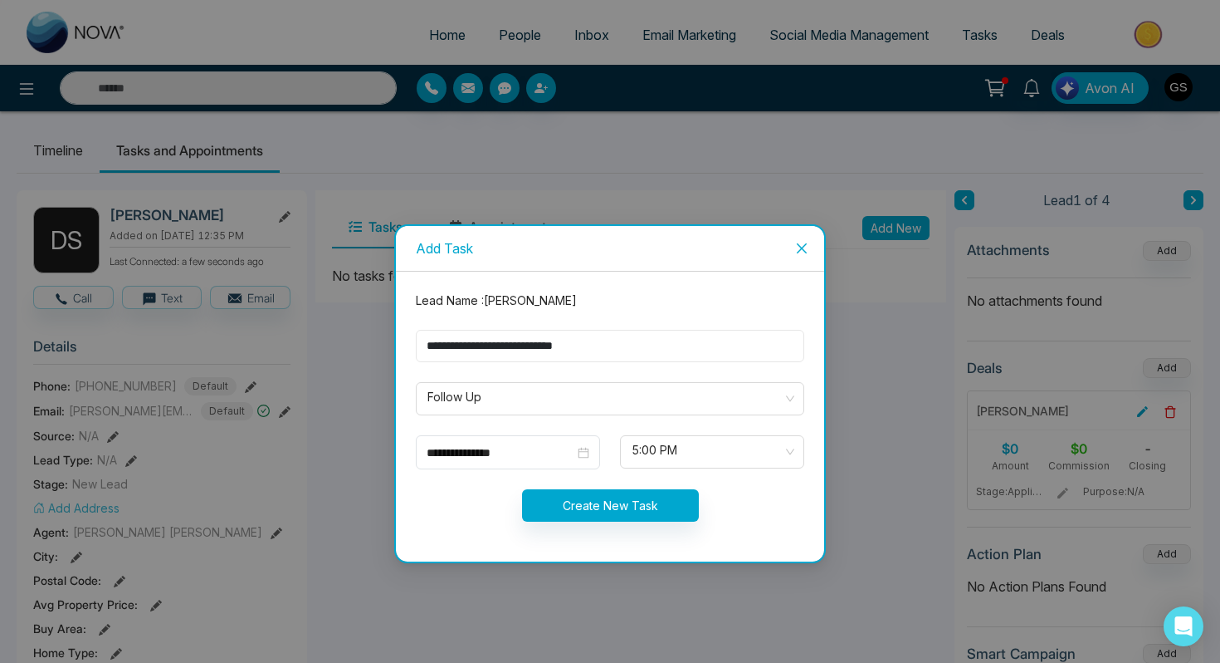
type input "**********"
click at [584, 496] on button "Create New Task" at bounding box center [610, 505] width 177 height 32
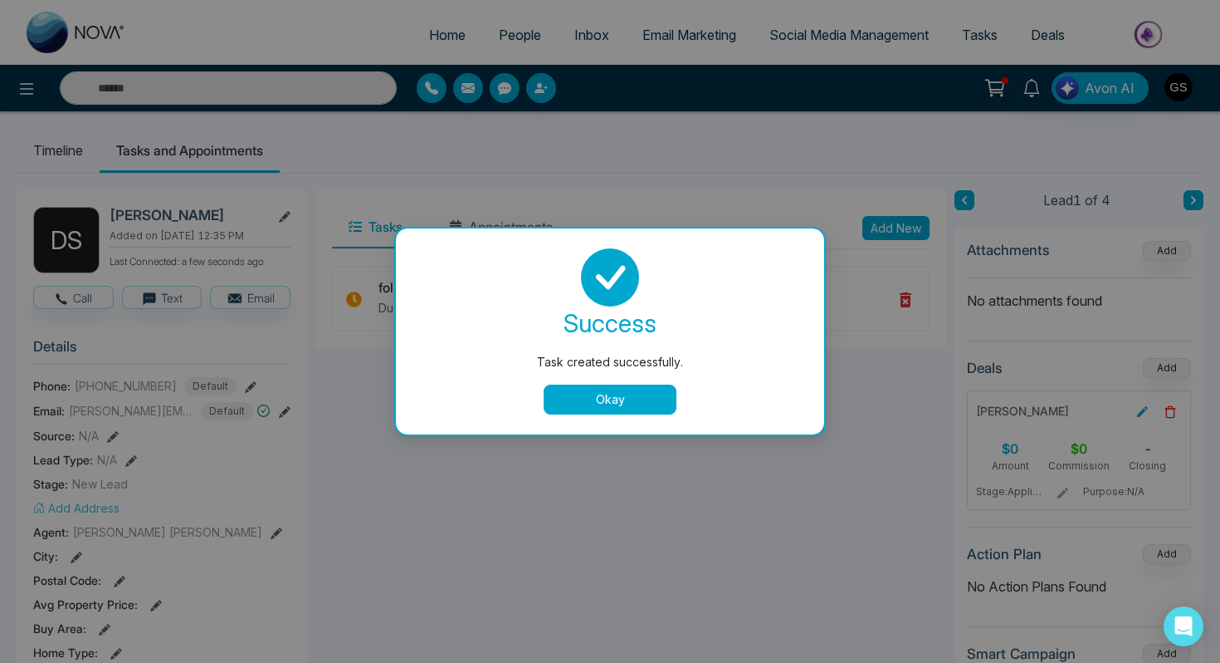
click at [593, 397] on button "Okay" at bounding box center [610, 399] width 133 height 30
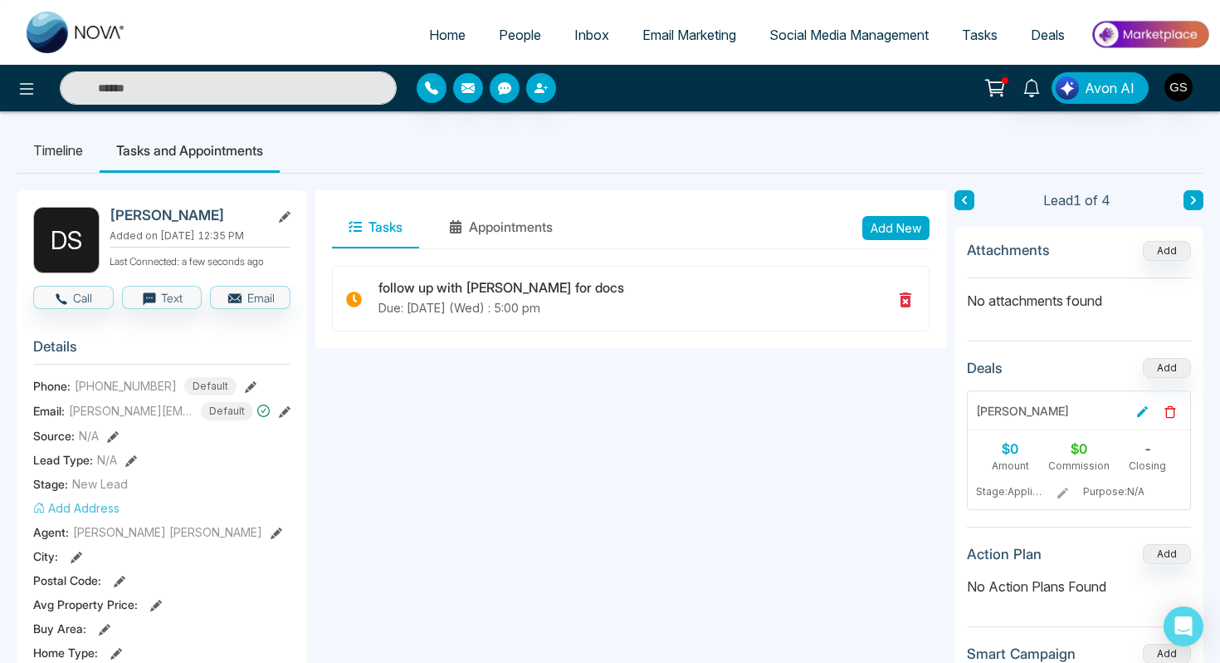
click at [430, 41] on span "Home" at bounding box center [447, 35] width 37 height 17
select select "*"
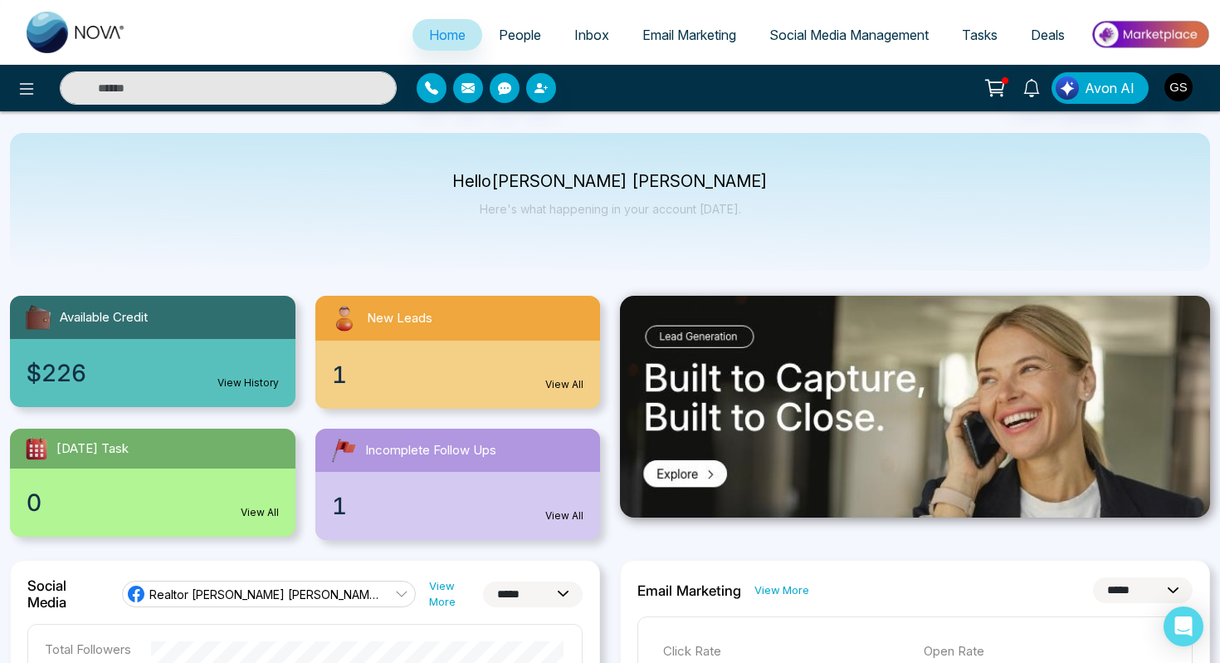
click at [979, 31] on span "Tasks" at bounding box center [980, 35] width 36 height 17
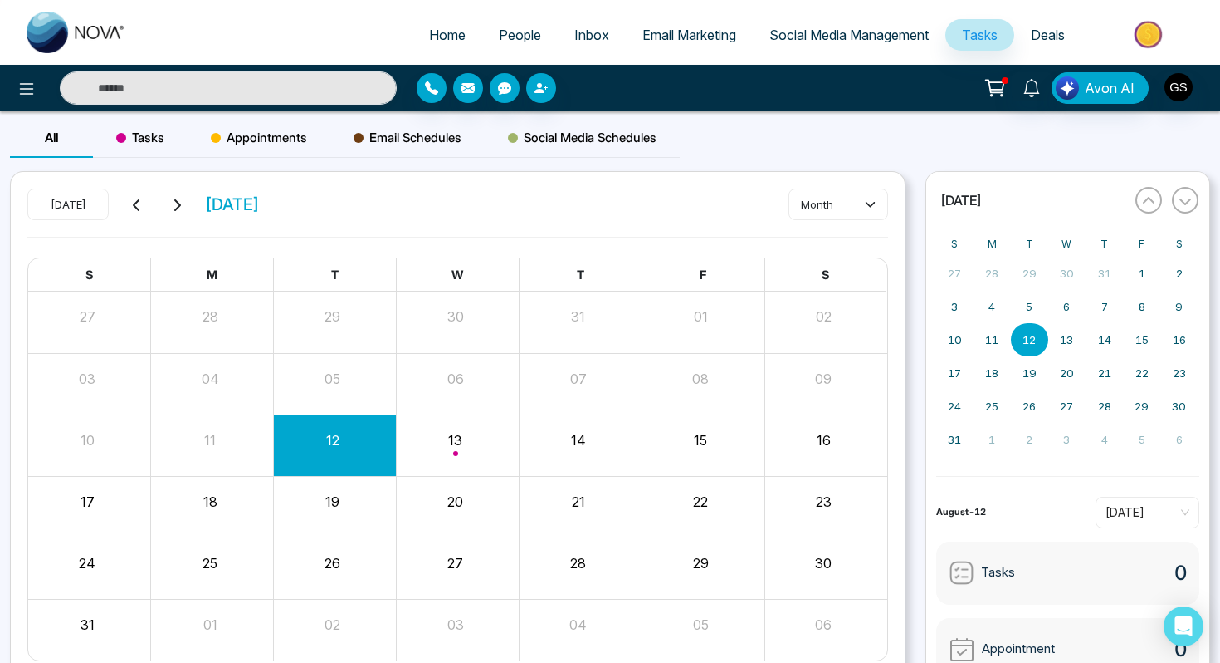
scroll to position [76, 0]
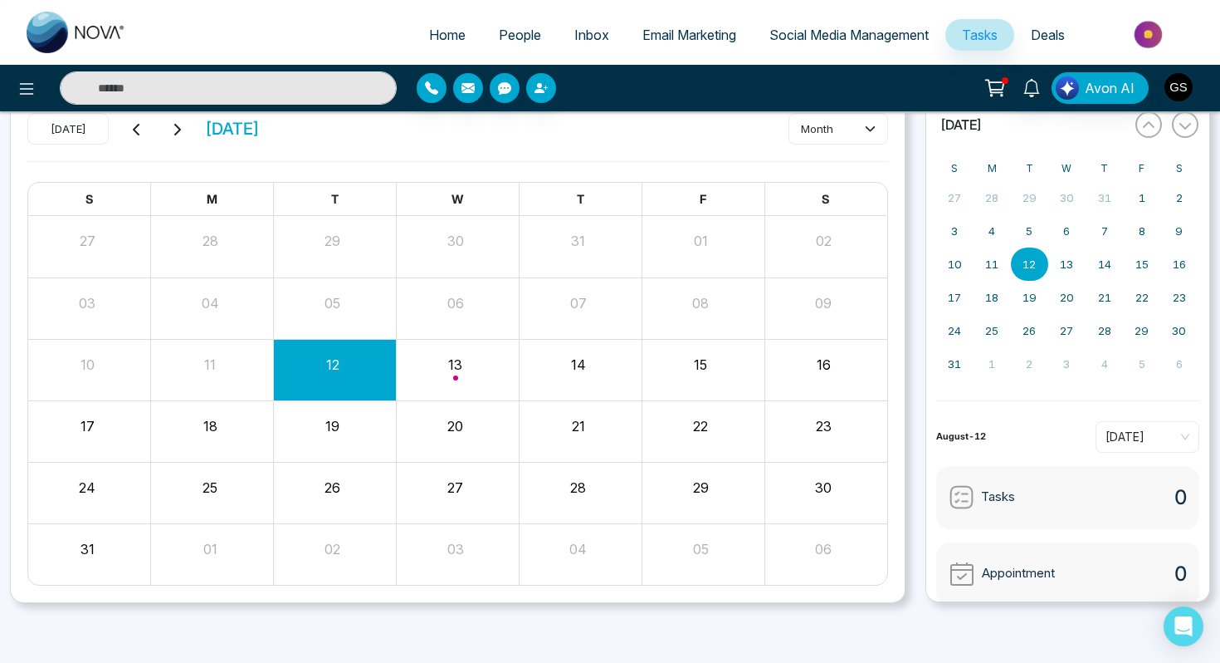
click at [453, 375] on div "Month View" at bounding box center [457, 370] width 123 height 40
click at [1032, 29] on span "Deals" at bounding box center [1048, 35] width 34 height 17
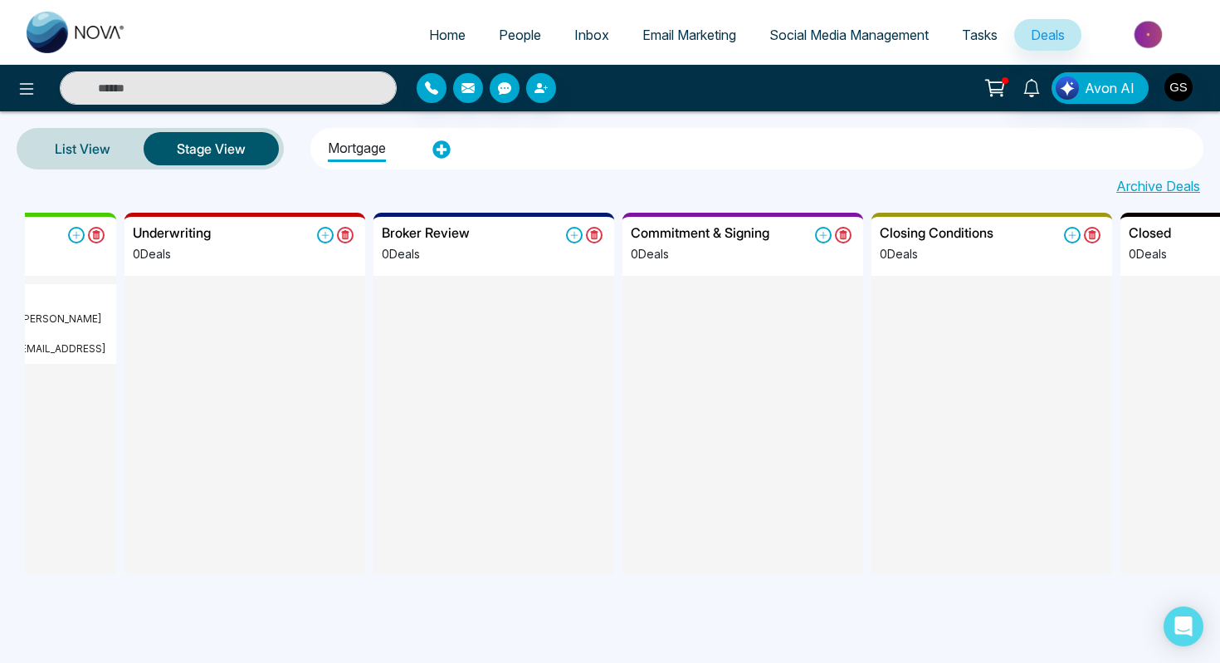
scroll to position [0, 814]
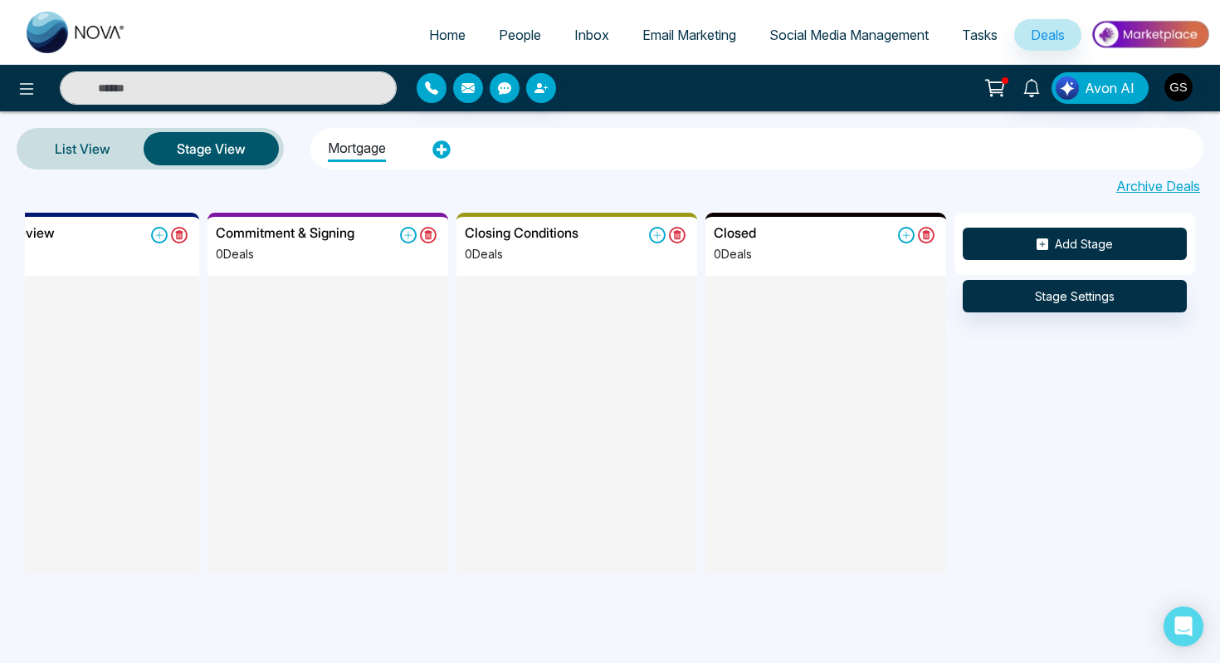
click at [1039, 240] on icon at bounding box center [1043, 244] width 12 height 12
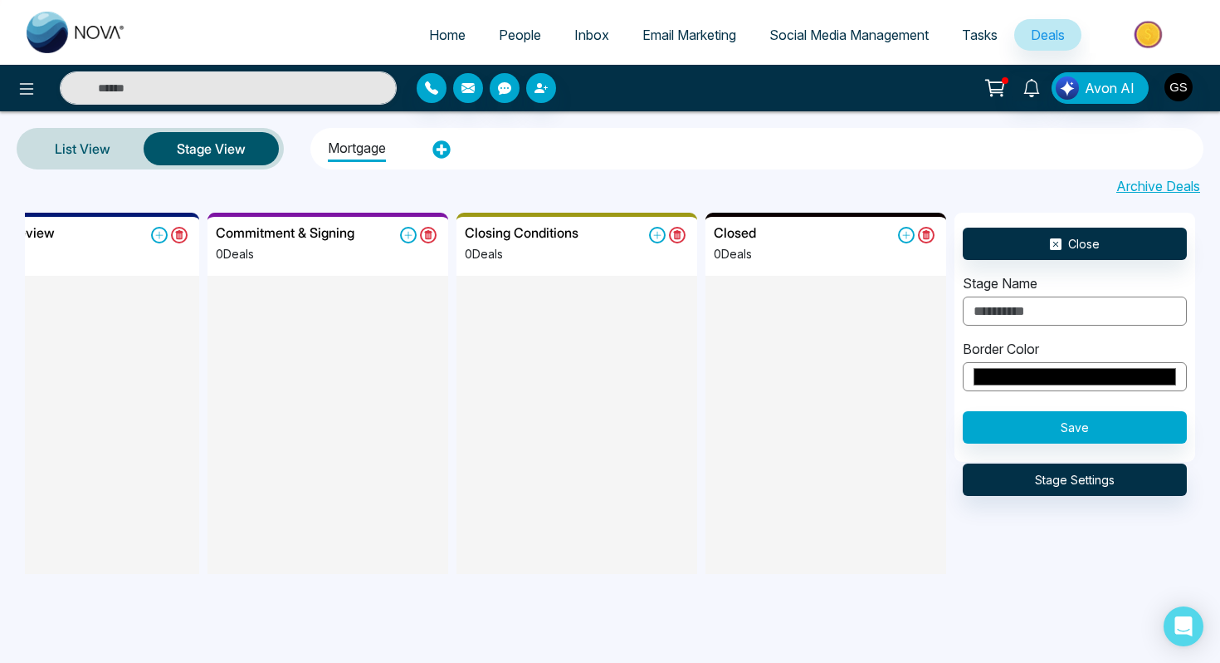
click at [1032, 310] on input "text" at bounding box center [1075, 310] width 224 height 29
type input "**********"
click at [1054, 377] on input "*******" at bounding box center [1075, 376] width 224 height 29
type input "*******"
click at [1112, 415] on button "Save" at bounding box center [1075, 427] width 224 height 32
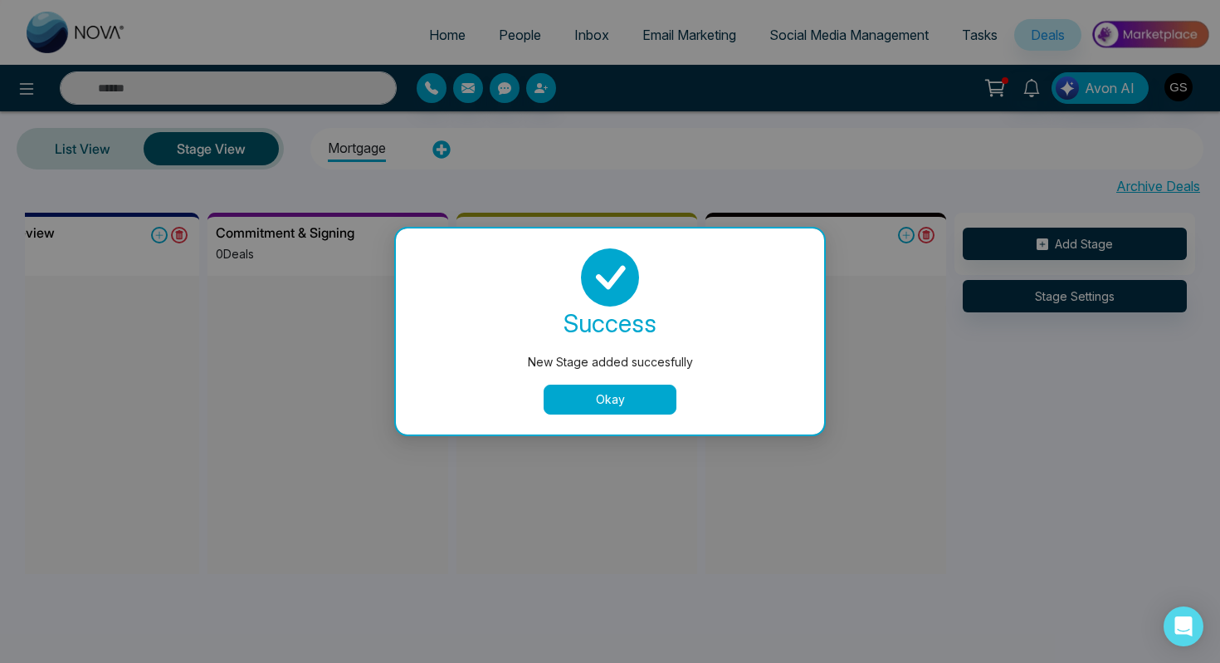
click at [632, 392] on button "Okay" at bounding box center [610, 399] width 133 height 30
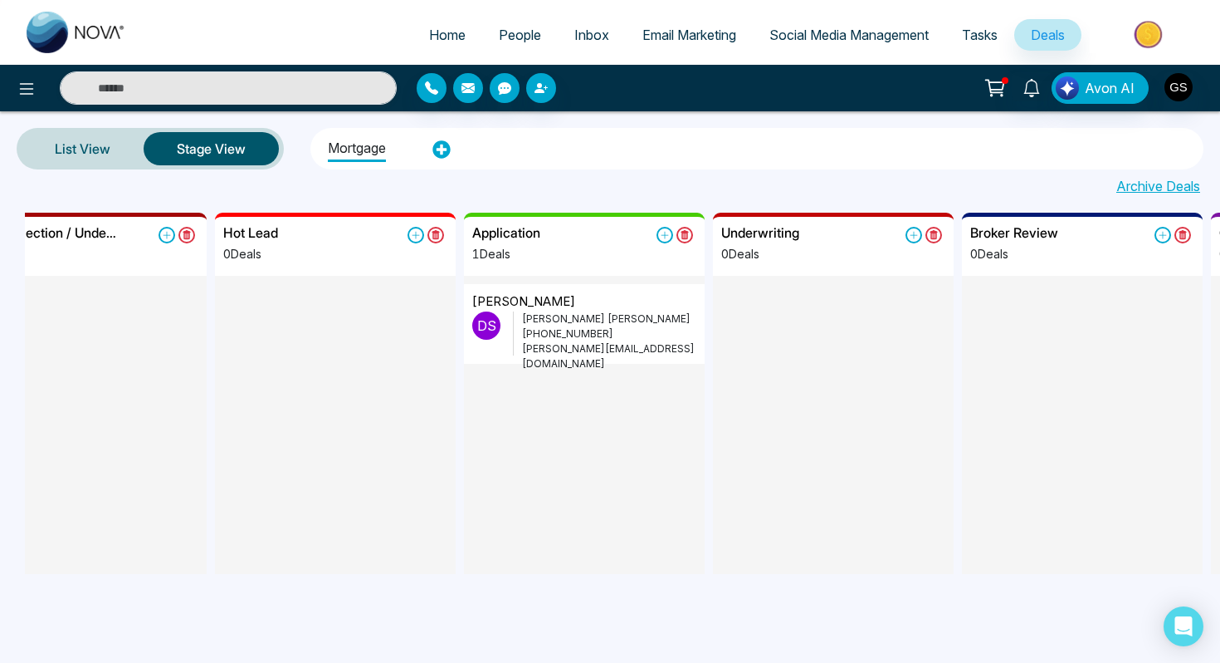
scroll to position [0, 0]
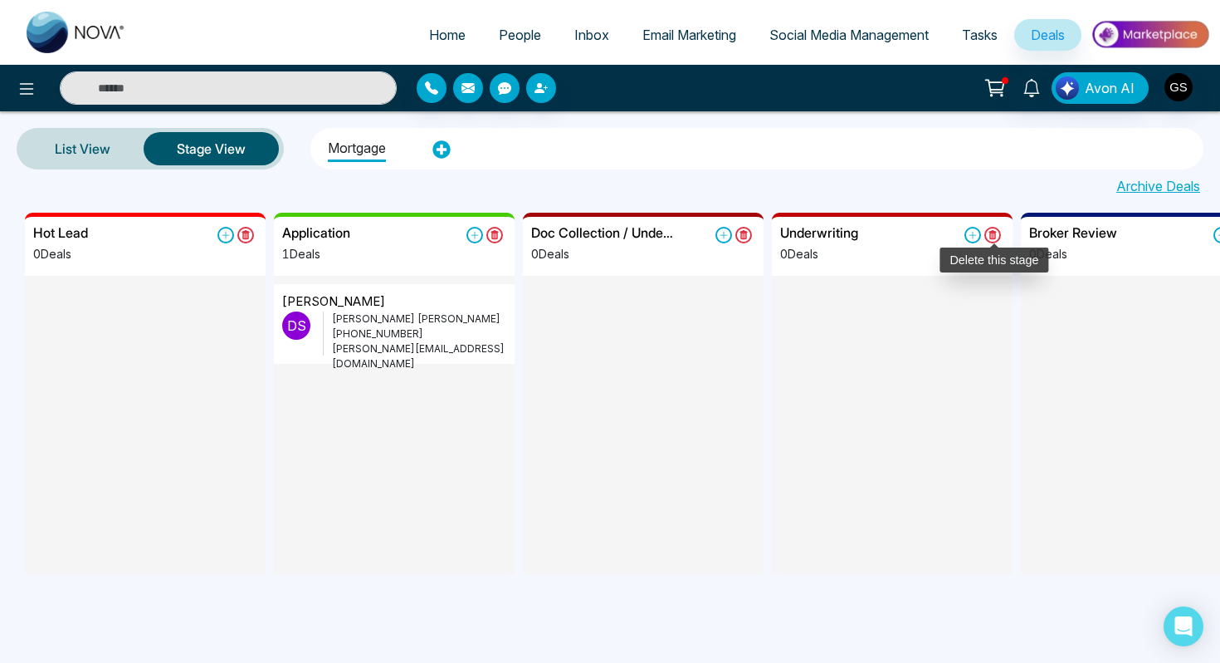
click at [991, 235] on icon at bounding box center [993, 234] width 8 height 9
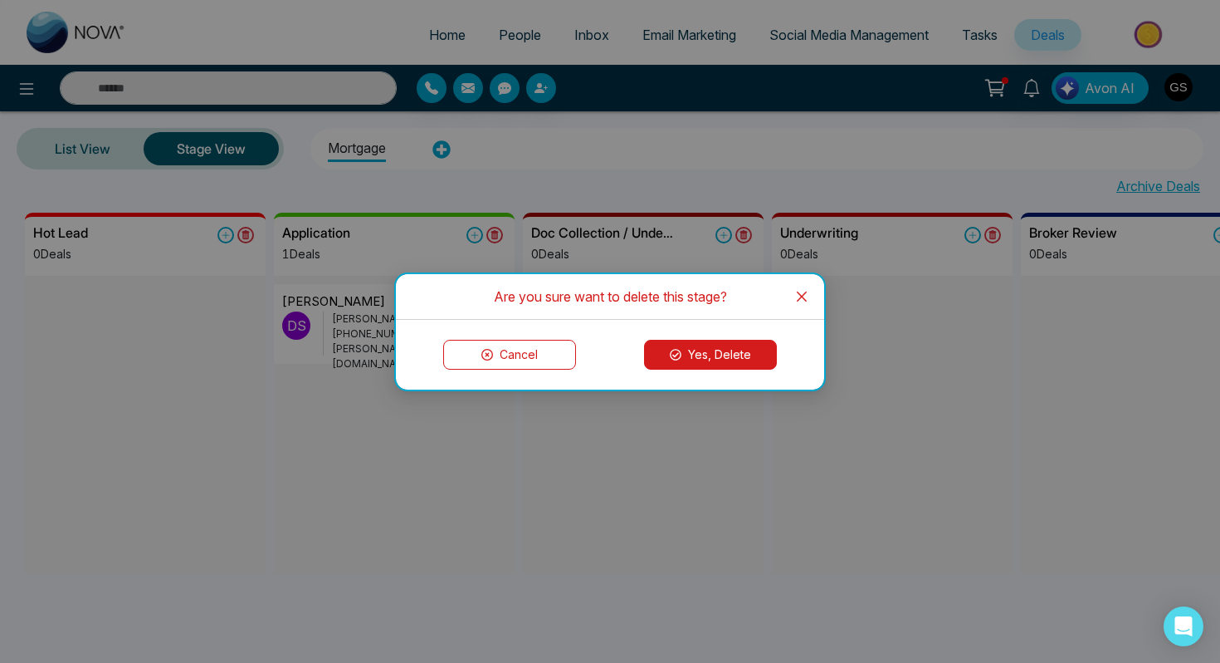
click at [729, 346] on button "Yes, Delete" at bounding box center [710, 355] width 133 height 30
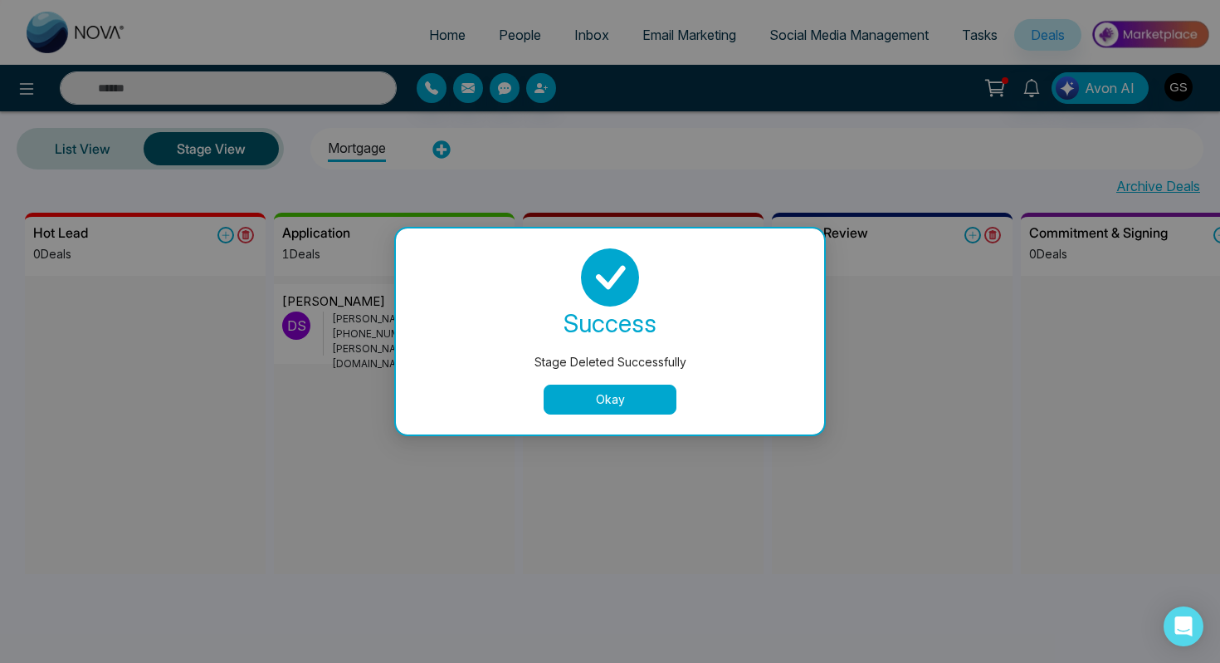
click at [653, 403] on button "Okay" at bounding box center [610, 399] width 133 height 30
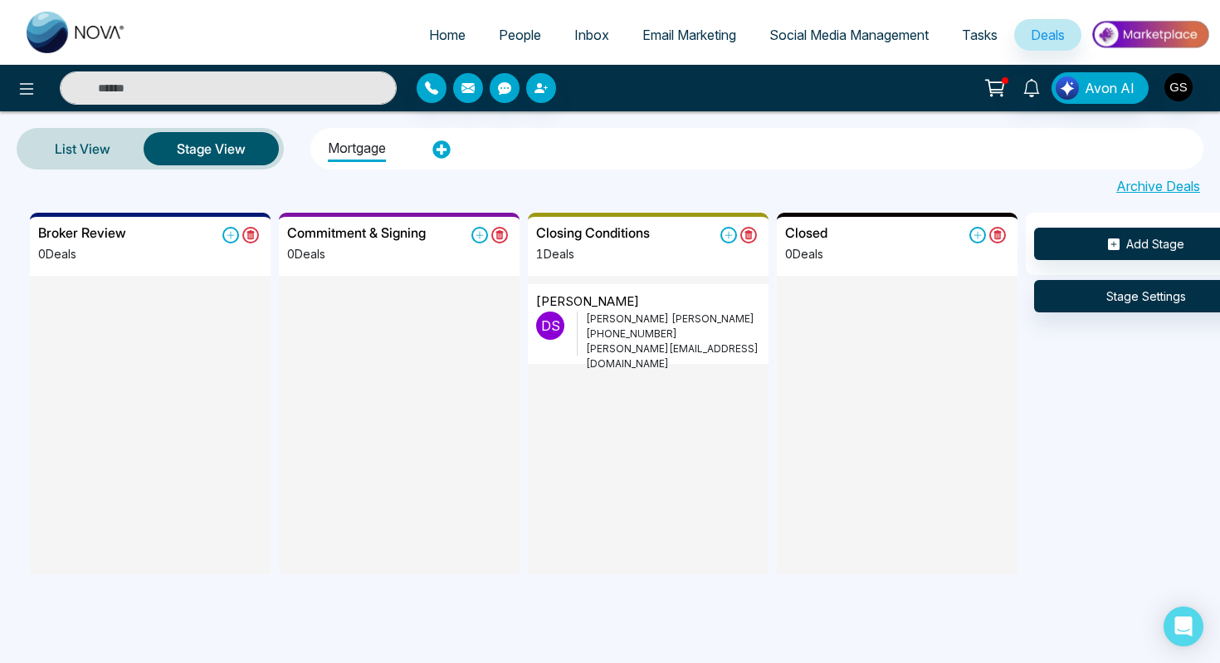
scroll to position [0, 814]
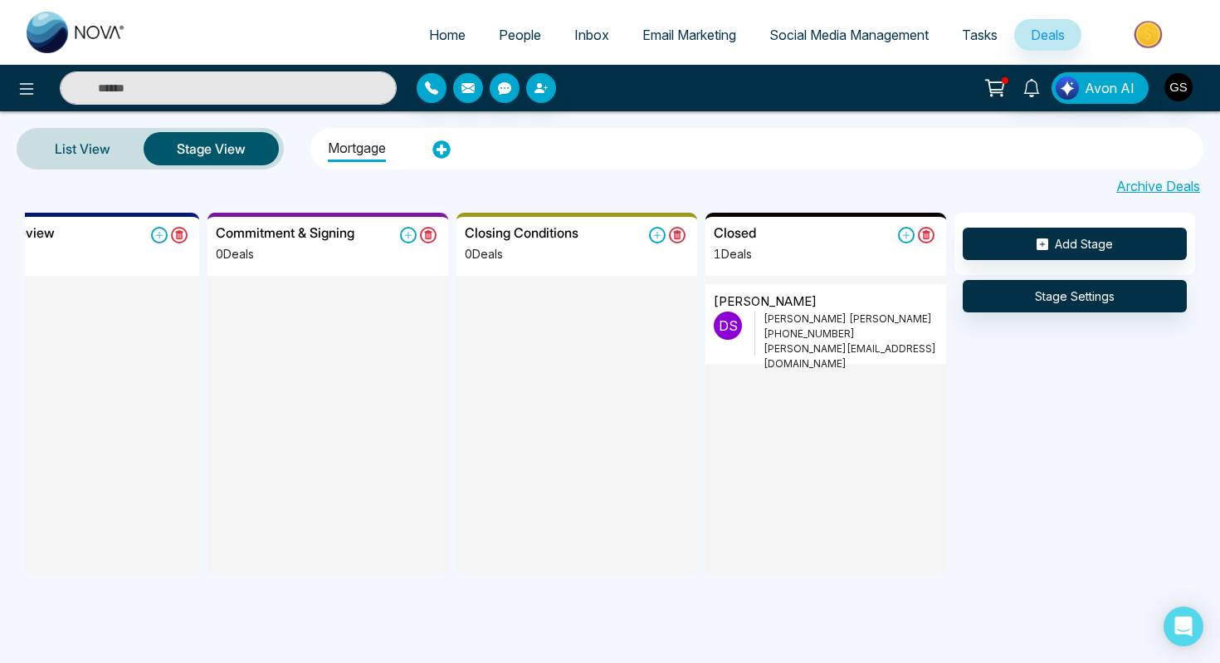
click at [781, 335] on p "+19055315599" at bounding box center [851, 333] width 174 height 15
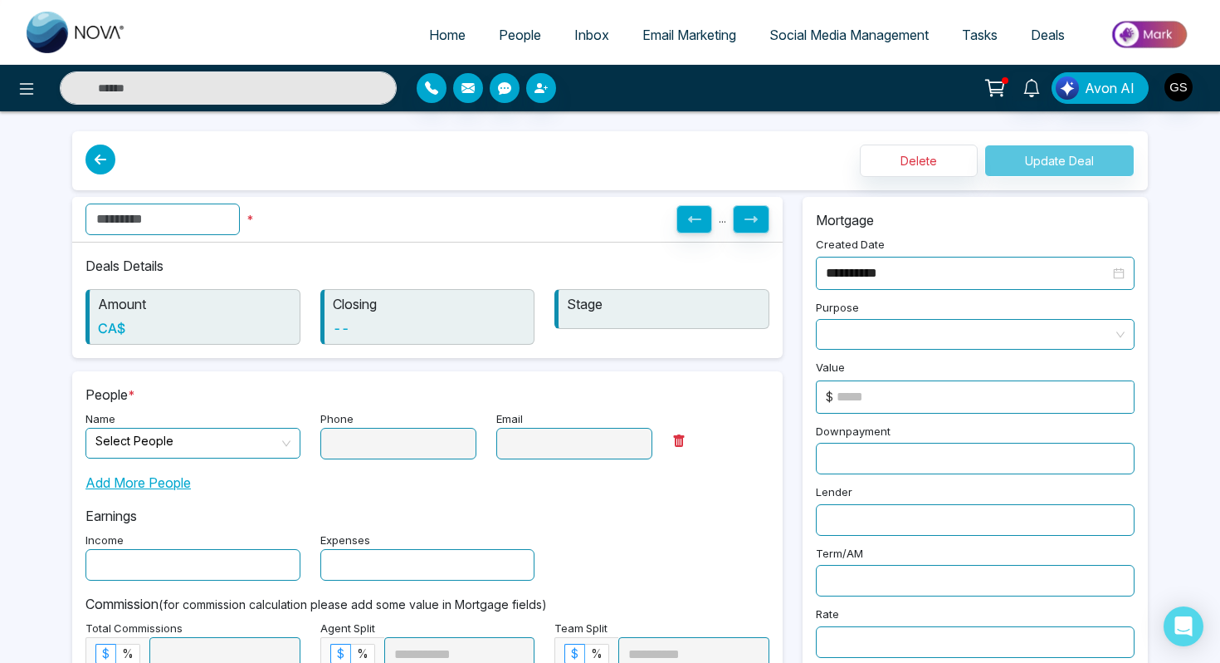
type input "******"
type input "**********"
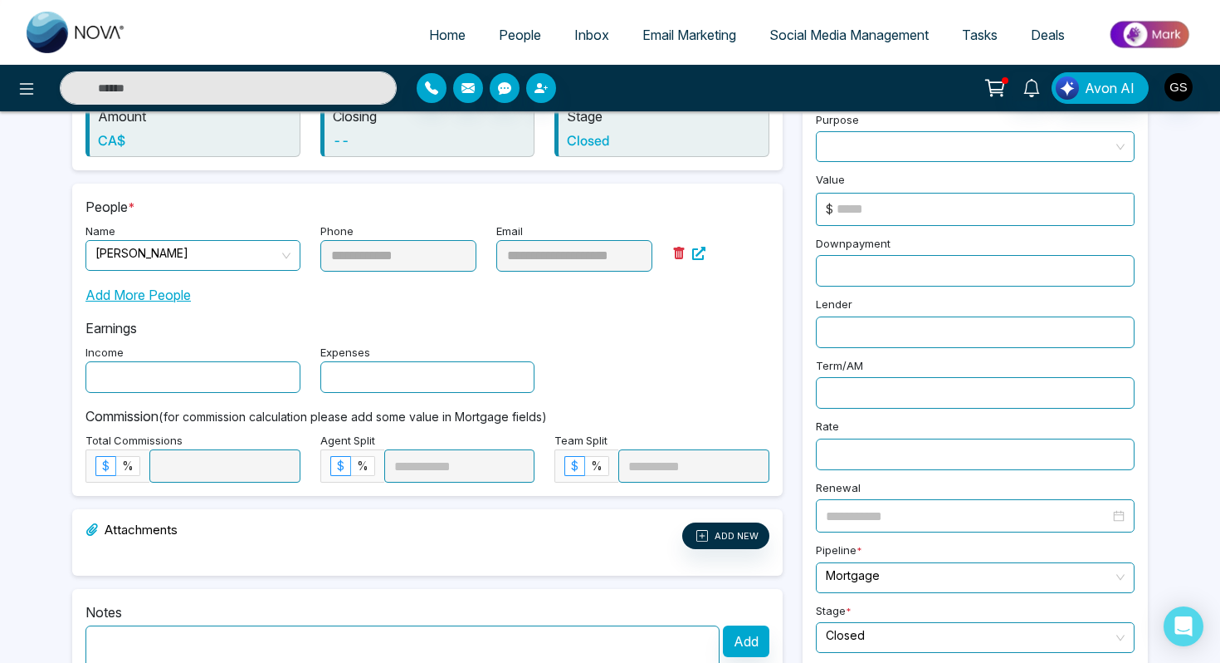
scroll to position [108, 0]
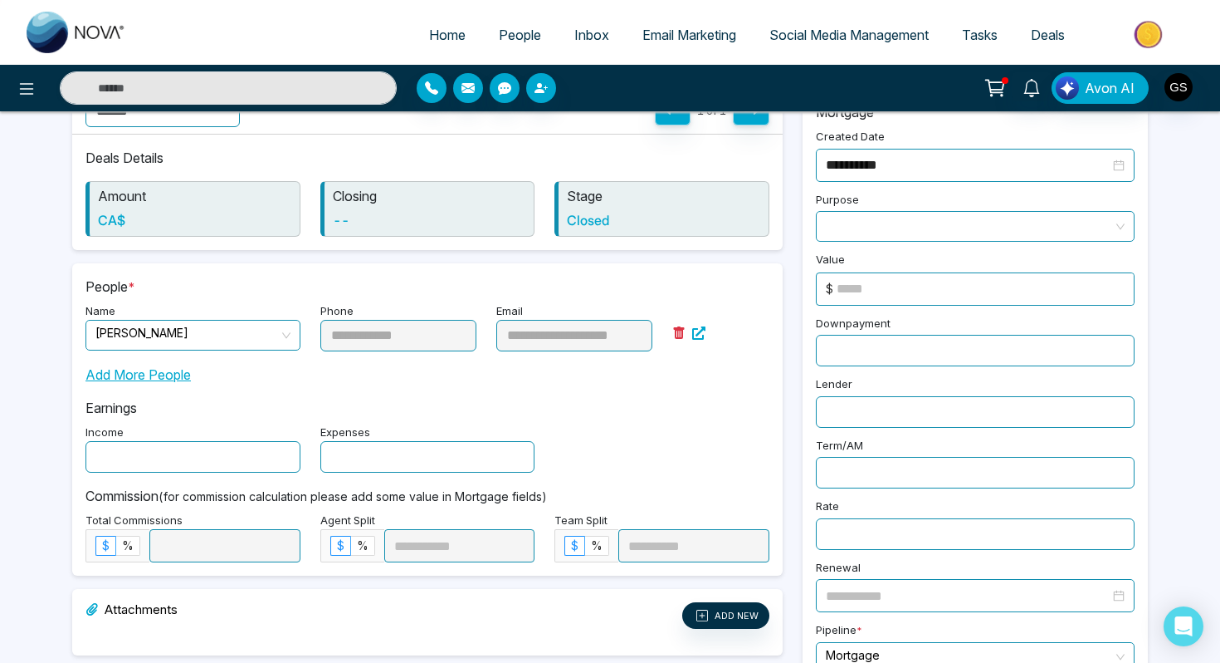
click at [900, 263] on div "Value $" at bounding box center [975, 276] width 339 height 57
click at [891, 281] on input at bounding box center [985, 289] width 297 height 32
type input "******"
click at [622, 426] on div "Income Expenses" at bounding box center [428, 446] width 704 height 51
click at [208, 450] on input "text" at bounding box center [193, 457] width 215 height 32
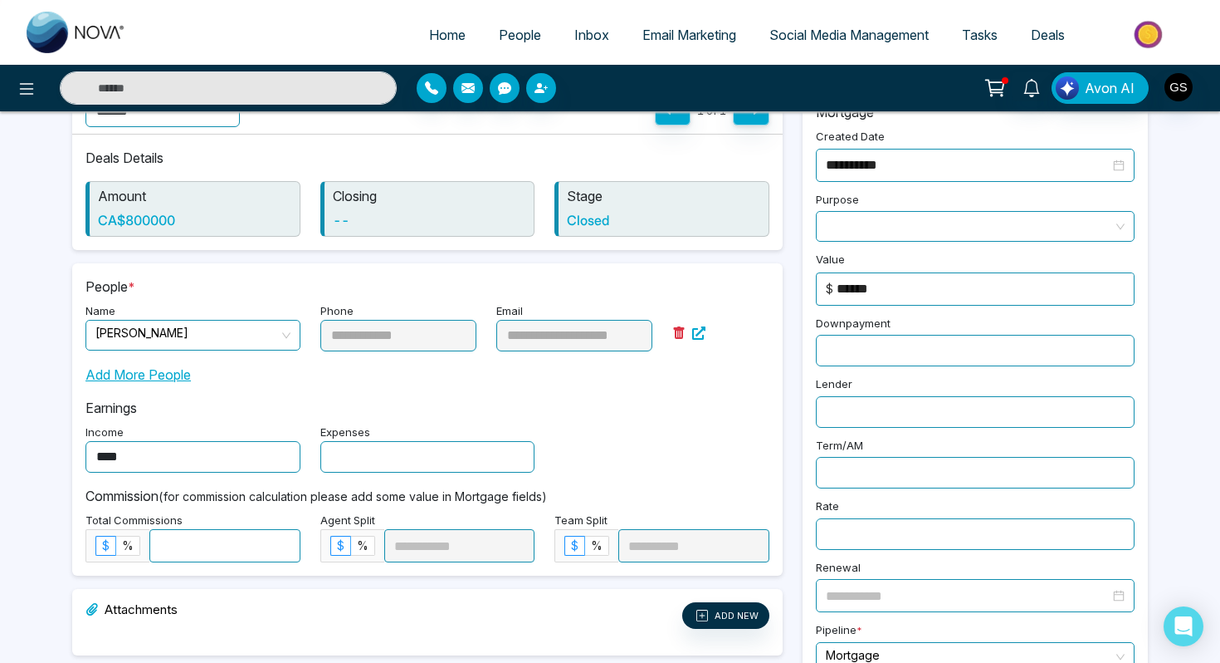
type input "****"
click at [567, 414] on p "Earnings" at bounding box center [428, 408] width 684 height 20
click at [467, 460] on input "text" at bounding box center [427, 457] width 215 height 32
type input "***"
click at [582, 448] on div "Income **** Expenses ***" at bounding box center [428, 446] width 704 height 51
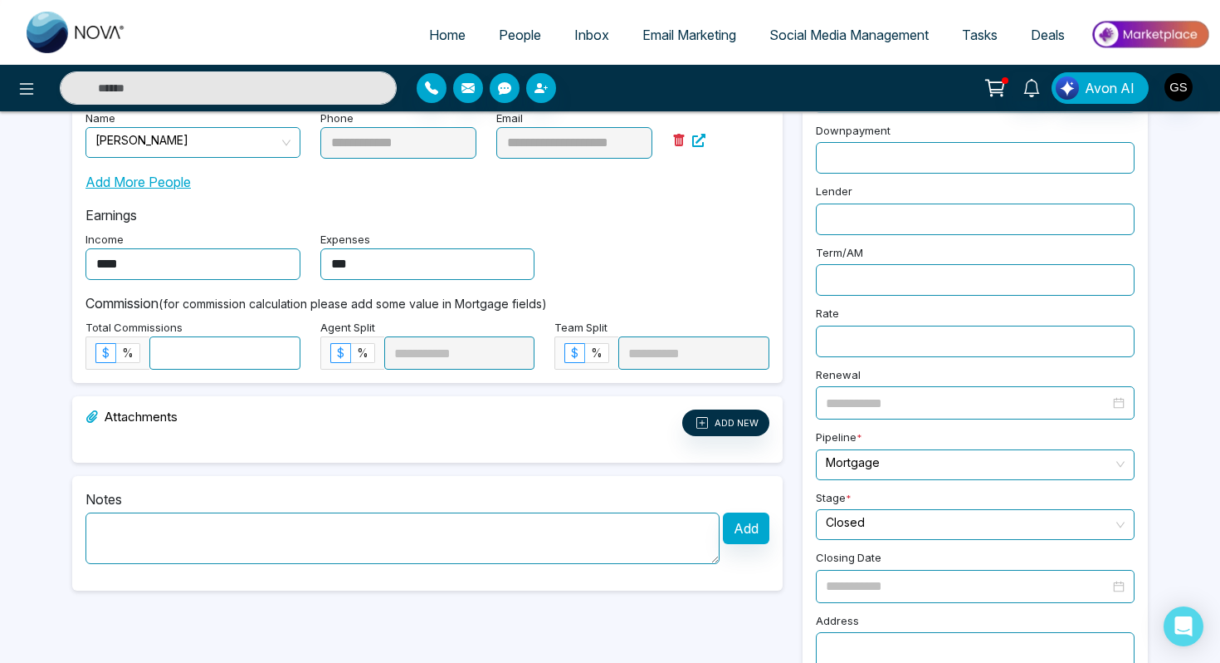
scroll to position [0, 0]
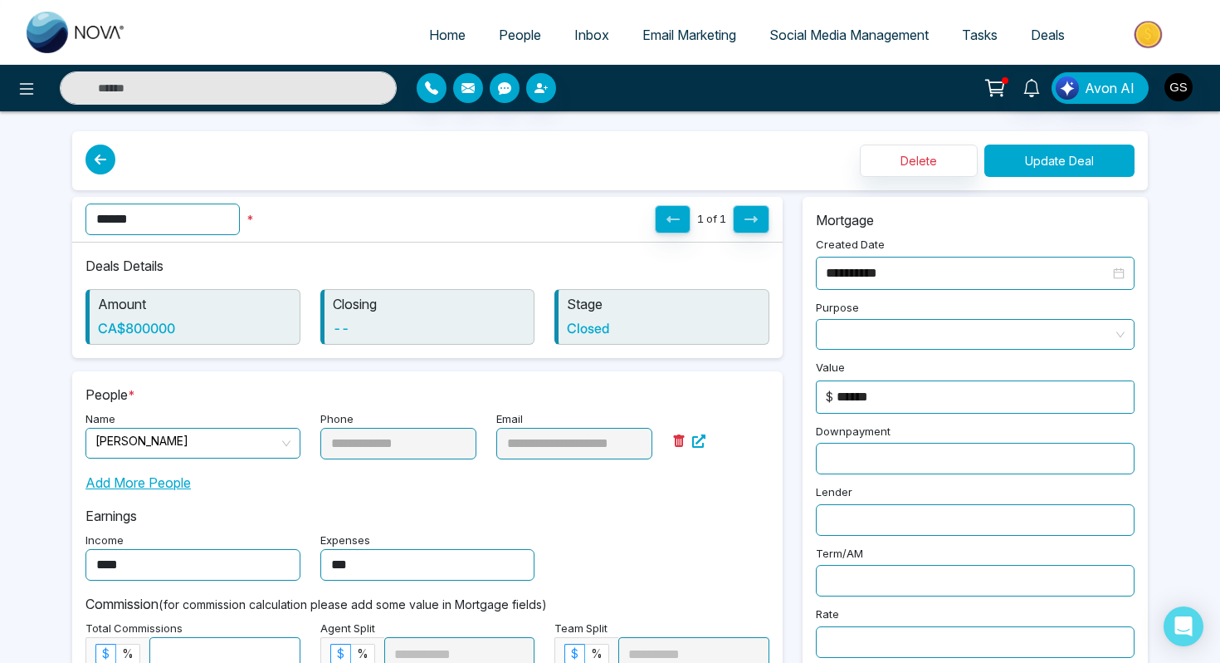
click at [1033, 172] on button "Update Deal" at bounding box center [1060, 160] width 150 height 32
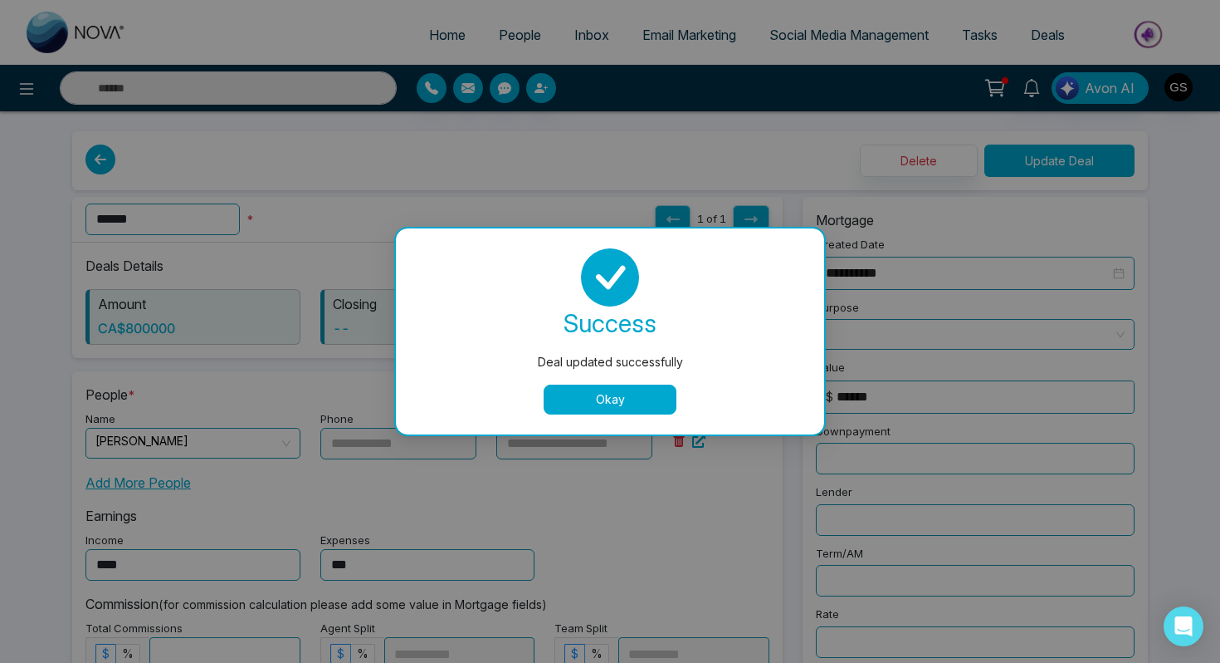
type input "*"
click at [600, 402] on button "Okay" at bounding box center [610, 399] width 133 height 30
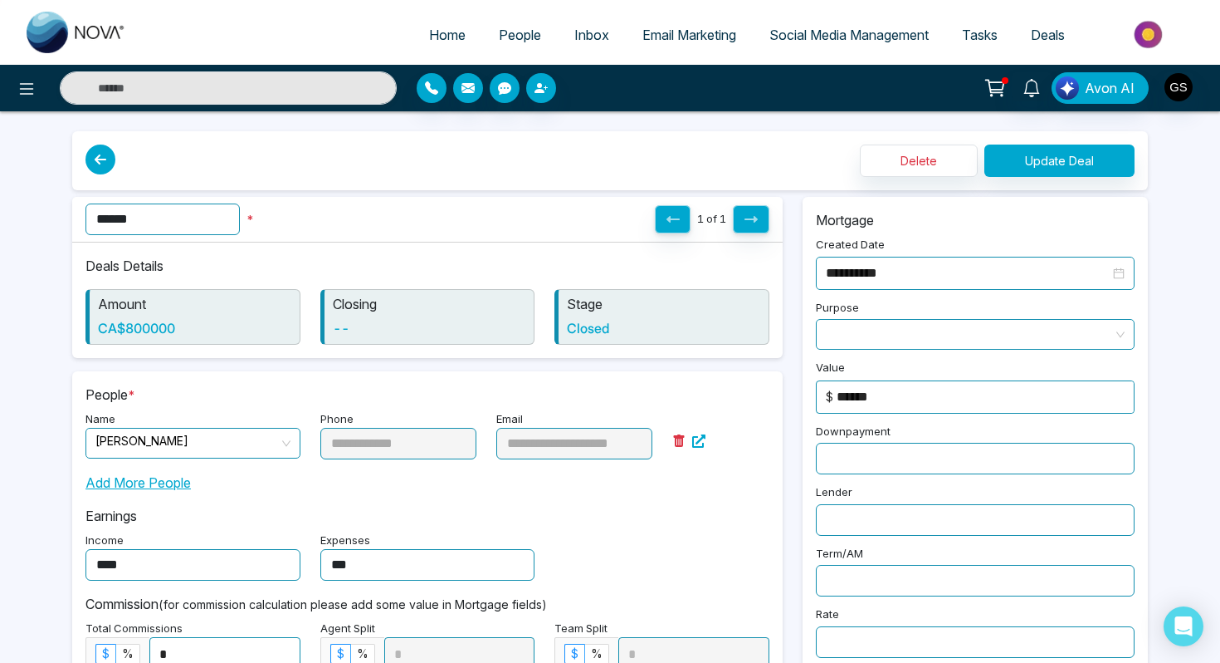
click at [1040, 38] on span "Deals" at bounding box center [1048, 35] width 34 height 17
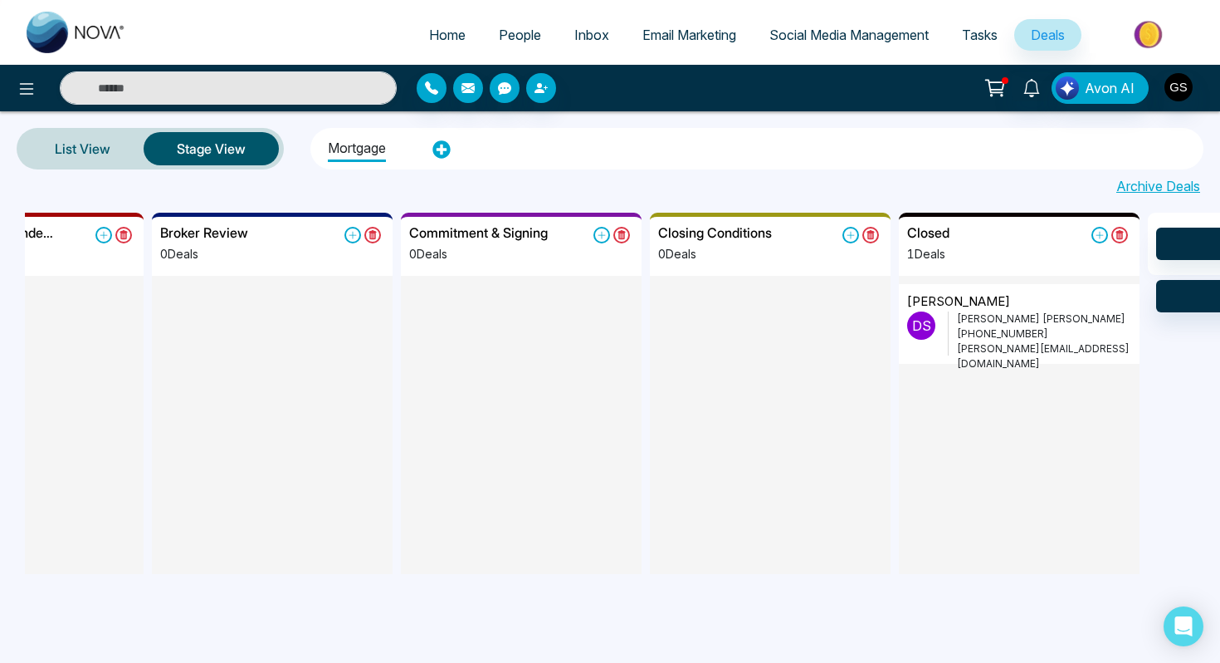
scroll to position [0, 814]
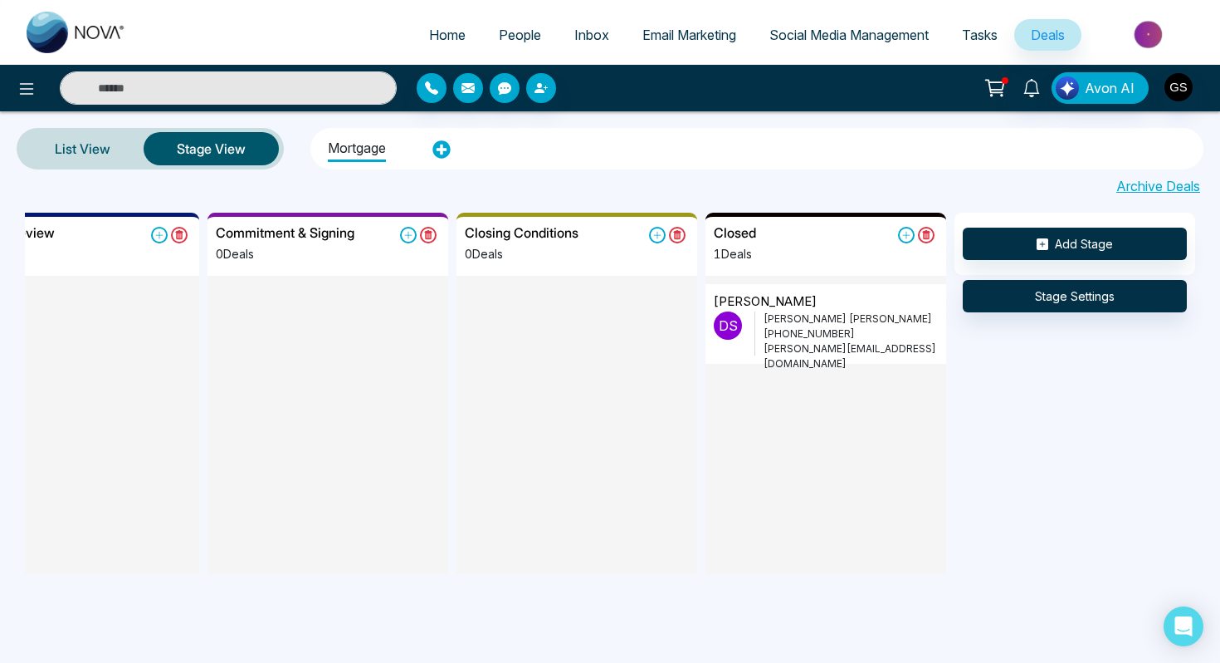
click at [810, 331] on p "+19055315599" at bounding box center [851, 333] width 174 height 15
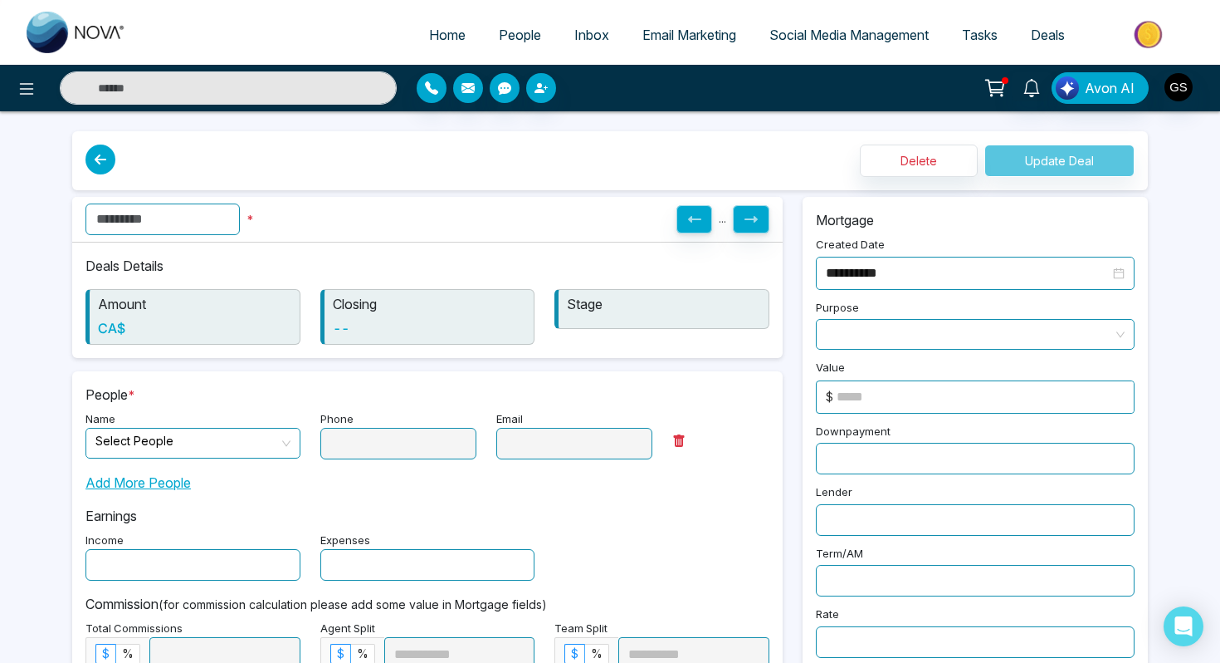
type input "******"
type input "**********"
type input "****"
type input "***"
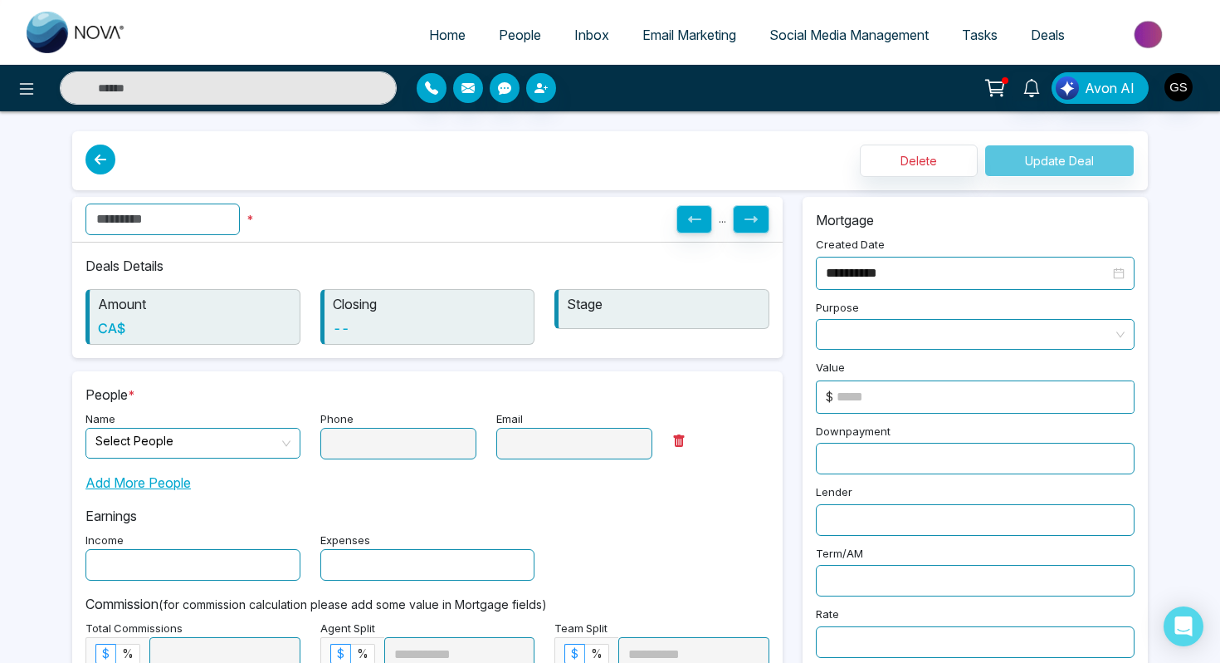
type input "*"
type input "******"
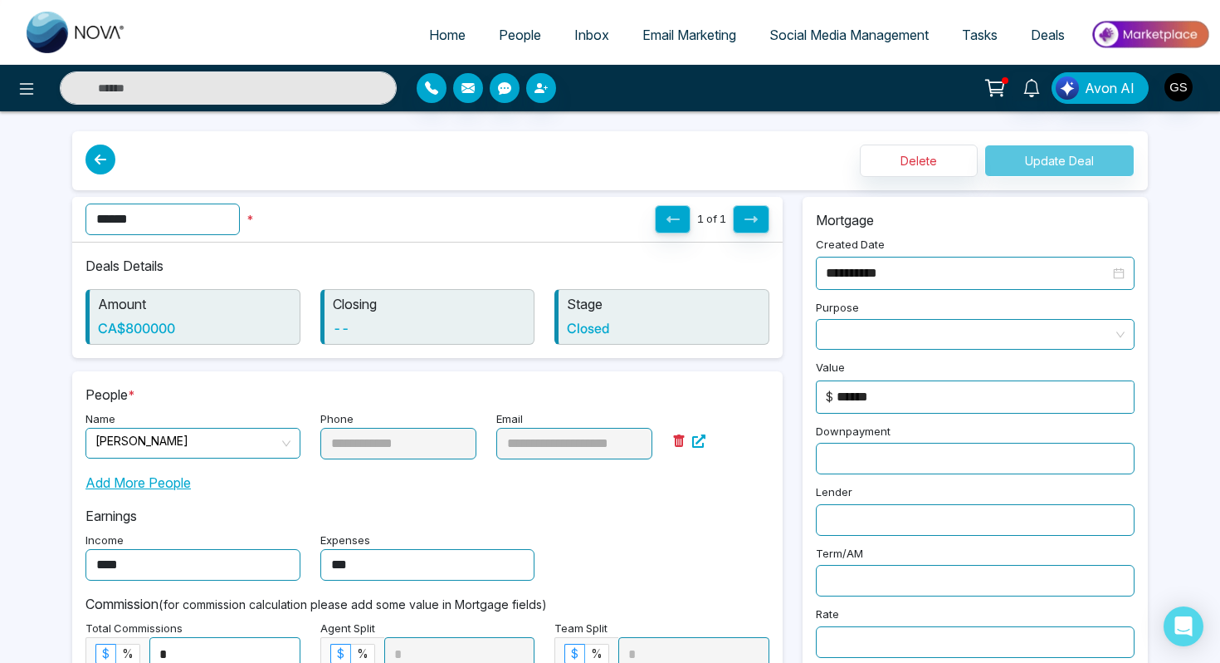
scroll to position [123, 0]
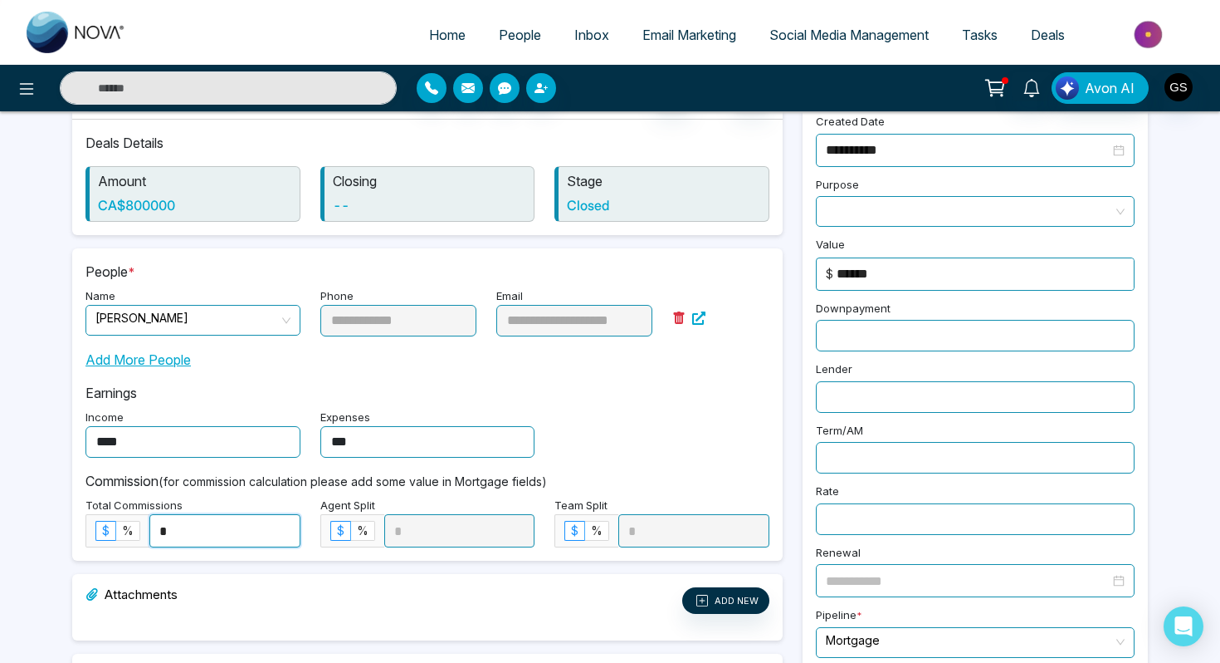
click at [198, 516] on input "*" at bounding box center [224, 531] width 149 height 32
type input "**"
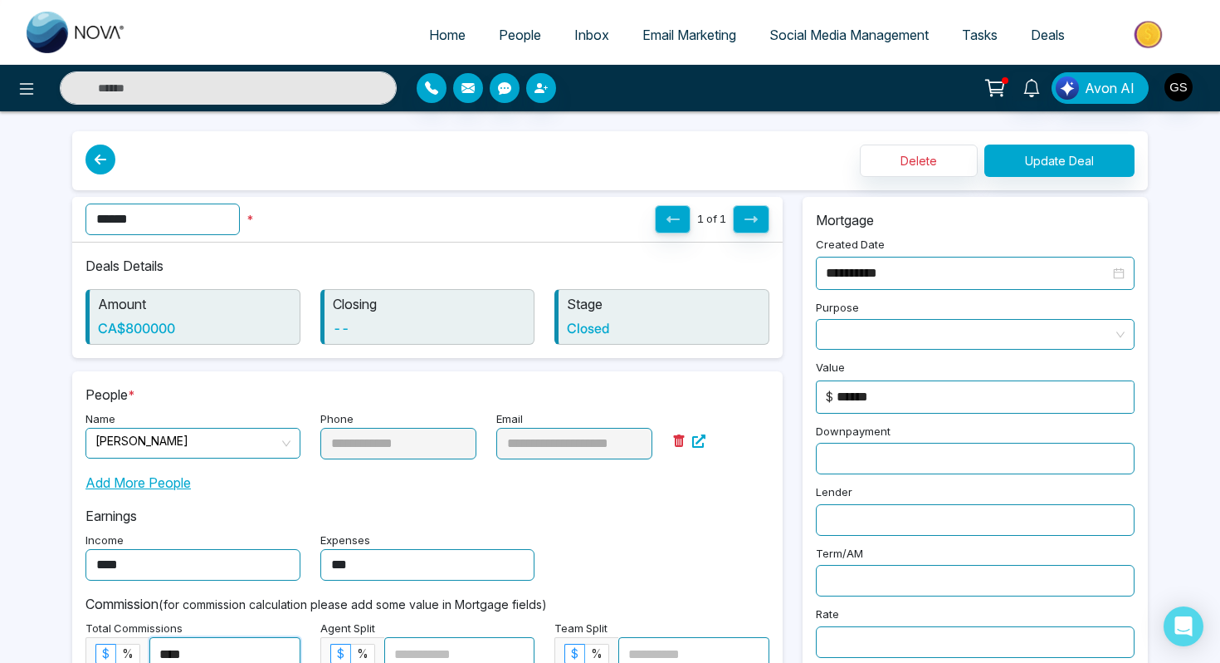
type input "****"
click at [1065, 165] on button "Update Deal" at bounding box center [1060, 160] width 150 height 32
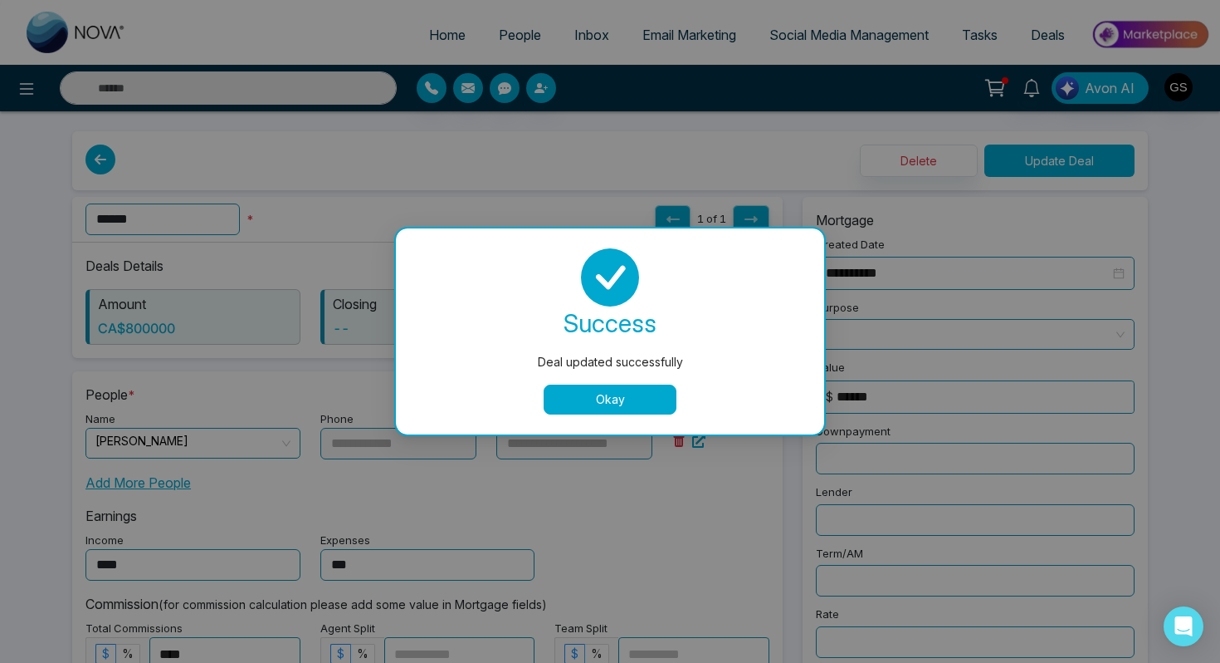
type input "*"
click at [624, 393] on button "Okay" at bounding box center [610, 399] width 133 height 30
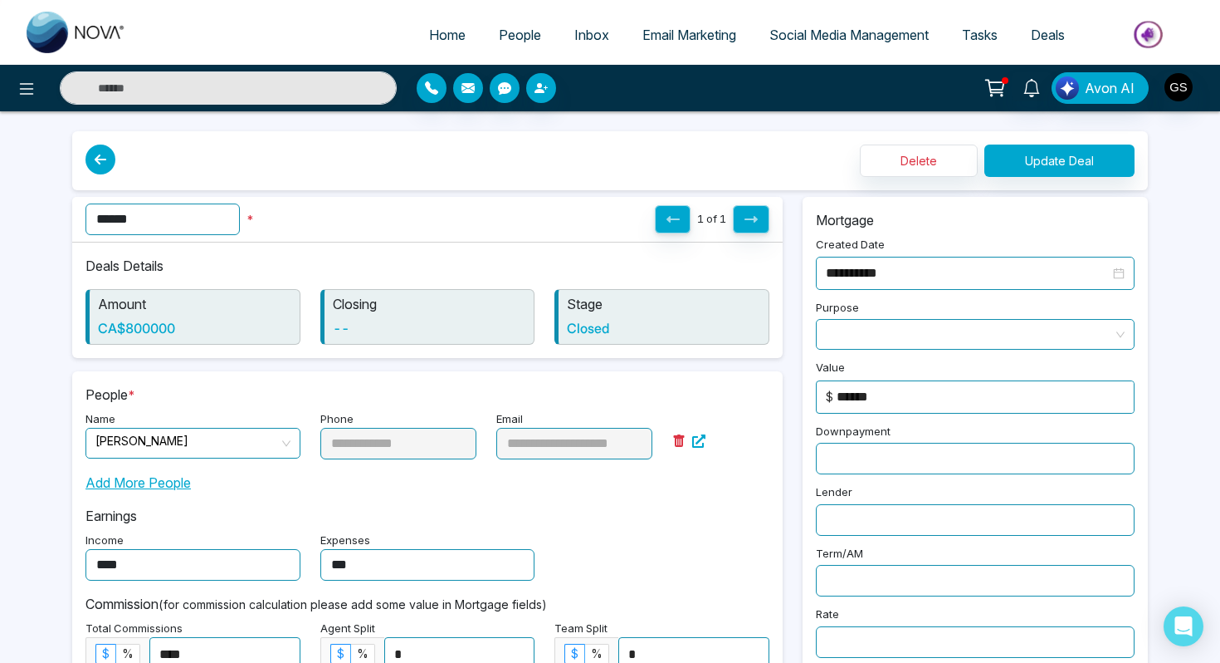
click at [1051, 39] on span "Deals" at bounding box center [1048, 35] width 34 height 17
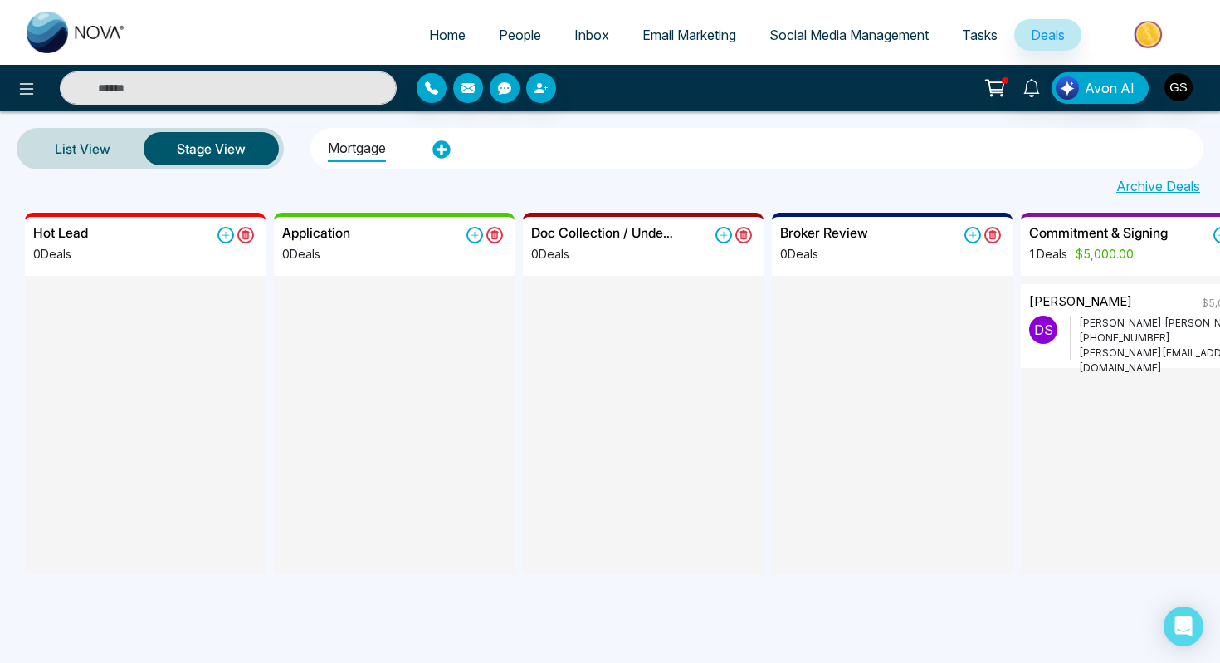
click at [1054, 36] on span "Deals" at bounding box center [1048, 35] width 34 height 17
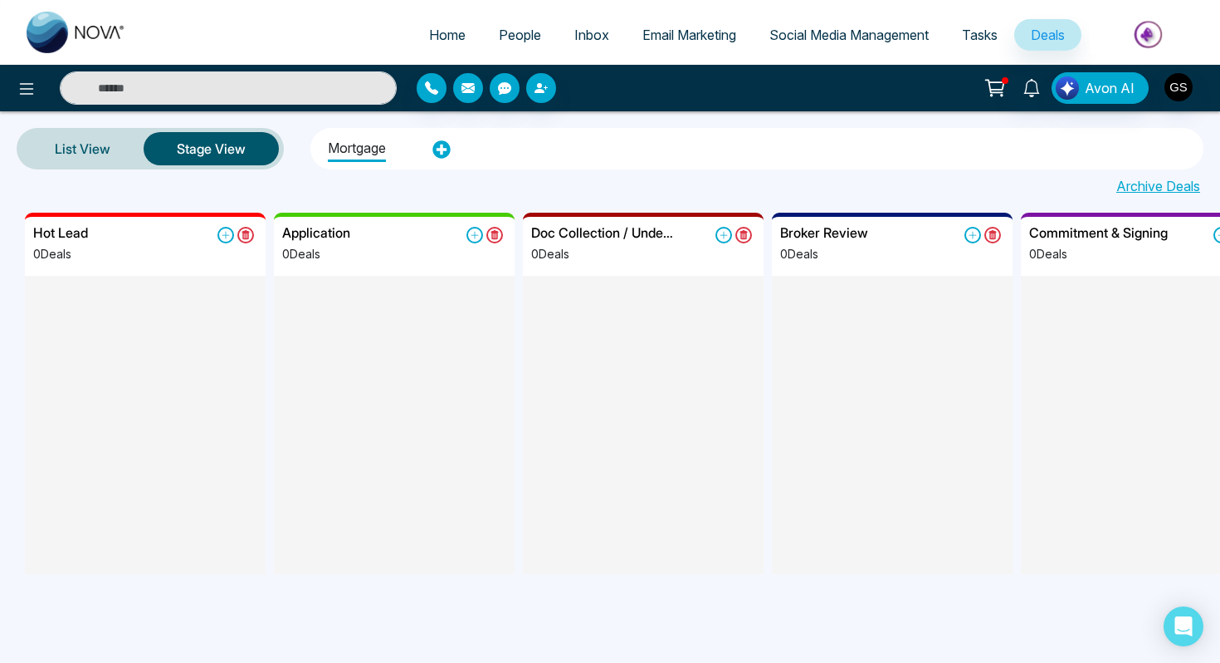
click at [514, 30] on span "People" at bounding box center [520, 35] width 42 height 17
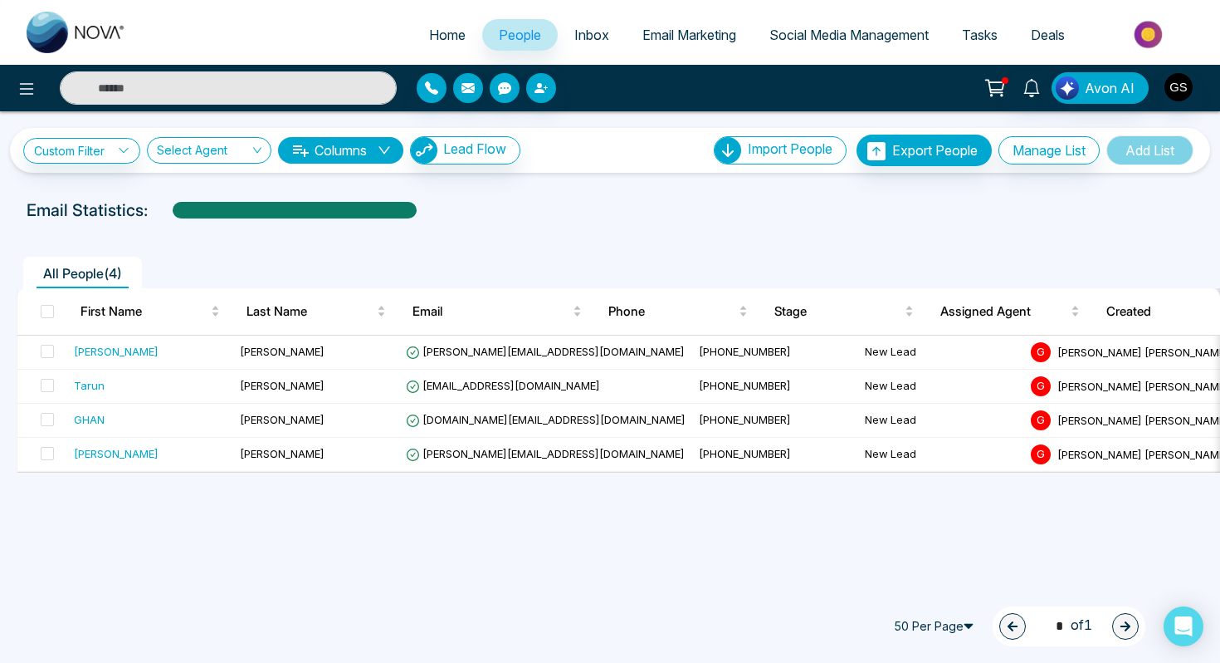
click at [1056, 32] on span "Deals" at bounding box center [1048, 35] width 34 height 17
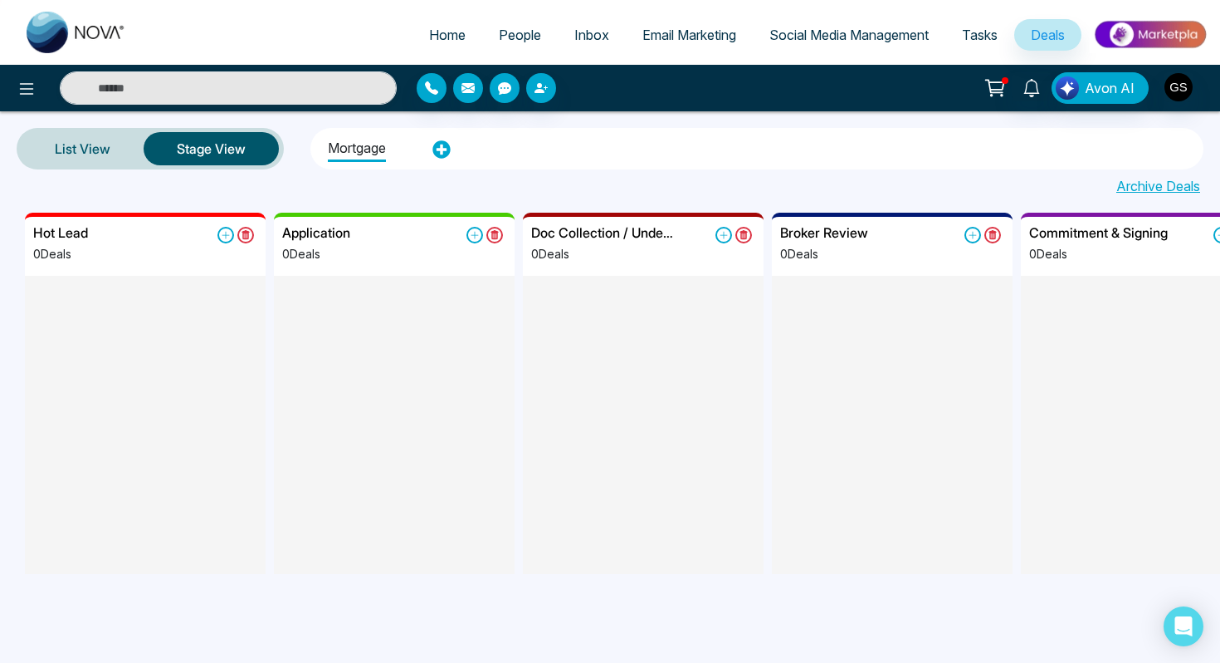
click at [504, 33] on span "People" at bounding box center [520, 35] width 42 height 17
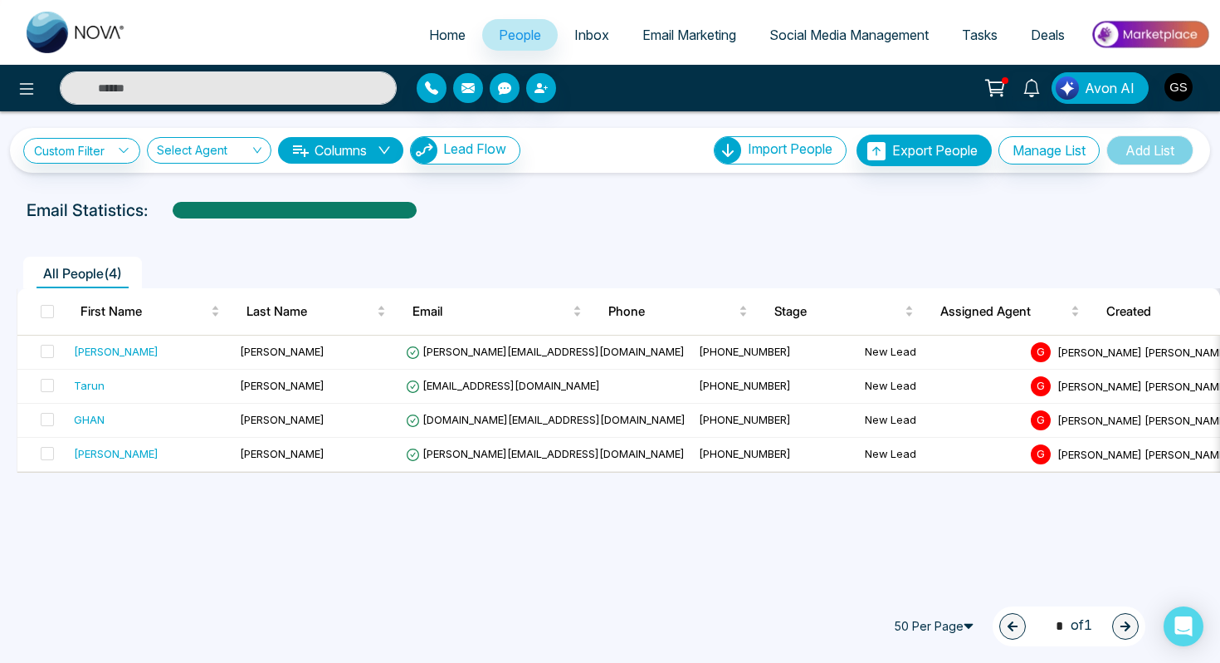
click at [1050, 32] on span "Deals" at bounding box center [1048, 35] width 34 height 17
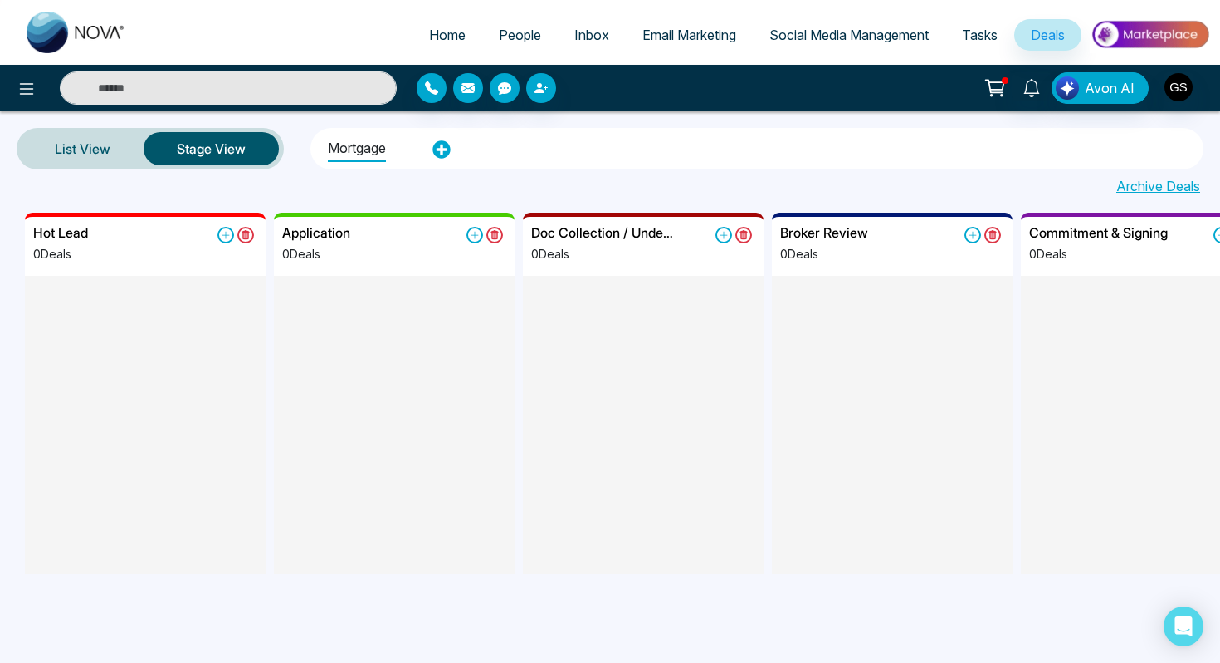
click at [164, 86] on input "text" at bounding box center [228, 87] width 337 height 33
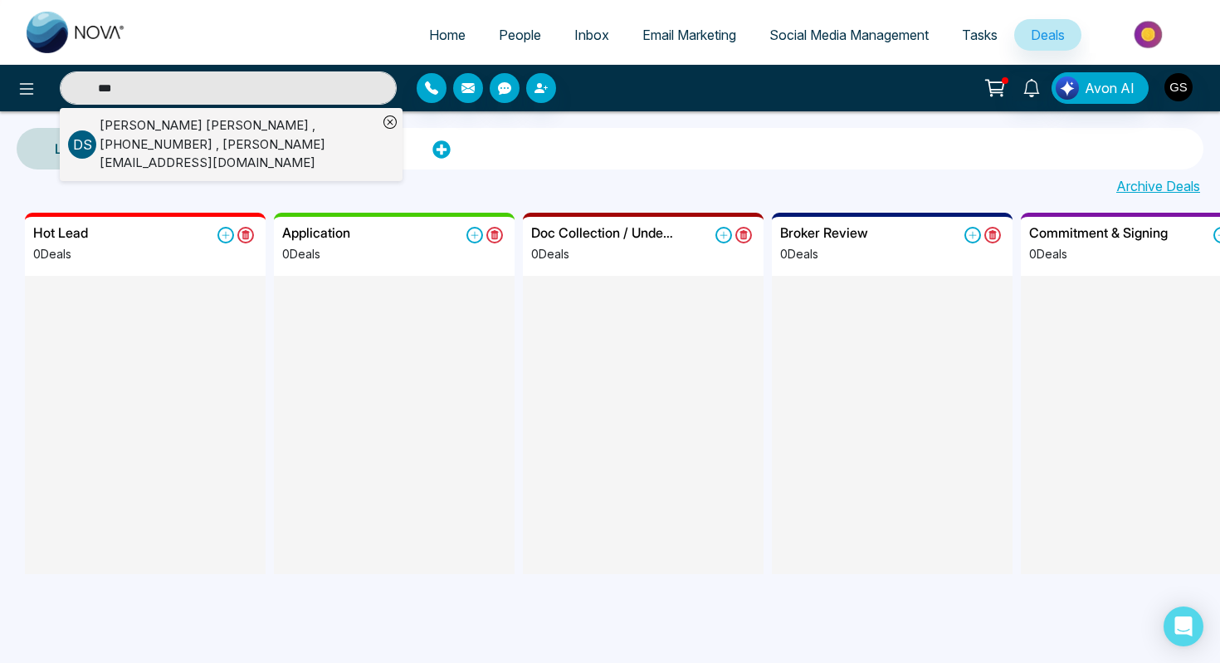
type input "***"
click at [120, 125] on div "Dhruve Sally , +19055315599 , dhruve@lendinghub.ca" at bounding box center [239, 144] width 278 height 56
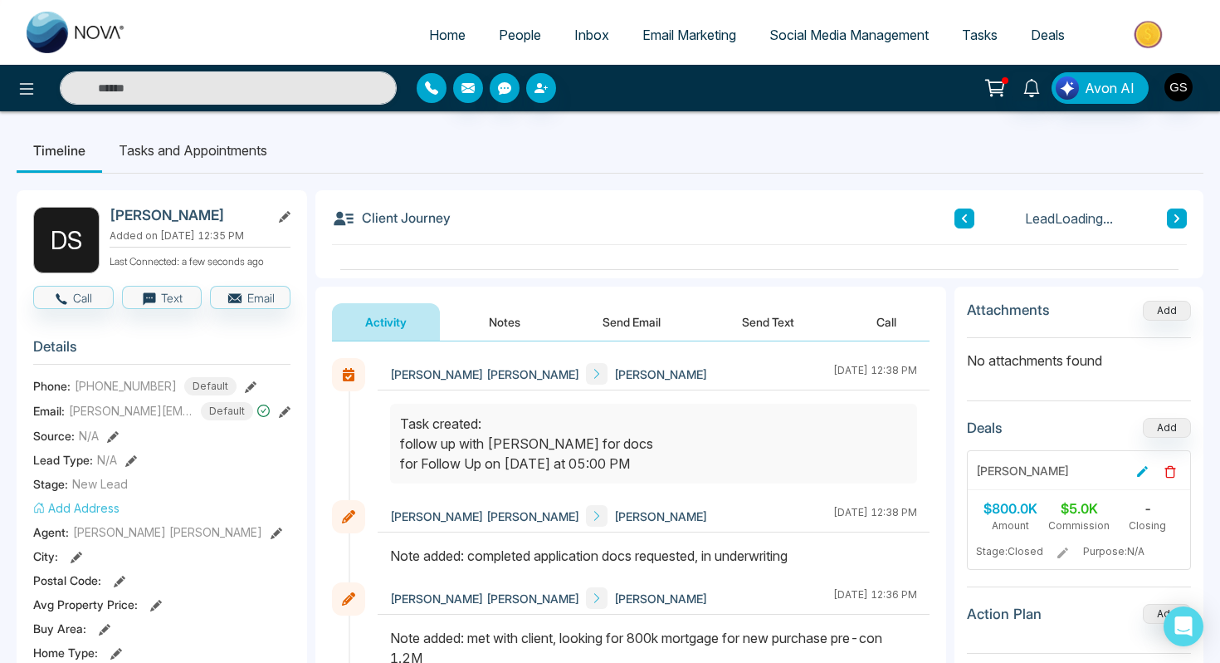
click at [433, 92] on icon "button" at bounding box center [431, 87] width 13 height 13
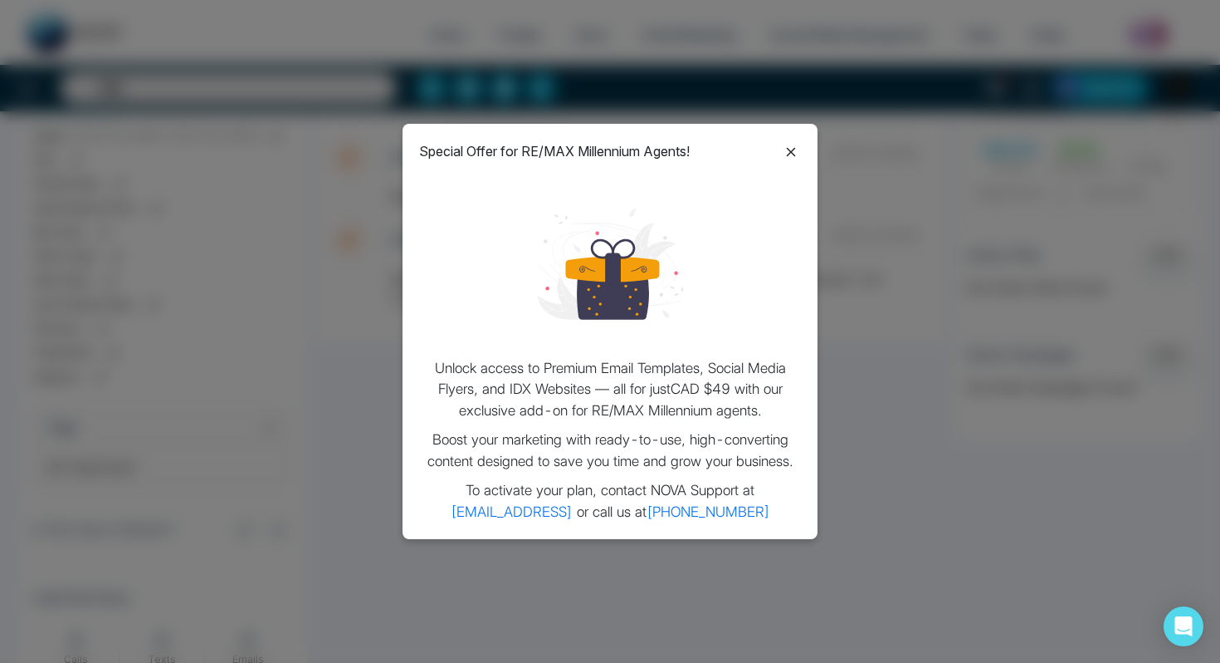
scroll to position [486, 0]
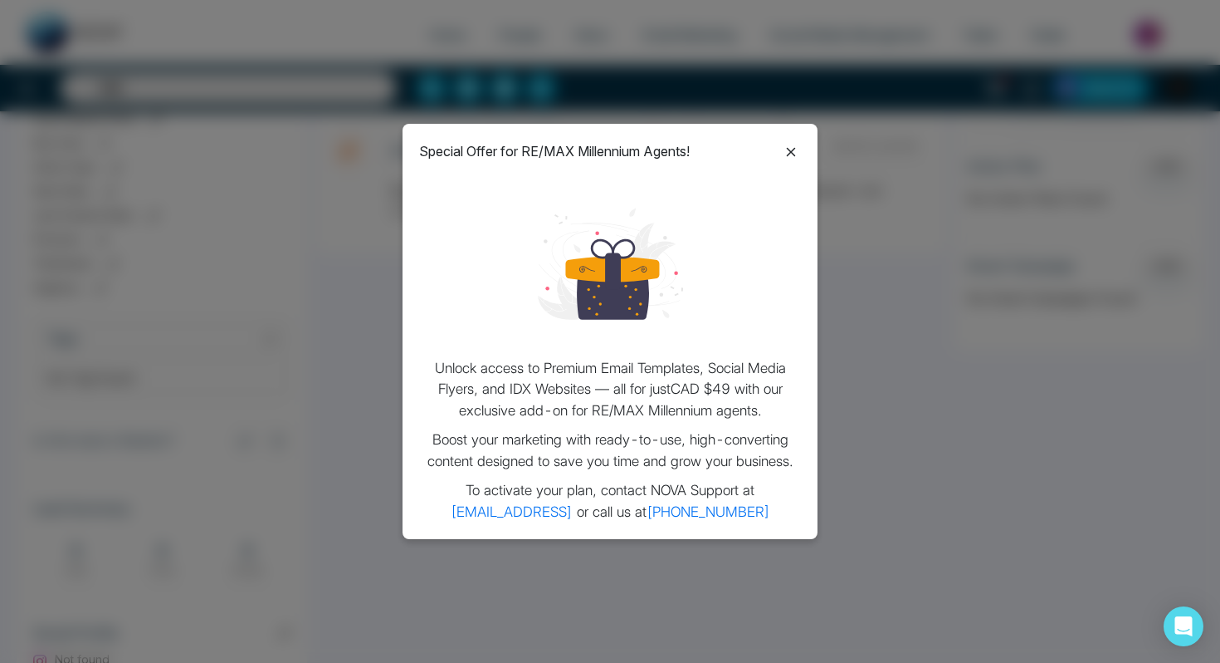
click at [791, 142] on icon at bounding box center [791, 152] width 20 height 20
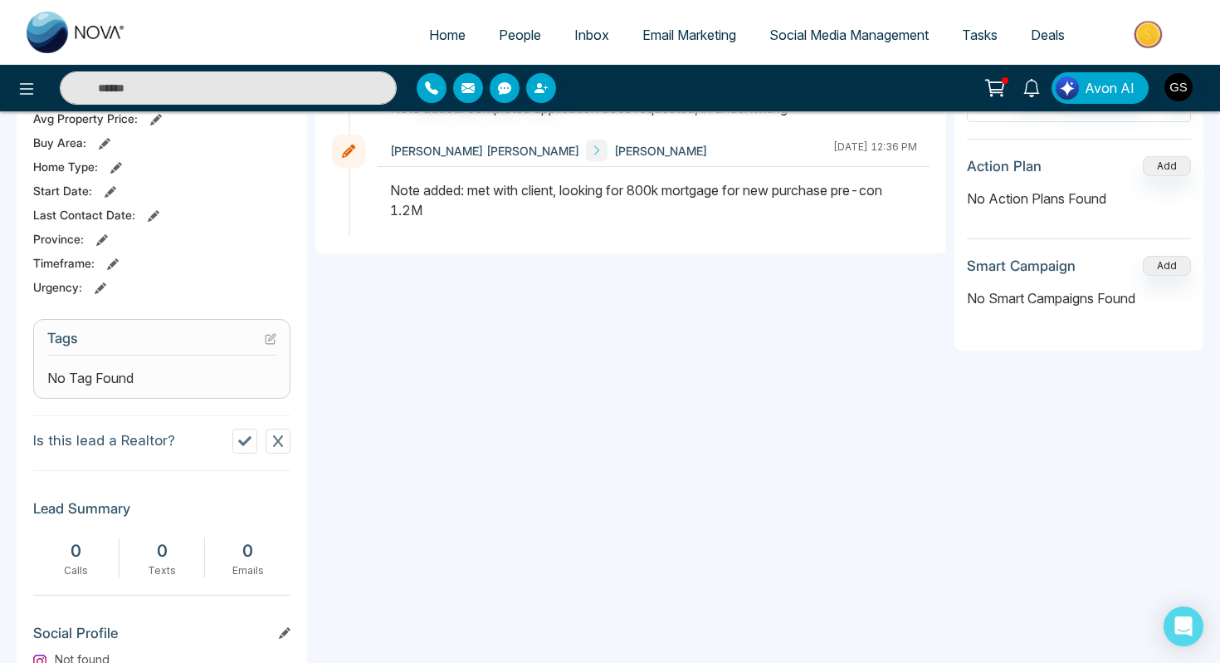
scroll to position [0, 0]
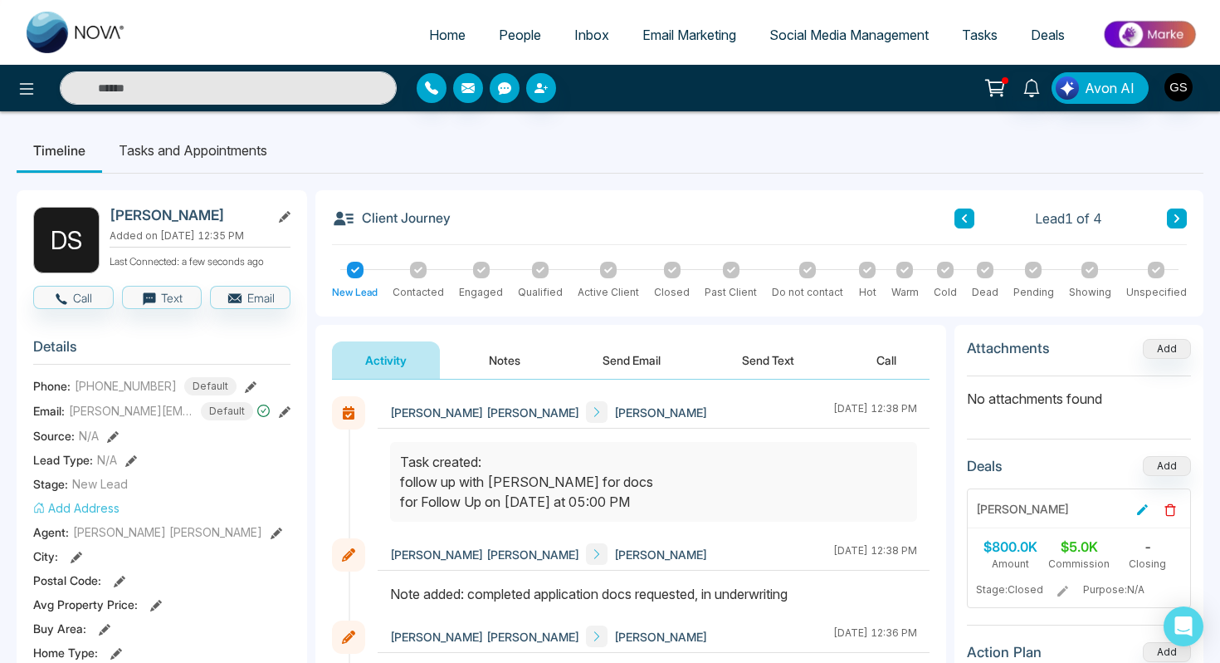
click at [501, 90] on icon "button" at bounding box center [504, 88] width 13 height 12
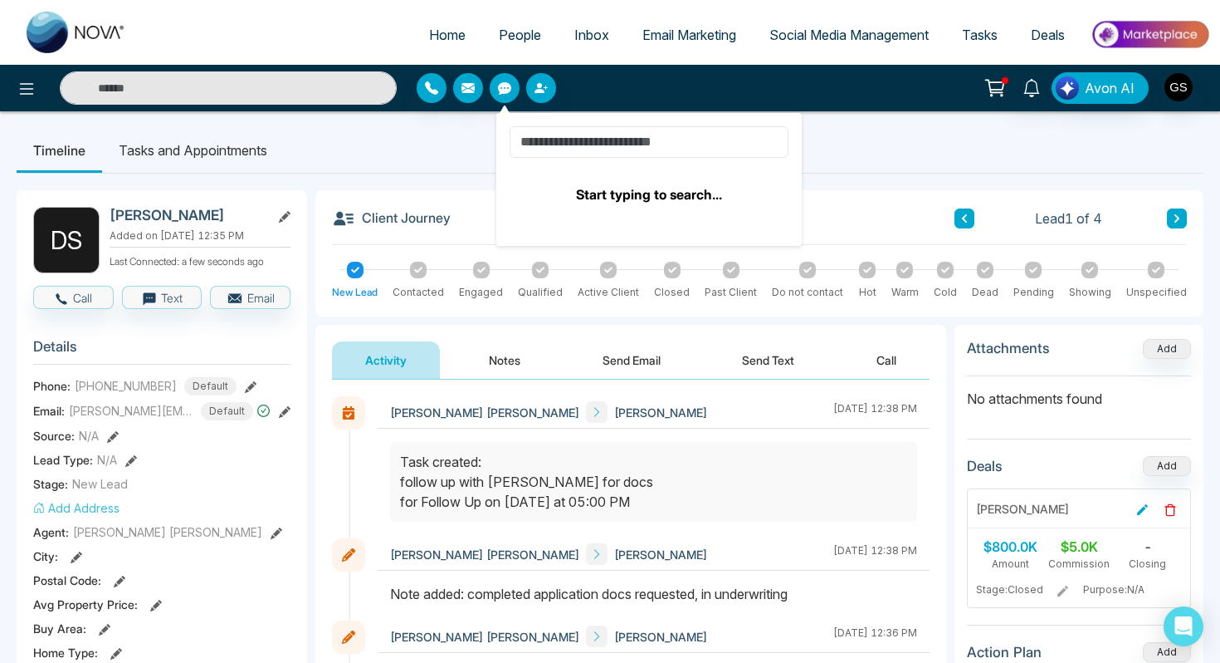
click at [575, 146] on input at bounding box center [649, 142] width 279 height 32
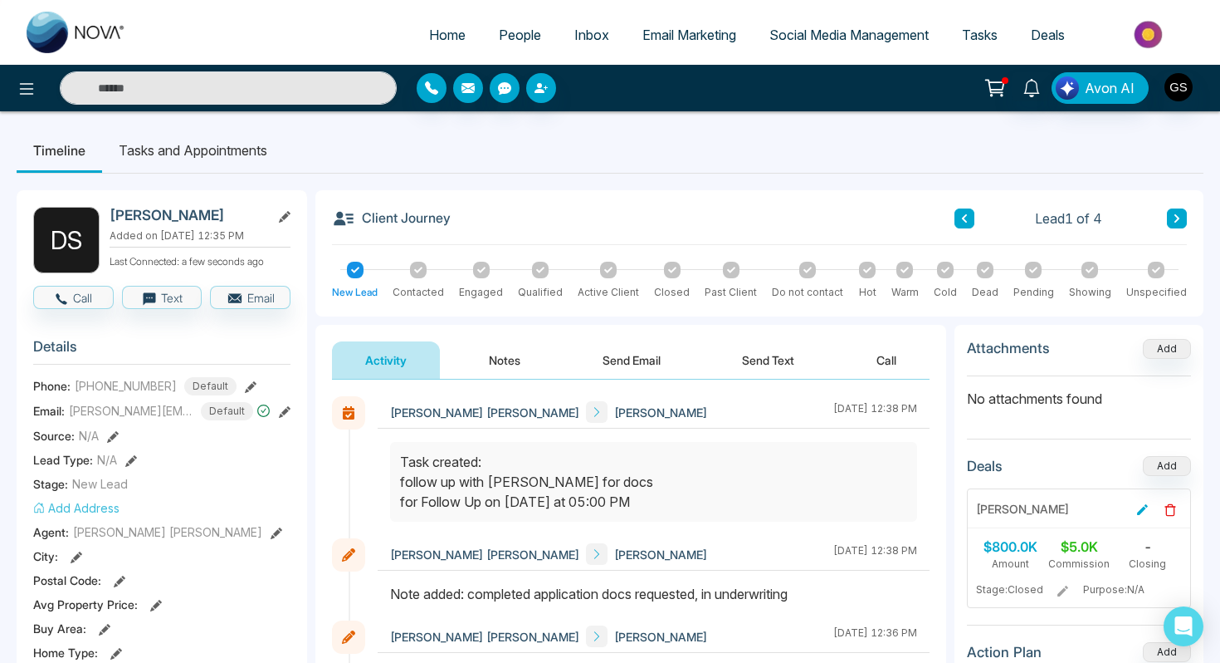
click at [500, 364] on button "Notes" at bounding box center [505, 359] width 98 height 37
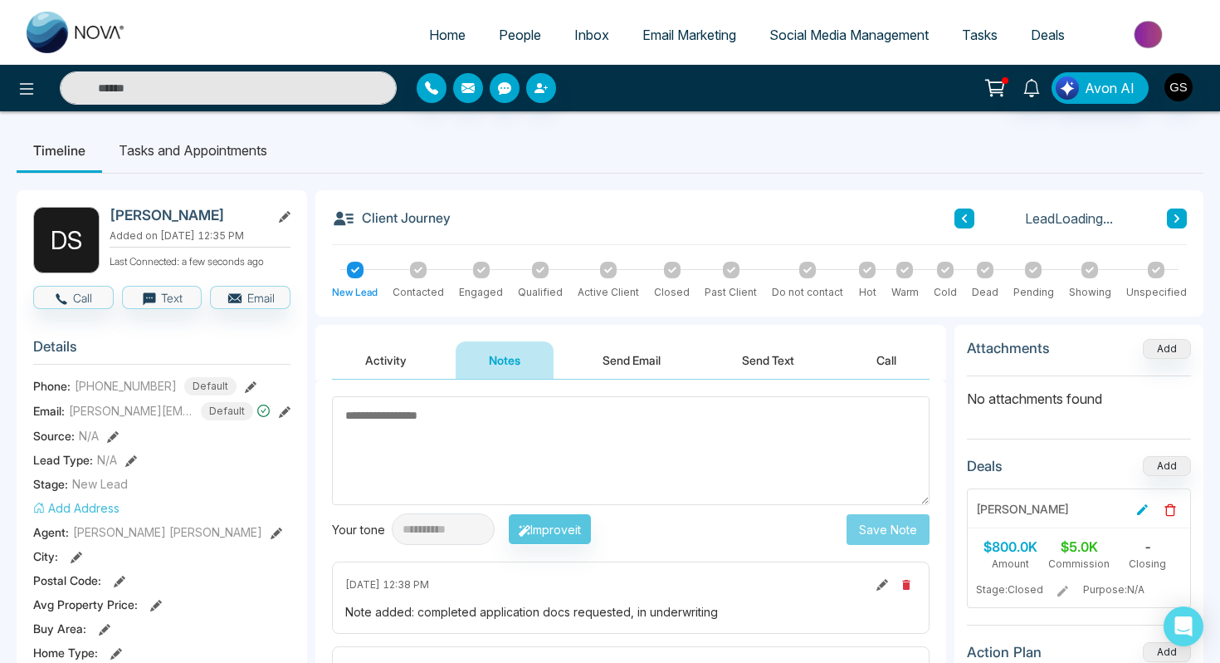
click at [506, 457] on textarea at bounding box center [631, 450] width 598 height 109
click at [477, 450] on textarea at bounding box center [631, 450] width 598 height 109
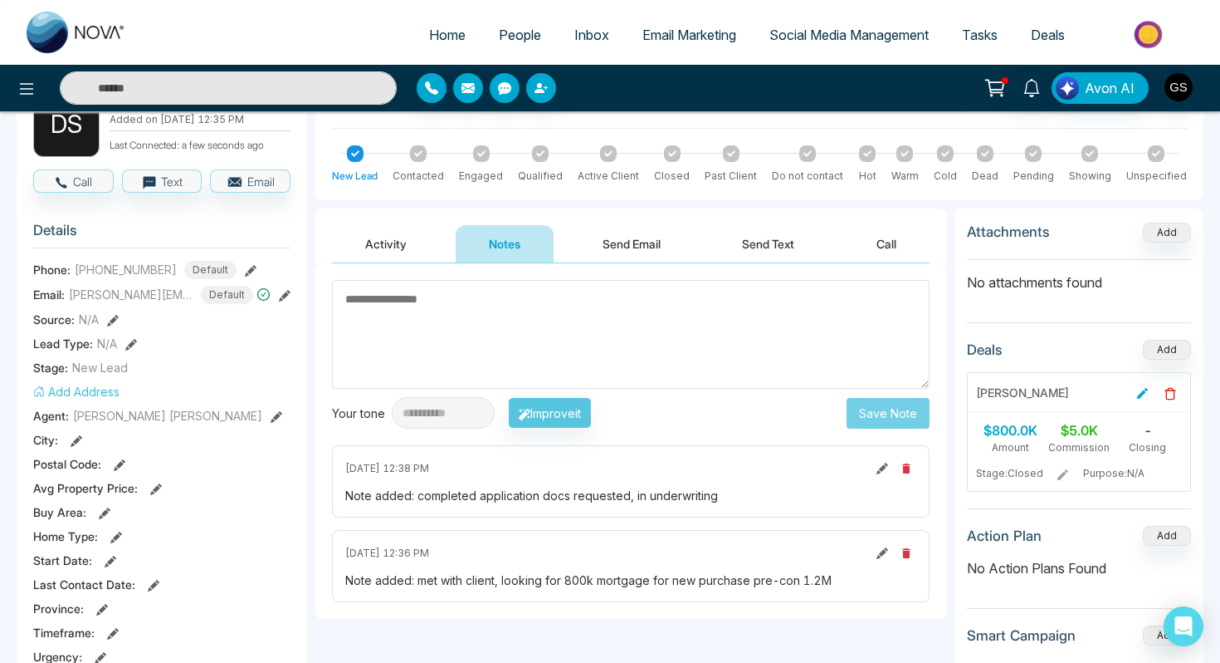
scroll to position [115, 0]
click at [1187, 81] on img "button" at bounding box center [1179, 87] width 28 height 28
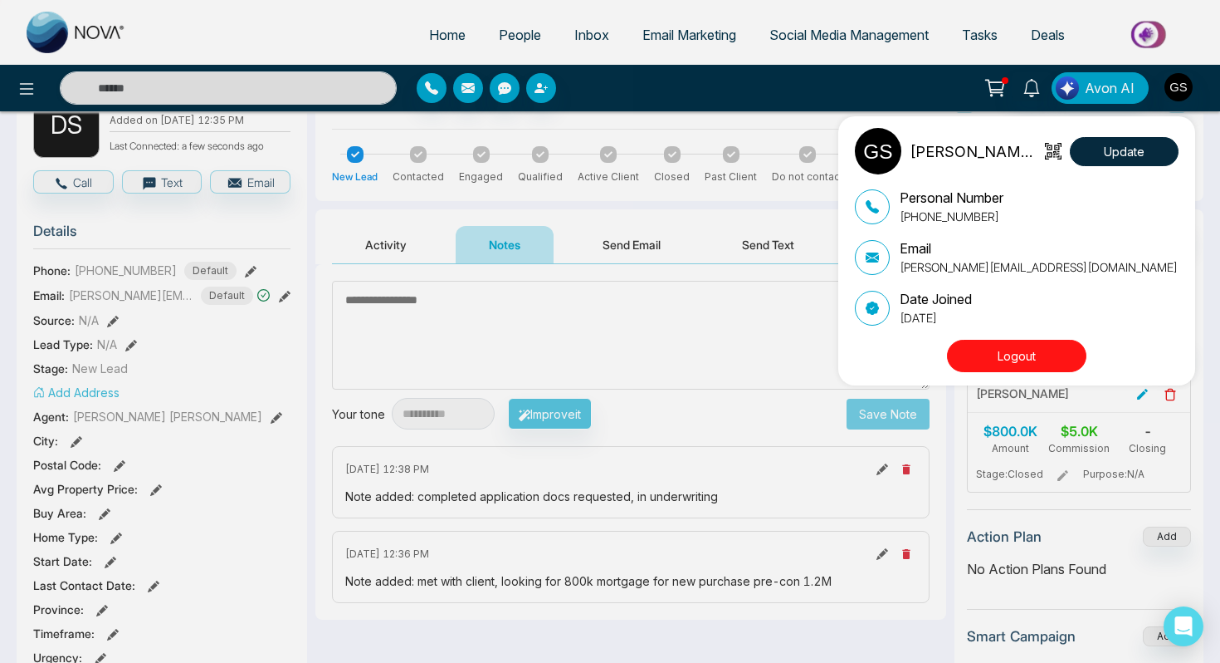
click at [1013, 363] on button "Logout" at bounding box center [1016, 356] width 139 height 32
